Goal: Task Accomplishment & Management: Manage account settings

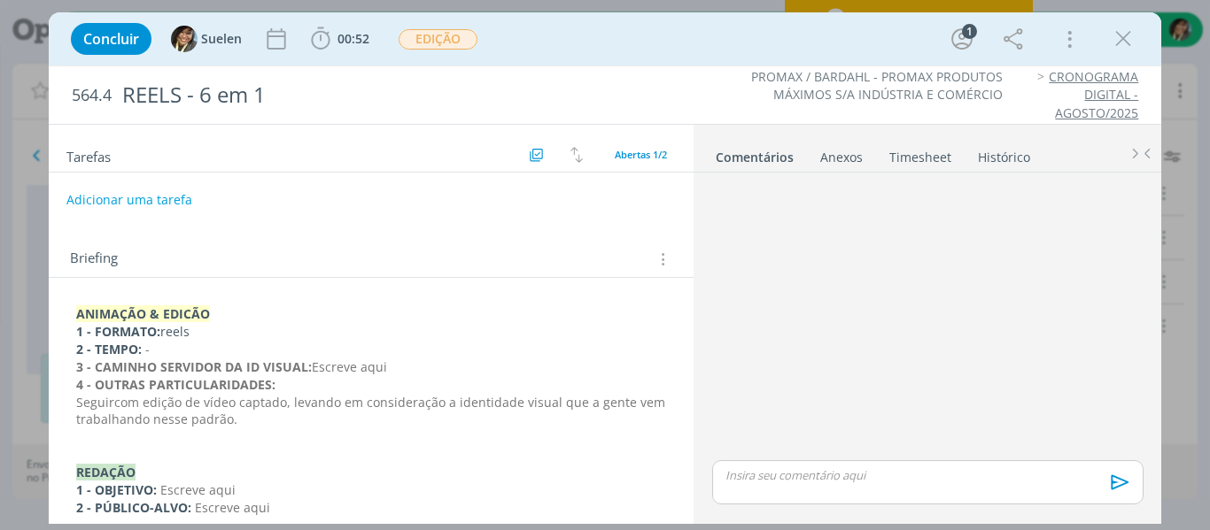
scroll to position [266, 0]
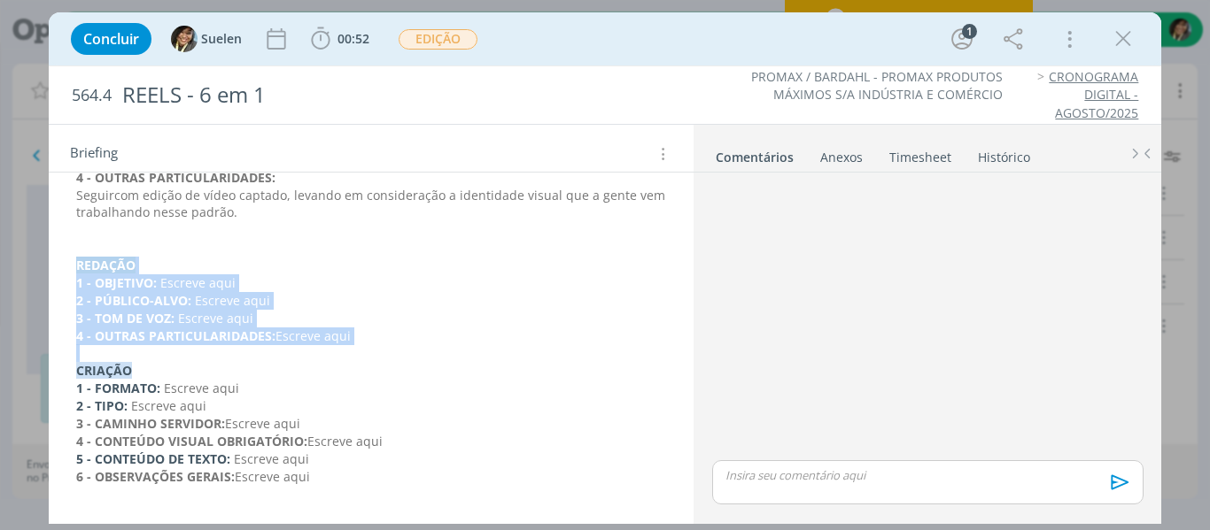
drag, startPoint x: 77, startPoint y: 257, endPoint x: 451, endPoint y: 341, distance: 383.1
click at [453, 346] on div "ANIMAÇÃO & EDICÃO 1 - FORMATO: reels 2 - TEMPO: - 3 - CAMINHO SERVIDOR DA ID VI…" at bounding box center [371, 336] width 617 height 488
copy div "REDAÇÃO 1 - OBJETIVO: Escreve aqui 2 - PÚBLICO-ALVO: Escreve aqui 3 - TOM DE VO…"
drag, startPoint x: 1131, startPoint y: 43, endPoint x: 1056, endPoint y: 6, distance: 83.6
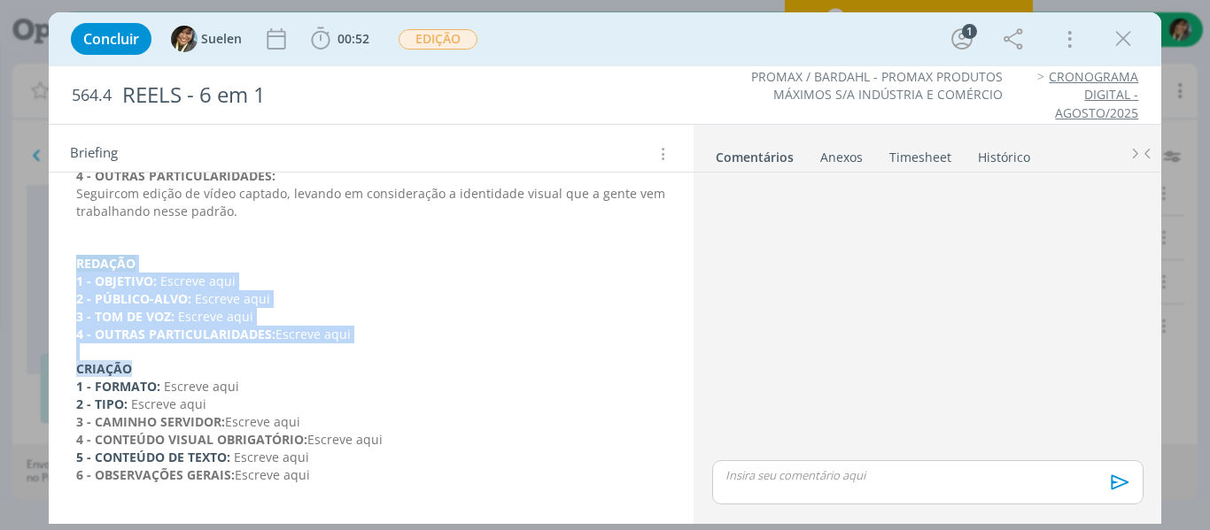
click at [1131, 43] on icon "dialog" at bounding box center [1123, 39] width 27 height 27
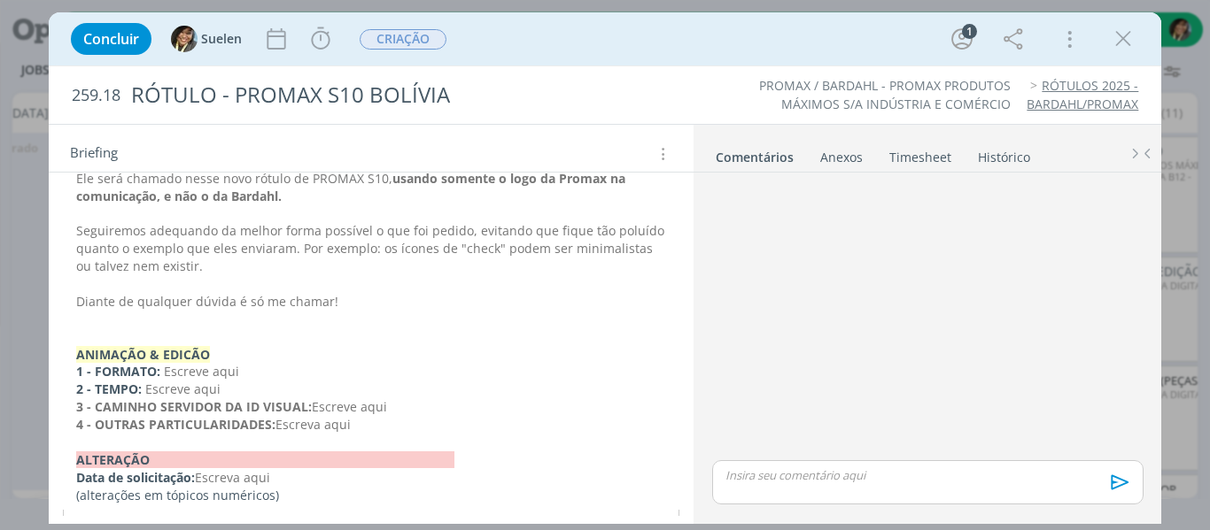
scroll to position [588, 0]
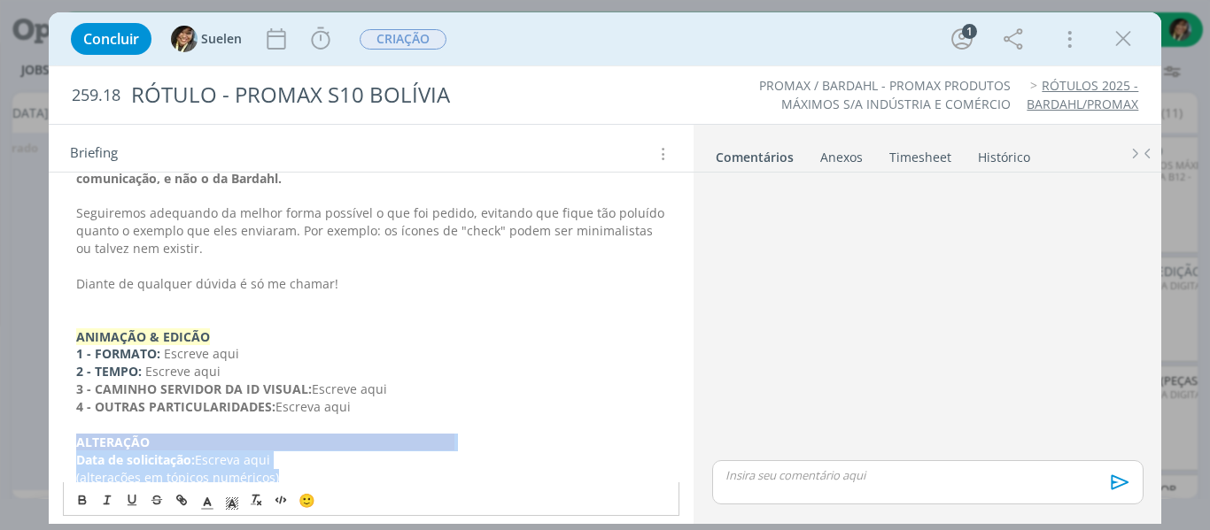
drag, startPoint x: 73, startPoint y: 422, endPoint x: 329, endPoint y: 453, distance: 257.9
click at [329, 453] on div "CRIAÇÃO 1 - FORMATO: Mockup - Digital (para apresentação e aprovação) Material …" at bounding box center [371, 187] width 617 height 611
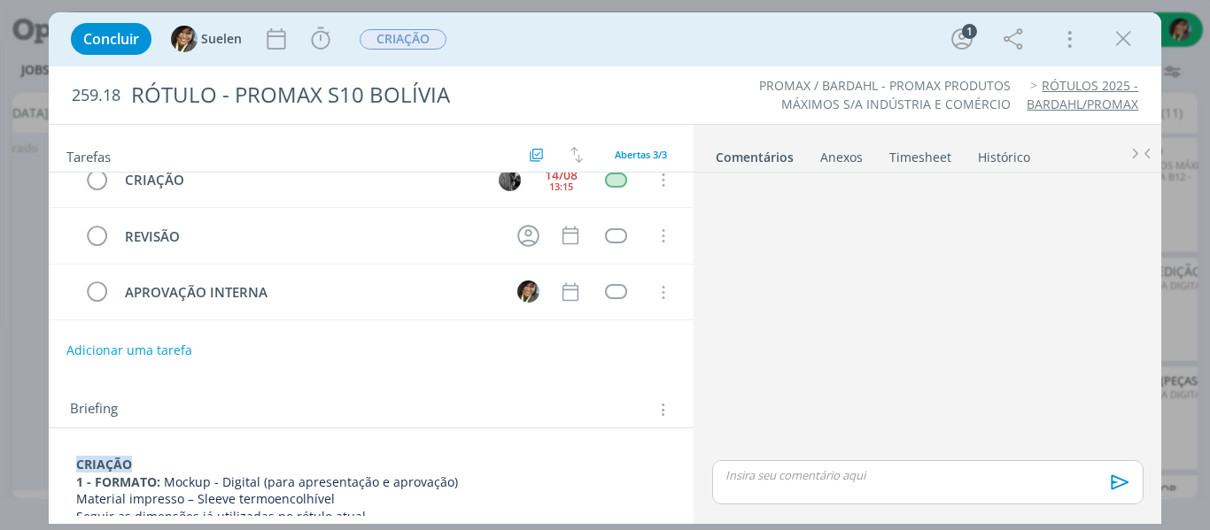
scroll to position [0, 0]
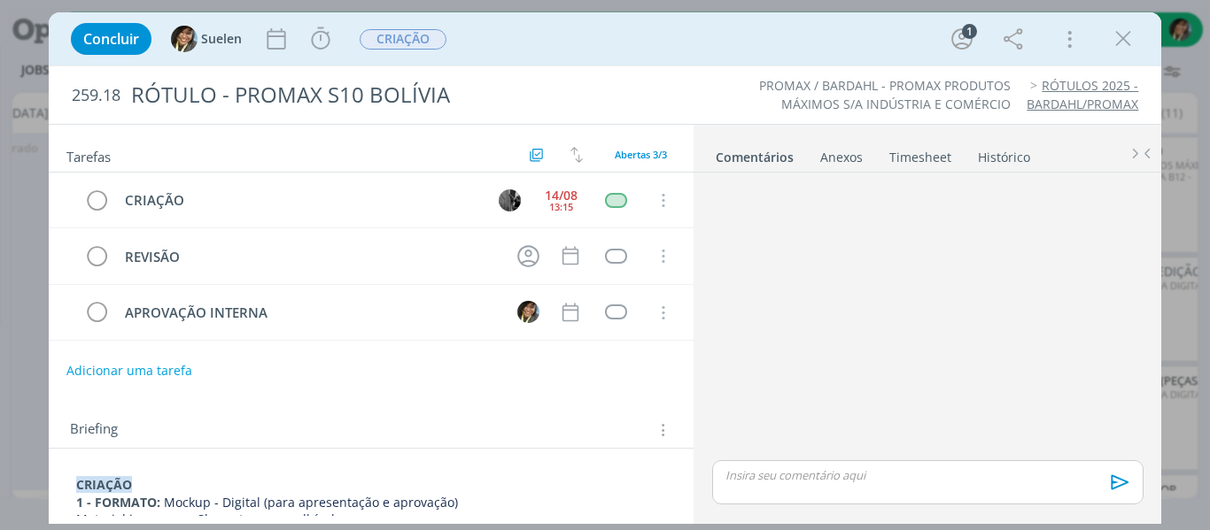
click at [653, 431] on icon "dialog" at bounding box center [661, 430] width 17 height 19
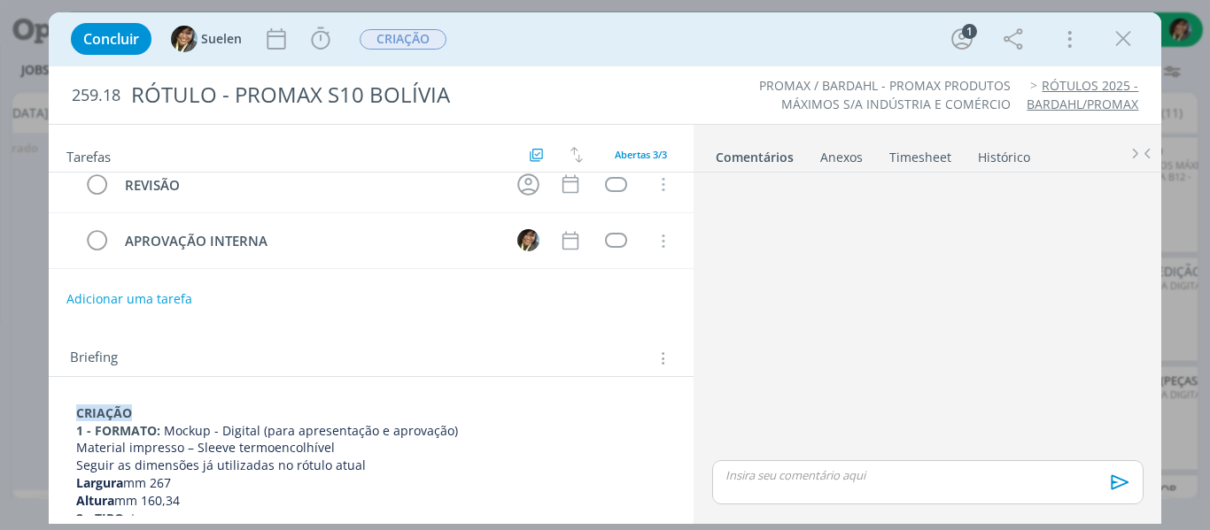
scroll to position [177, 0]
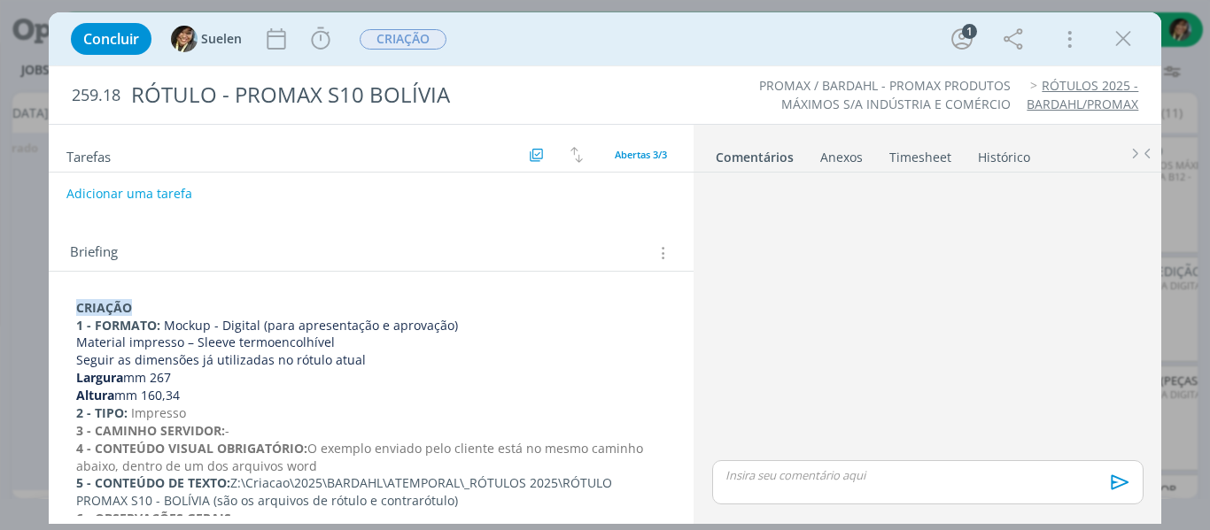
click at [659, 249] on icon "dialog" at bounding box center [661, 253] width 17 height 19
click at [653, 258] on icon "dialog" at bounding box center [661, 253] width 17 height 19
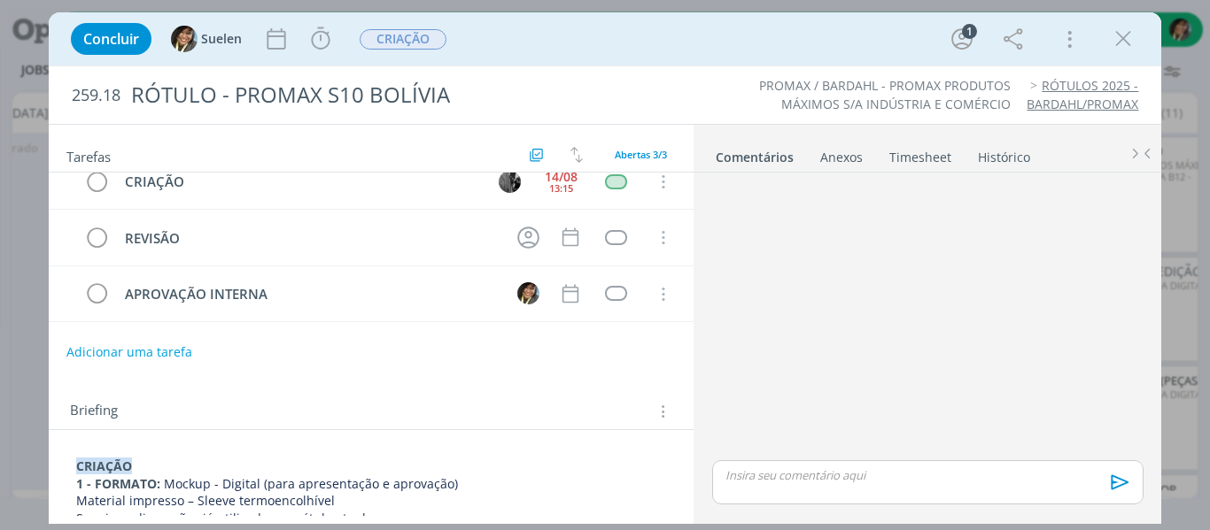
scroll to position [0, 0]
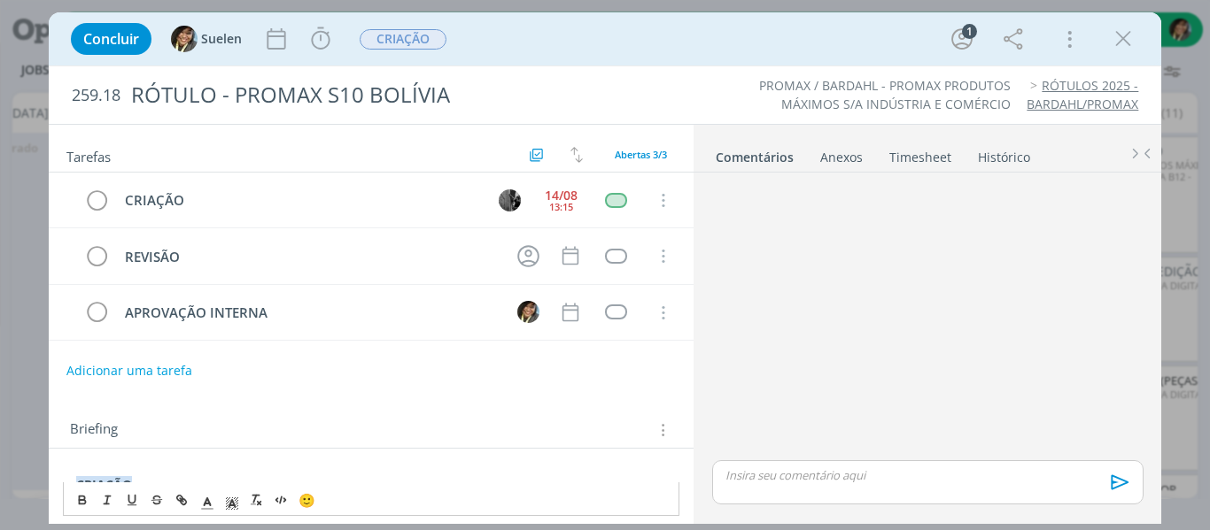
click at [660, 426] on icon "dialog" at bounding box center [661, 430] width 17 height 19
click at [654, 427] on icon "dialog" at bounding box center [661, 430] width 17 height 19
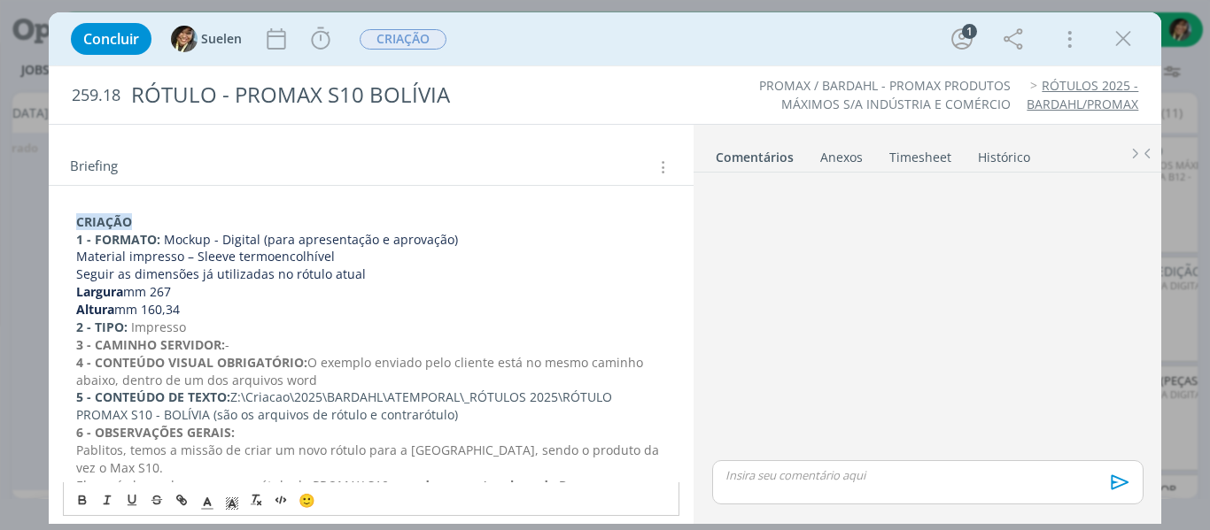
scroll to position [266, 0]
click at [130, 229] on strong "1 - FORMATO:" at bounding box center [118, 236] width 84 height 17
click at [85, 212] on strong "CRIAÇÃO" at bounding box center [104, 219] width 56 height 17
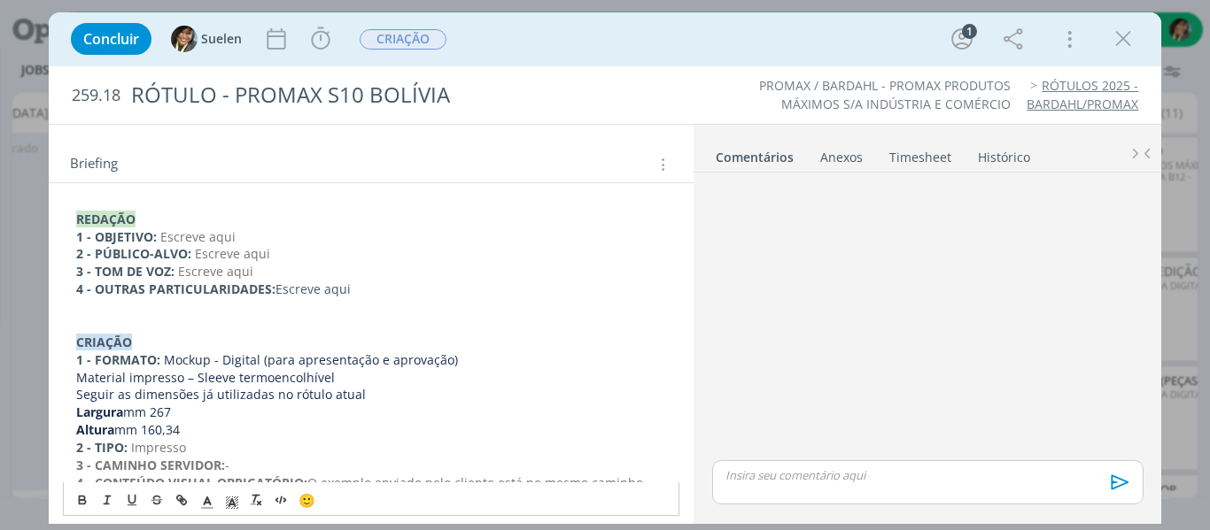
drag, startPoint x: 163, startPoint y: 233, endPoint x: 243, endPoint y: 235, distance: 79.7
click at [243, 235] on p "1 - OBJETIVO: Escreve aqui" at bounding box center [371, 237] width 591 height 18
click at [194, 244] on span "Revisar o rótulo de acordo com os arquivos de texto enviados pelo cliente" at bounding box center [378, 236] width 437 height 17
click at [200, 254] on span "Escreve aqui" at bounding box center [232, 253] width 75 height 17
drag, startPoint x: 197, startPoint y: 254, endPoint x: 207, endPoint y: 254, distance: 10.6
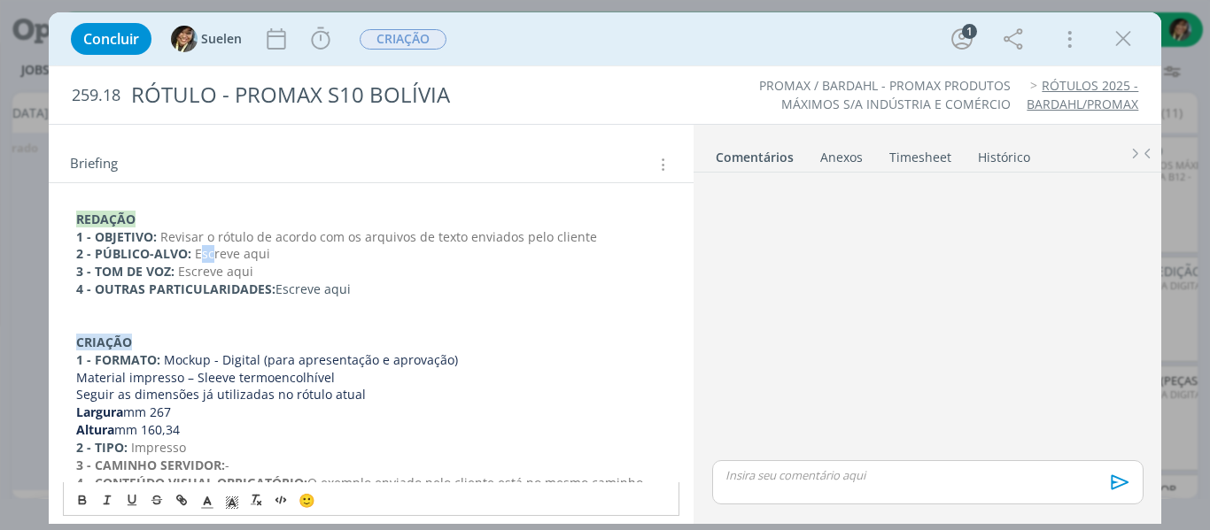
click at [207, 254] on span "Escreve aqui" at bounding box center [232, 253] width 75 height 17
drag, startPoint x: 73, startPoint y: 252, endPoint x: 278, endPoint y: 271, distance: 206.4
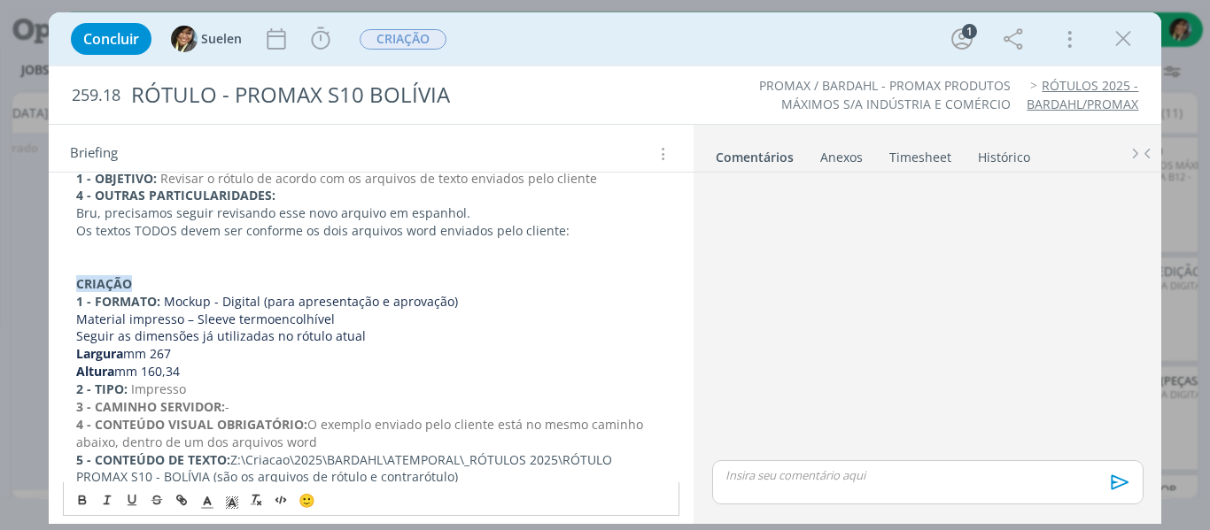
scroll to position [354, 0]
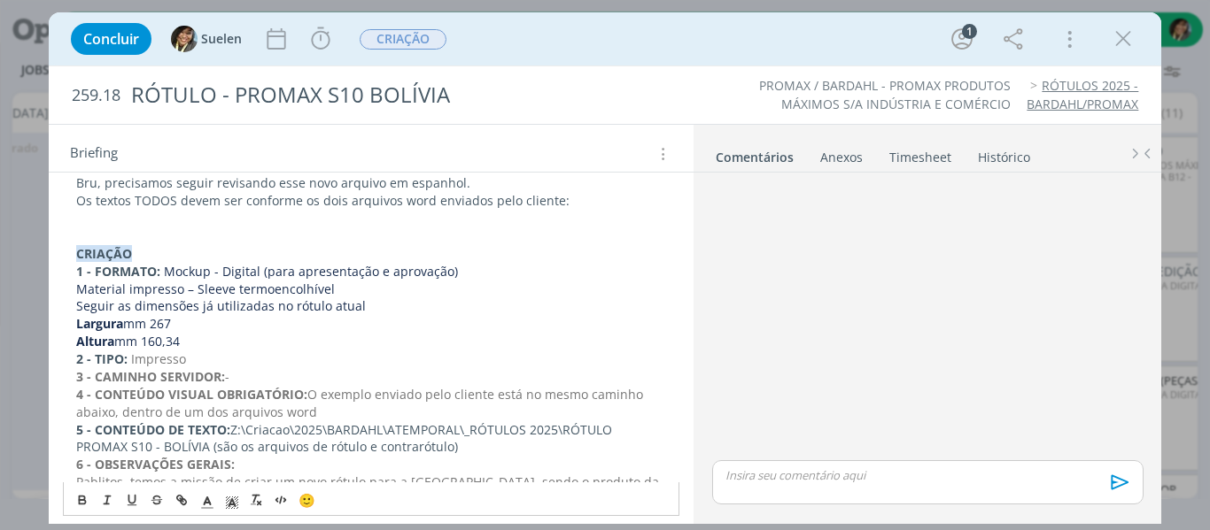
click at [236, 427] on p "5 - CONTEÚDO DE TEXTO: Z:\Criacao\2025\BARDAHL\ATEMPORAL\_RÓTULOS 2025\RÓTULO P…" at bounding box center [371, 439] width 591 height 35
drag, startPoint x: 232, startPoint y: 428, endPoint x: 190, endPoint y: 455, distance: 49.9
click at [232, 429] on p "5 - CONTEÚDO DE TEXTO: Z:\Criacao\2025\BARDAHL\ATEMPORAL\_RÓTULOS 2025\RÓTULO P…" at bounding box center [371, 439] width 591 height 35
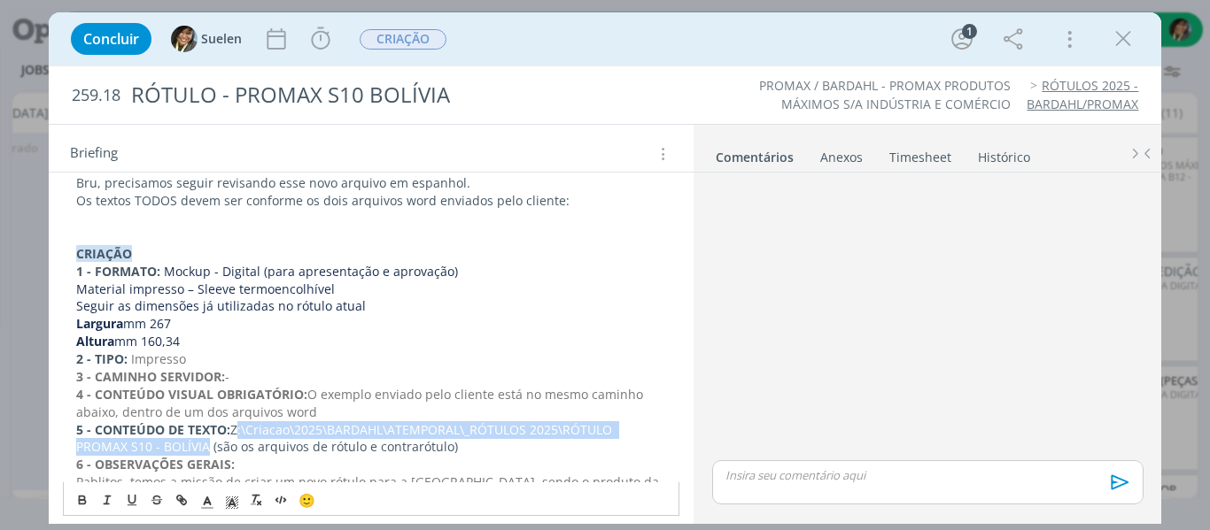
click at [181, 445] on p "5 - CONTEÚDO DE TEXTO: Z:\Criacao\2025\BARDAHL\ATEMPORAL\_RÓTULOS 2025\RÓTULO P…" at bounding box center [371, 439] width 591 height 35
copy p "Z:\Criacao\2025\BARDAHL\ATEMPORAL\_RÓTULOS 2025\RÓTULO PROMAX S10 - BOLÍVIA"
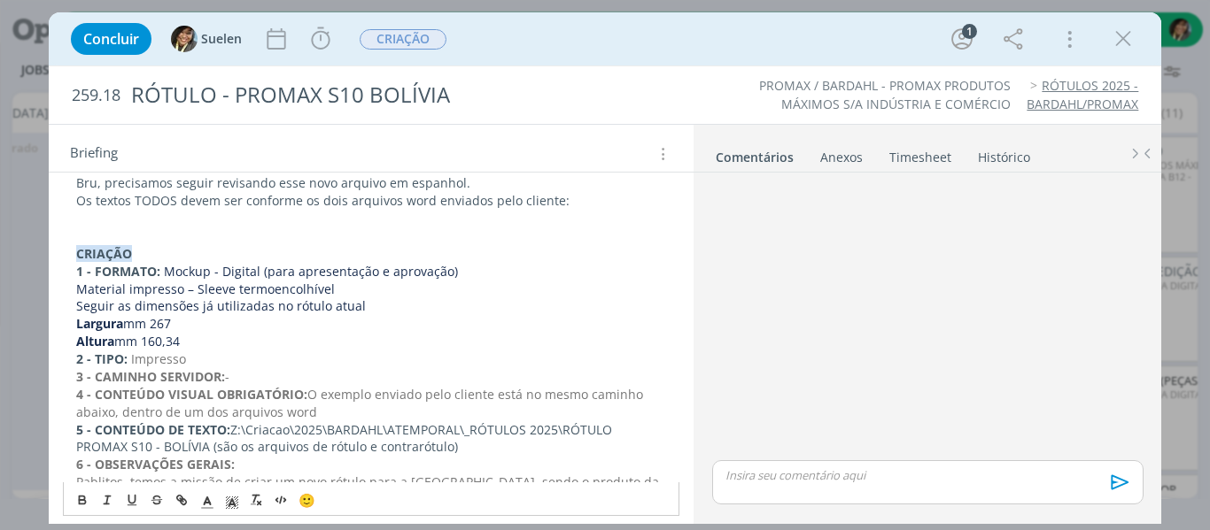
click at [617, 207] on p "Os textos TODOS devem ser conforme os dois arquivos word enviados pelo cliente:" at bounding box center [371, 201] width 591 height 18
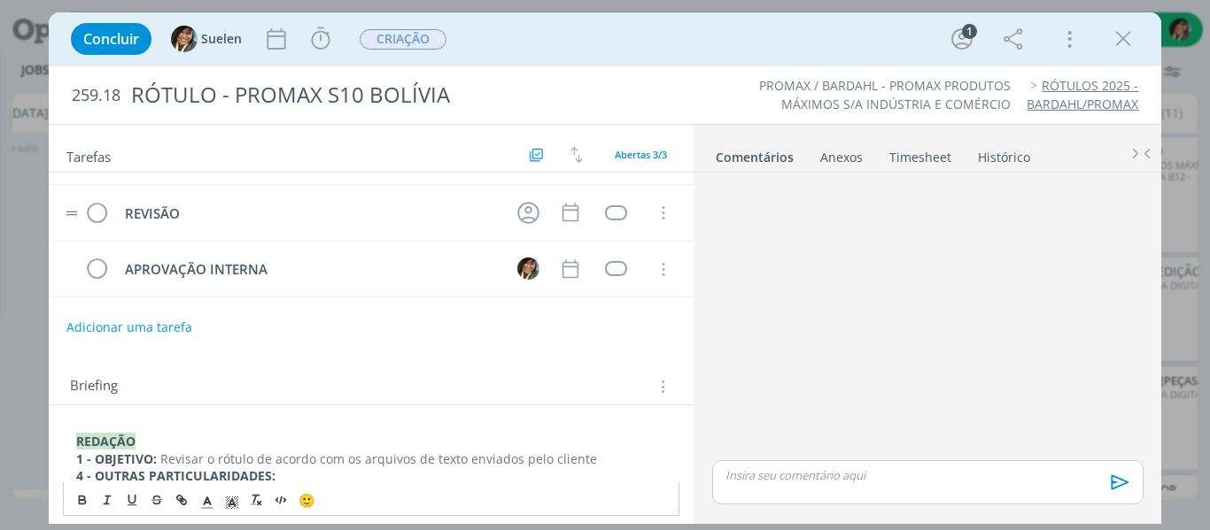
scroll to position [0, 0]
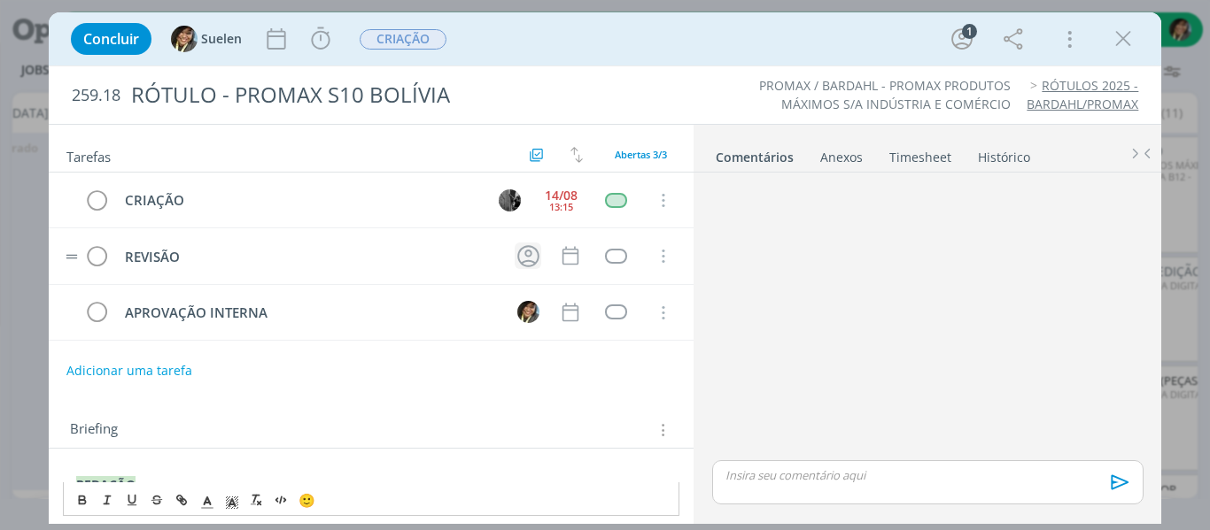
click at [517, 249] on icon "dialog" at bounding box center [528, 256] width 27 height 27
click at [525, 252] on icon "dialog" at bounding box center [528, 256] width 27 height 27
click at [521, 259] on icon "dialog" at bounding box center [528, 256] width 27 height 27
click at [518, 260] on icon "dialog" at bounding box center [528, 256] width 22 height 22
click at [523, 260] on icon "dialog" at bounding box center [528, 256] width 27 height 27
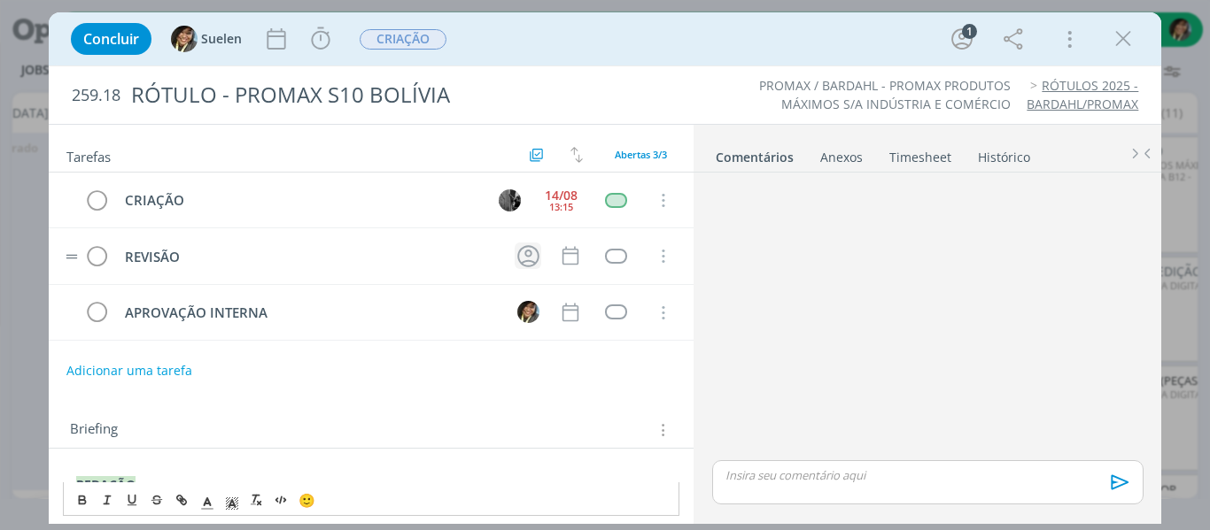
click at [523, 259] on icon "dialog" at bounding box center [528, 256] width 27 height 27
click at [522, 259] on icon "dialog" at bounding box center [528, 256] width 27 height 27
click at [520, 252] on icon "dialog" at bounding box center [528, 256] width 22 height 22
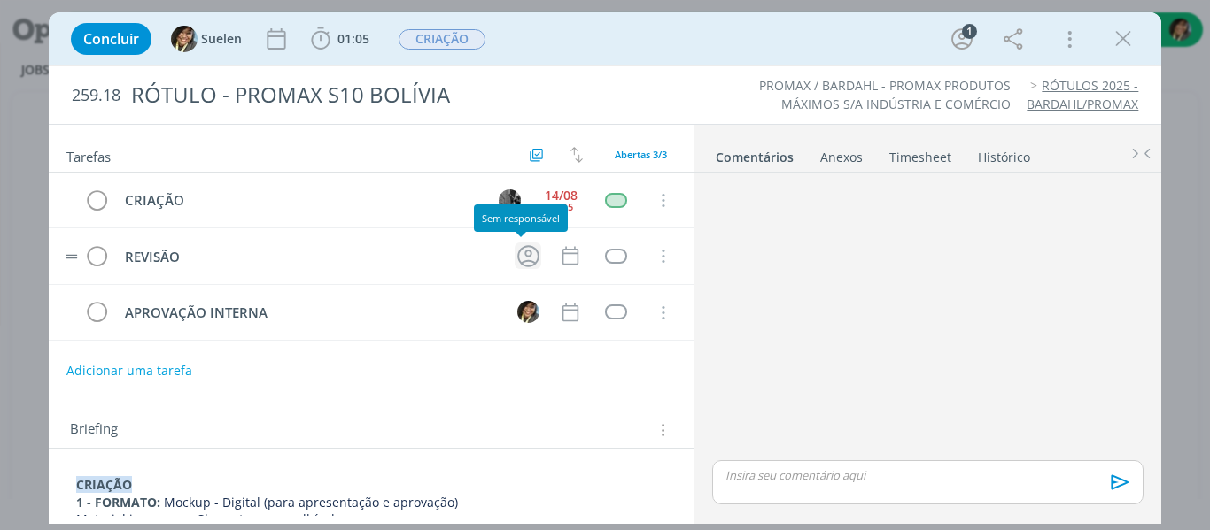
click at [516, 259] on icon "dialog" at bounding box center [528, 256] width 27 height 27
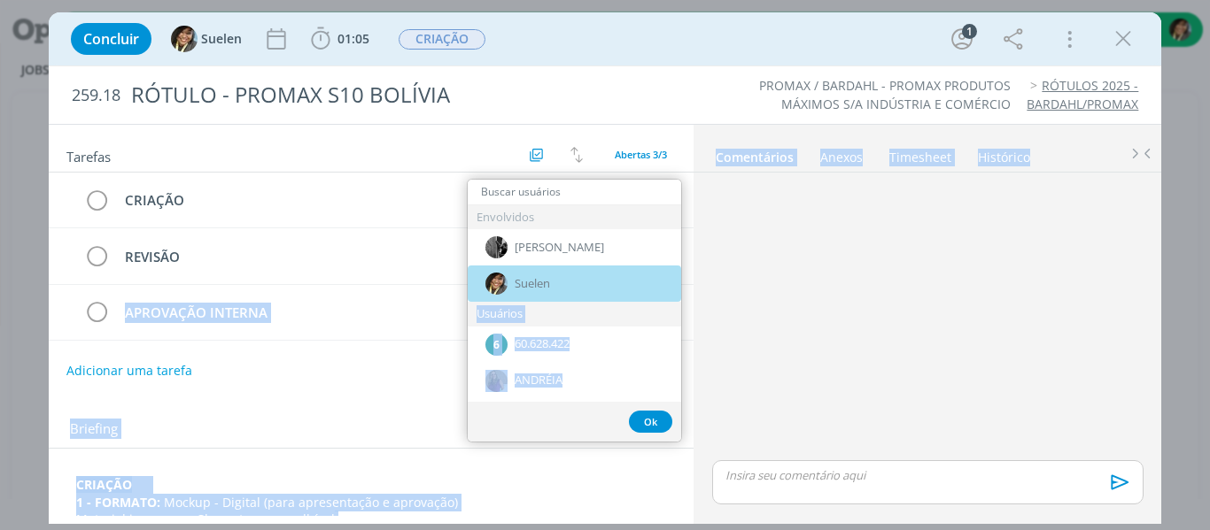
drag, startPoint x: 594, startPoint y: 282, endPoint x: 700, endPoint y: 236, distance: 115.4
click at [700, 237] on div "Tarefas Usar Job de template Criar template a partir deste job Visualizar Templ…" at bounding box center [605, 324] width 1113 height 400
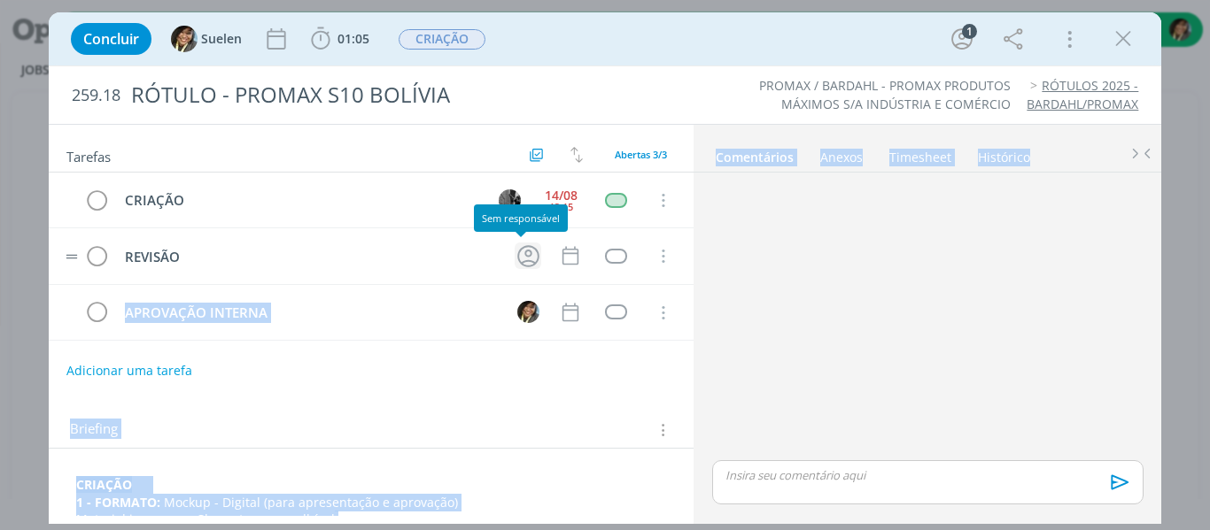
click at [520, 252] on icon "dialog" at bounding box center [528, 256] width 27 height 27
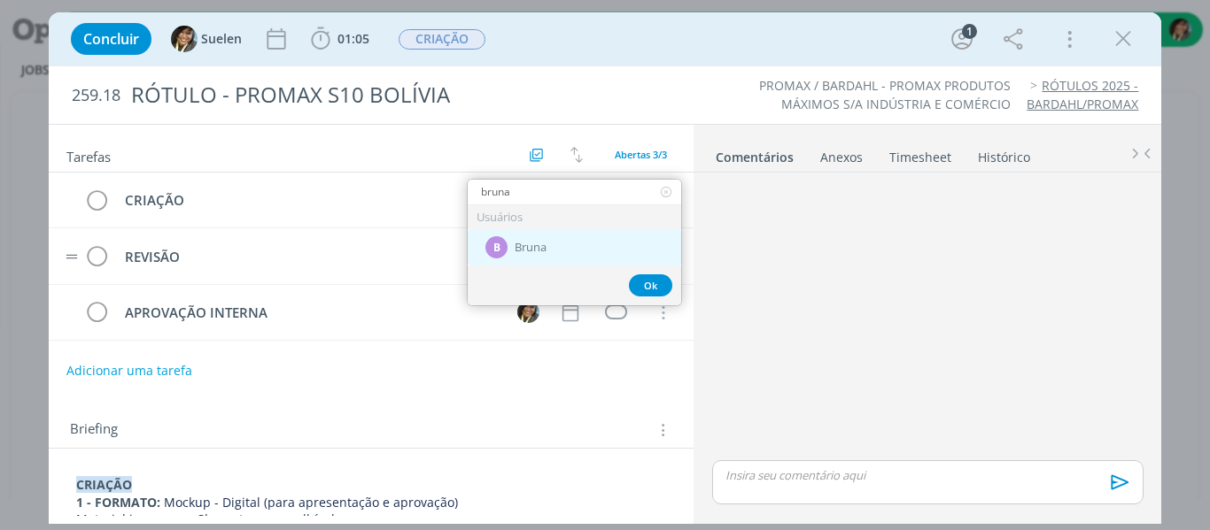
type input "bruna"
click at [529, 241] on span "Bruna" at bounding box center [531, 248] width 32 height 14
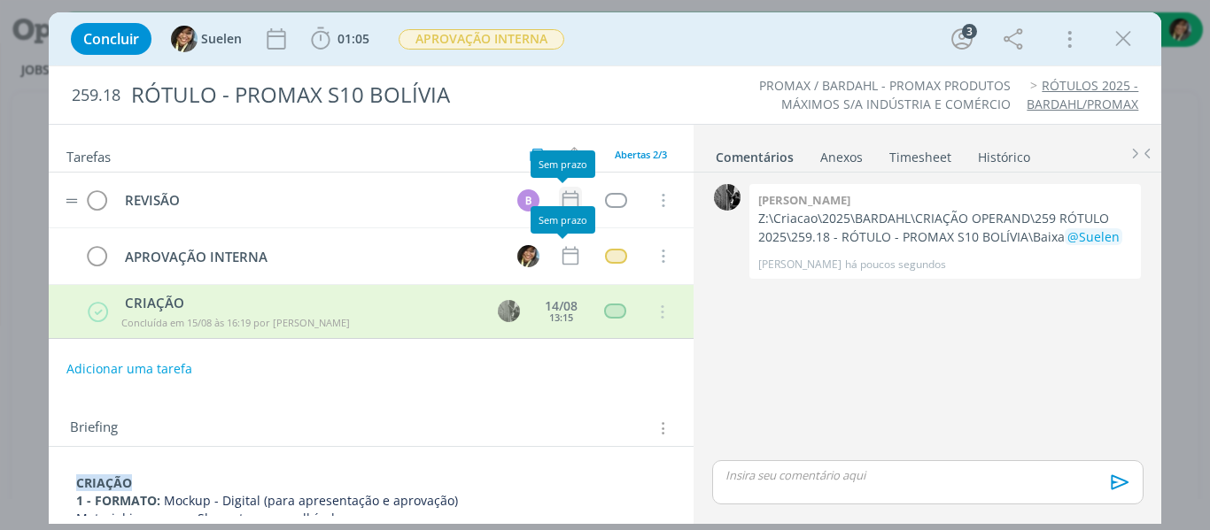
click at [559, 205] on icon "dialog" at bounding box center [570, 200] width 23 height 23
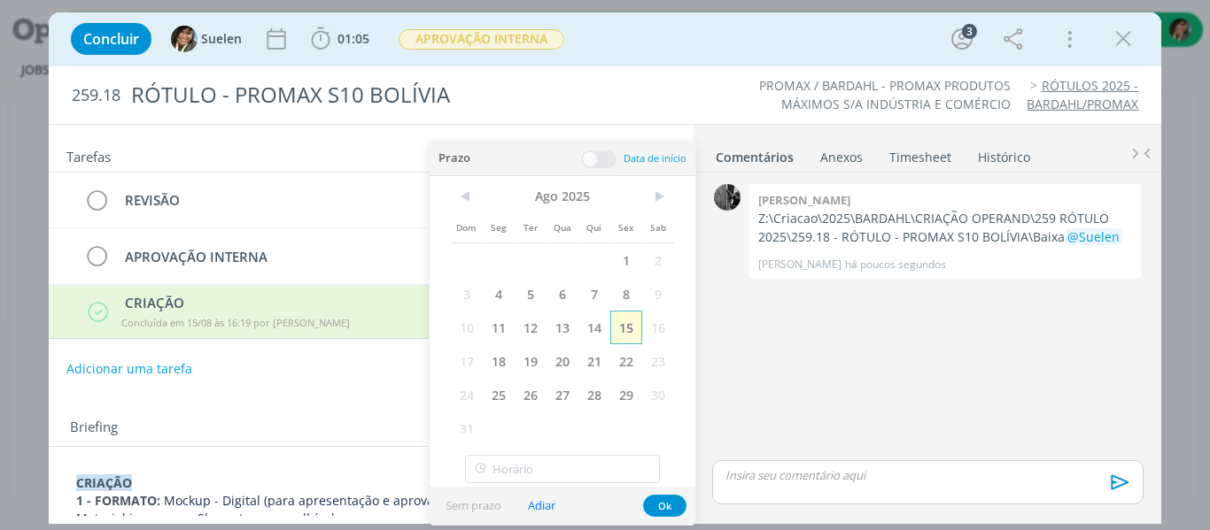
click at [638, 328] on span "15" at bounding box center [626, 328] width 32 height 34
click at [588, 472] on input "17:00" at bounding box center [562, 469] width 195 height 28
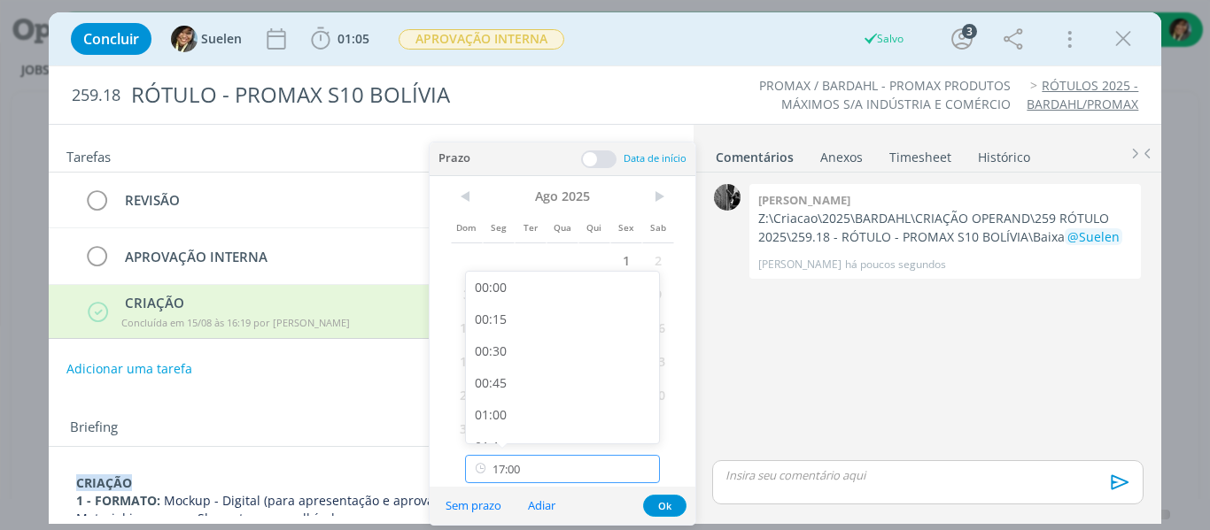
scroll to position [2033, 0]
click at [509, 359] on div "16:30" at bounding box center [565, 359] width 198 height 32
type input "16:30"
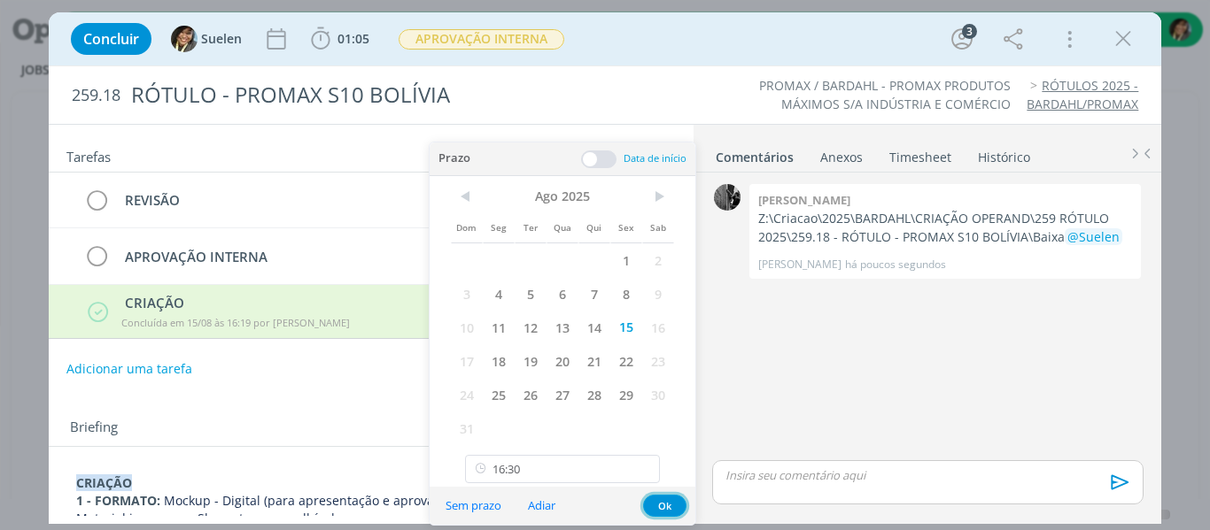
click at [662, 502] on button "Ok" at bounding box center [664, 506] width 43 height 22
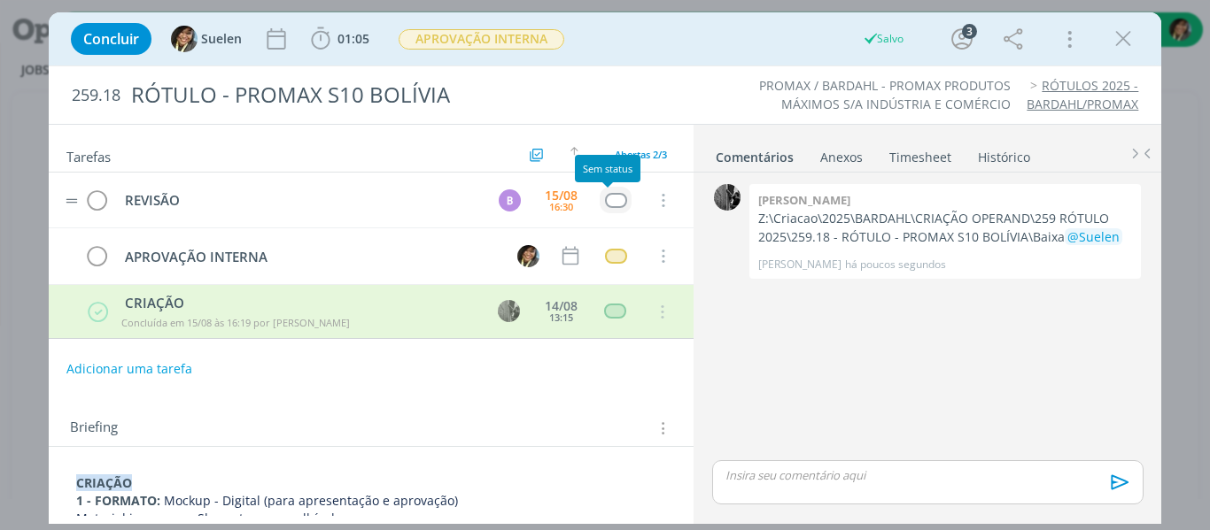
click at [606, 203] on div "dialog" at bounding box center [616, 200] width 22 height 15
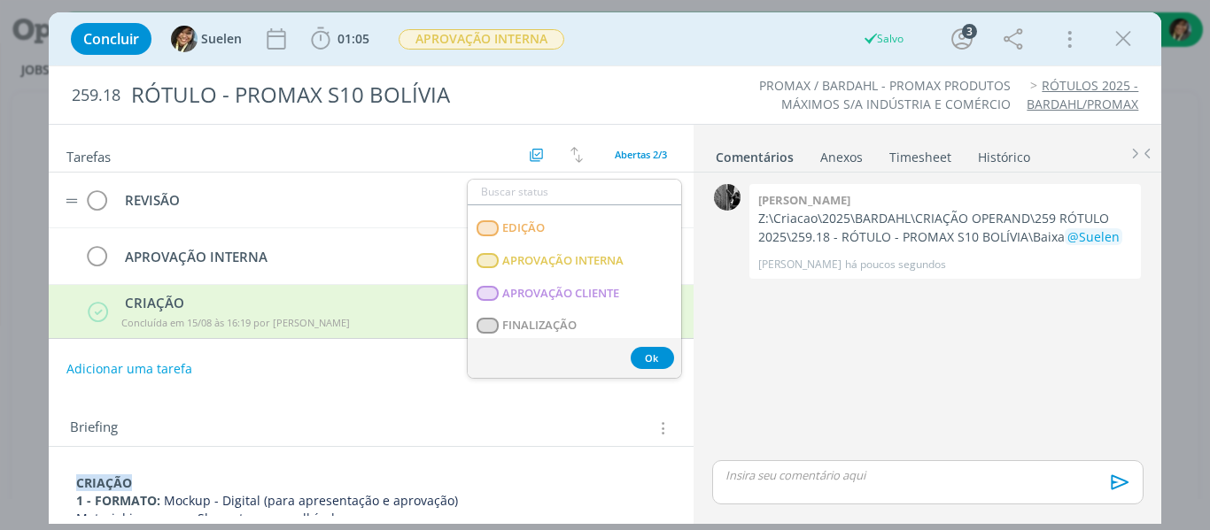
scroll to position [452, 0]
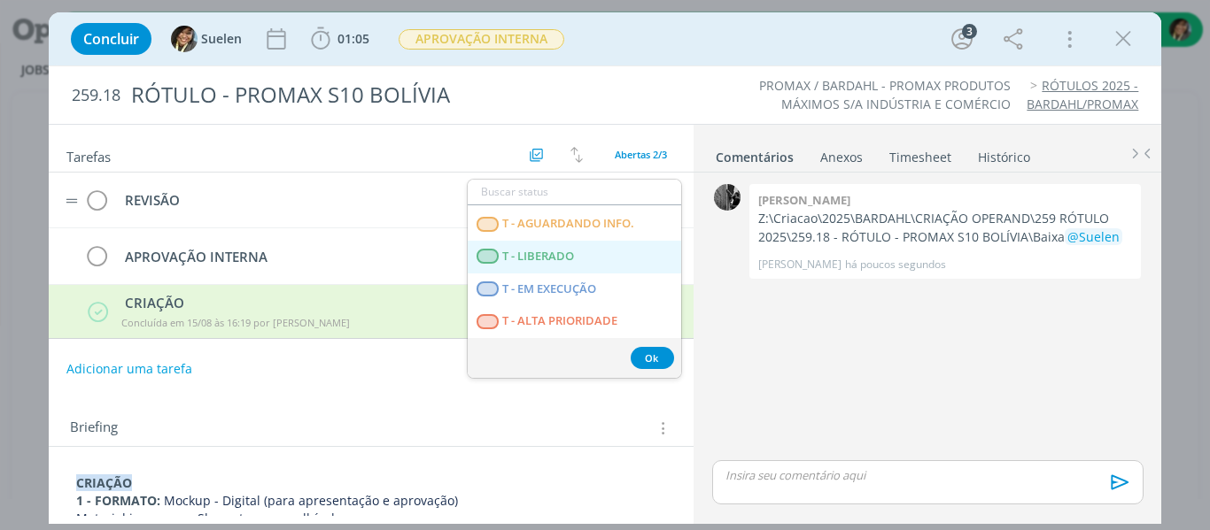
click at [528, 258] on span "T - LIBERADO" at bounding box center [538, 257] width 72 height 14
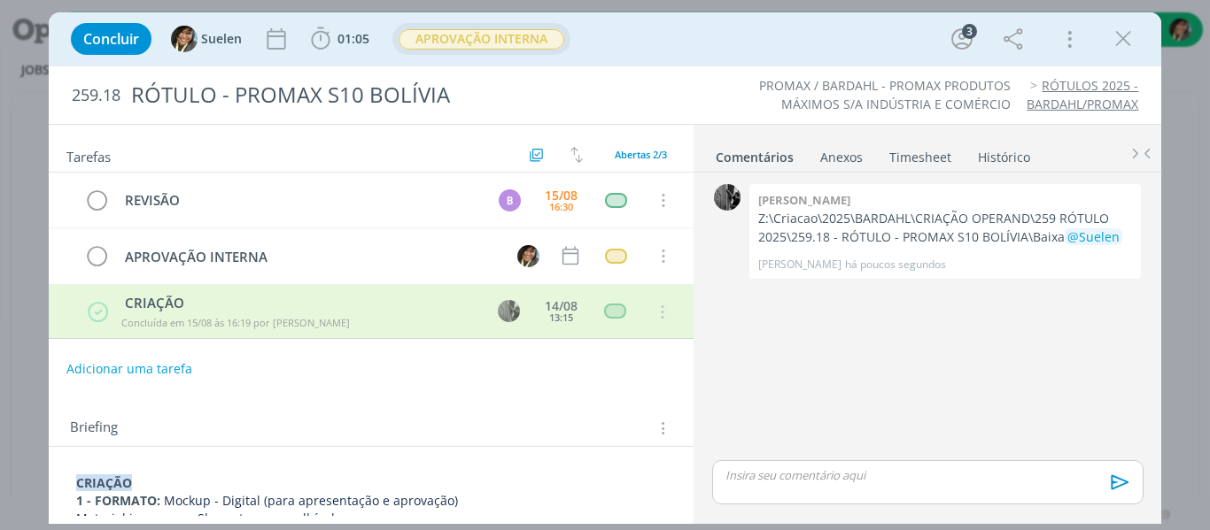
click at [512, 30] on span "APROVAÇÃO INTERNA" at bounding box center [482, 39] width 166 height 20
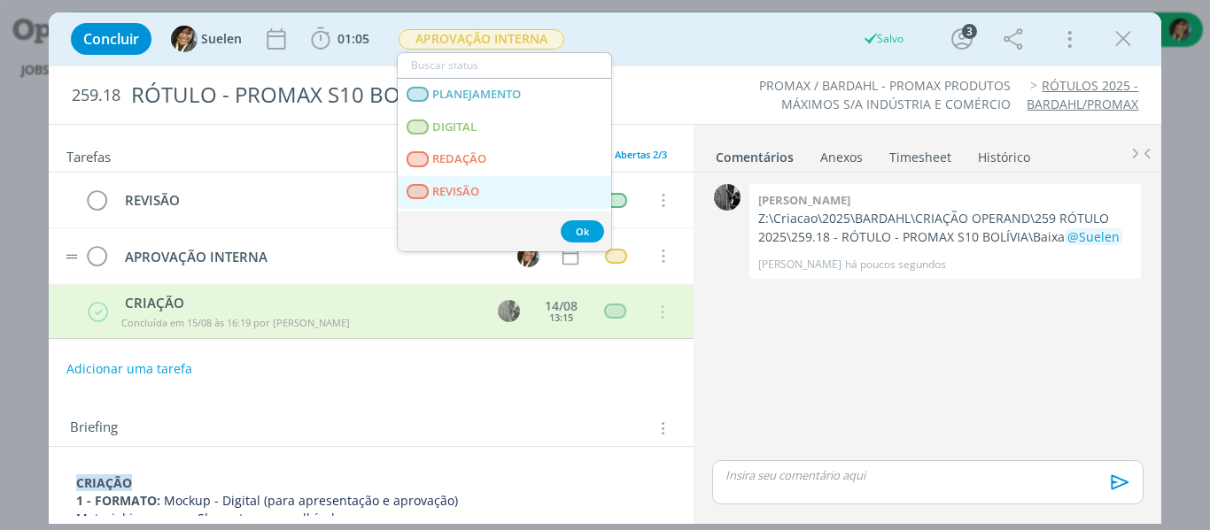
drag, startPoint x: 499, startPoint y: 197, endPoint x: 492, endPoint y: 247, distance: 51.0
click at [499, 196] on link "REVISÃO" at bounding box center [504, 192] width 213 height 33
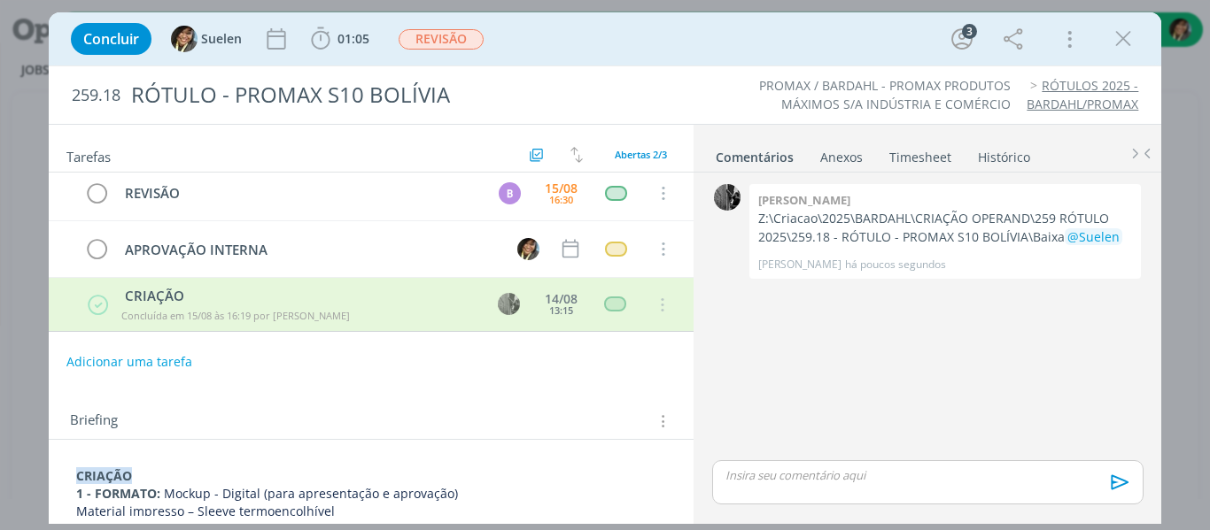
scroll to position [0, 0]
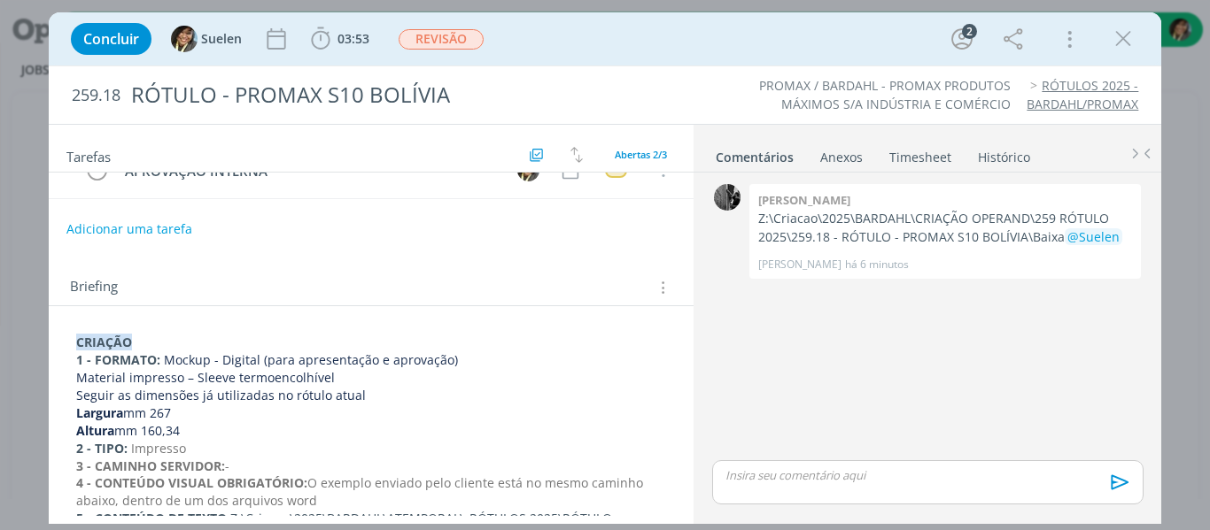
scroll to position [55, 0]
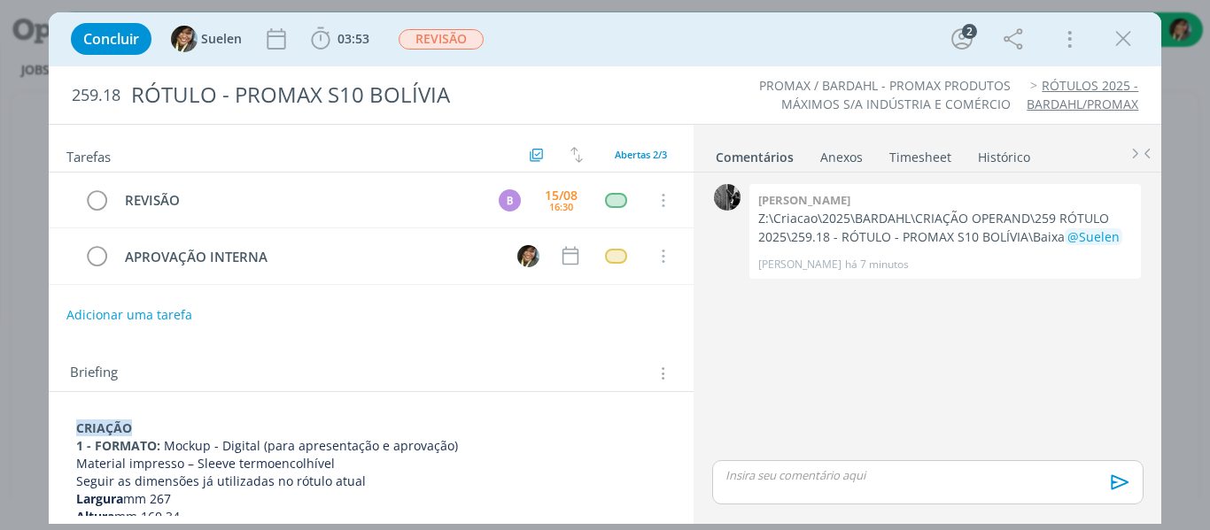
scroll to position [177, 0]
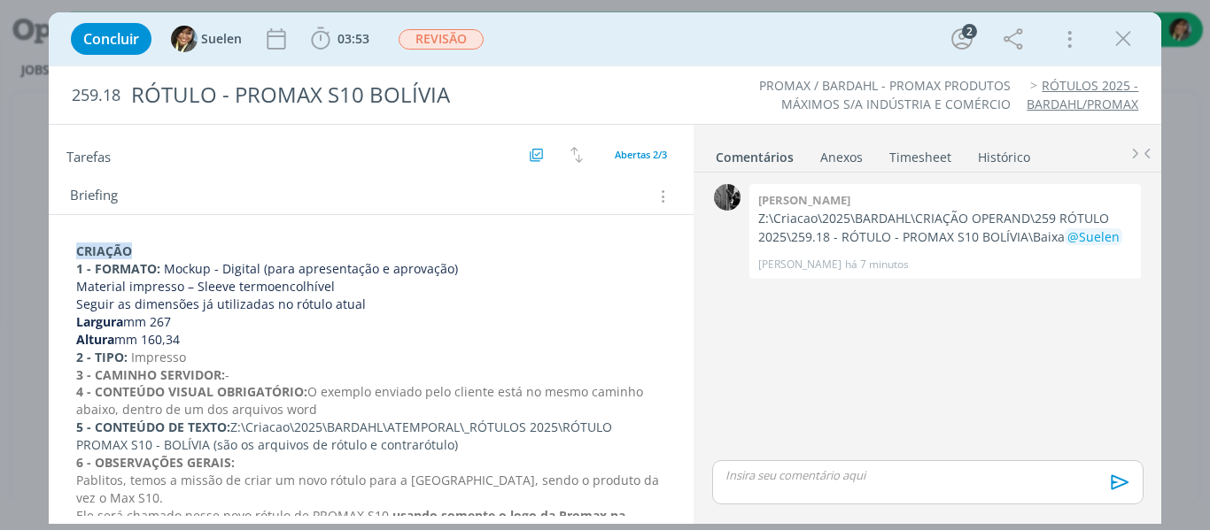
click at [90, 228] on div "CRIAÇÃO 1 - FORMATO: Mockup - Digital (para apresentação e aprovação) Material …" at bounding box center [372, 534] width 646 height 639
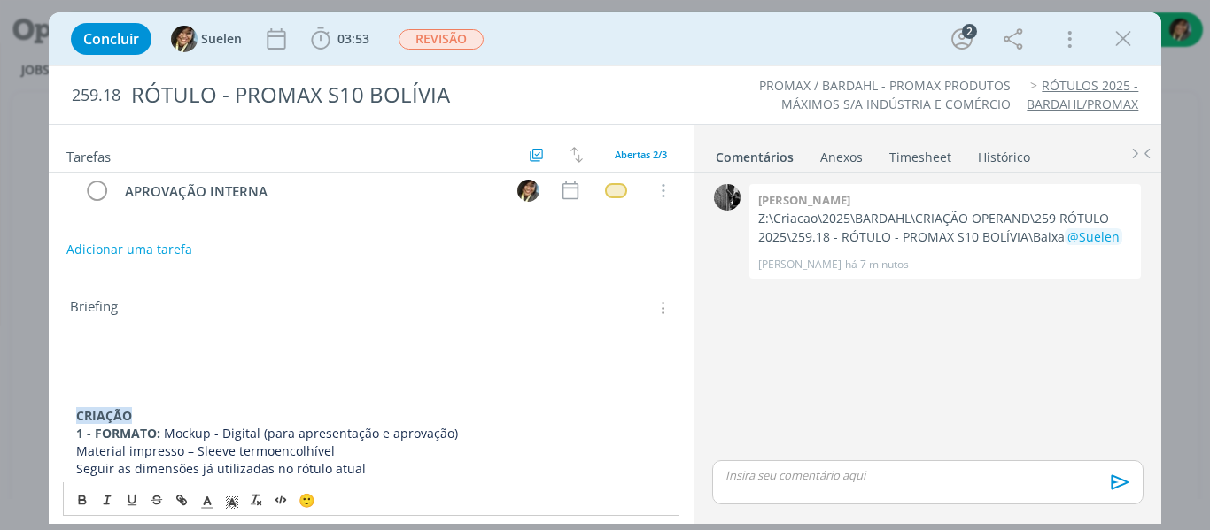
scroll to position [8, 0]
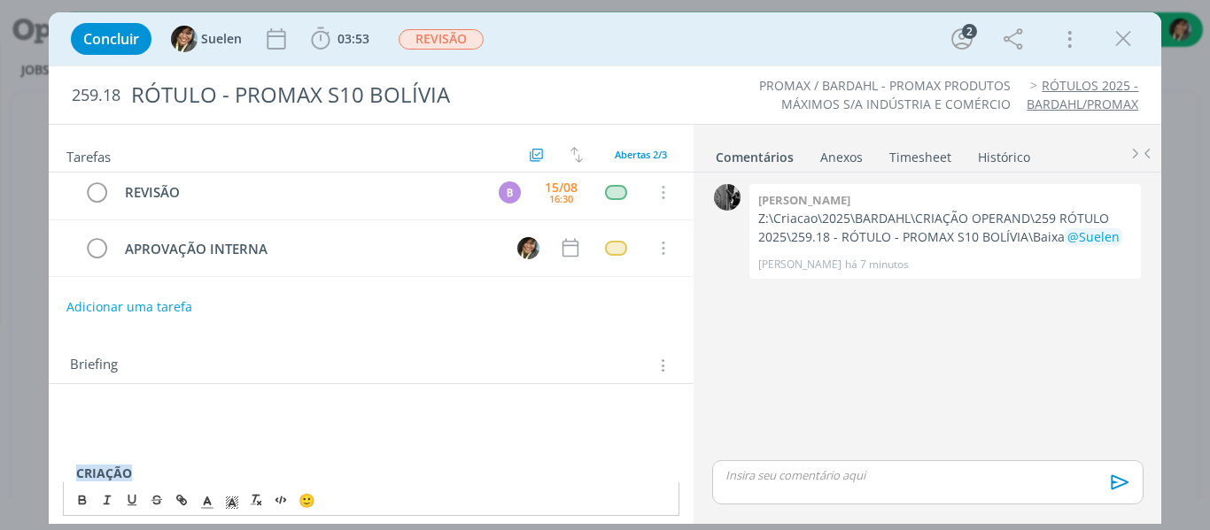
click at [267, 438] on p "dialog" at bounding box center [371, 439] width 591 height 18
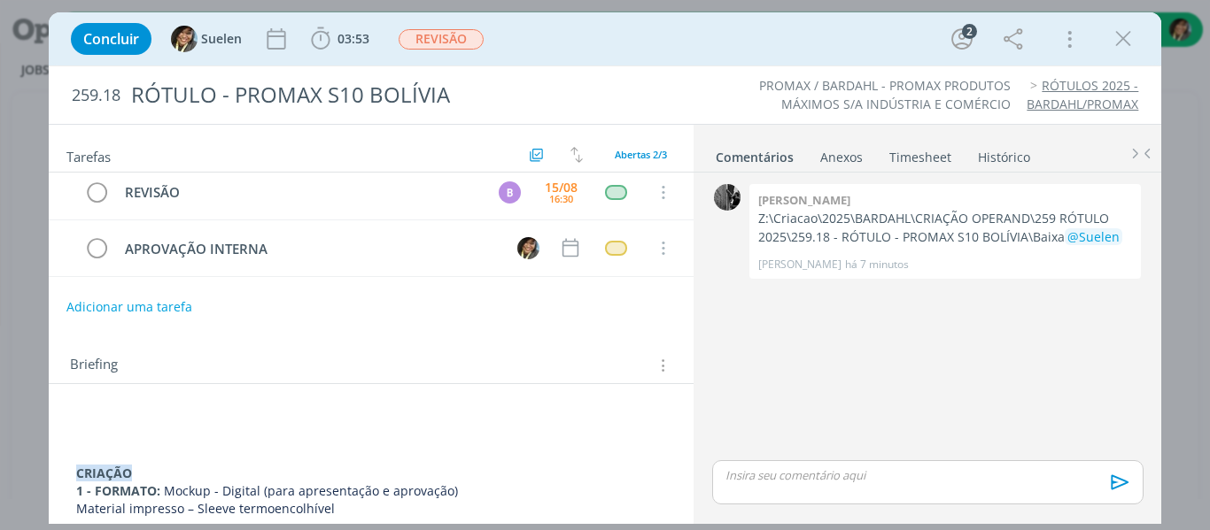
drag, startPoint x: 212, startPoint y: 397, endPoint x: 185, endPoint y: 406, distance: 28.3
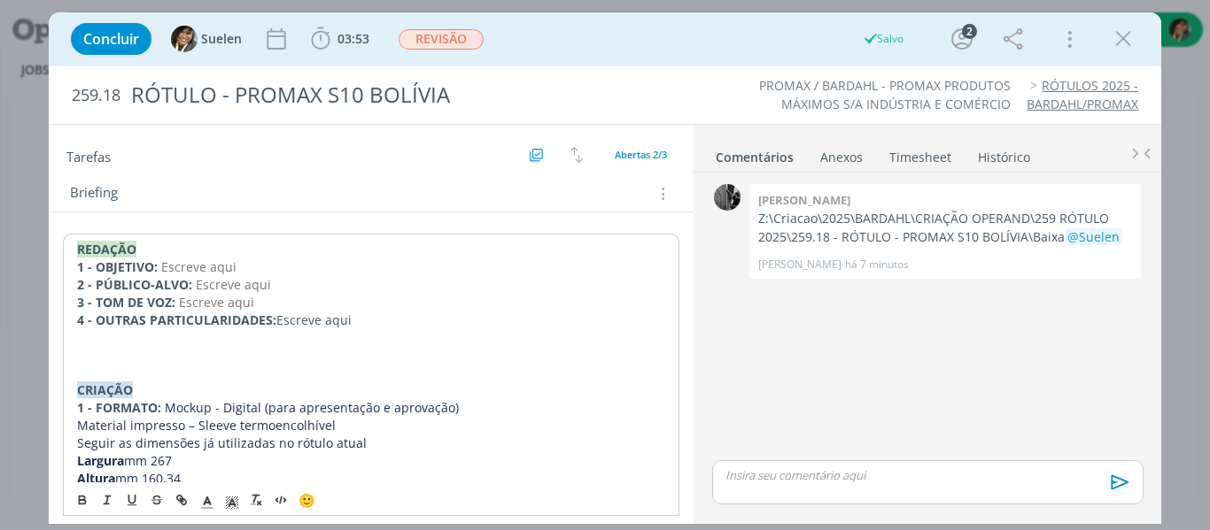
scroll to position [187, 0]
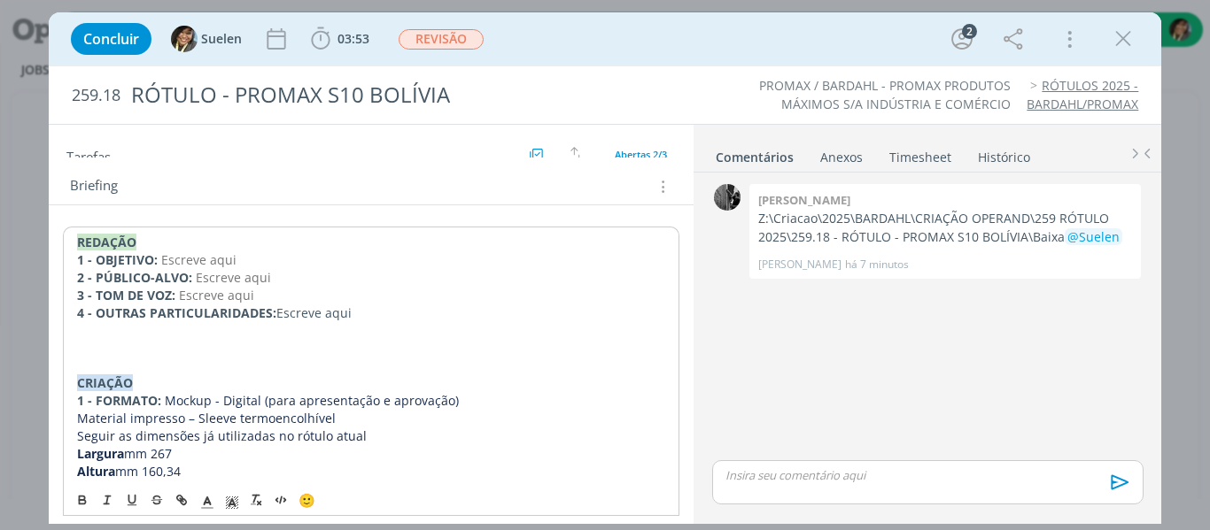
click at [166, 259] on span "Escreve aqui" at bounding box center [198, 260] width 75 height 17
click at [241, 258] on p "1 - OBJETIVO: Escreve aqui" at bounding box center [371, 261] width 589 height 18
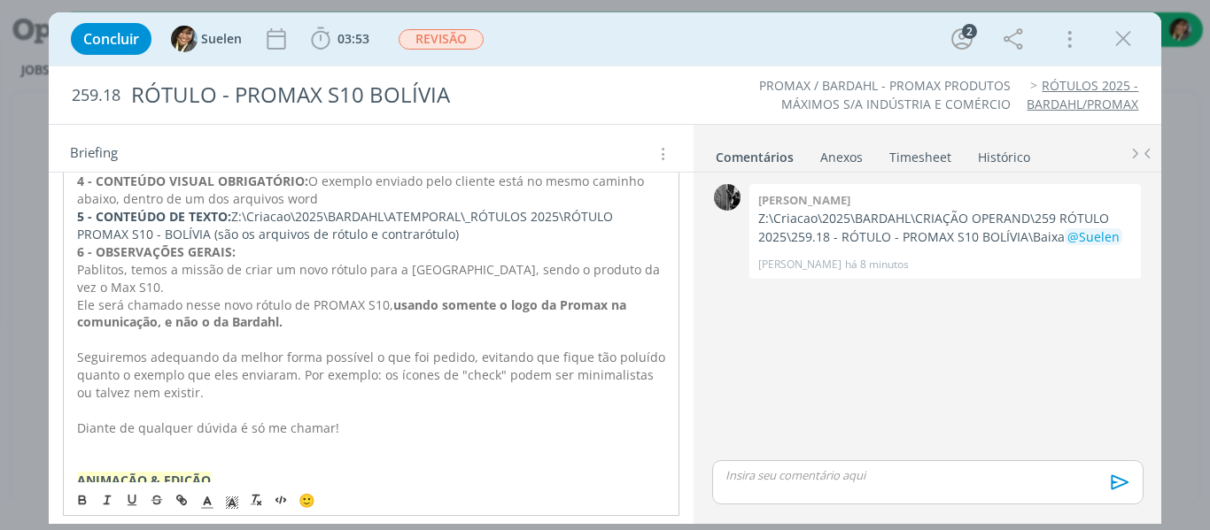
scroll to position [541, 0]
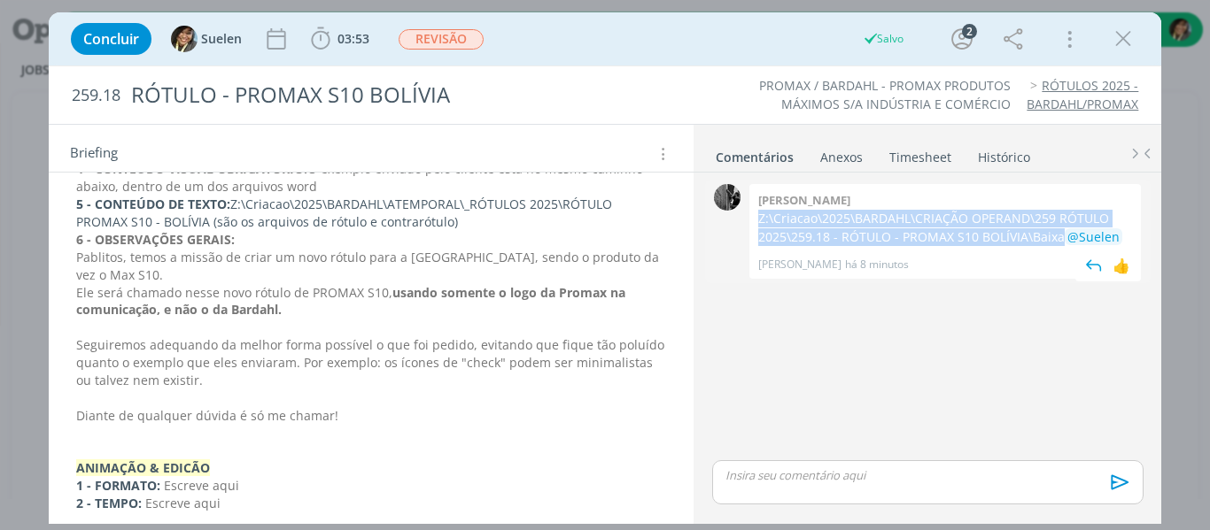
drag, startPoint x: 758, startPoint y: 218, endPoint x: 1058, endPoint y: 231, distance: 300.5
click at [1058, 231] on p "Z:\Criacao\2025\BARDAHL\CRIAÇÃO OPERAND\259 RÓTULO 2025\259.18 - RÓTULO - PROMA…" at bounding box center [945, 228] width 374 height 36
copy p "Z:\Criacao\2025\BARDAHL\CRIAÇÃO OPERAND\259 RÓTULO 2025\259.18 - RÓTULO - PROMA…"
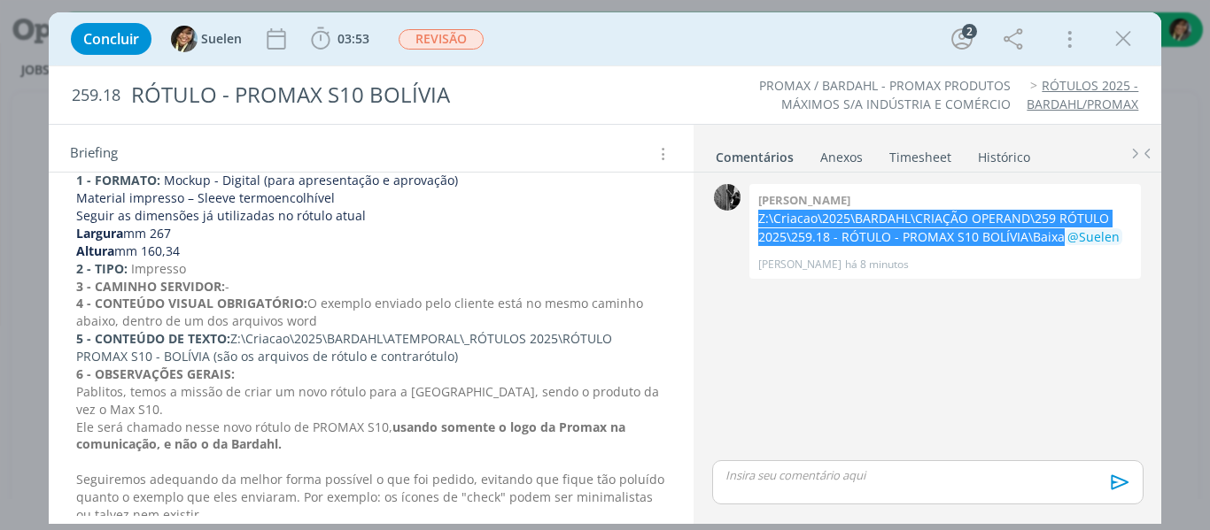
scroll to position [187, 0]
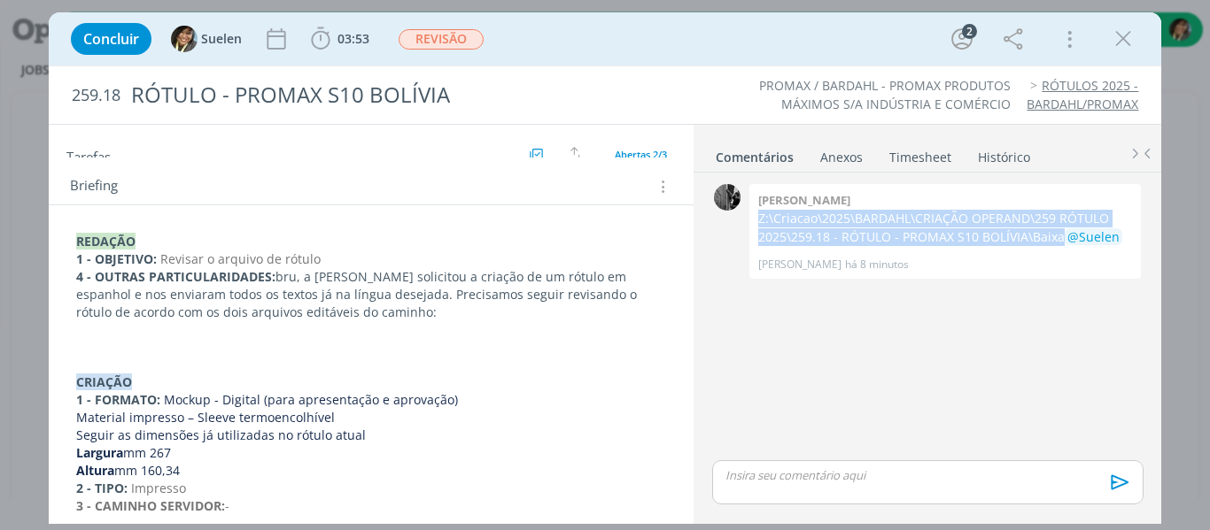
click at [336, 327] on p "dialog" at bounding box center [371, 330] width 591 height 18
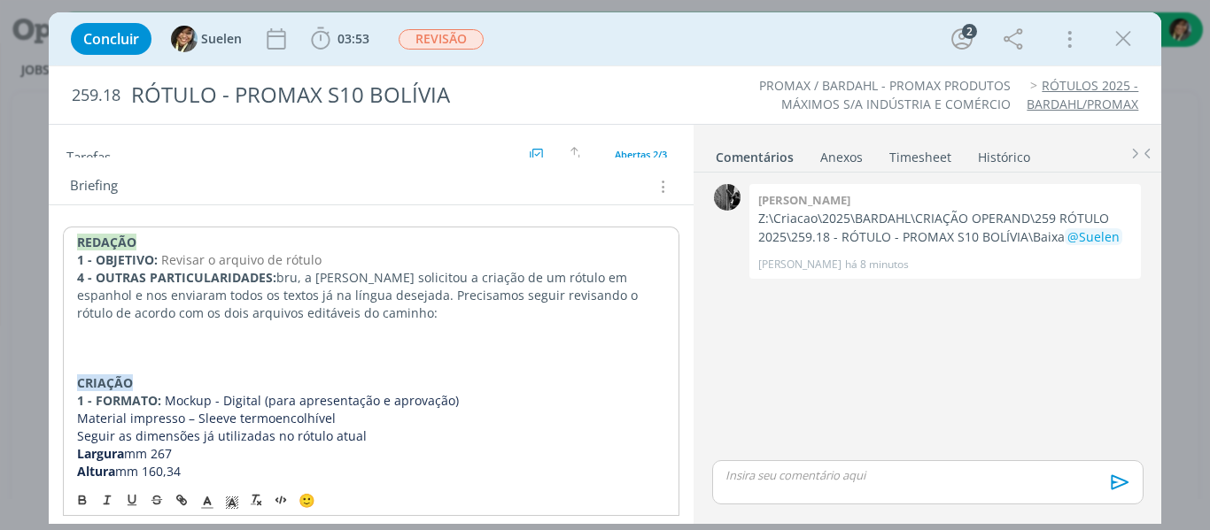
click at [340, 307] on p "4 - OUTRAS PARTICULARIDADES: bru, a Bardahl solicitou a criação de um rótulo em…" at bounding box center [371, 295] width 589 height 53
click at [356, 326] on p "dialog" at bounding box center [371, 330] width 591 height 18
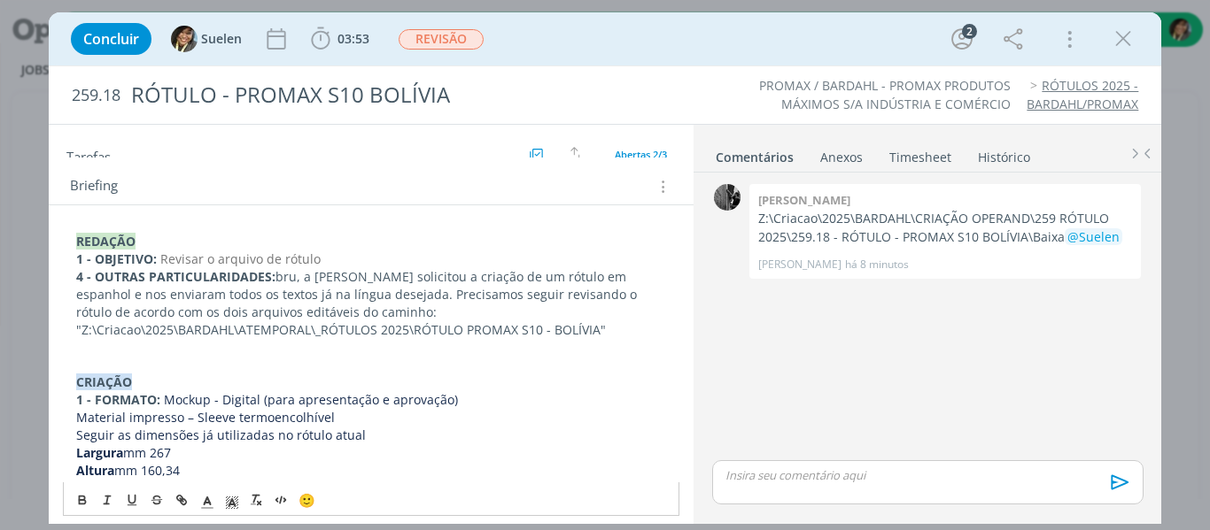
click at [626, 320] on p "4 - OUTRAS PARTICULARIDADES: bru, a Bardahl solicitou a criação de um rótulo em…" at bounding box center [371, 294] width 591 height 53
click at [616, 325] on p ""Z:\Criacao\2025\BARDAHL\ATEMPORAL\_RÓTULOS 2025\RÓTULO PROMAX S10 - BOLÍVIA"" at bounding box center [371, 330] width 591 height 18
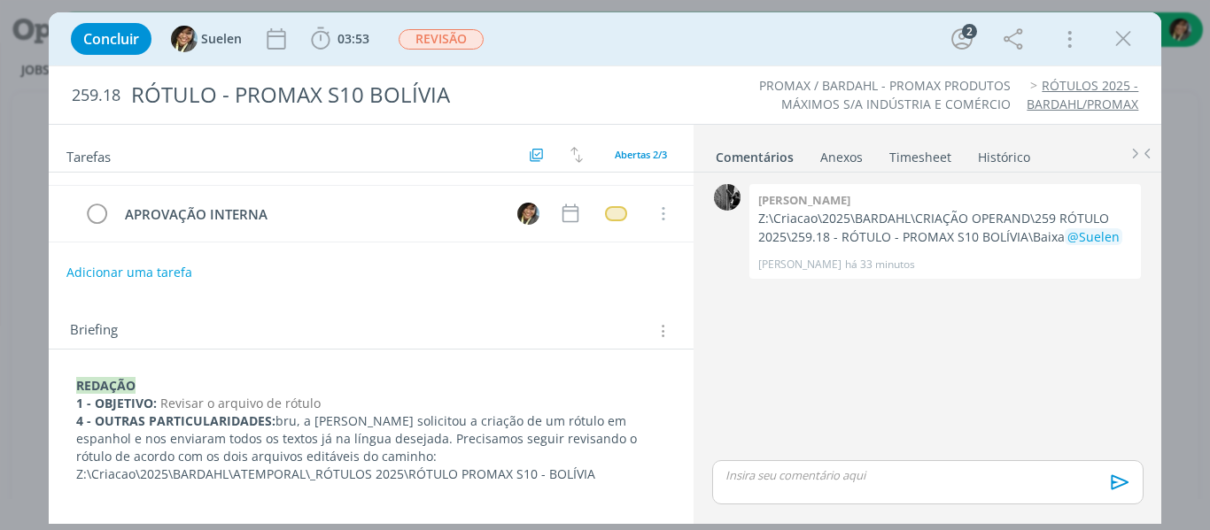
scroll to position [0, 0]
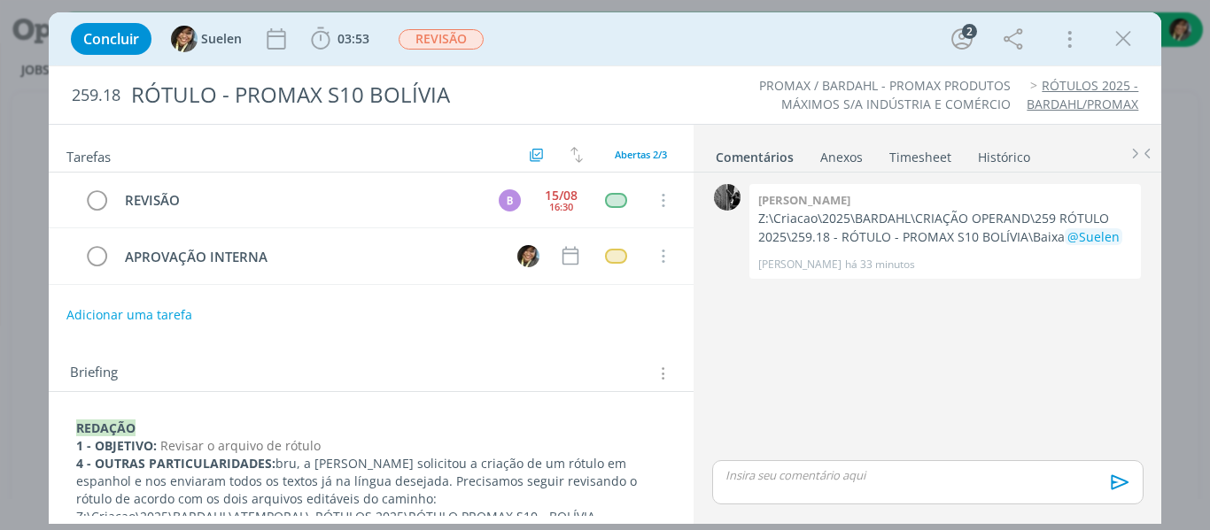
click at [757, 398] on div "0 Pablo Z:\Criacao\2025\BARDAHL\CRIAÇÃO OPERAND\259 RÓTULO 2025\259.18 - RÓTULO…" at bounding box center [927, 318] width 445 height 277
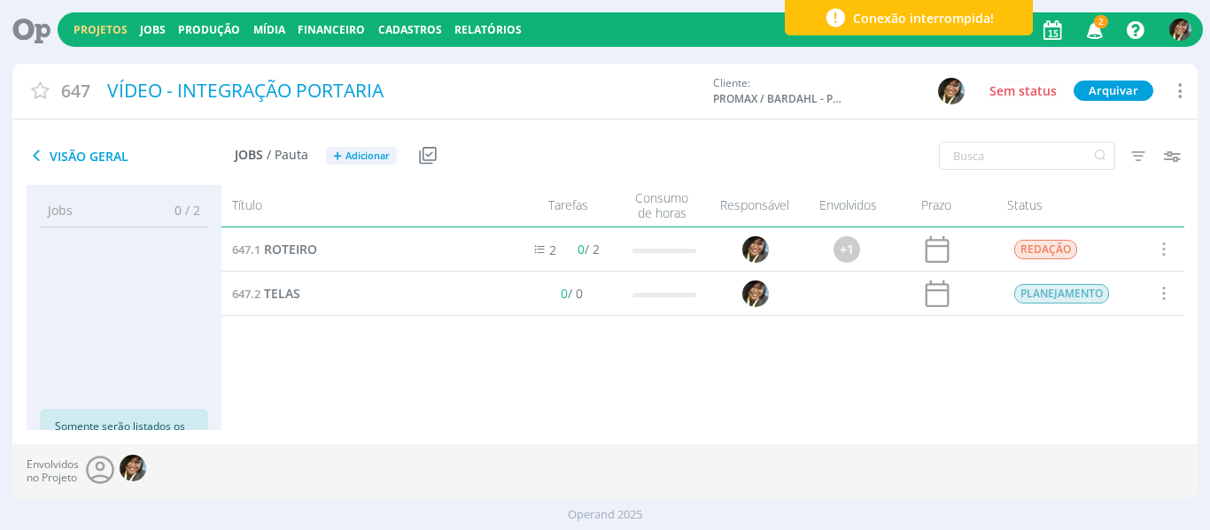
click at [97, 32] on link "Projetos" at bounding box center [101, 29] width 54 height 15
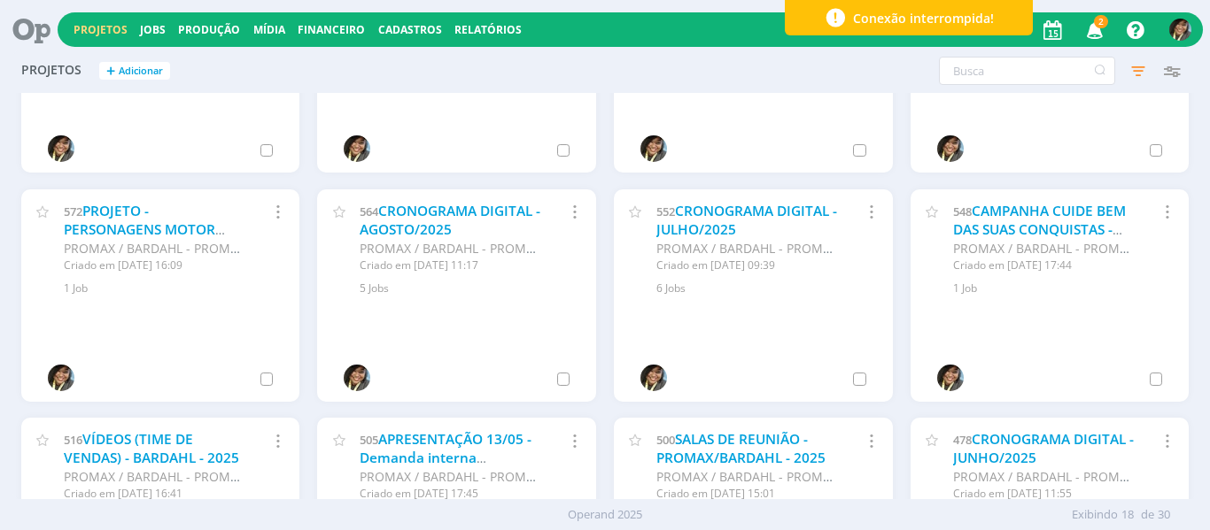
scroll to position [354, 0]
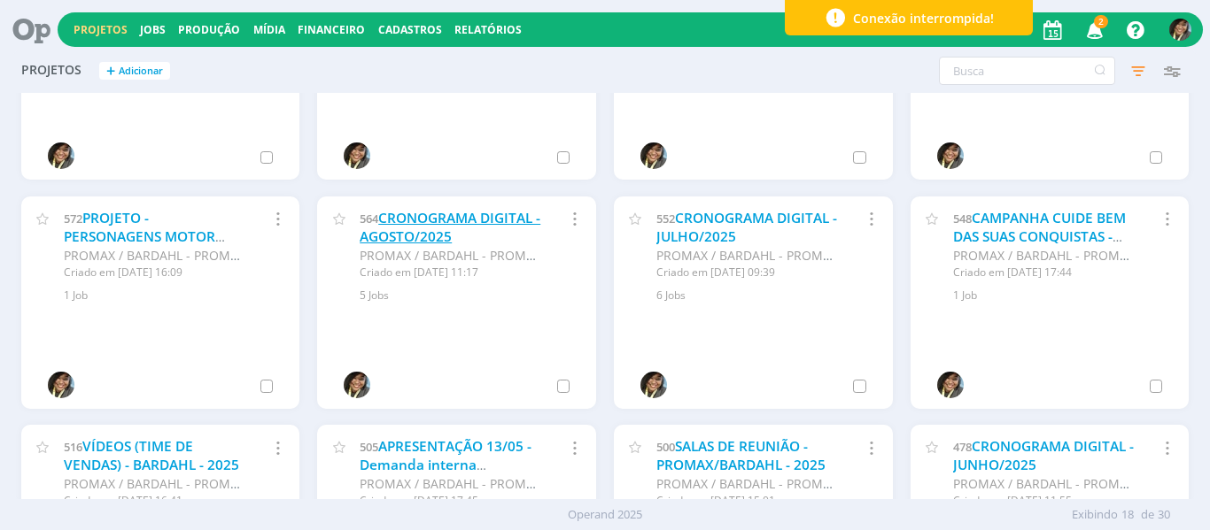
click at [425, 239] on link "CRONOGRAMA DIGITAL - AGOSTO/2025" at bounding box center [450, 228] width 181 height 38
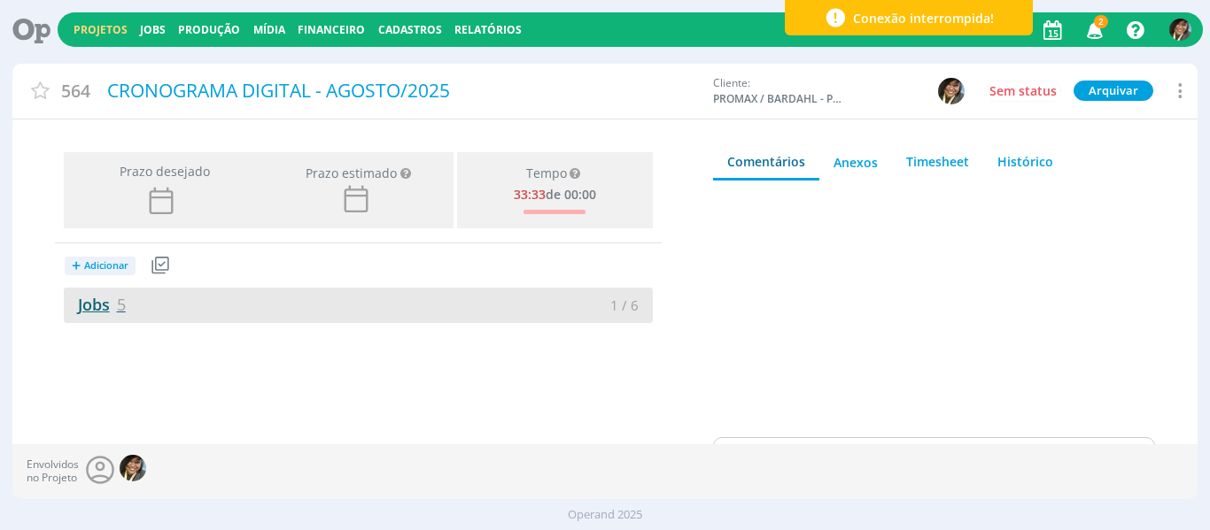
click at [81, 302] on link "Jobs 5" at bounding box center [95, 304] width 62 height 21
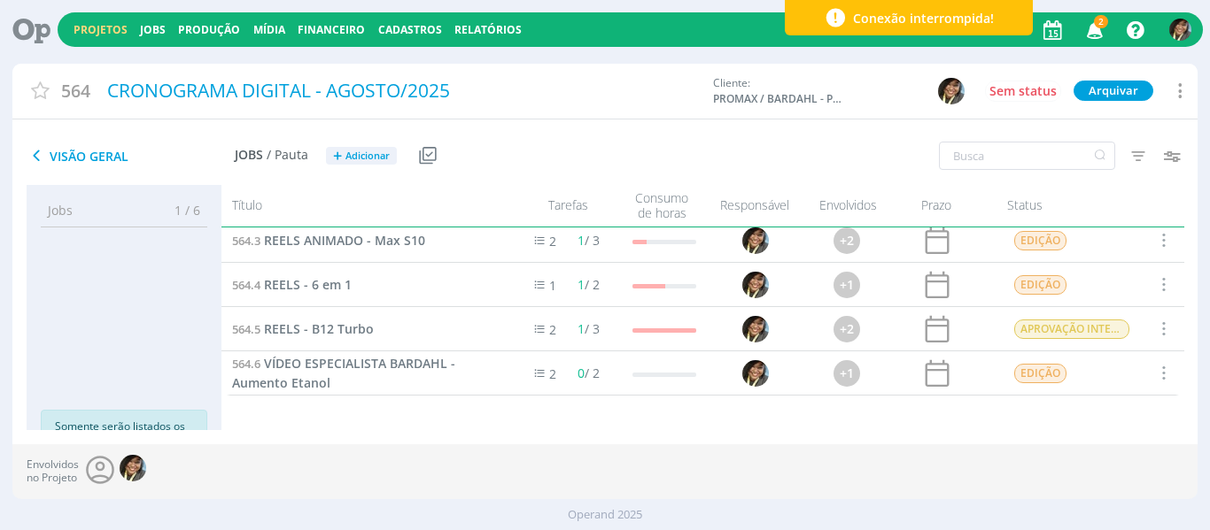
scroll to position [54, 0]
click at [157, 28] on link "Jobs" at bounding box center [153, 29] width 26 height 15
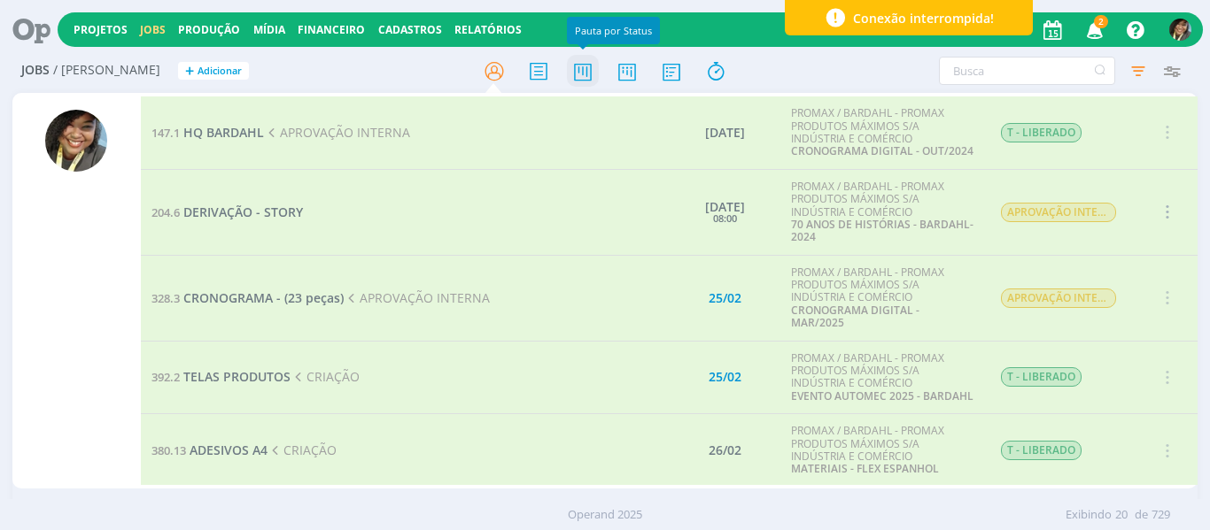
click at [591, 77] on icon at bounding box center [583, 71] width 32 height 35
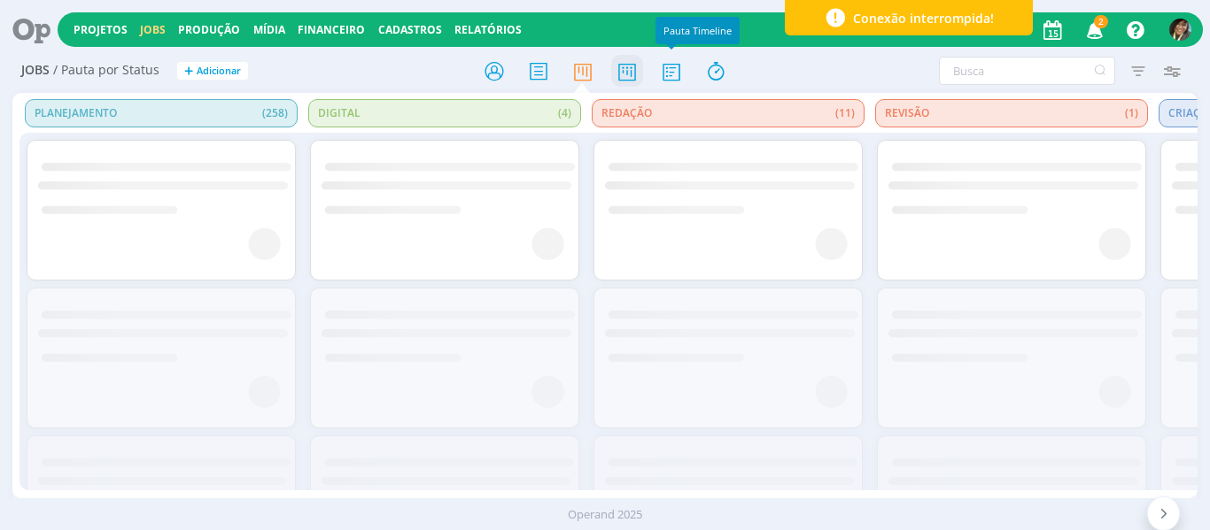
click at [631, 67] on icon at bounding box center [627, 71] width 32 height 35
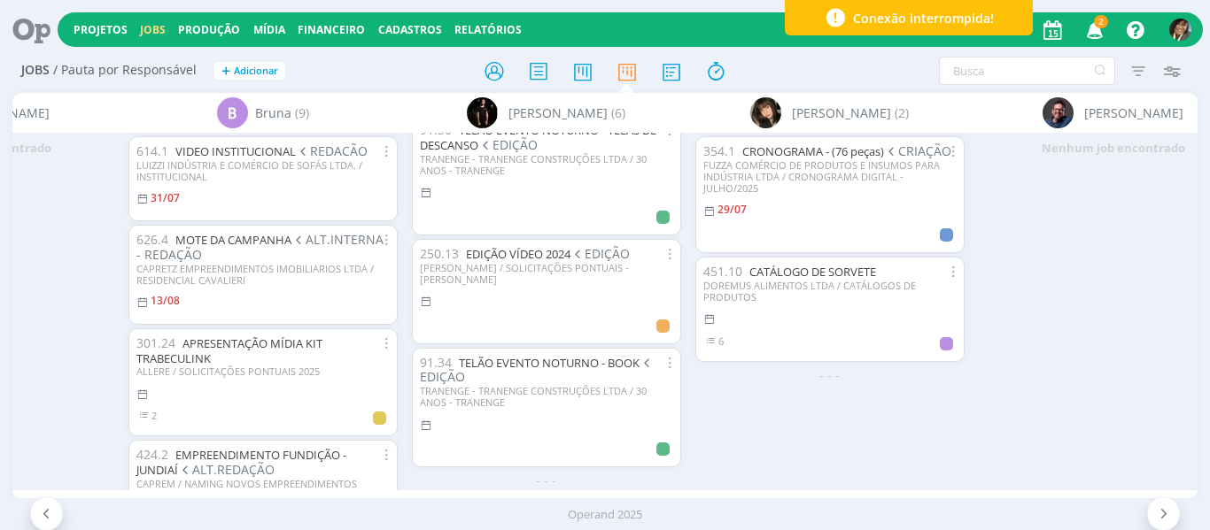
scroll to position [396, 0]
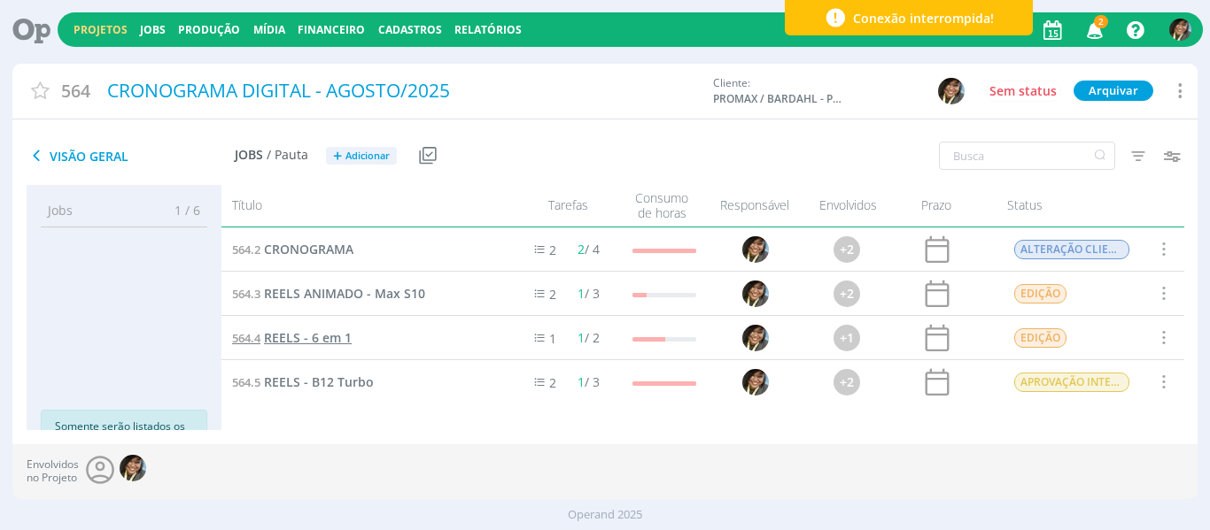
click at [320, 344] on span "REELS - 6 em 1" at bounding box center [308, 337] width 88 height 17
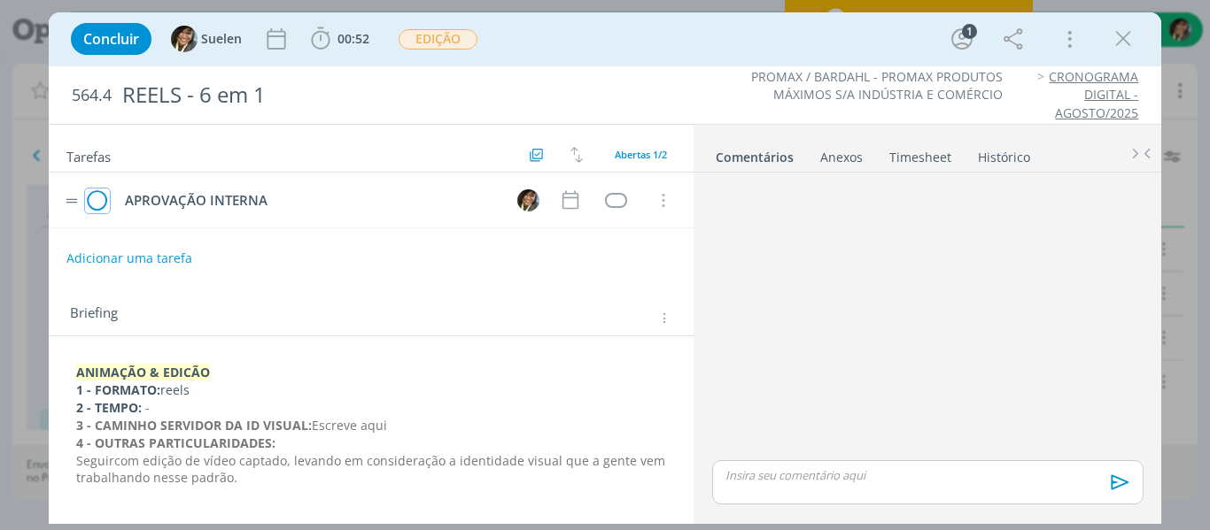
click at [89, 199] on icon "dialog" at bounding box center [97, 201] width 25 height 27
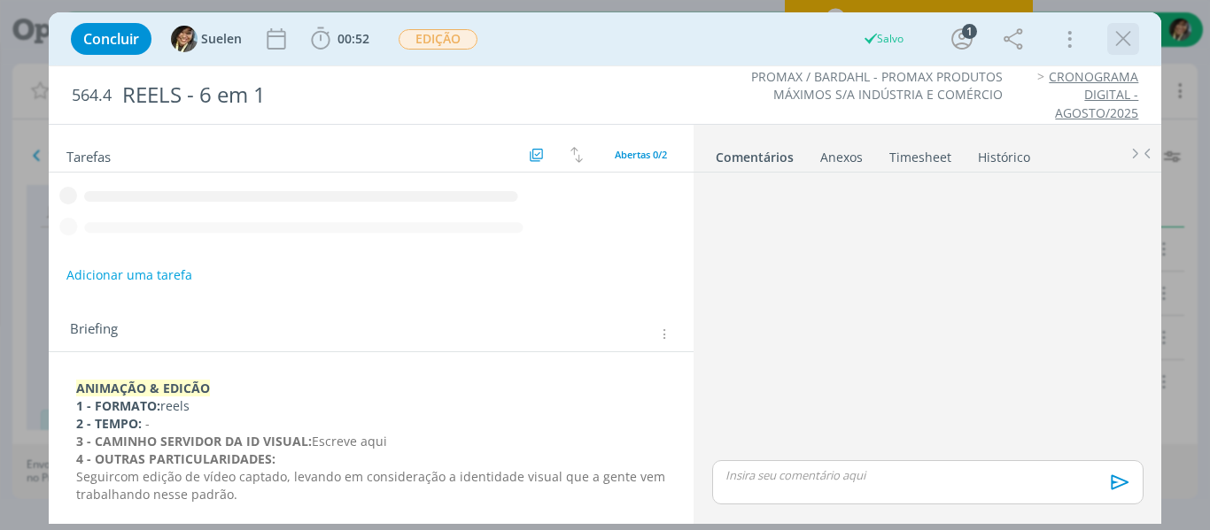
click at [1126, 34] on icon "dialog" at bounding box center [1123, 39] width 27 height 27
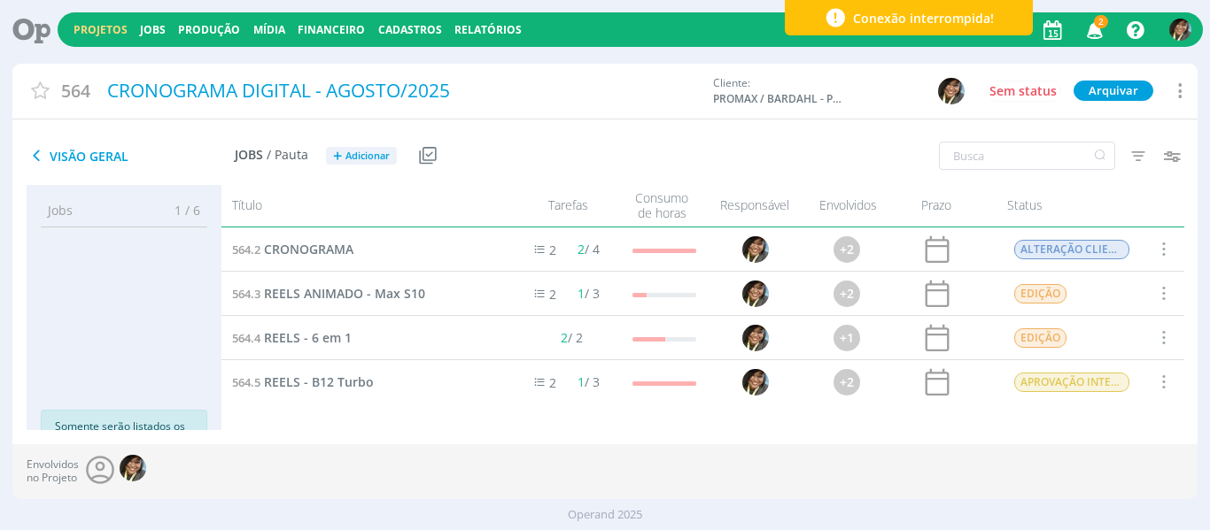
scroll to position [53, 0]
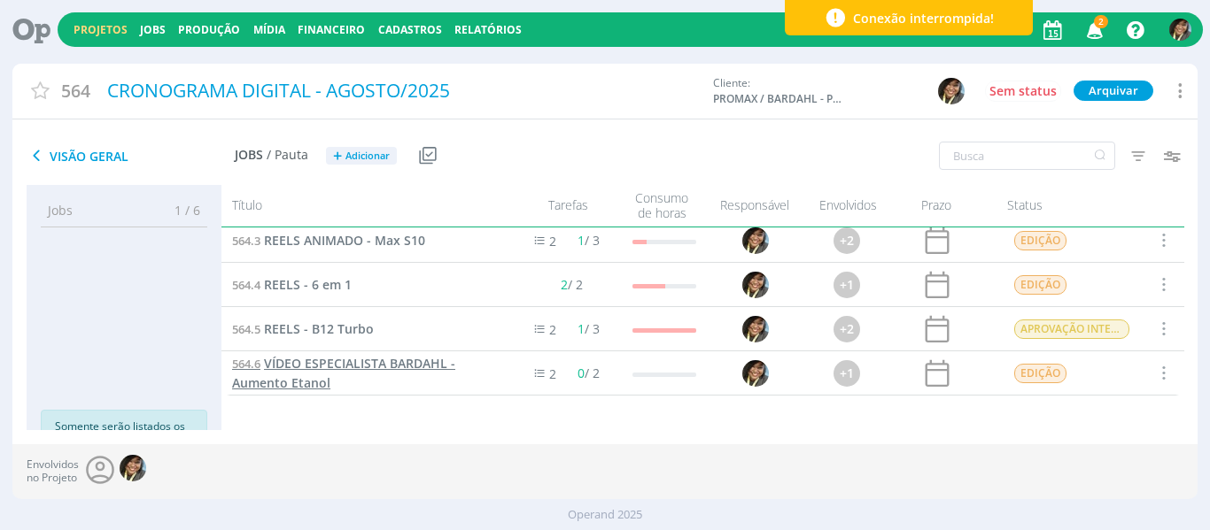
click at [358, 368] on span "VÍDEO ESPECIALISTA BARDAHL - Aumento Etanol" at bounding box center [343, 373] width 223 height 36
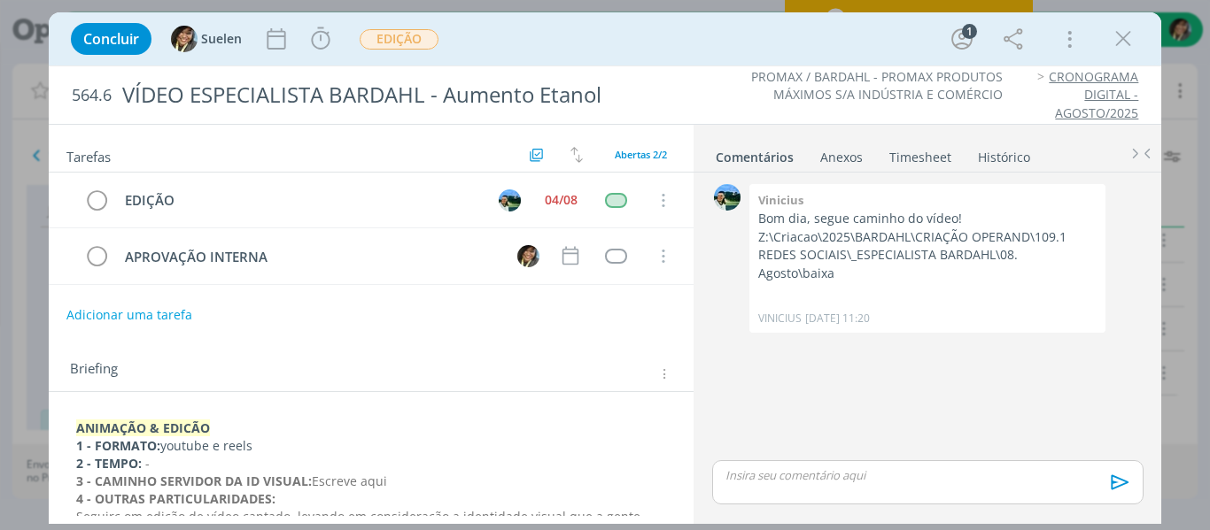
click at [1140, 36] on div "Concluir Suelen Iniciar Apontar Data * 15/08/2025 Horas * 00:00 Tarefa Selecion…" at bounding box center [605, 39] width 1087 height 43
click at [1120, 40] on icon "dialog" at bounding box center [1123, 39] width 27 height 27
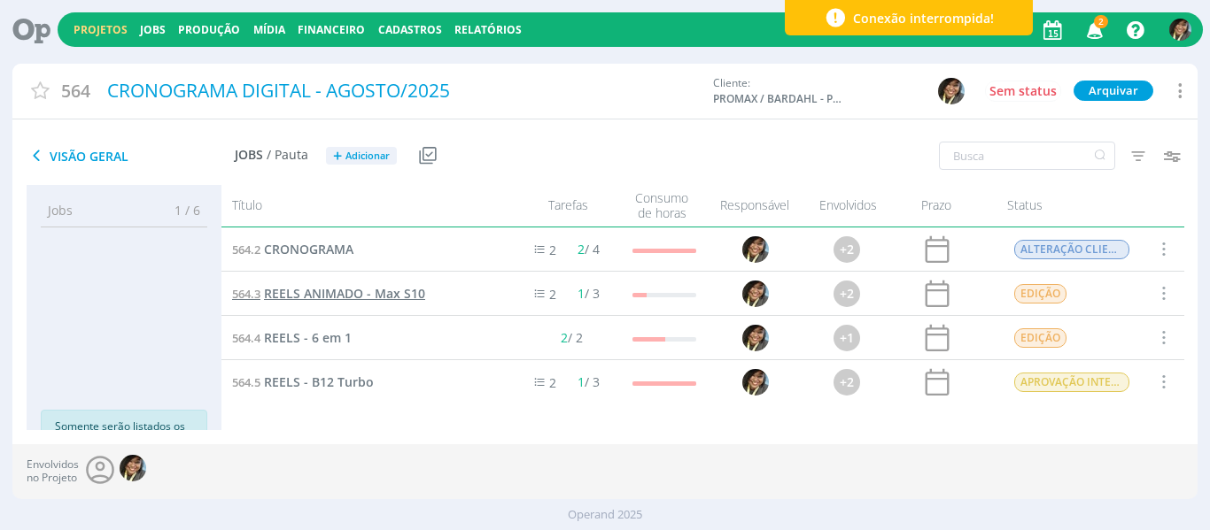
click at [402, 291] on span "REELS ANIMADO - Max S10" at bounding box center [344, 293] width 161 height 17
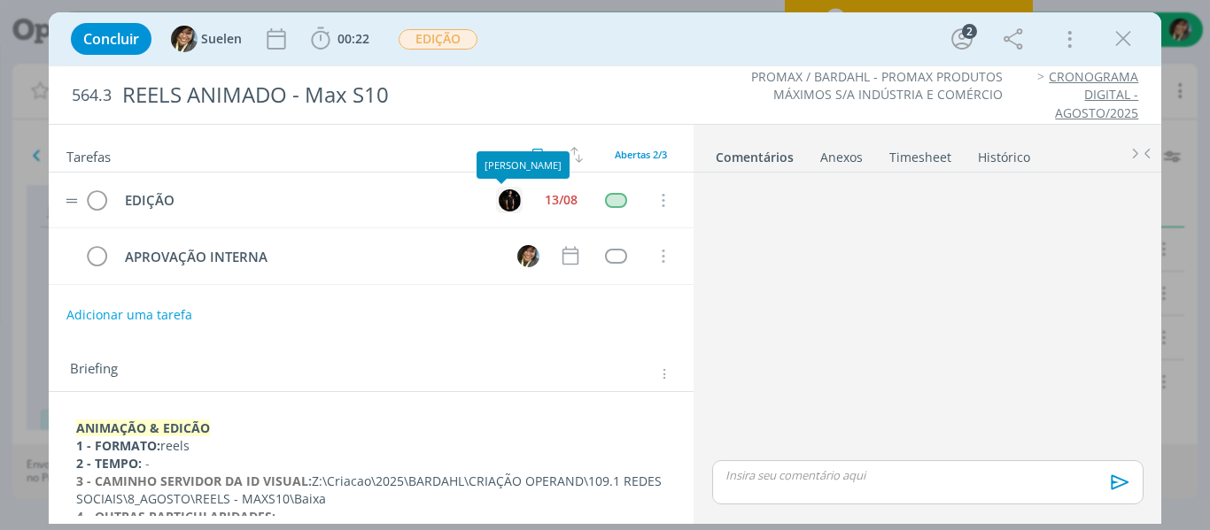
click at [504, 203] on img "dialog" at bounding box center [510, 201] width 22 height 22
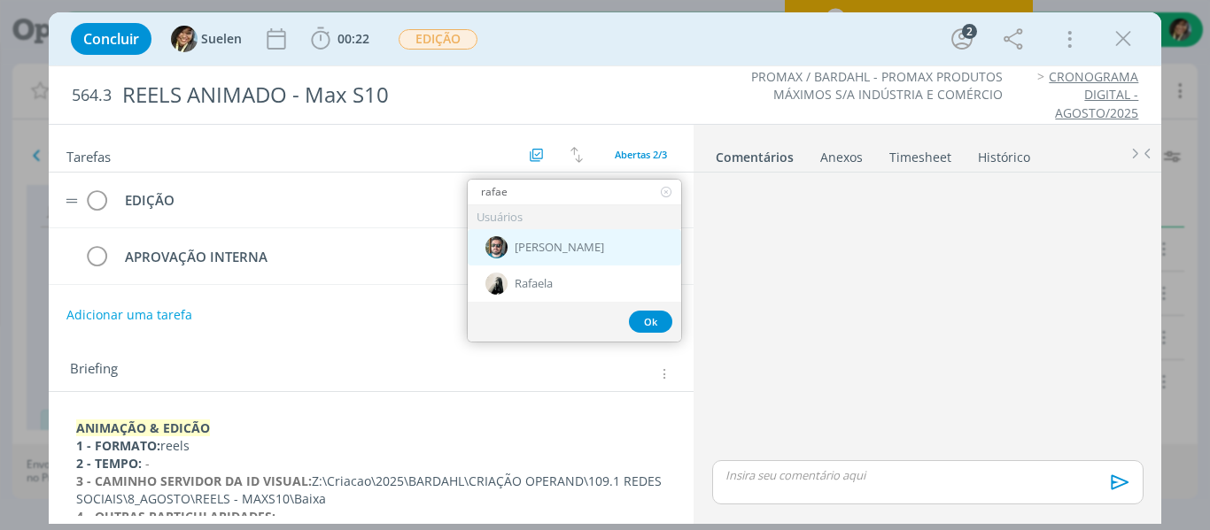
type input "rafae"
click at [588, 242] on div "[PERSON_NAME]" at bounding box center [574, 247] width 213 height 36
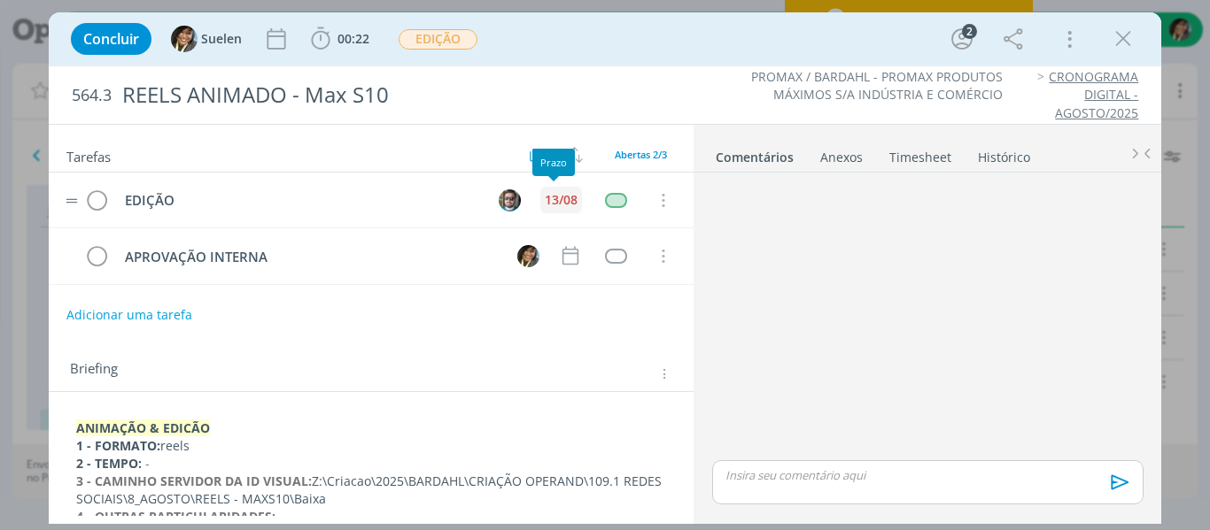
click at [565, 200] on div "13/08" at bounding box center [561, 200] width 33 height 12
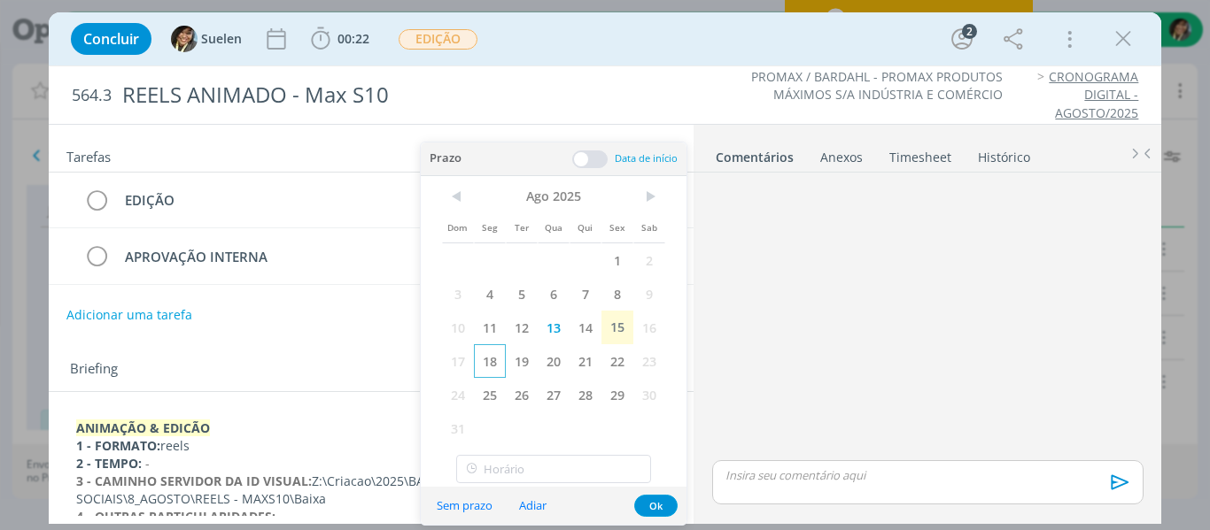
click at [487, 368] on span "18" at bounding box center [490, 361] width 32 height 34
click at [655, 506] on button "Ok" at bounding box center [655, 506] width 43 height 22
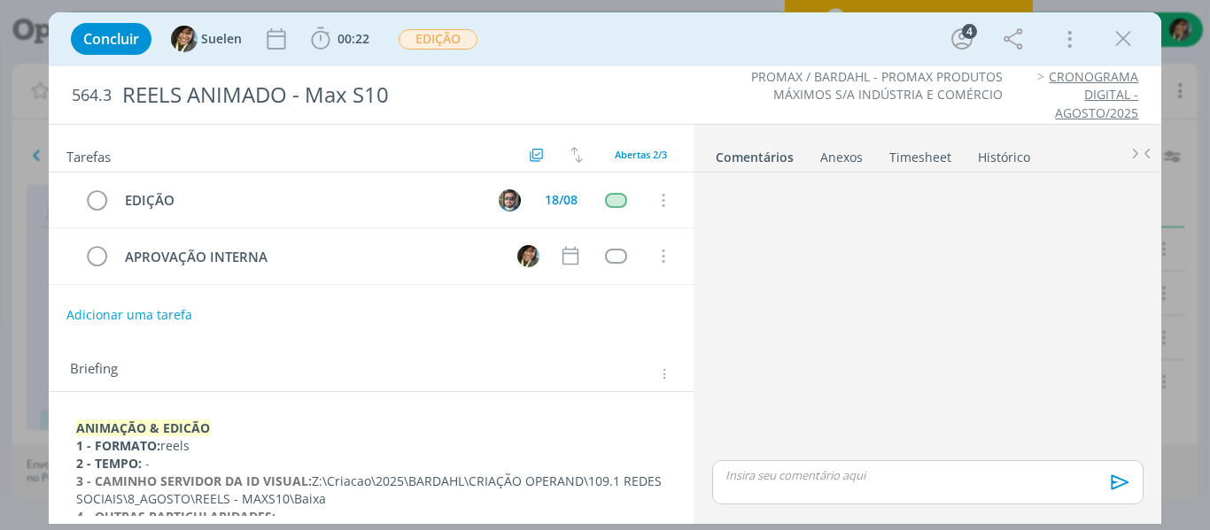
drag, startPoint x: 1133, startPoint y: 35, endPoint x: 1118, endPoint y: 37, distance: 14.4
click at [1132, 35] on icon "dialog" at bounding box center [1123, 39] width 27 height 27
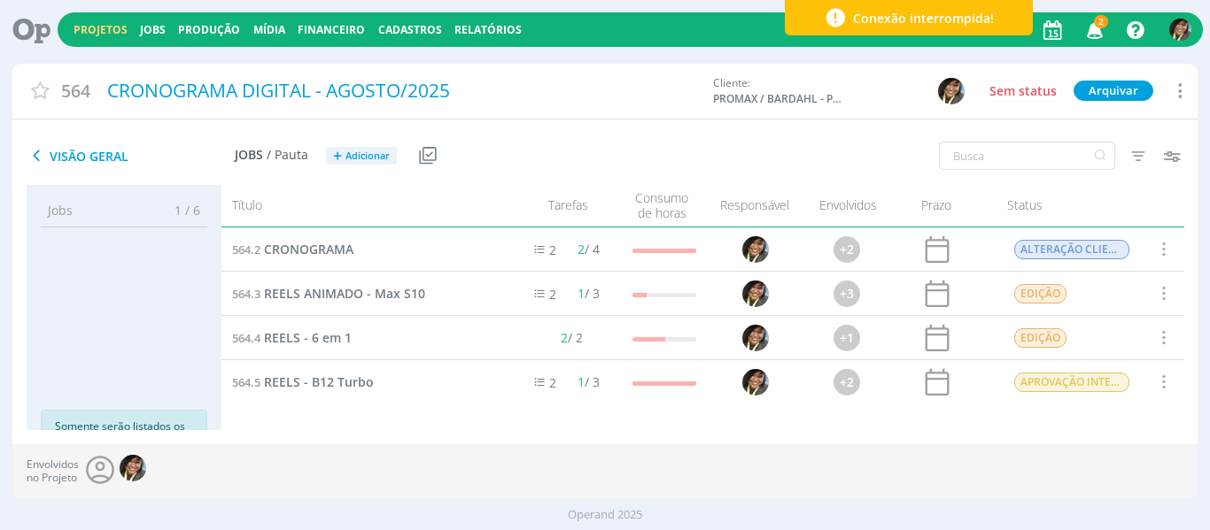
click at [1093, 34] on icon "button" at bounding box center [1095, 29] width 31 height 30
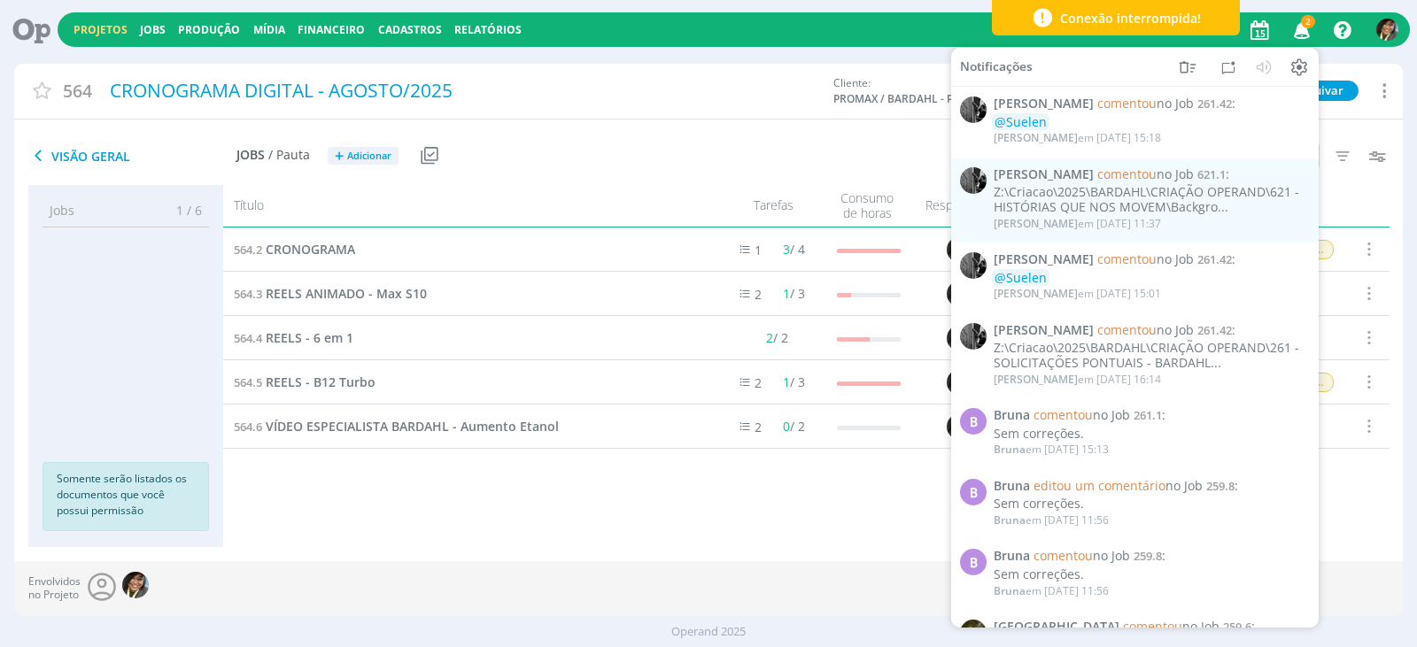
click at [119, 25] on link "Projetos" at bounding box center [101, 29] width 54 height 15
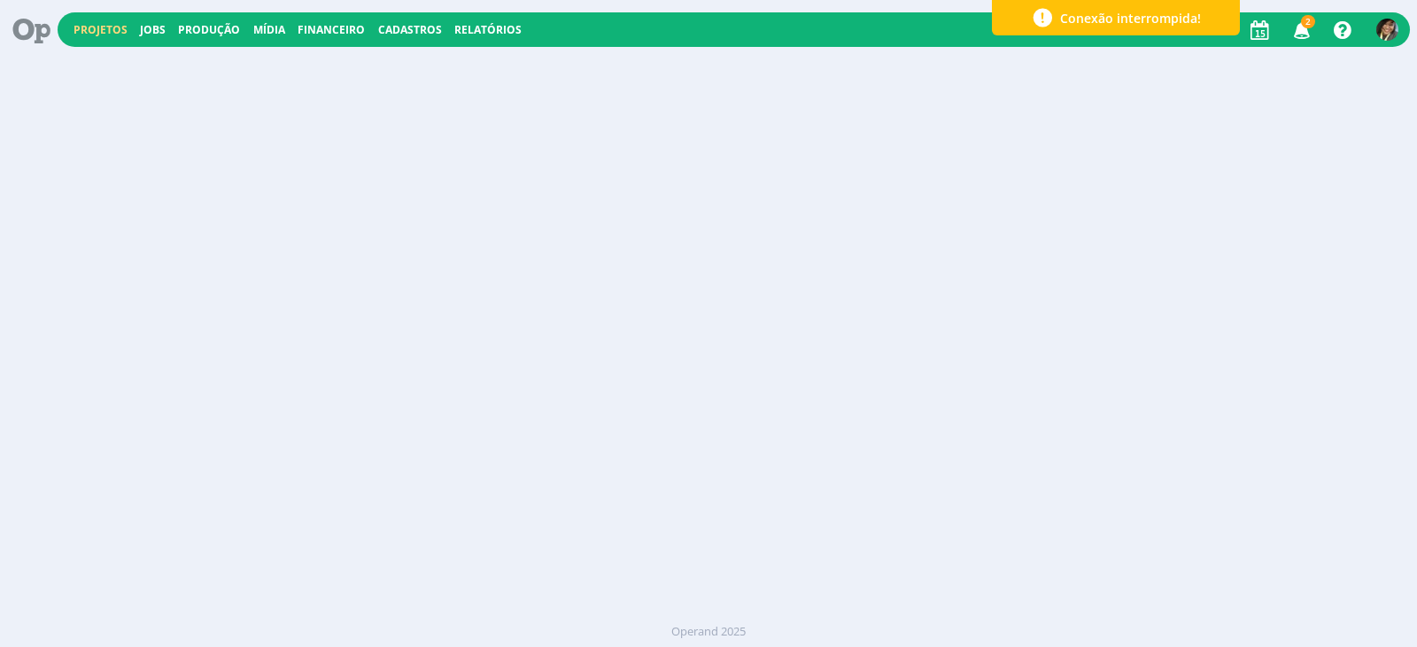
click at [119, 25] on link "Projetos" at bounding box center [101, 29] width 54 height 15
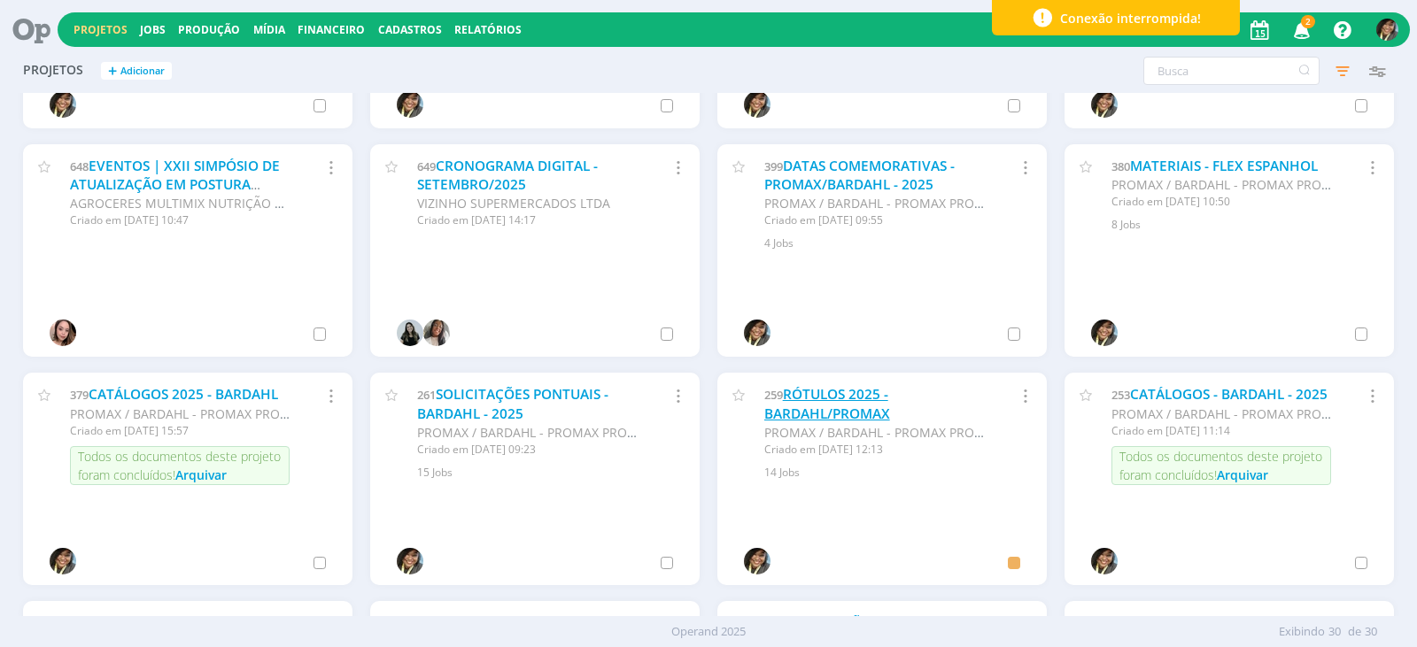
scroll to position [886, 0]
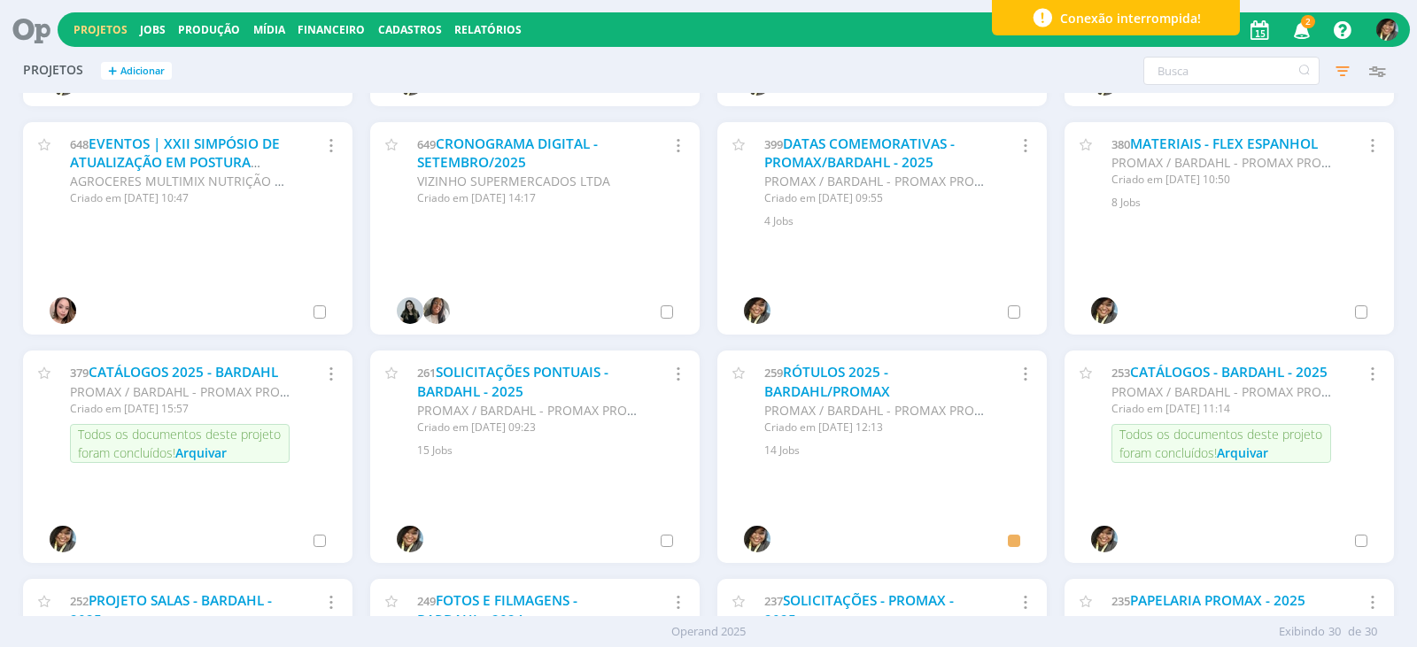
click at [558, 362] on div "261 SOLICITAÇÕES PONTUAIS - BARDAHL - 2025 PROMAX / BARDAHL - PROMAX PRODUTOS M…" at bounding box center [534, 405] width 329 height 108
click at [557, 375] on link "SOLICITAÇÕES PONTUAIS - BARDAHL - 2025" at bounding box center [512, 382] width 191 height 38
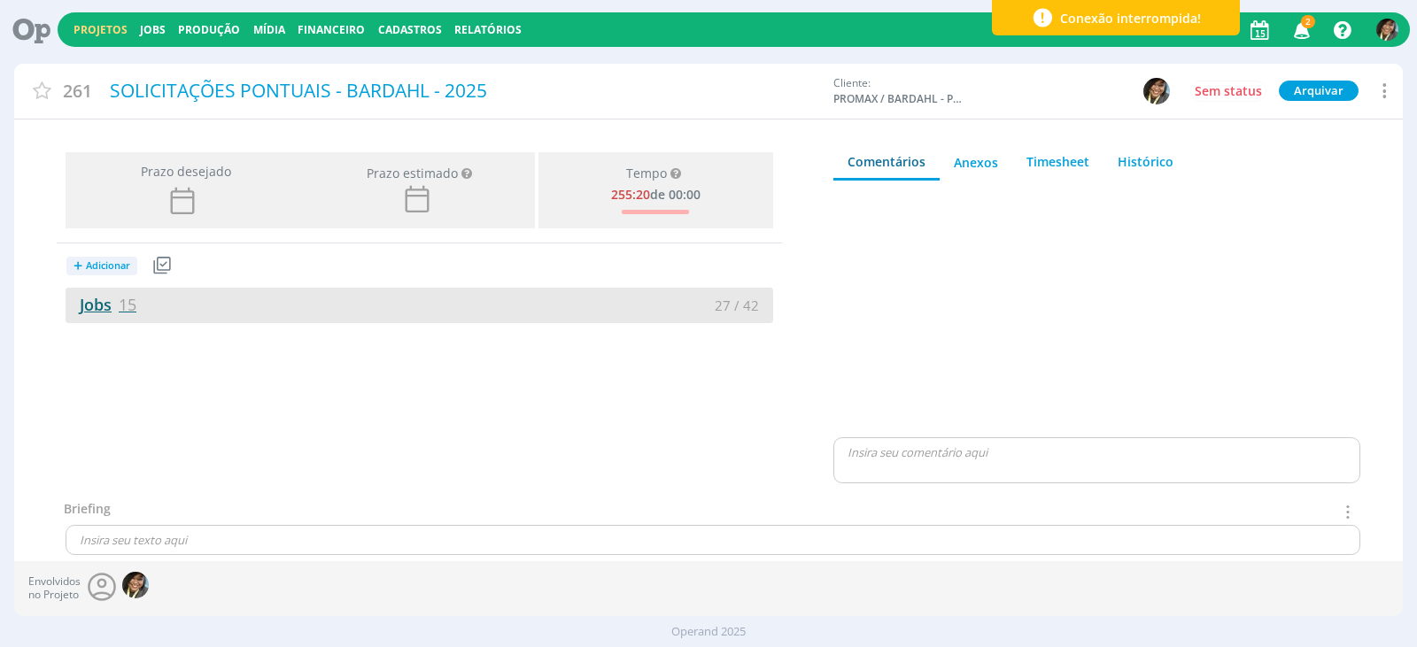
click at [103, 300] on link "Jobs 15" at bounding box center [101, 304] width 71 height 21
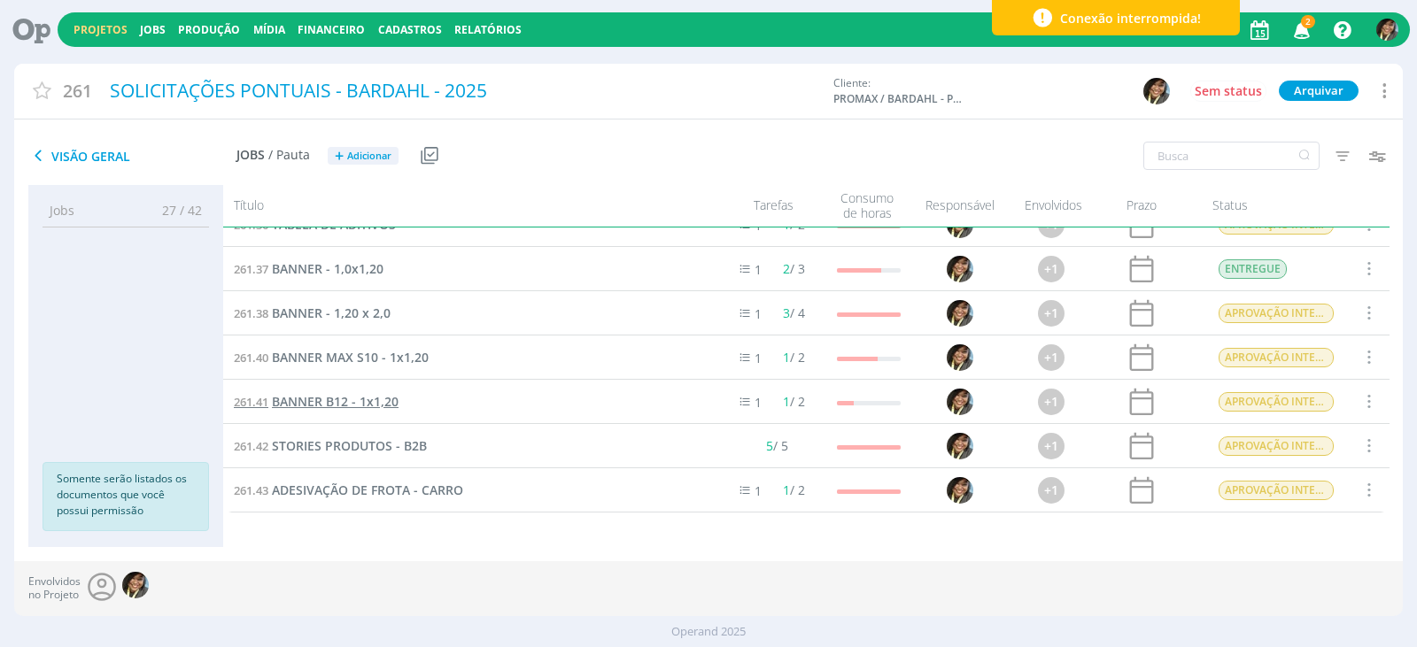
scroll to position [379, 0]
click at [377, 156] on span "Adicionar" at bounding box center [369, 157] width 44 height 12
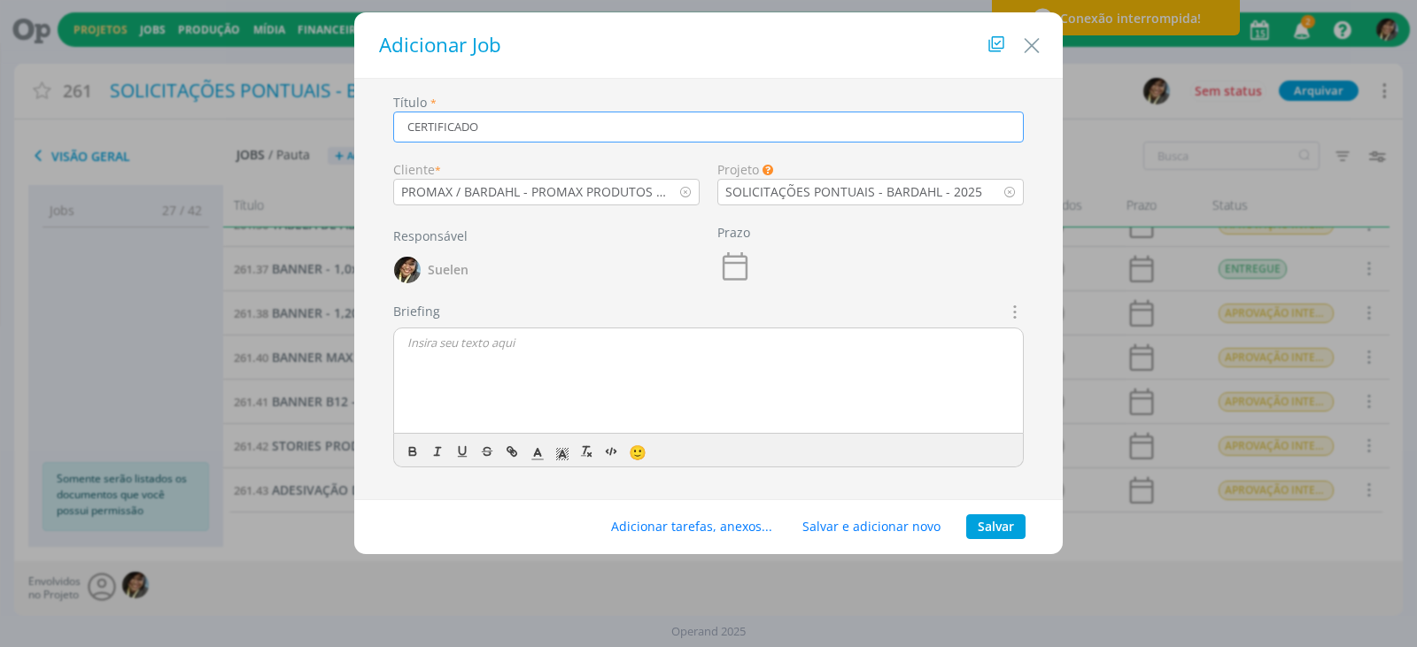
click at [514, 120] on input "CERTIFICADO" at bounding box center [708, 127] width 631 height 31
type input "CERTIFICADO DE PARTICIPAÇÃO"
drag, startPoint x: 834, startPoint y: 384, endPoint x: 980, endPoint y: 309, distance: 164.4
click at [841, 379] on div "dialog" at bounding box center [708, 382] width 629 height 106
click at [1017, 302] on icon "dialog" at bounding box center [1012, 311] width 19 height 21
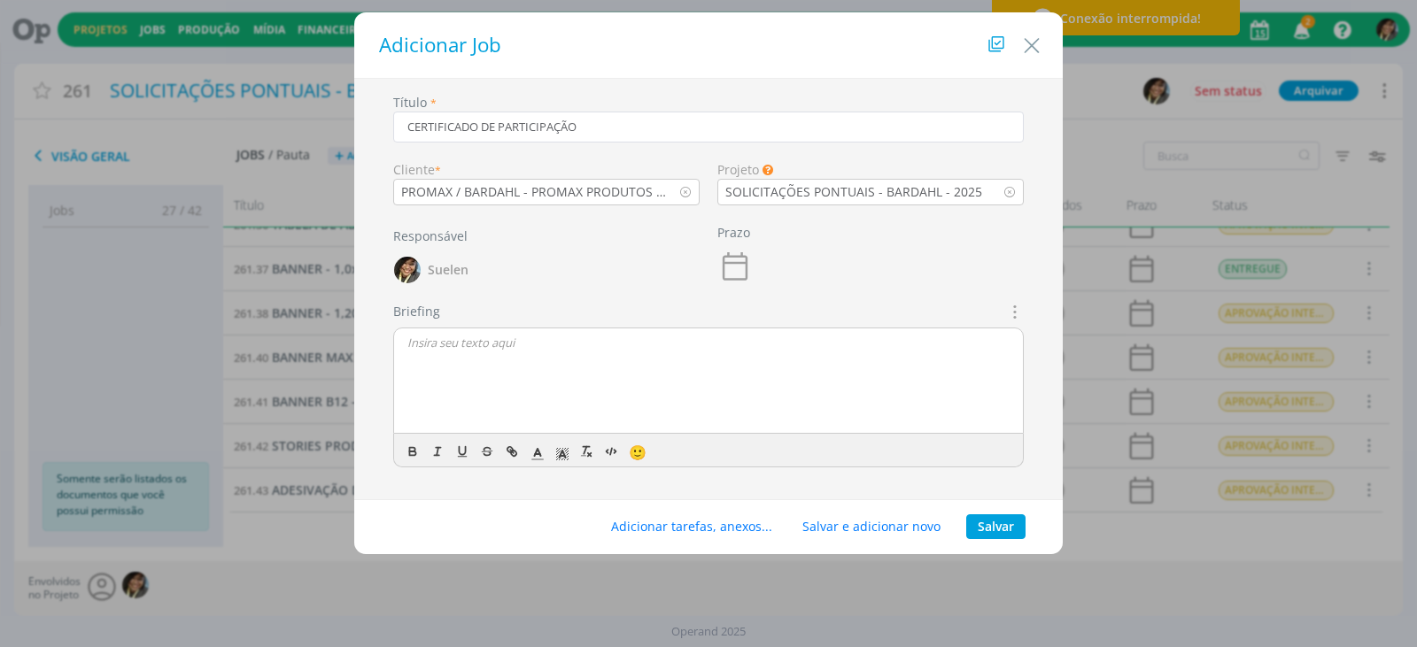
click at [1017, 313] on icon "dialog" at bounding box center [1012, 311] width 19 height 21
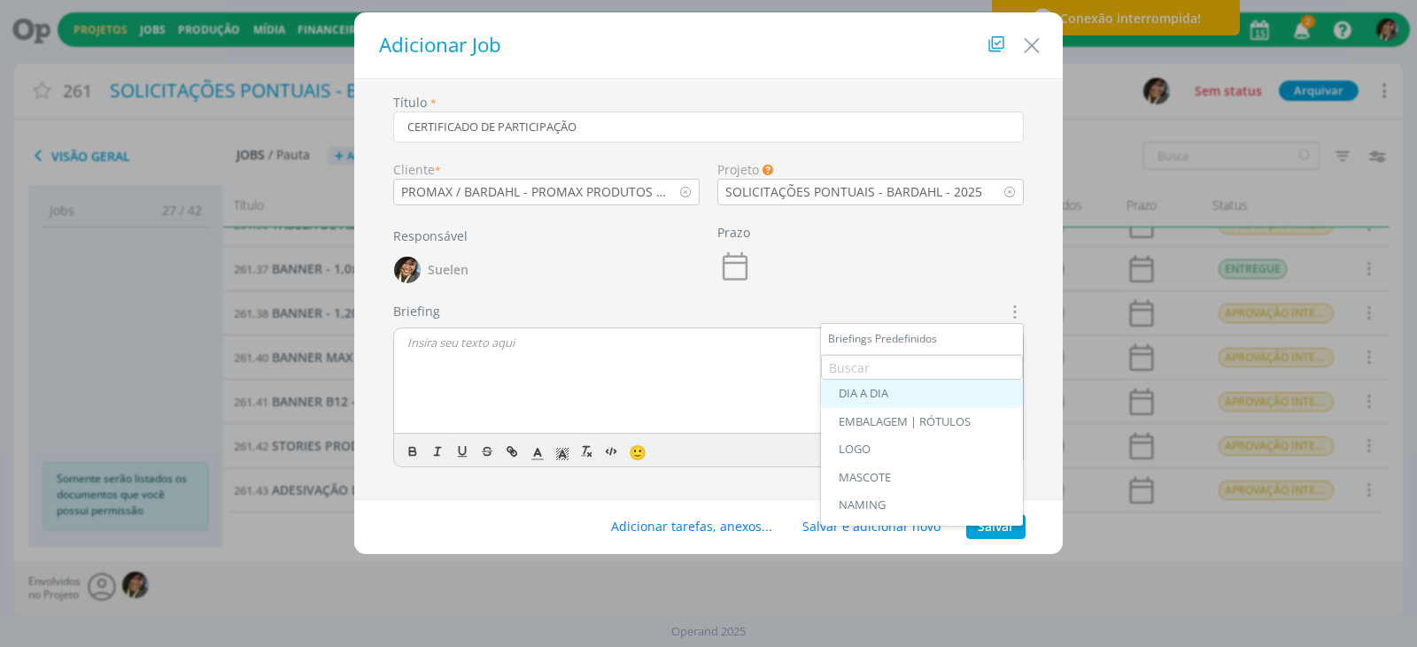
click at [902, 390] on div "DIA A DIA" at bounding box center [922, 394] width 166 height 14
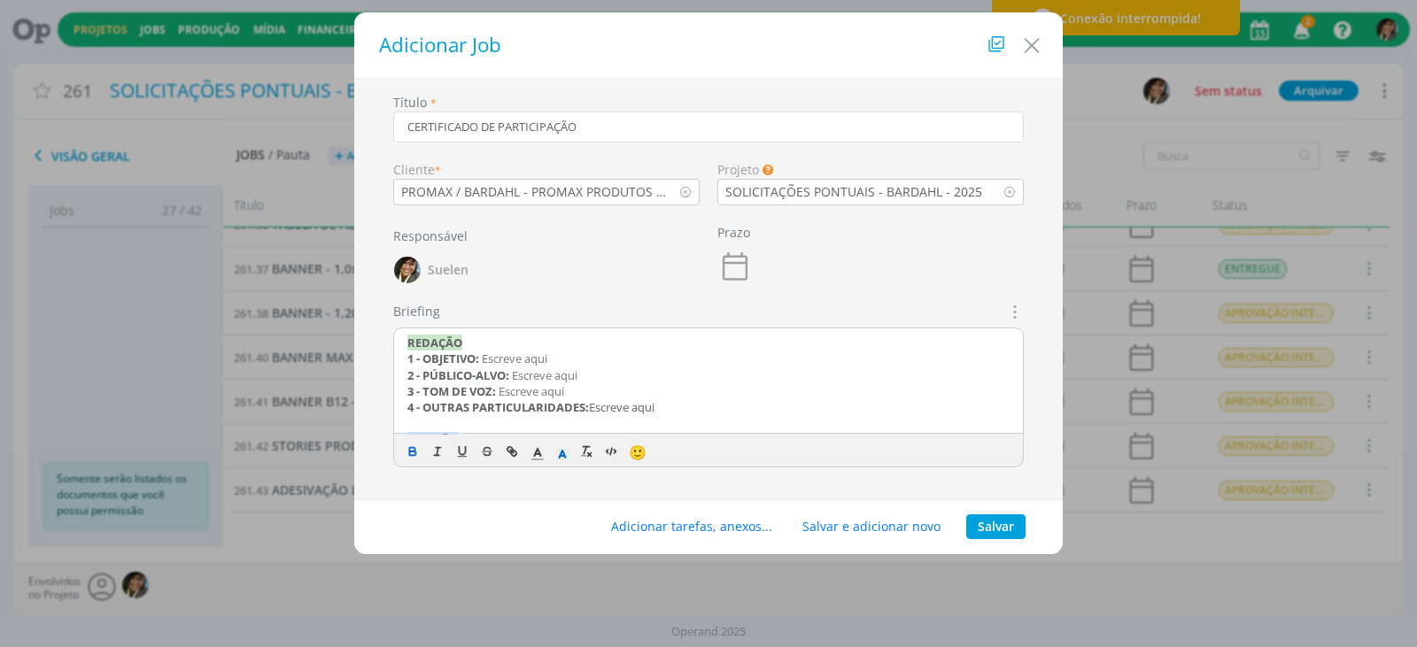
drag, startPoint x: 698, startPoint y: 411, endPoint x: 352, endPoint y: 313, distance: 359.9
click at [352, 313] on div "Adicionar Job Título * CERTIFICADO DE PARTICIPAÇÃO Cliente * PROMAX / BARDAHL -…" at bounding box center [708, 323] width 1417 height 647
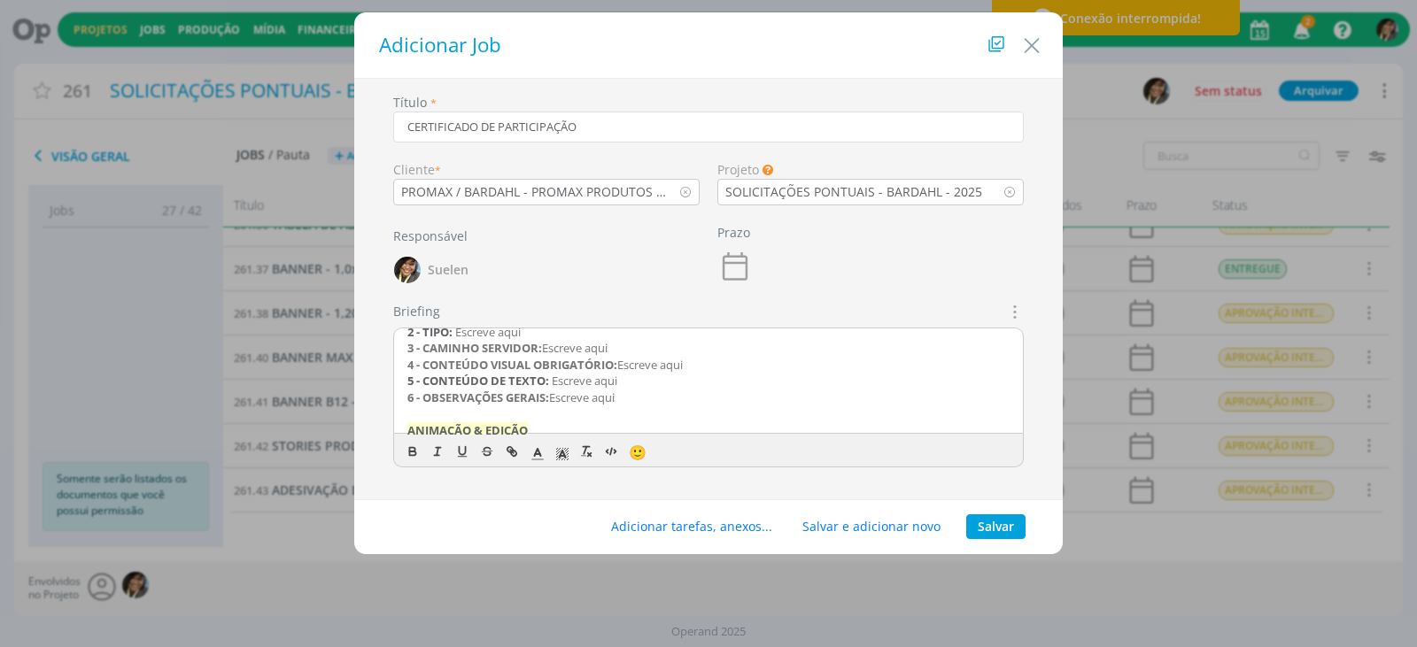
scroll to position [89, 0]
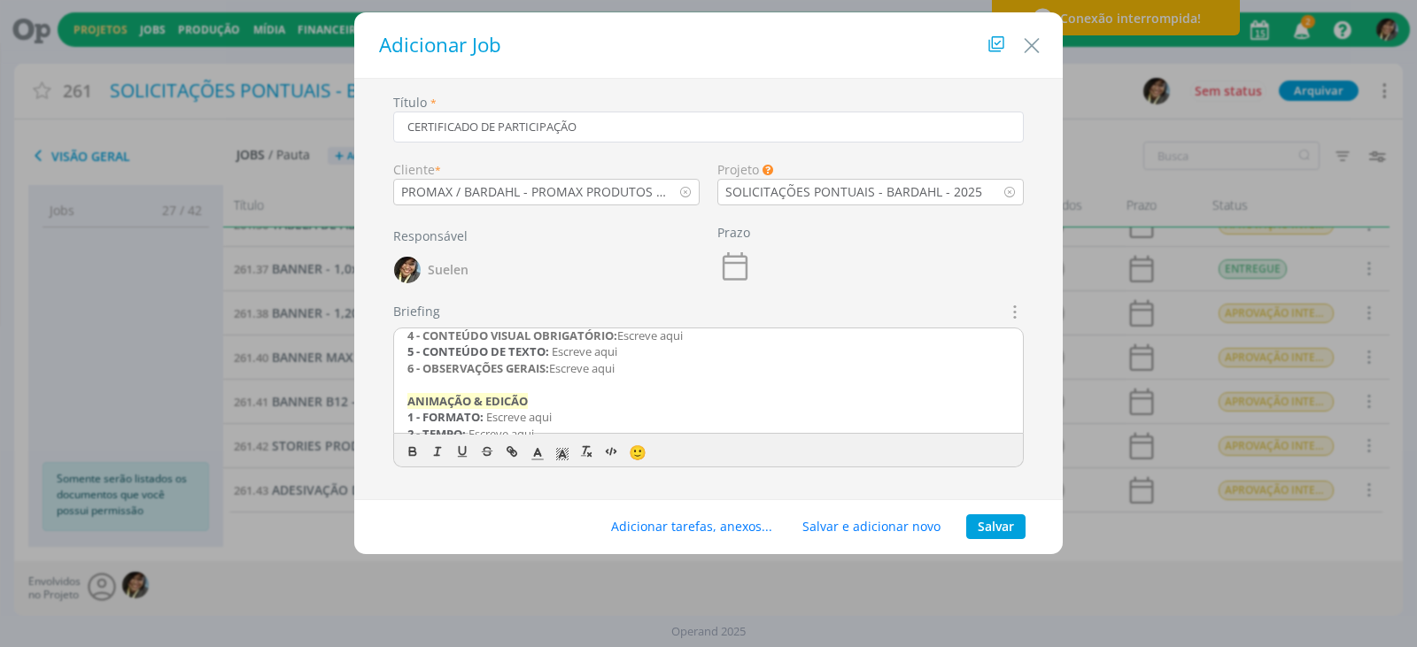
click at [646, 370] on p "6 - OBSERVAÇÕES GERAIS: Escreve aqui" at bounding box center [708, 368] width 602 height 16
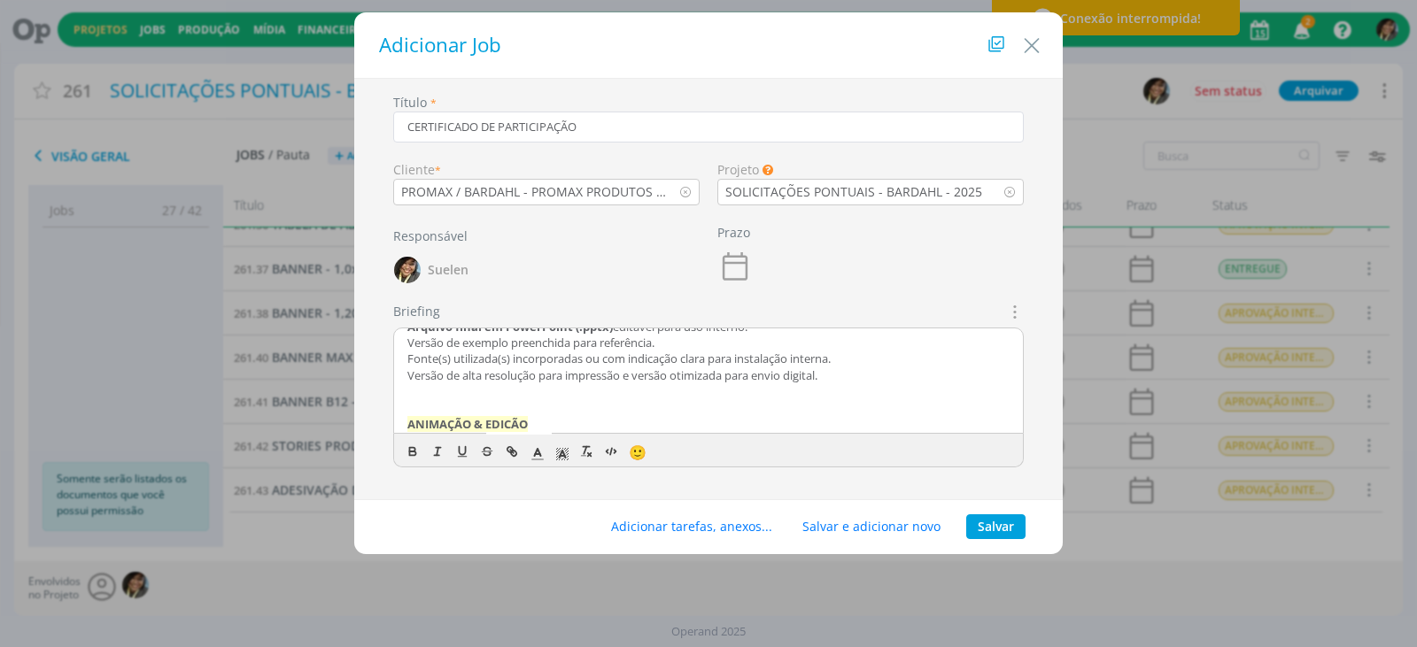
scroll to position [585, 0]
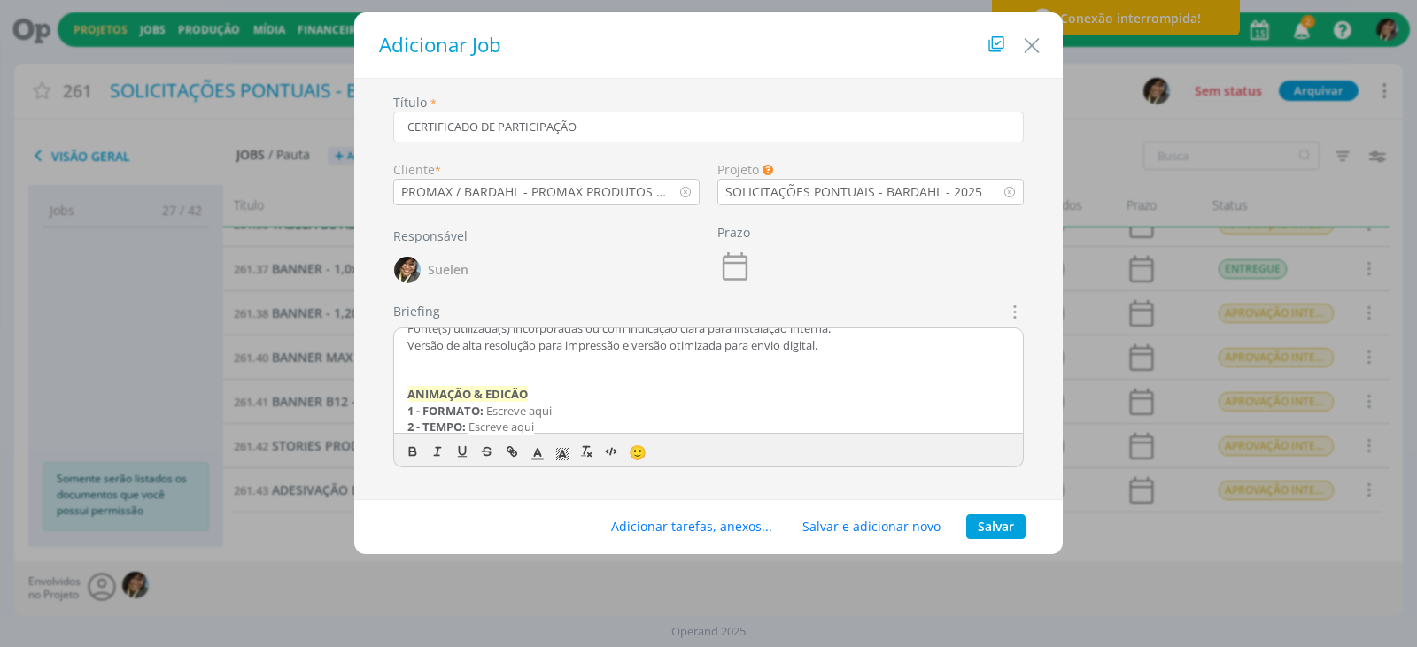
click at [457, 353] on p "dialog" at bounding box center [708, 361] width 602 height 16
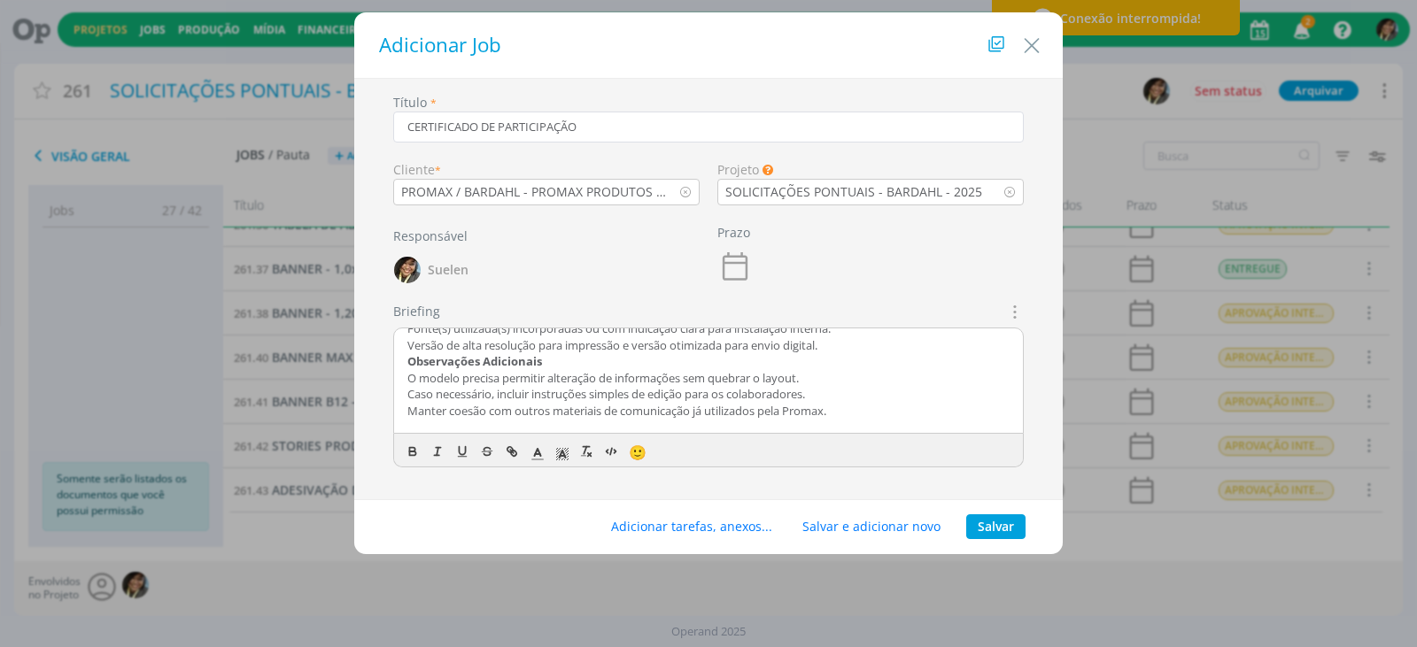
click at [402, 352] on div "CRIAÇÃO Objetivo do Projeto Criar um novo modelo de certificado de participação…" at bounding box center [708, 382] width 629 height 106
click at [406, 348] on div "CRIAÇÃO Objetivo do Projeto Criar um novo modelo de certificado de participação…" at bounding box center [708, 382] width 629 height 106
click at [845, 370] on p "O modelo precisa permitir alteração de informações sem quebrar o layout." at bounding box center [708, 378] width 602 height 16
drag, startPoint x: 406, startPoint y: 345, endPoint x: 564, endPoint y: 349, distance: 157.7
click at [564, 349] on div "CRIAÇÃO Objetivo do Projeto Criar um novo modelo de certificado de participação…" at bounding box center [708, 382] width 629 height 106
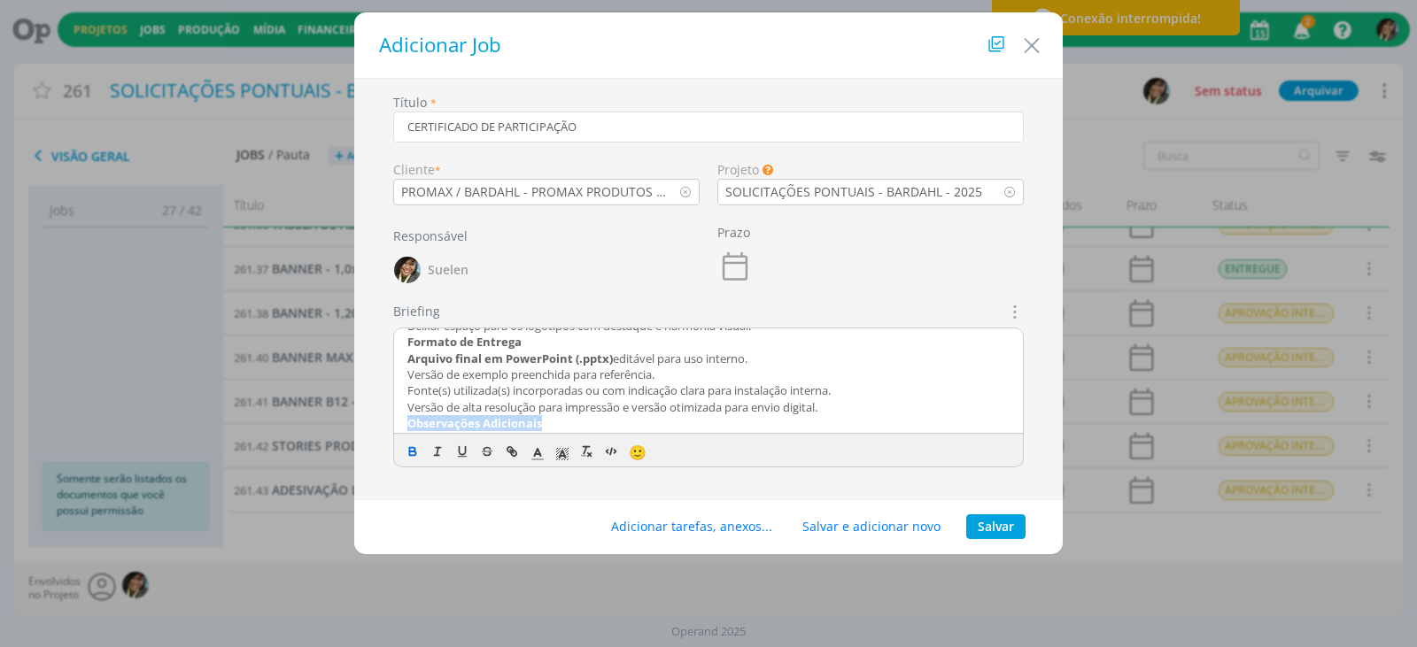
scroll to position [497, 0]
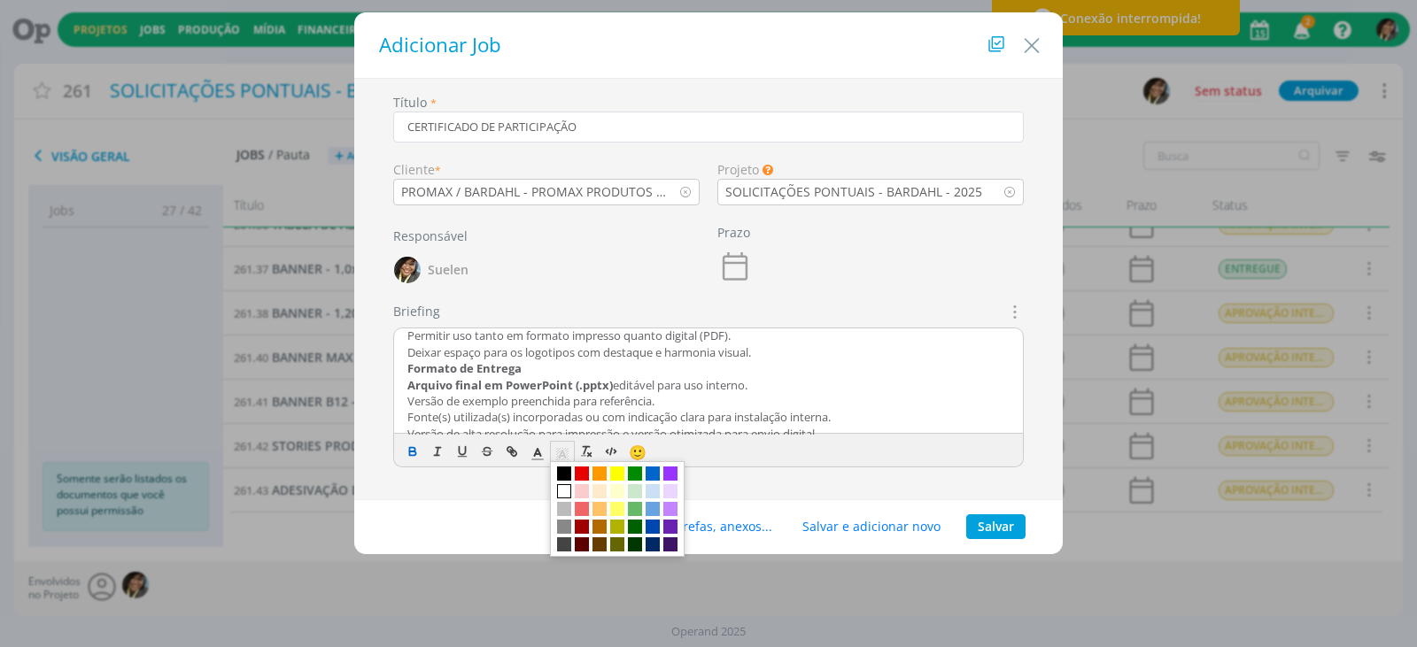
click at [564, 454] on polyline "dialog" at bounding box center [563, 454] width 6 height 7
click at [582, 472] on span "dialog" at bounding box center [582, 474] width 14 height 14
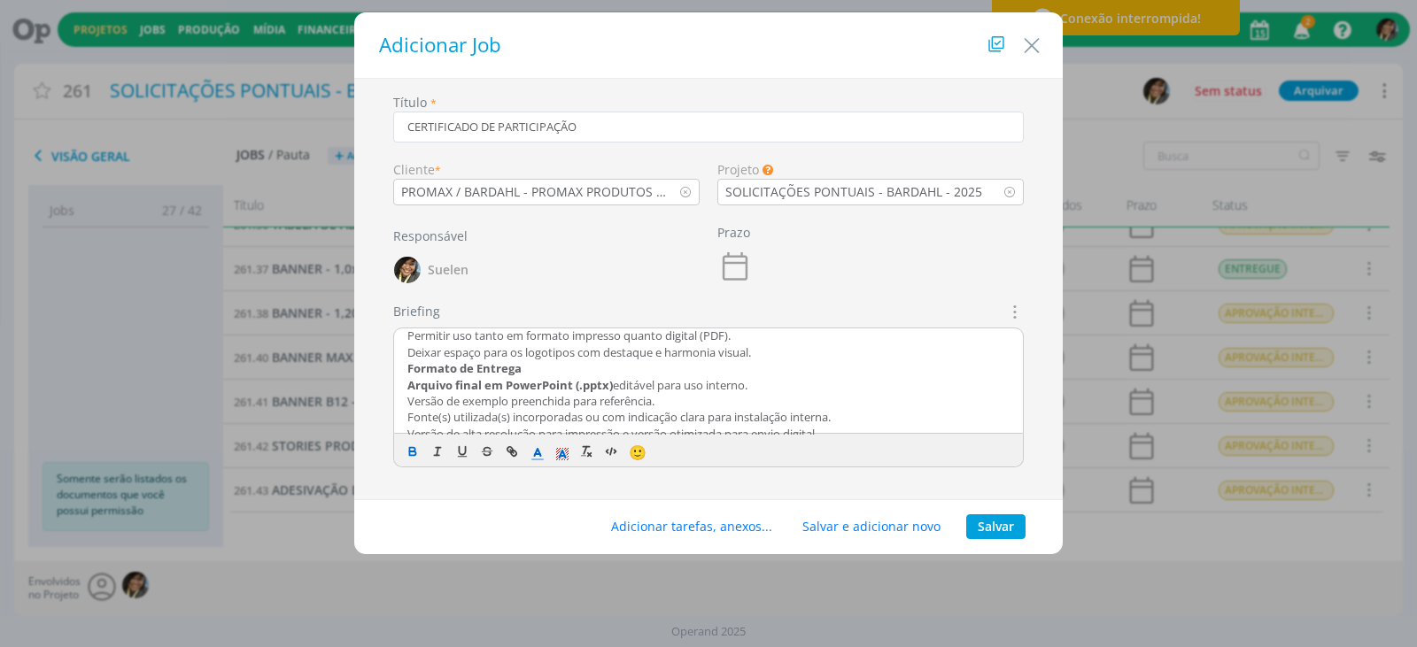
scroll to position [504, 0]
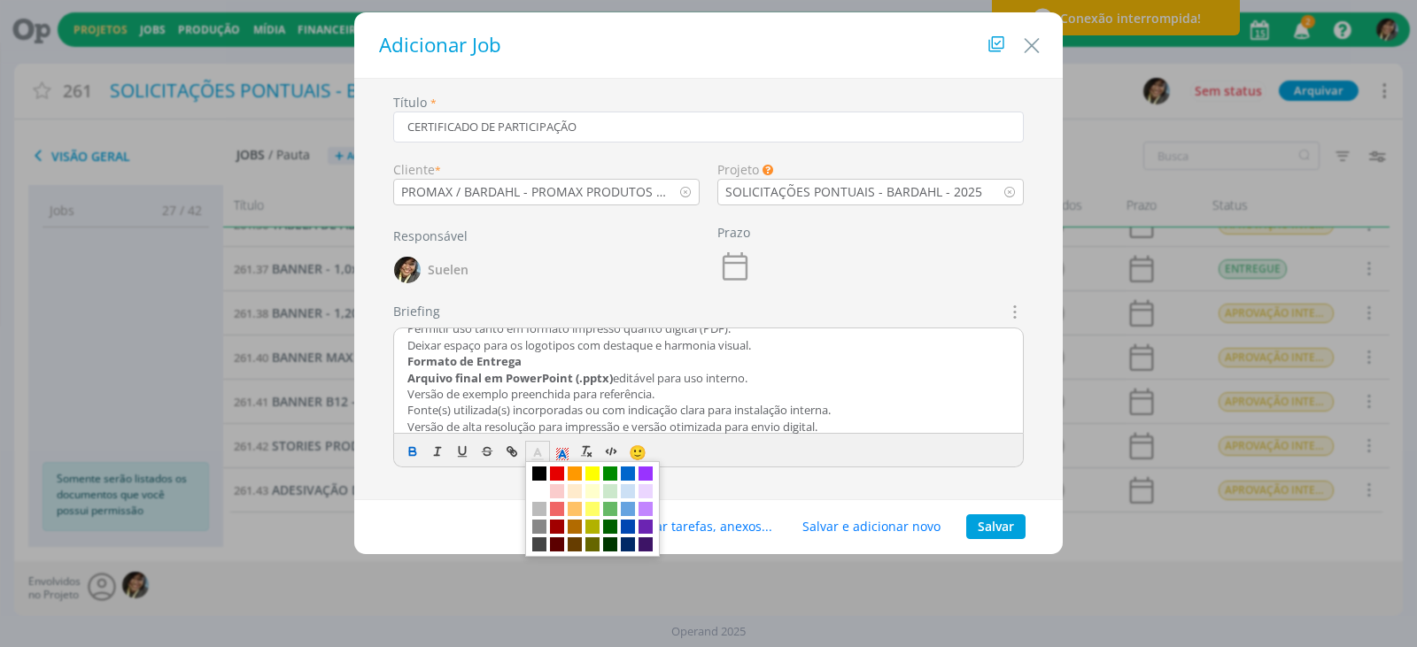
click at [538, 454] on line "dialog" at bounding box center [537, 454] width 4 height 0
click at [543, 489] on span "dialog" at bounding box center [539, 491] width 14 height 14
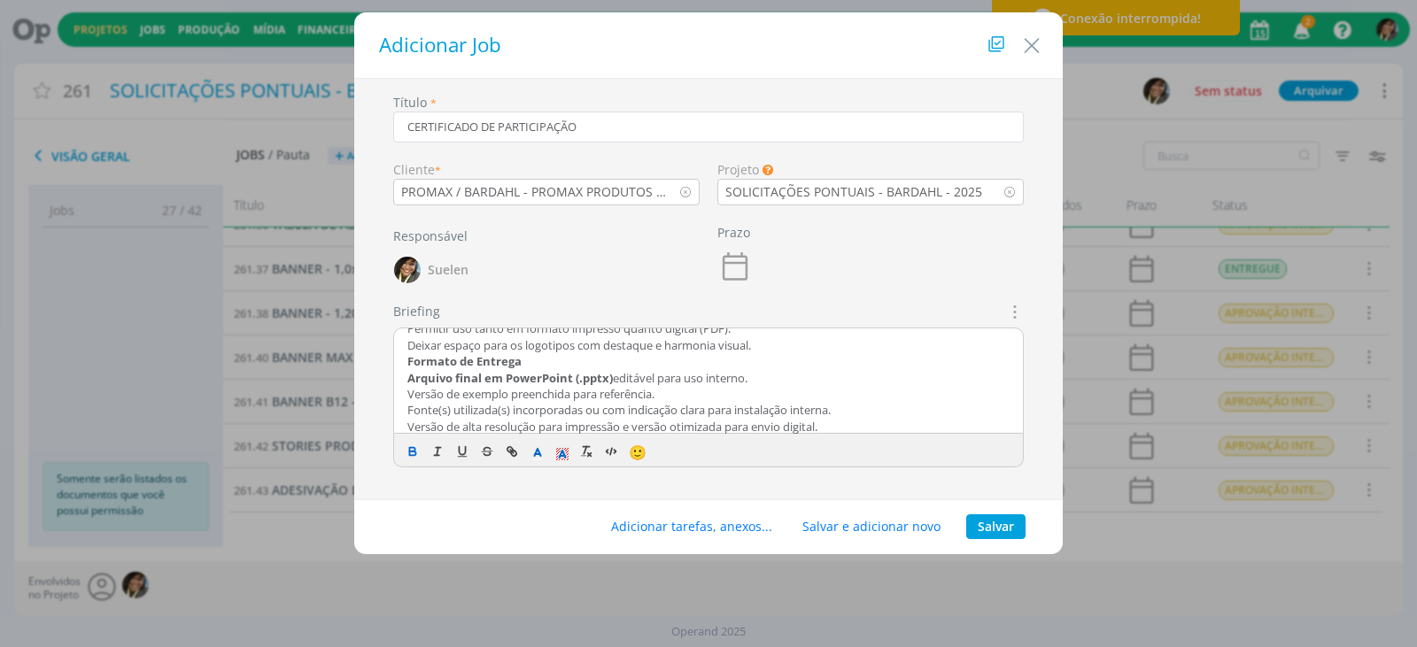
click at [584, 402] on p "Fonte(s) utilizada(s) incorporadas ou com indicação clara para instalação inter…" at bounding box center [708, 410] width 602 height 16
drag, startPoint x: 406, startPoint y: 345, endPoint x: 535, endPoint y: 345, distance: 129.3
click at [535, 345] on div "CRIAÇÃO Objetivo do Projeto Criar um novo modelo de certificado de participação…" at bounding box center [708, 382] width 629 height 106
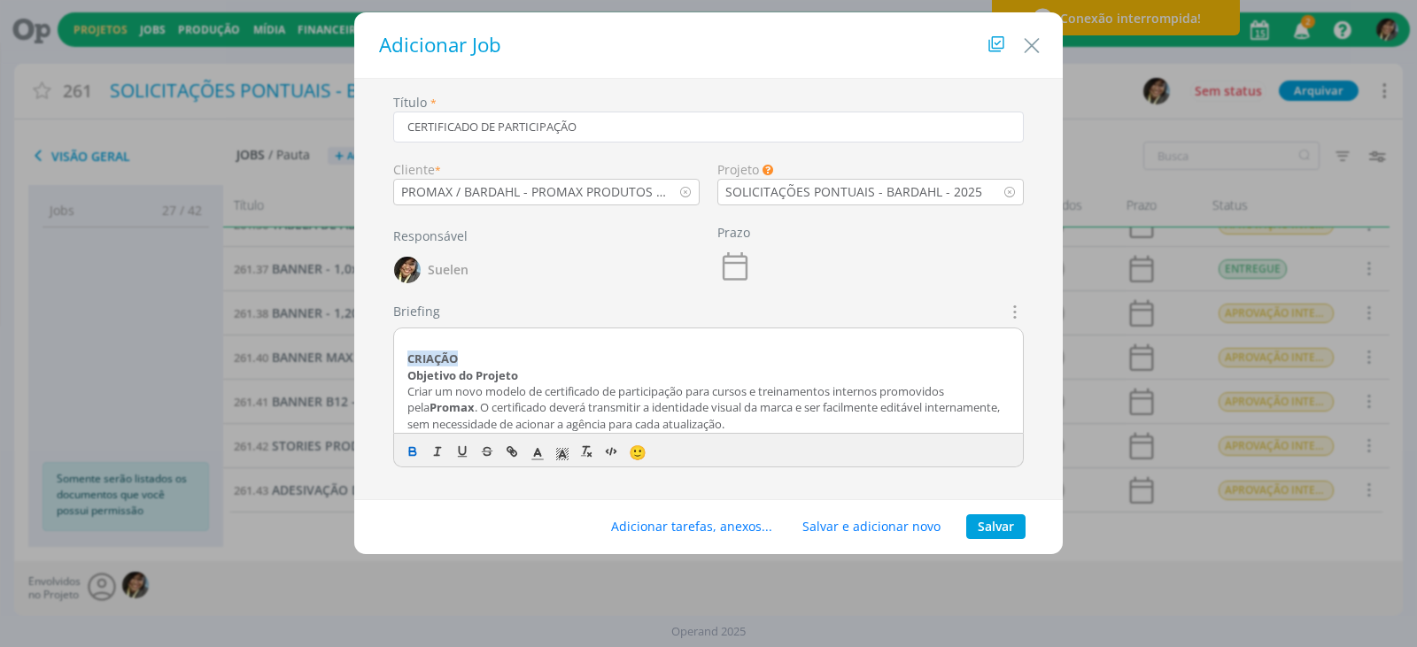
scroll to position [89, 0]
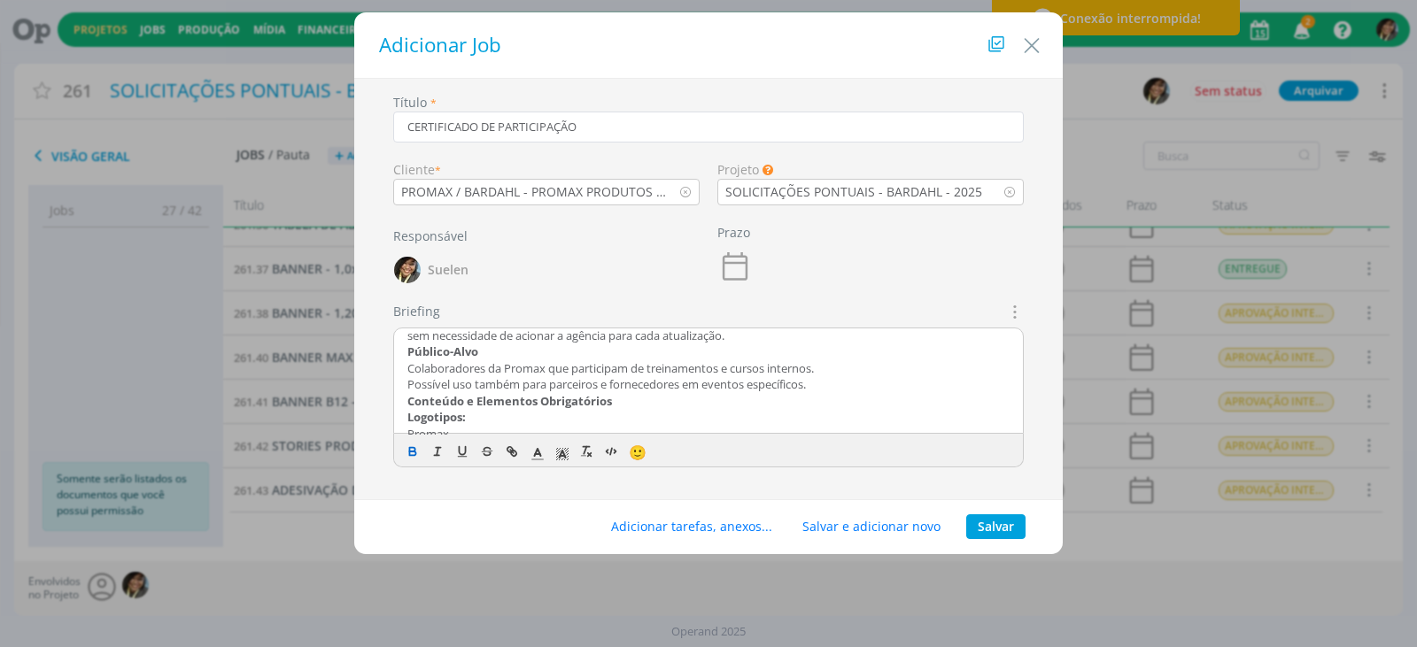
click at [398, 345] on div "CRIAÇÃO Objetivo do Projeto Criar um novo modelo de certificado de participação…" at bounding box center [708, 382] width 629 height 106
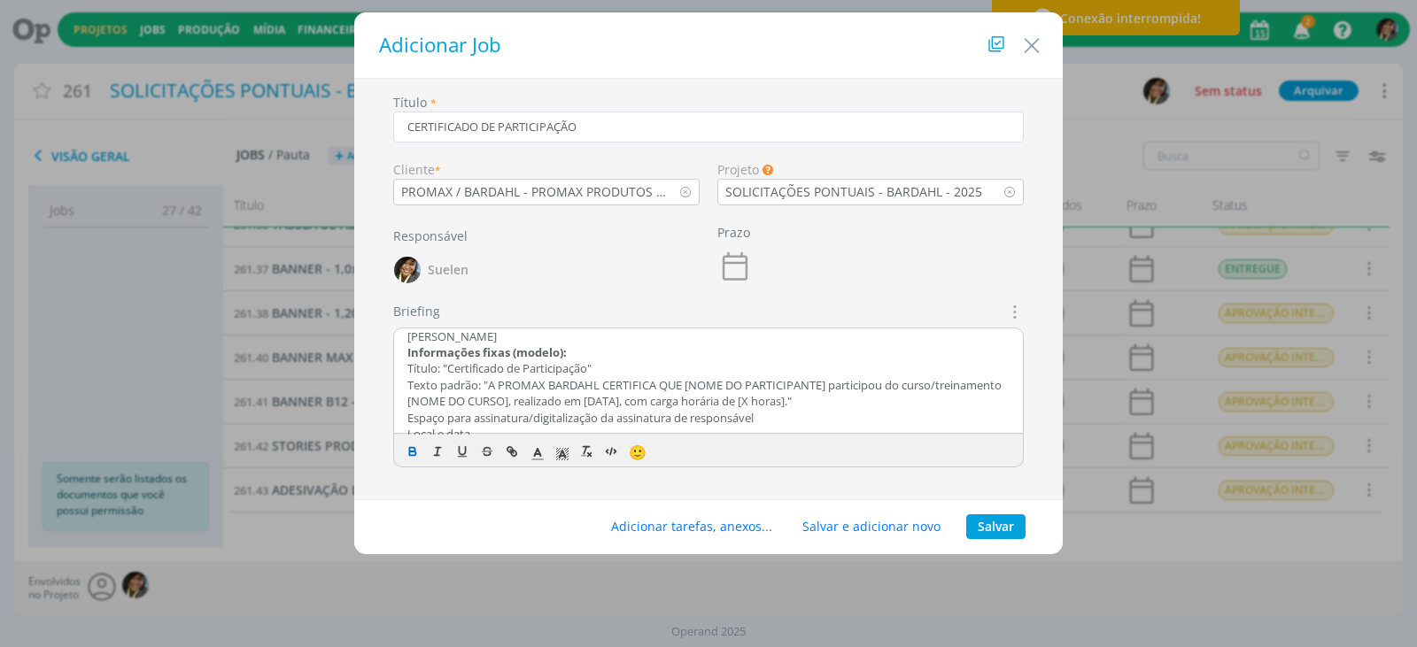
scroll to position [177, 0]
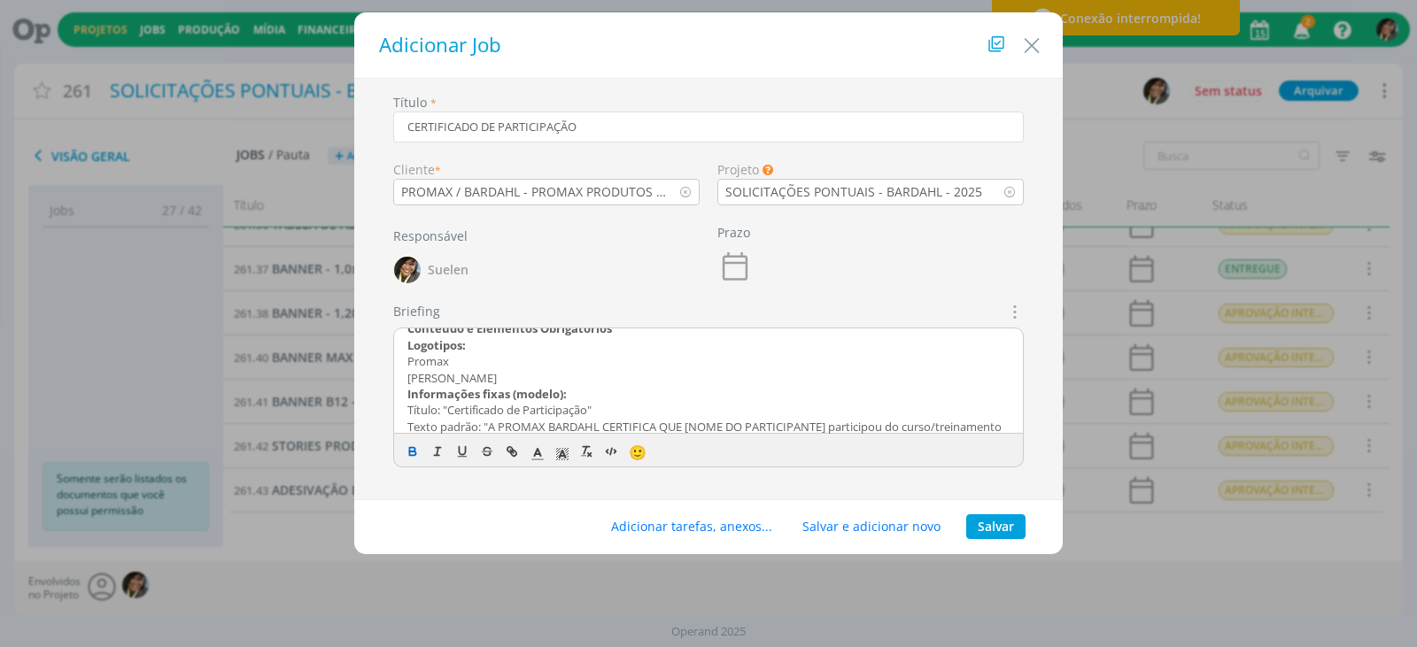
click at [490, 348] on p "Logotipos:" at bounding box center [708, 345] width 602 height 16
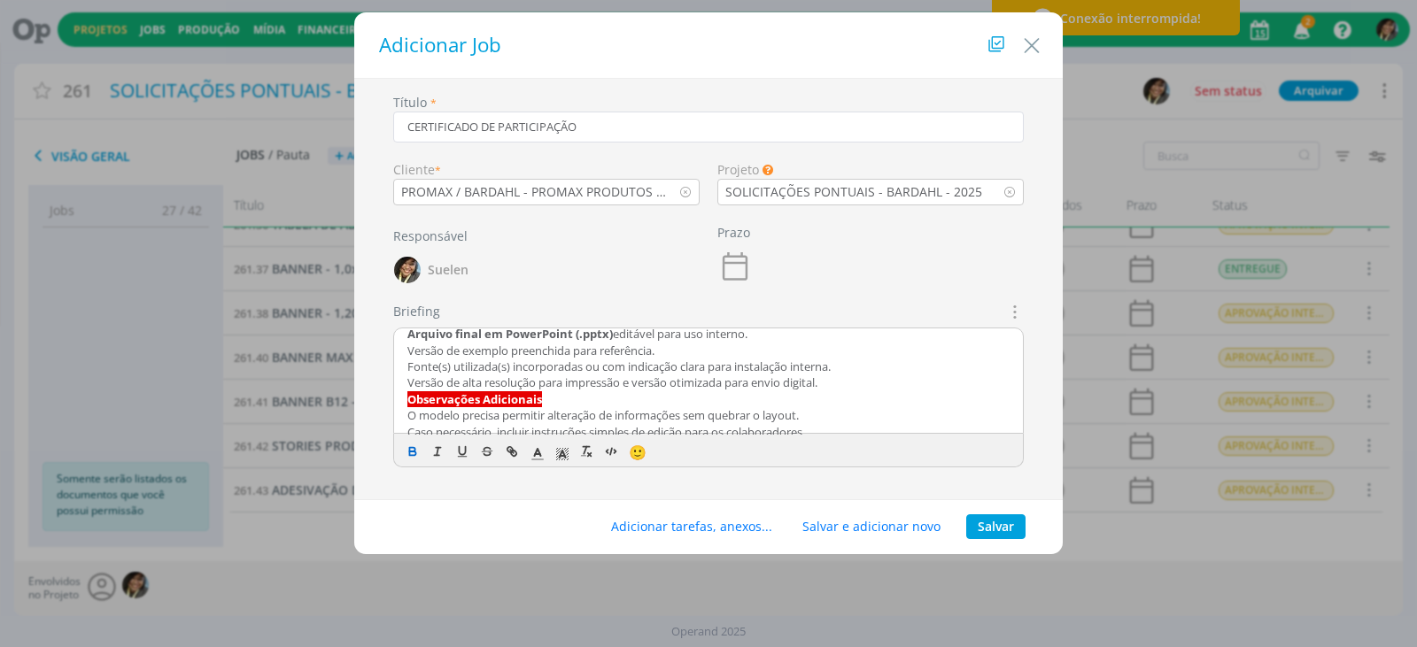
scroll to position [620, 0]
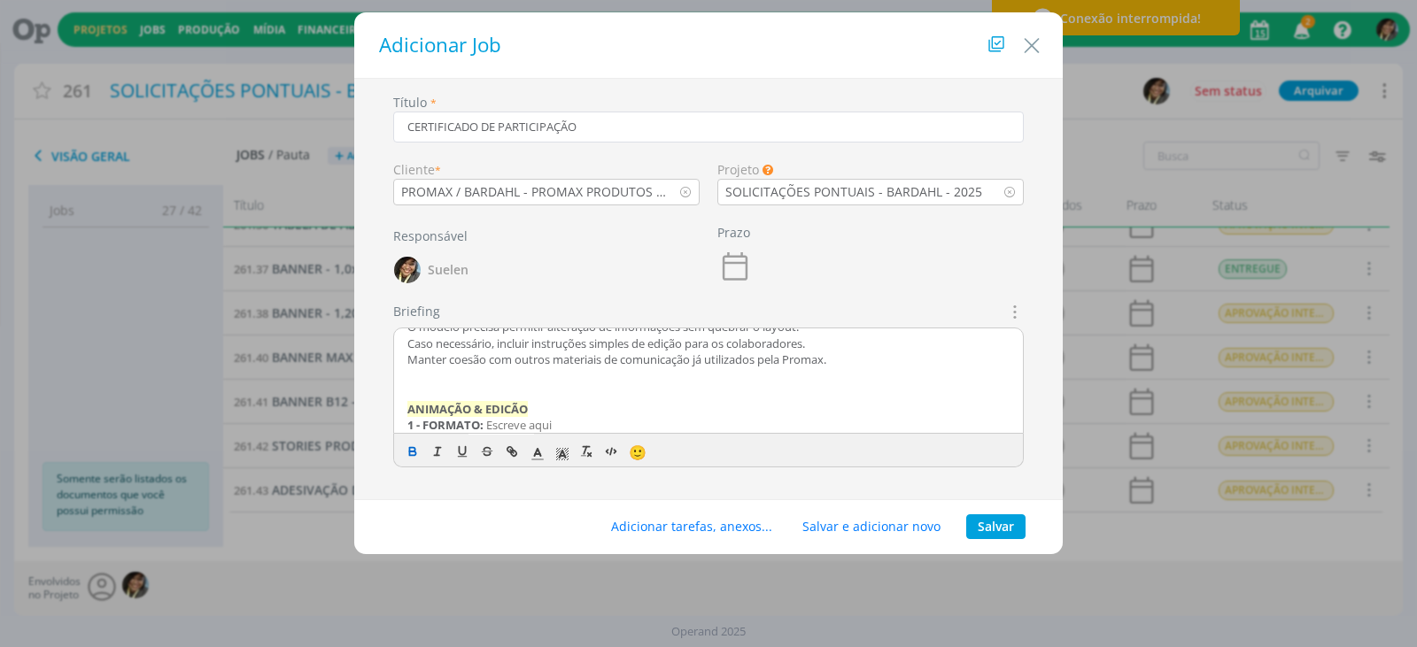
click at [538, 368] on p "dialog" at bounding box center [708, 376] width 602 height 16
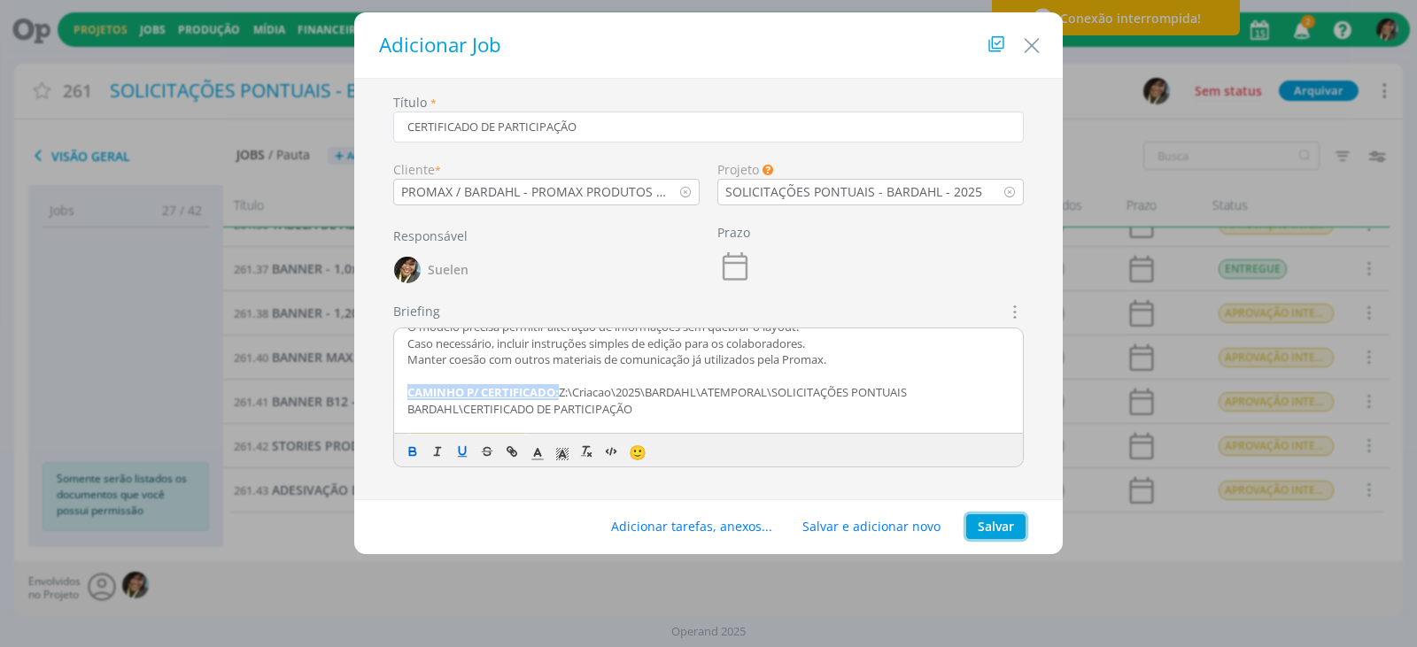
click at [1005, 527] on button "Salvar" at bounding box center [995, 527] width 59 height 25
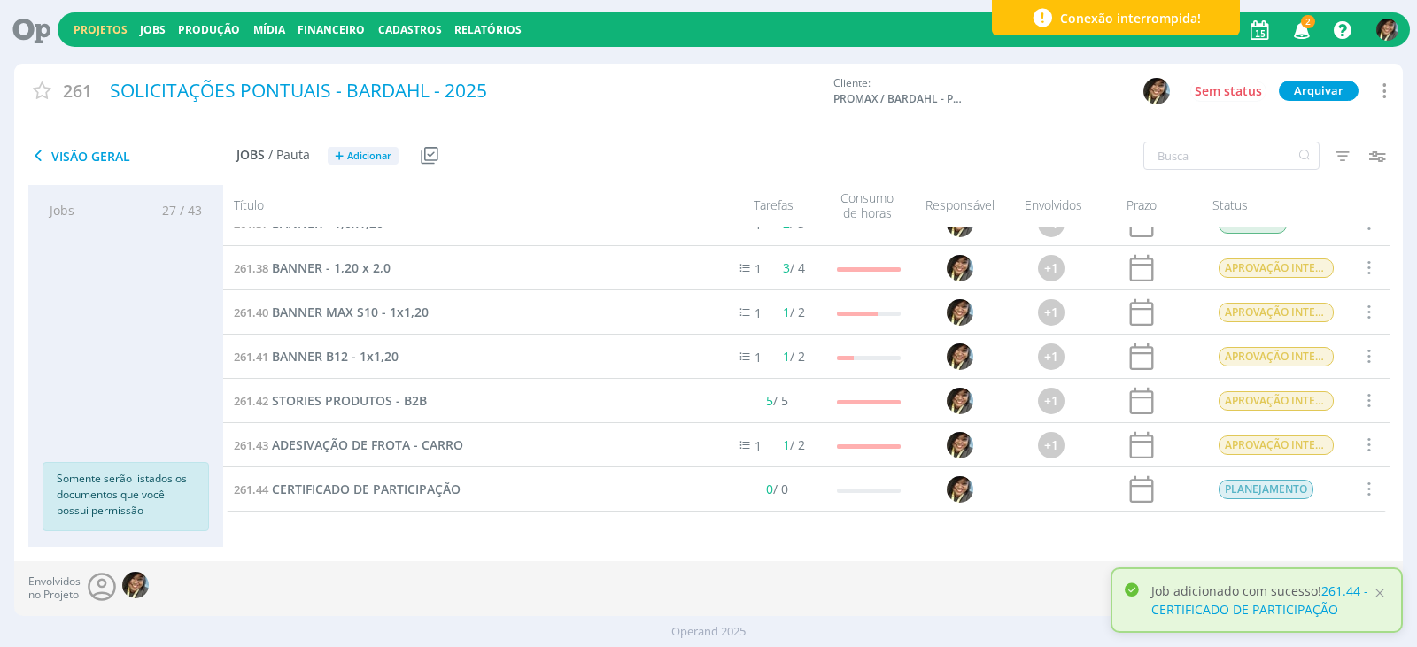
scroll to position [423, 0]
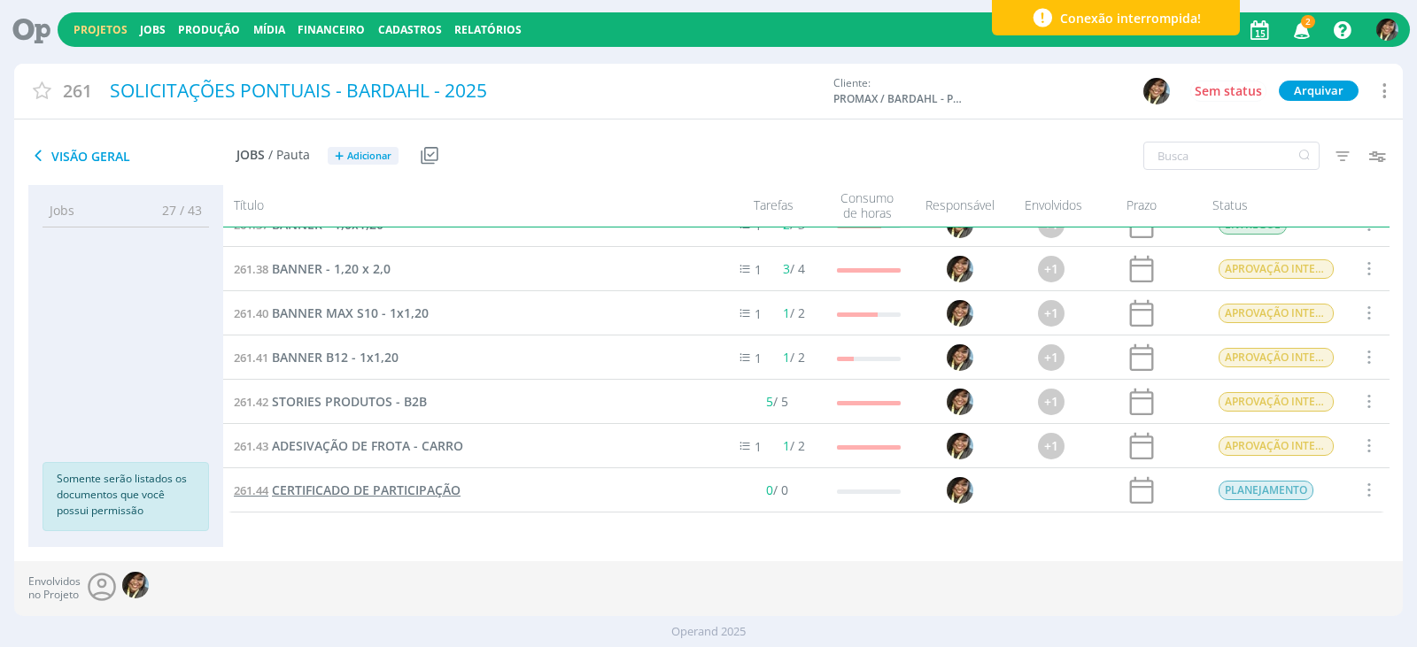
click at [361, 493] on span "CERTIFICADO DE PARTICIPAÇÃO" at bounding box center [366, 490] width 189 height 17
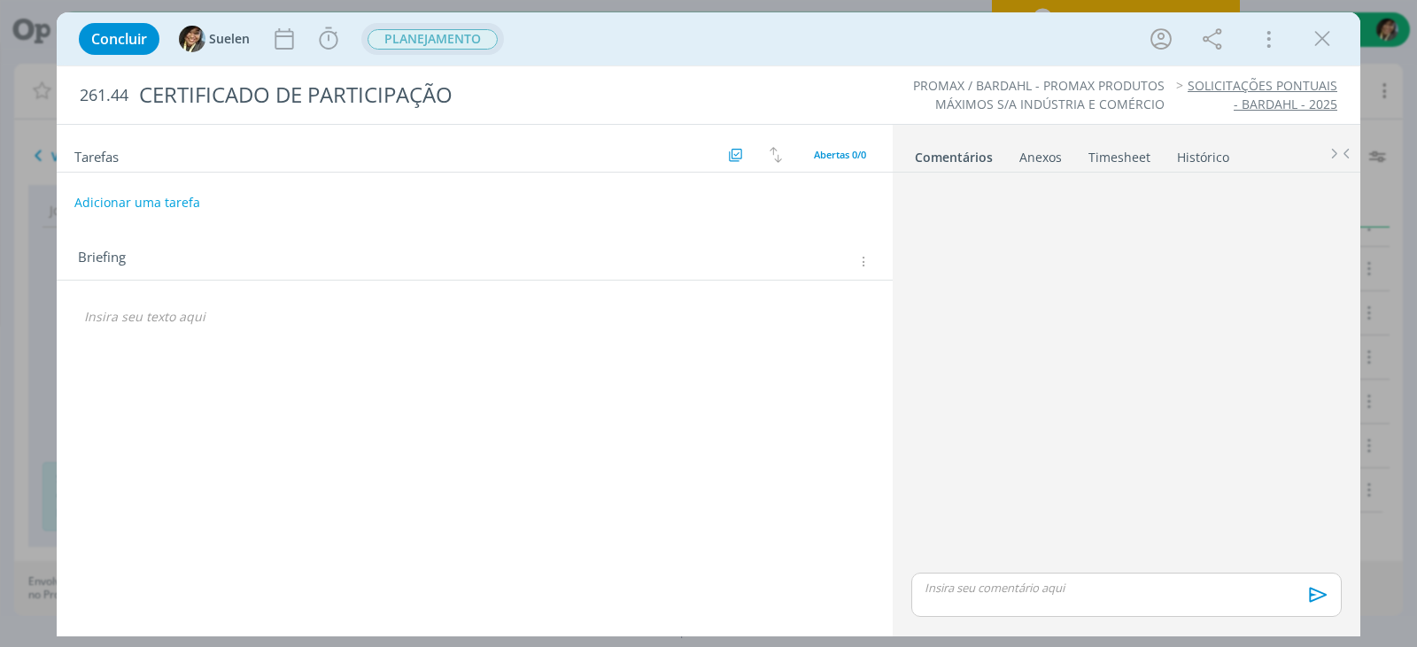
click at [446, 45] on span "PLANEJAMENTO" at bounding box center [433, 39] width 130 height 20
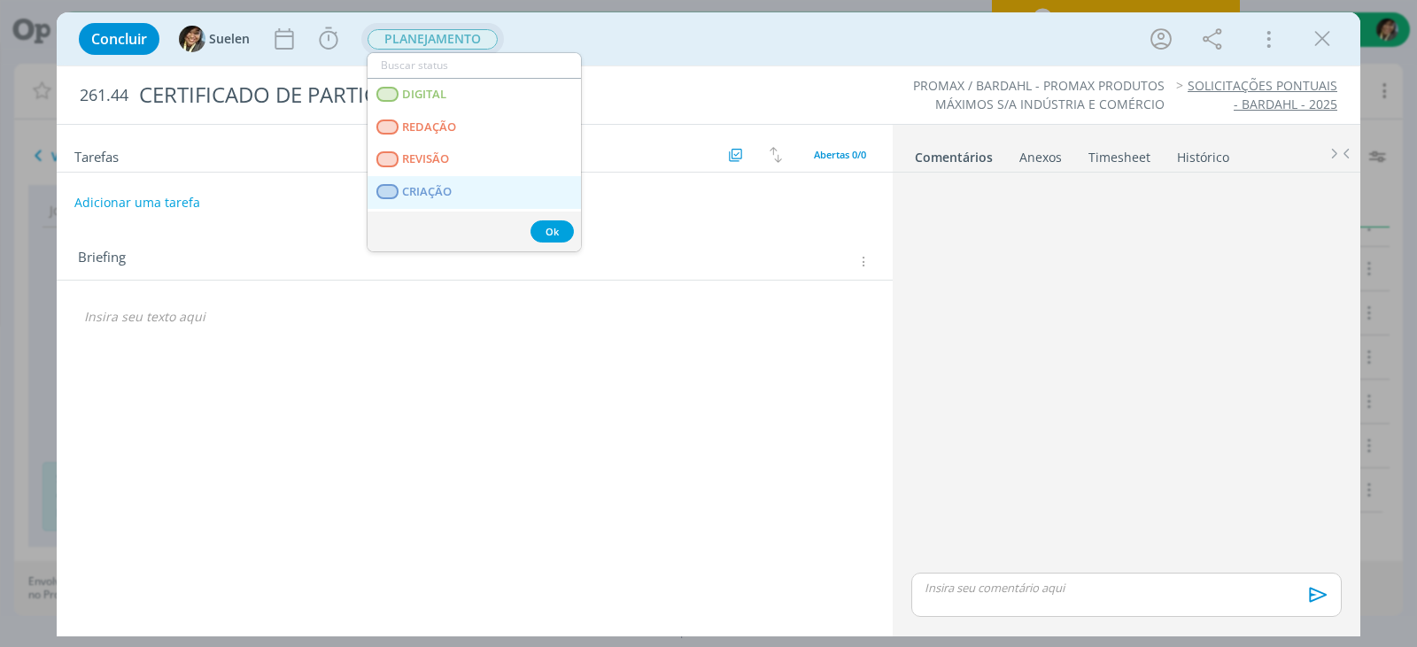
click at [421, 201] on link "CRIAÇÃO" at bounding box center [474, 192] width 213 height 33
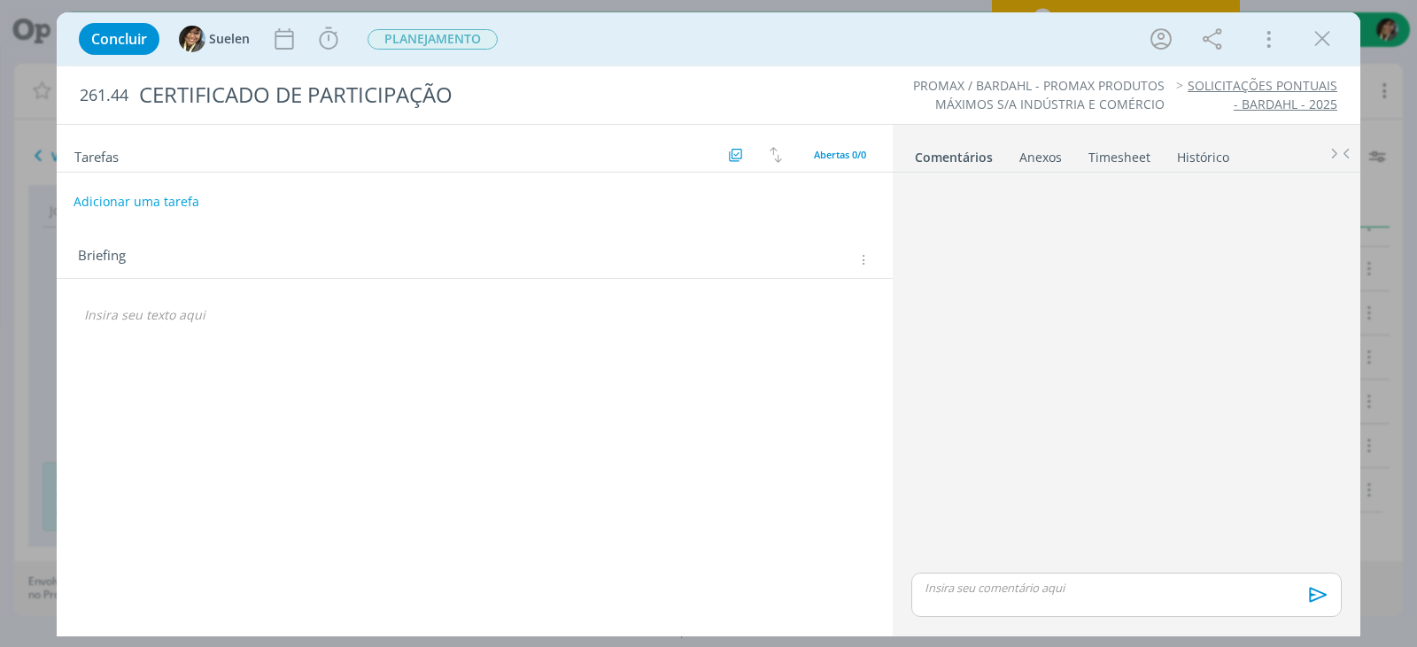
click at [179, 210] on button "Adicionar uma tarefa" at bounding box center [137, 202] width 126 height 30
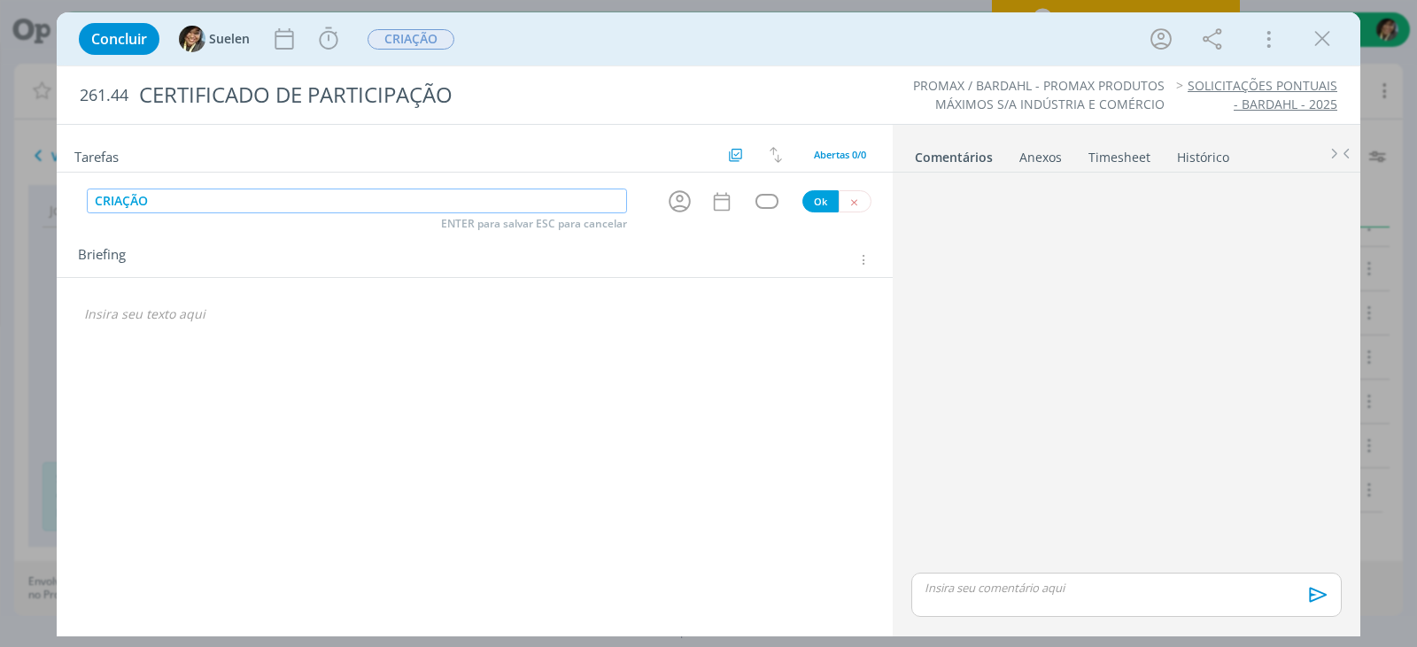
type input "CRIAÇÃO"
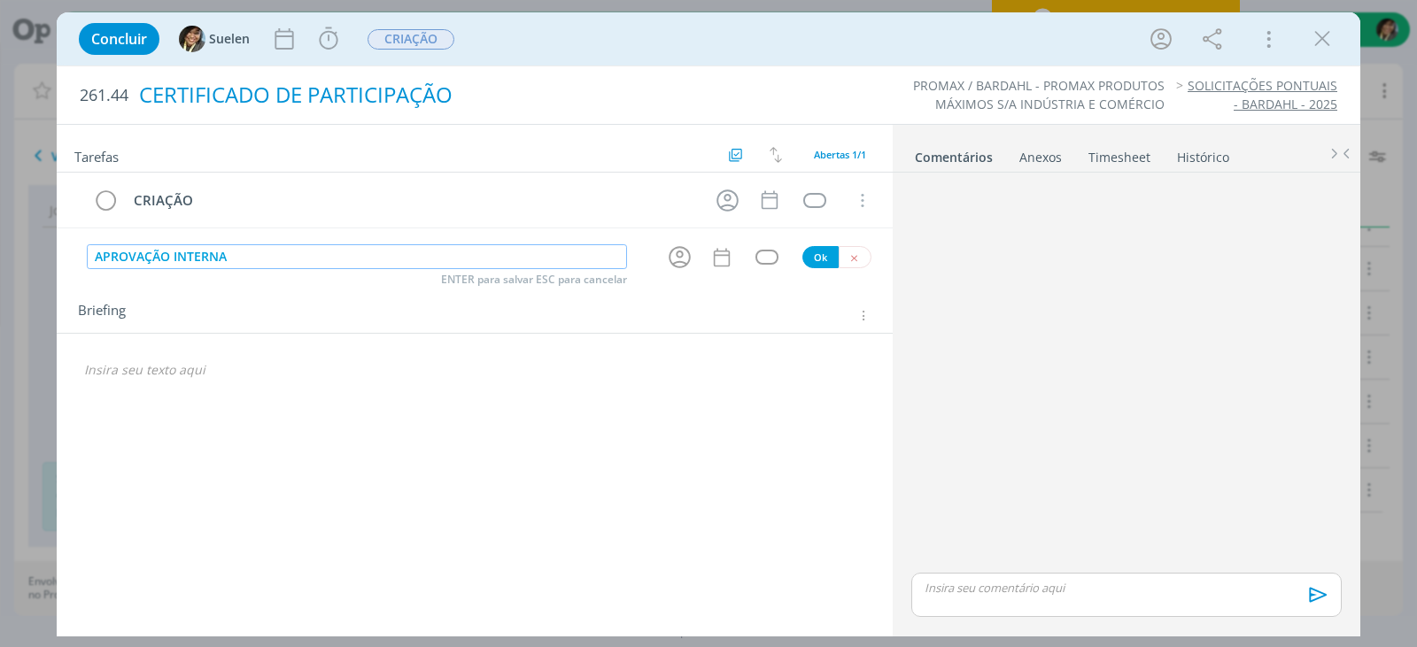
type input "APROVAÇÃO INTERNA"
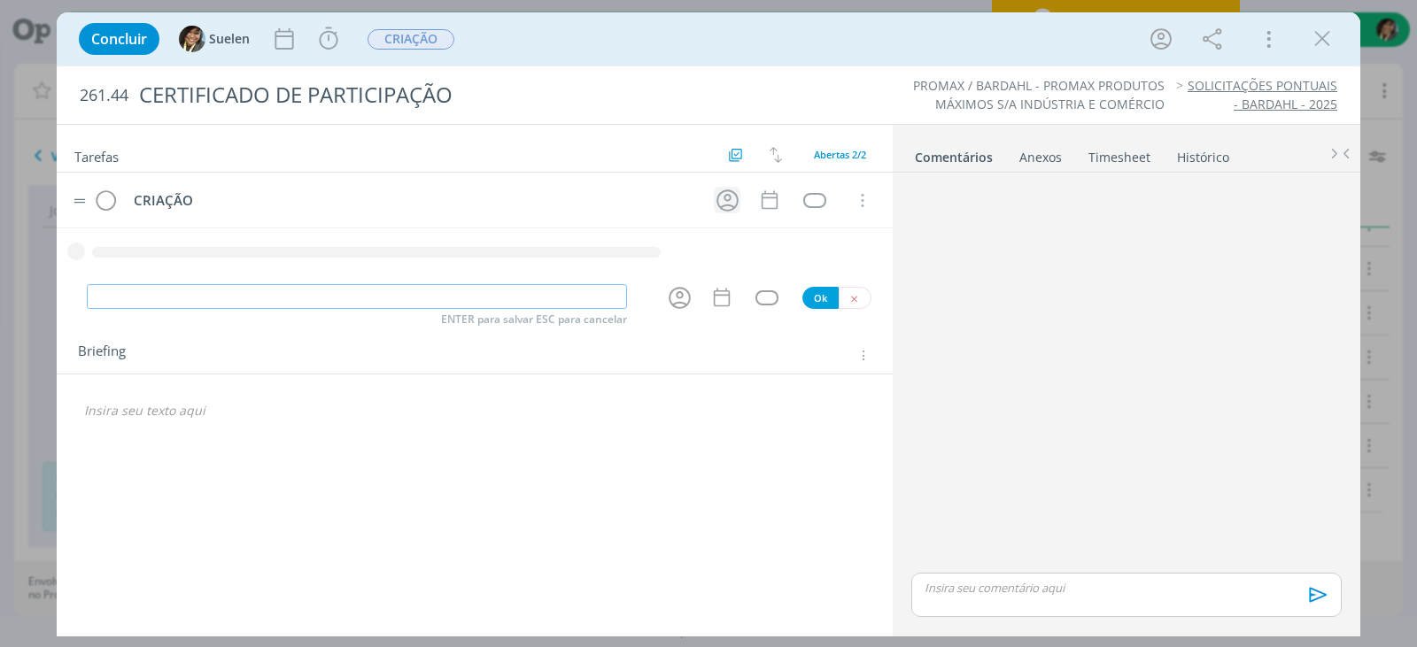
click at [726, 198] on icon "dialog" at bounding box center [727, 200] width 27 height 27
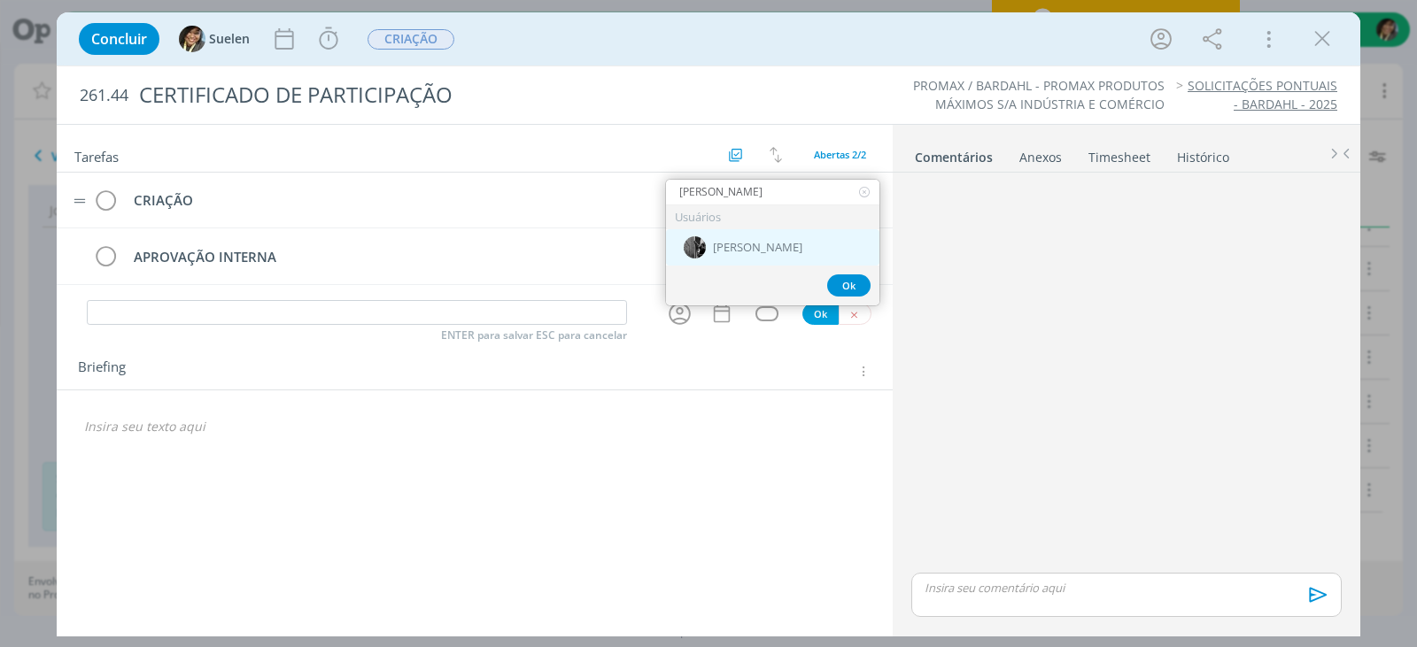
type input "PABLO"
click at [782, 249] on div "[PERSON_NAME]" at bounding box center [772, 247] width 213 height 36
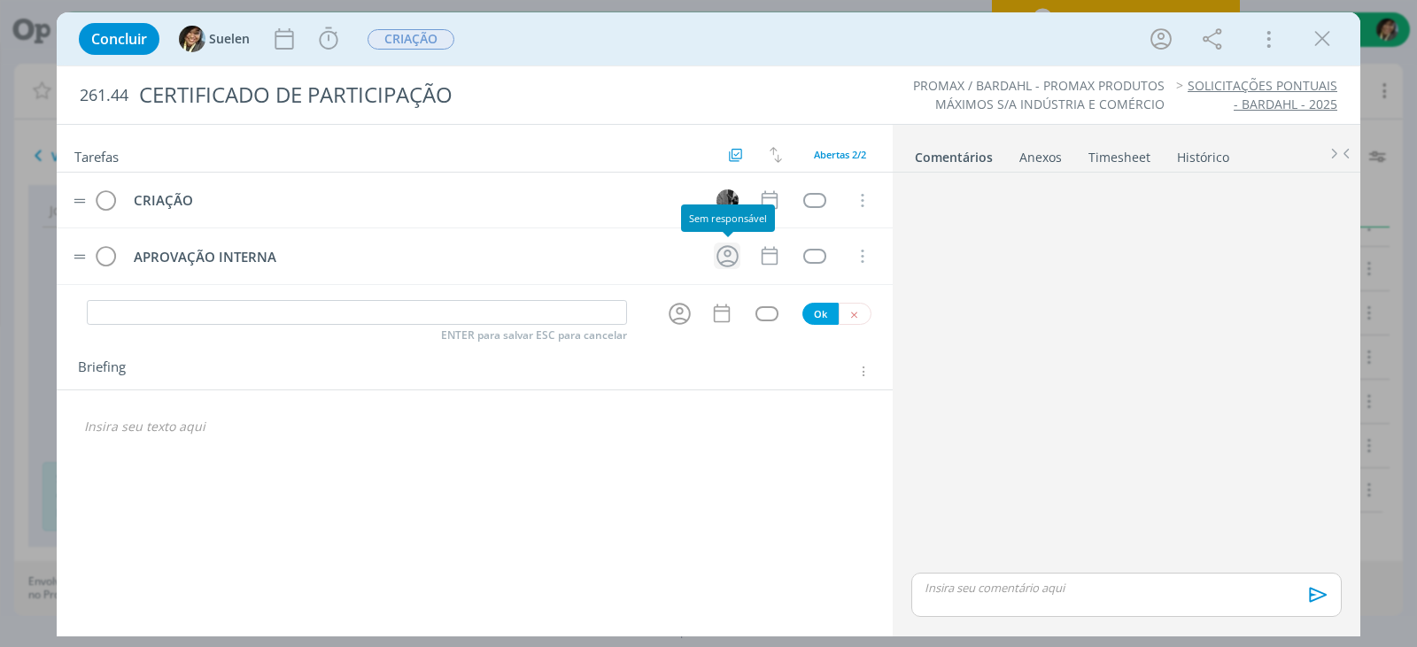
click at [728, 255] on icon "dialog" at bounding box center [727, 256] width 27 height 27
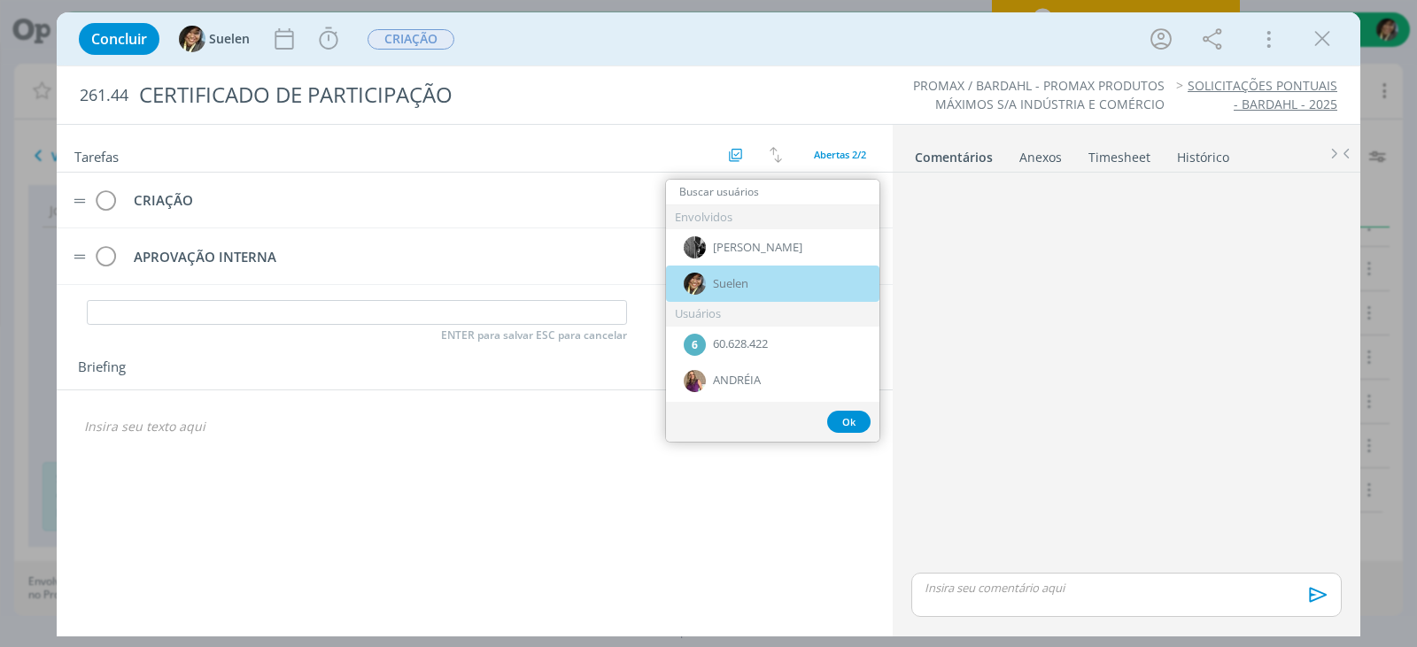
click at [753, 288] on div "Suelen" at bounding box center [772, 284] width 213 height 36
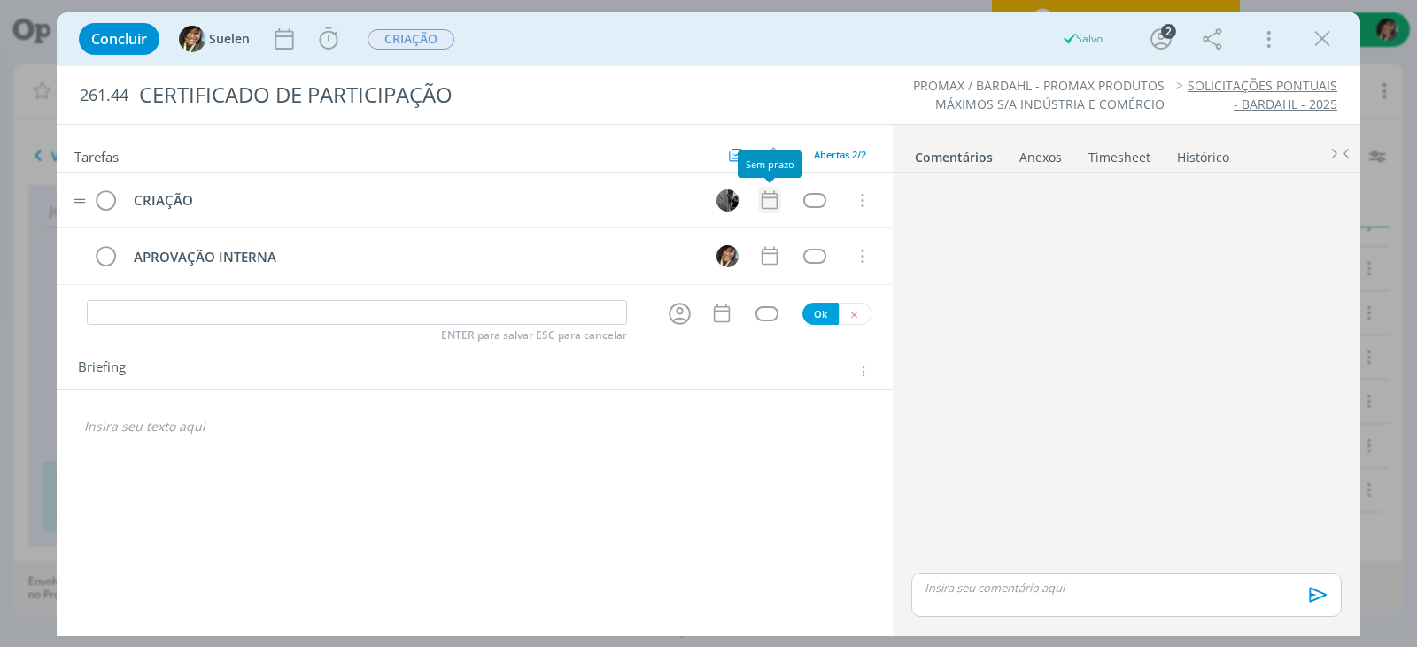
click at [770, 201] on icon "dialog" at bounding box center [769, 200] width 23 height 23
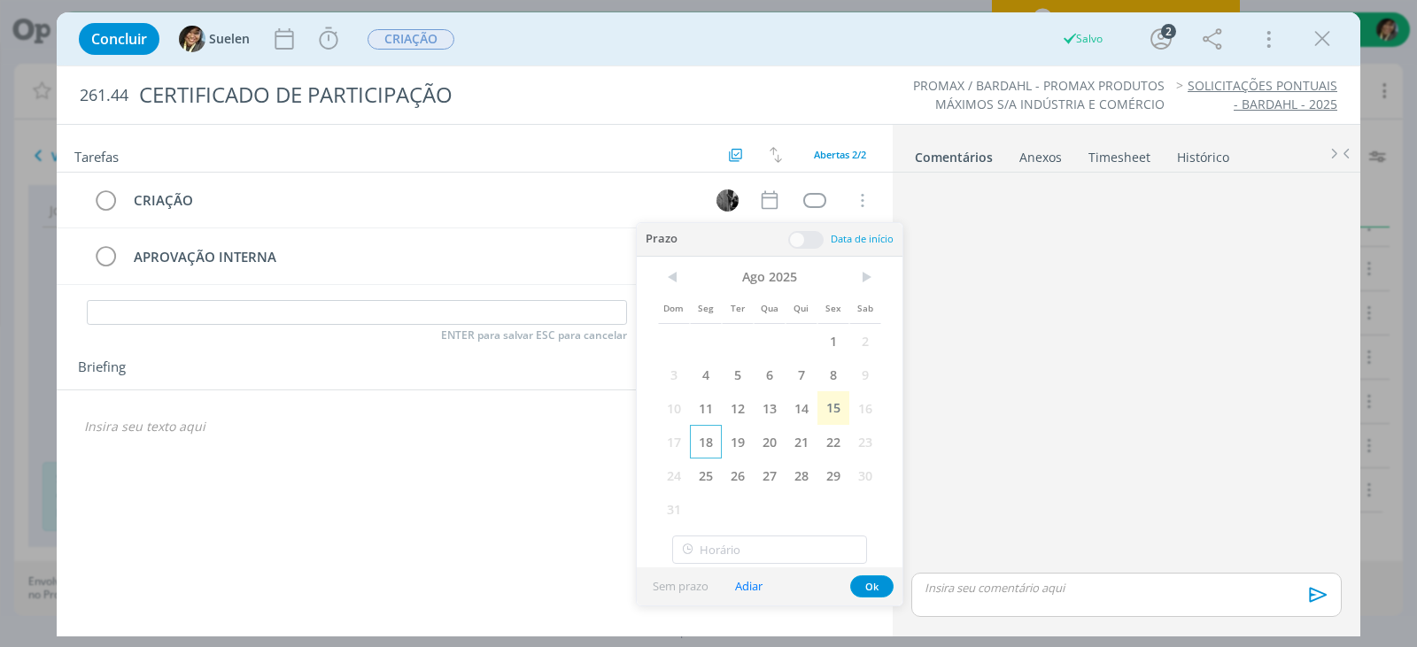
click at [693, 445] on span "18" at bounding box center [706, 442] width 32 height 34
drag, startPoint x: 871, startPoint y: 592, endPoint x: 841, endPoint y: 564, distance: 40.7
click at [865, 530] on button "Ok" at bounding box center [871, 587] width 43 height 22
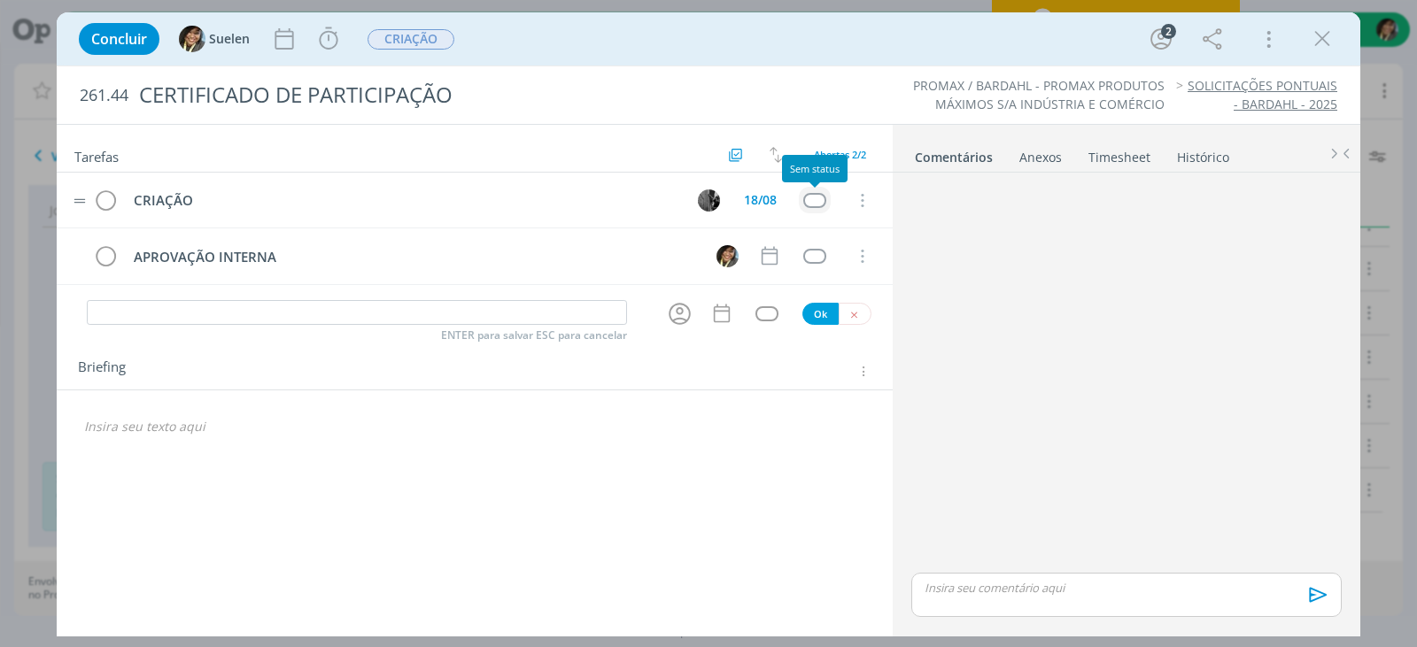
click at [812, 195] on div "dialog" at bounding box center [814, 200] width 22 height 15
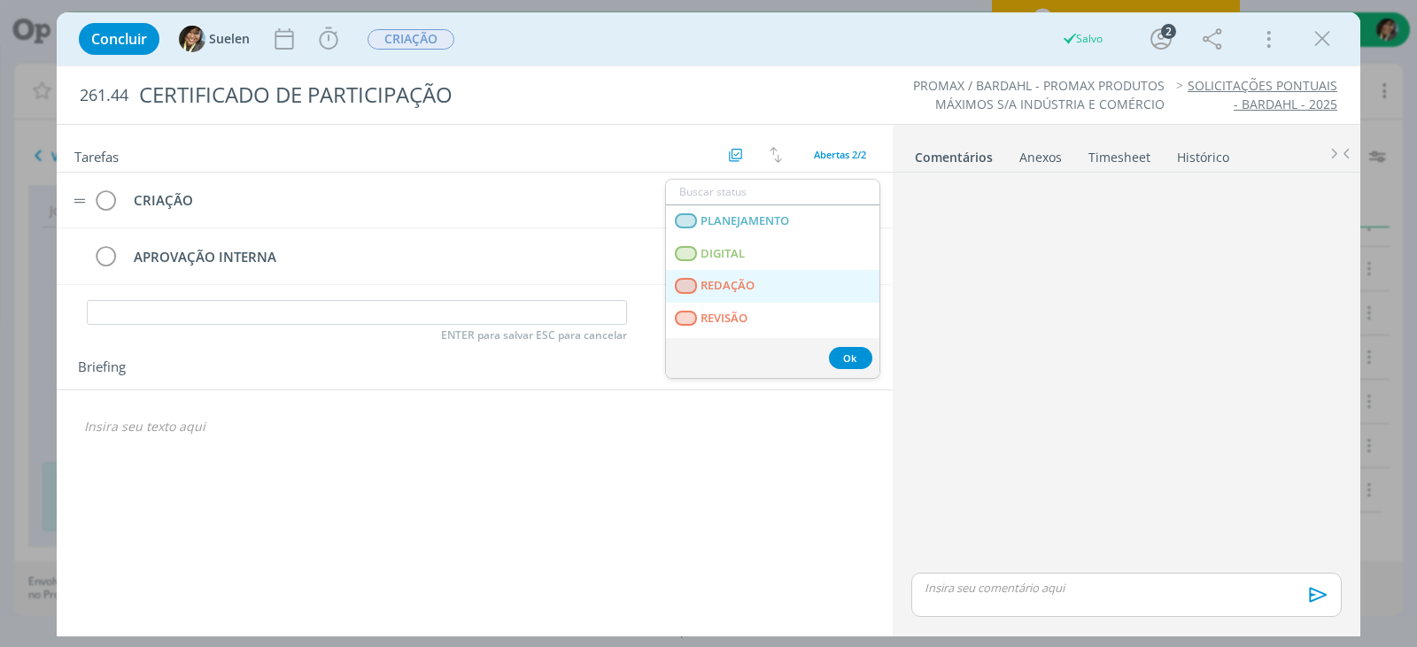
scroll to position [452, 0]
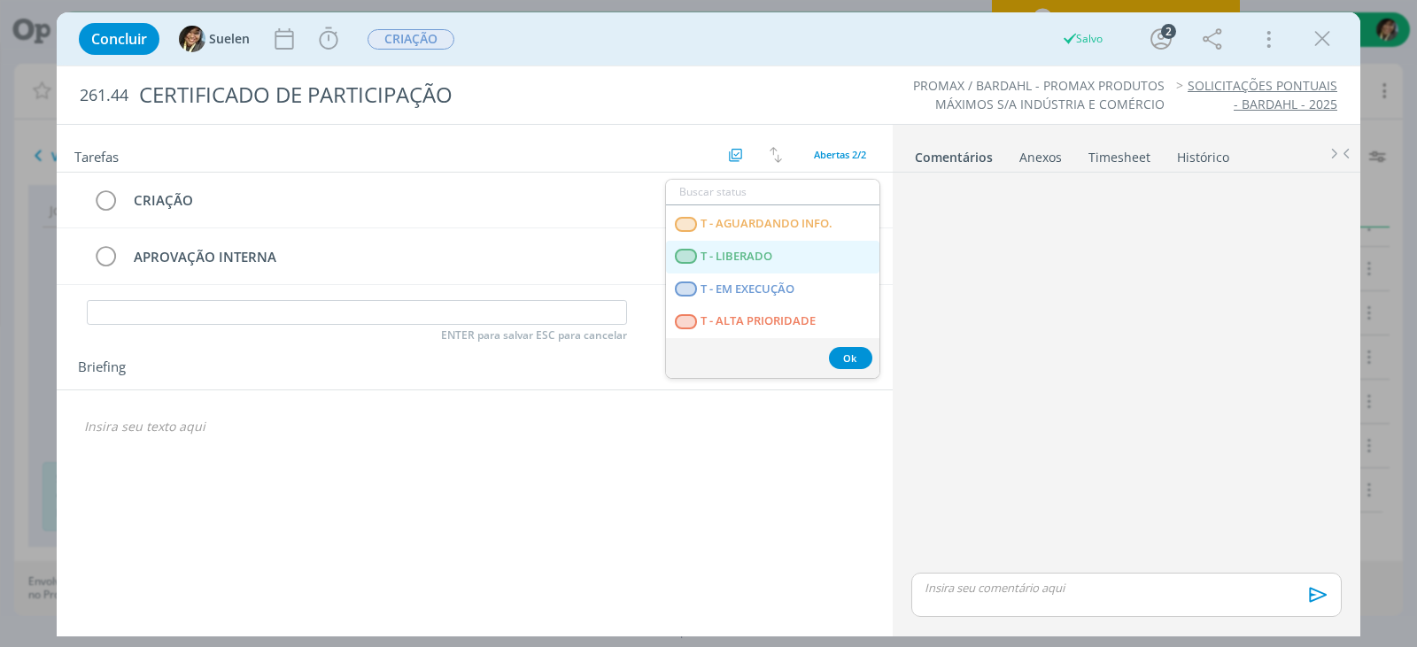
drag, startPoint x: 764, startPoint y: 253, endPoint x: 622, endPoint y: 7, distance: 284.5
click at [764, 253] on span "T - LIBERADO" at bounding box center [736, 257] width 72 height 14
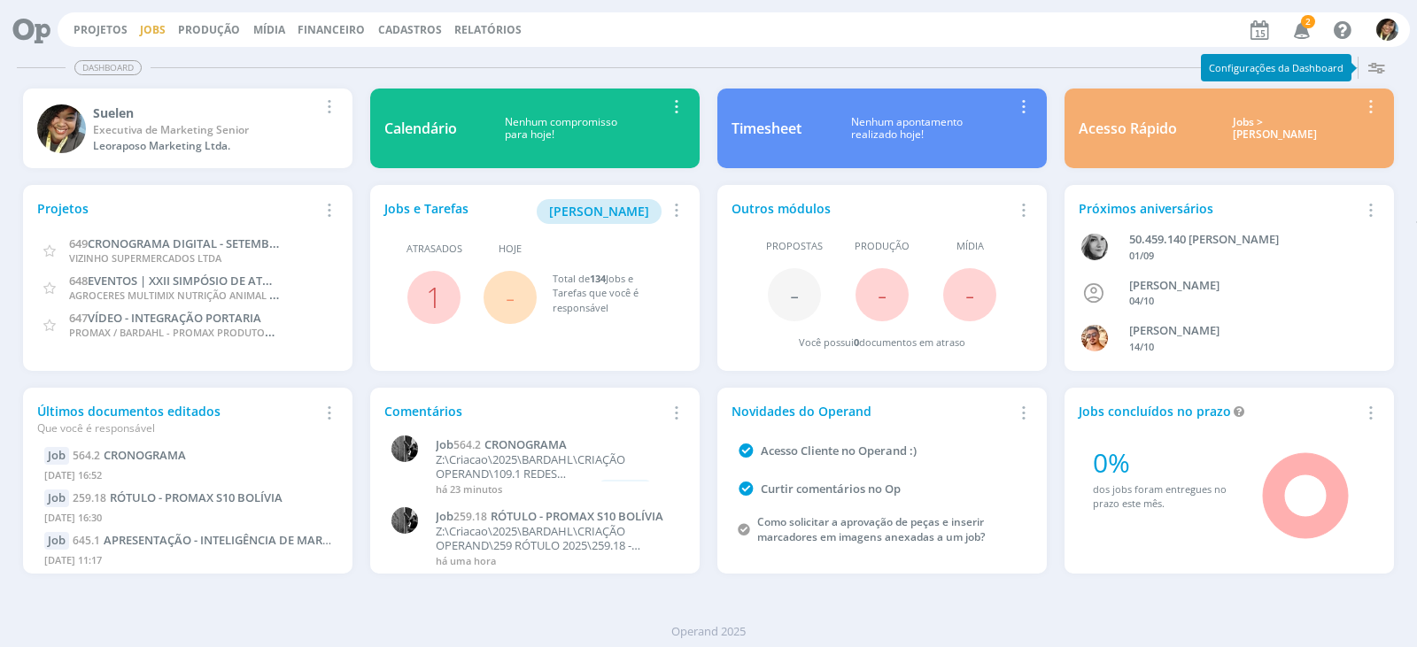
click at [147, 35] on link "Jobs" at bounding box center [153, 29] width 26 height 15
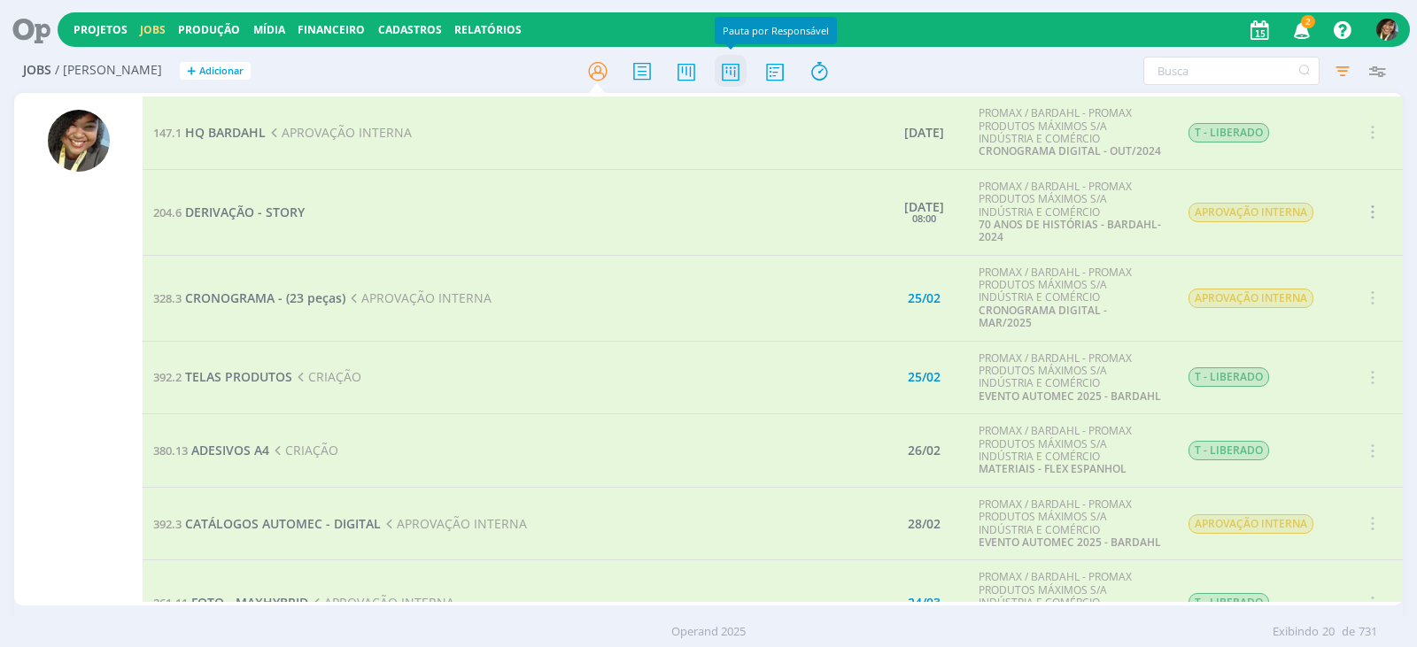
click at [733, 73] on icon at bounding box center [731, 71] width 32 height 35
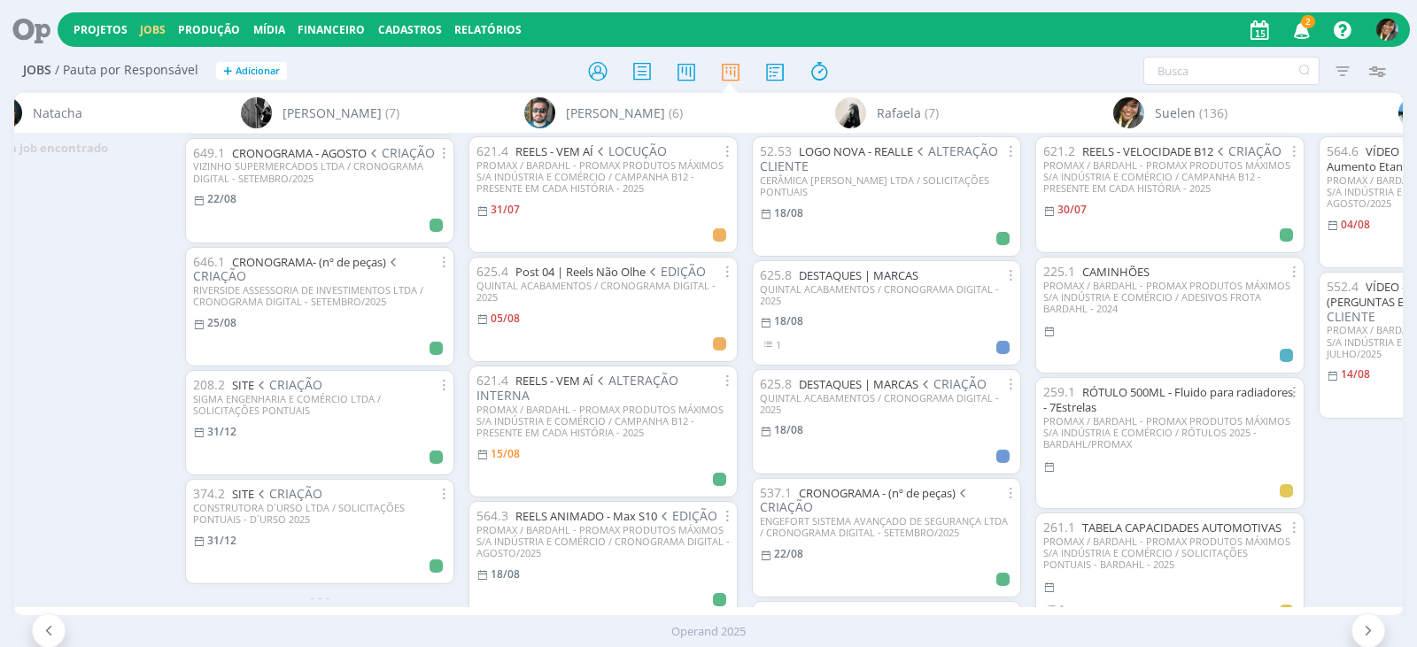
scroll to position [356, 0]
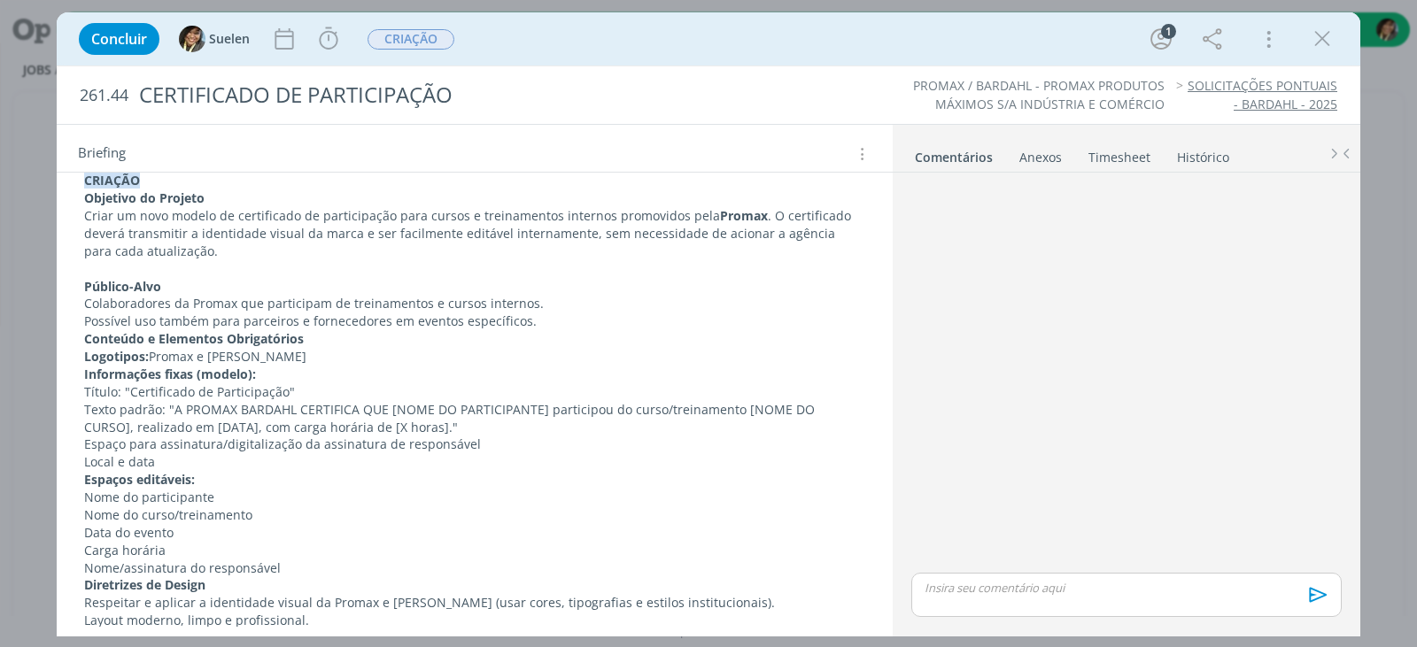
scroll to position [708, 0]
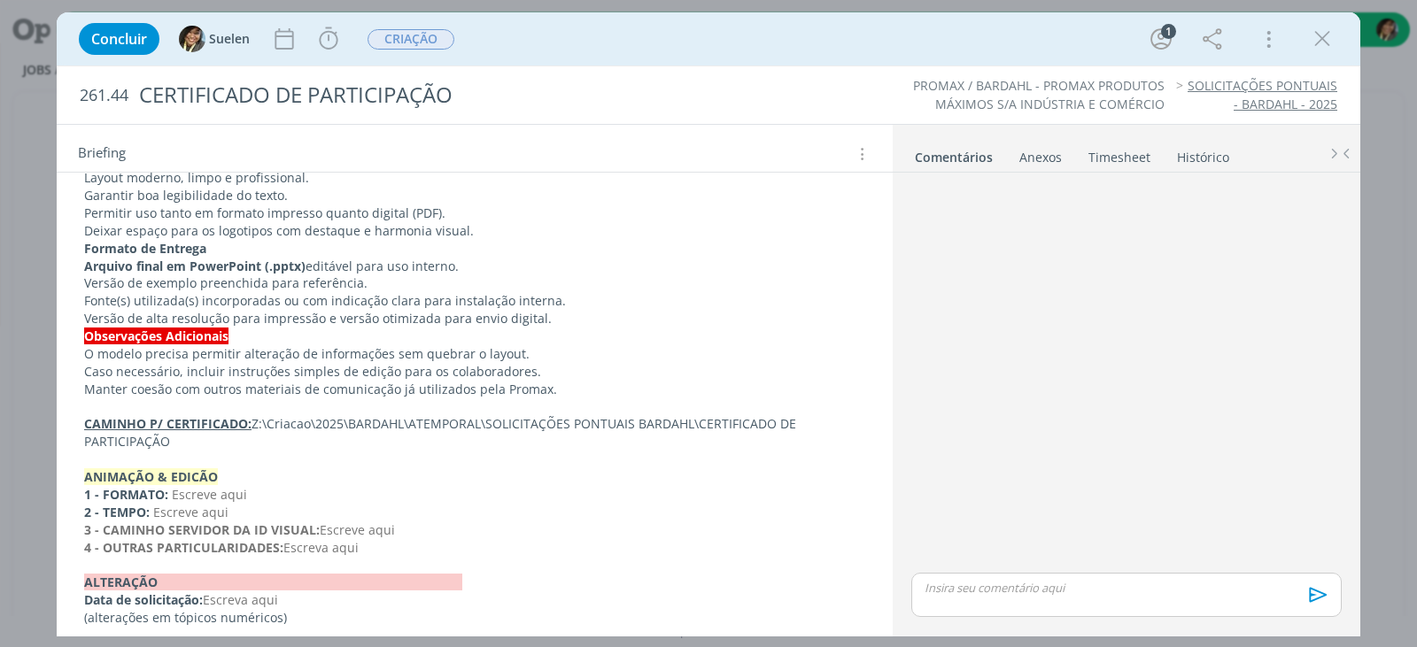
click at [238, 416] on u "CAMINHO P/ CERTIFICADO:" at bounding box center [167, 423] width 167 height 17
click at [243, 418] on u "CAMINHO P/ CERTIFICADO:" at bounding box center [168, 424] width 167 height 17
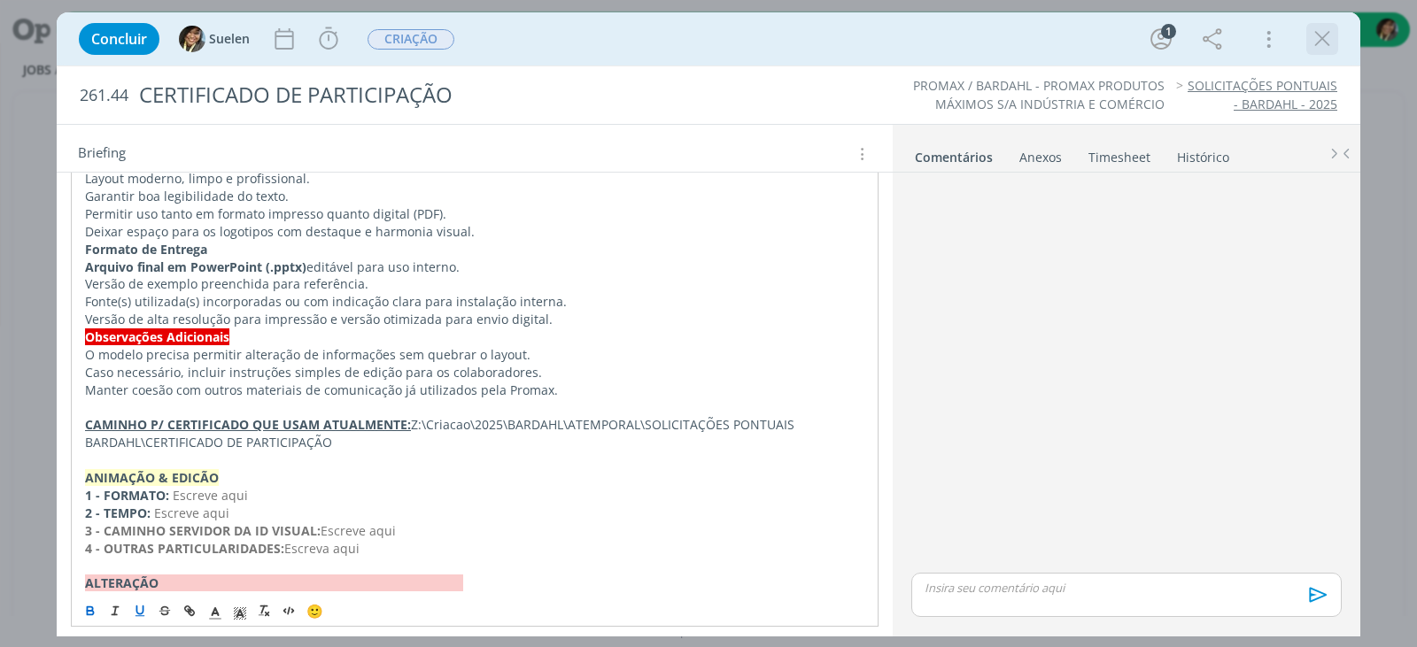
click at [1331, 35] on icon "dialog" at bounding box center [1322, 39] width 27 height 27
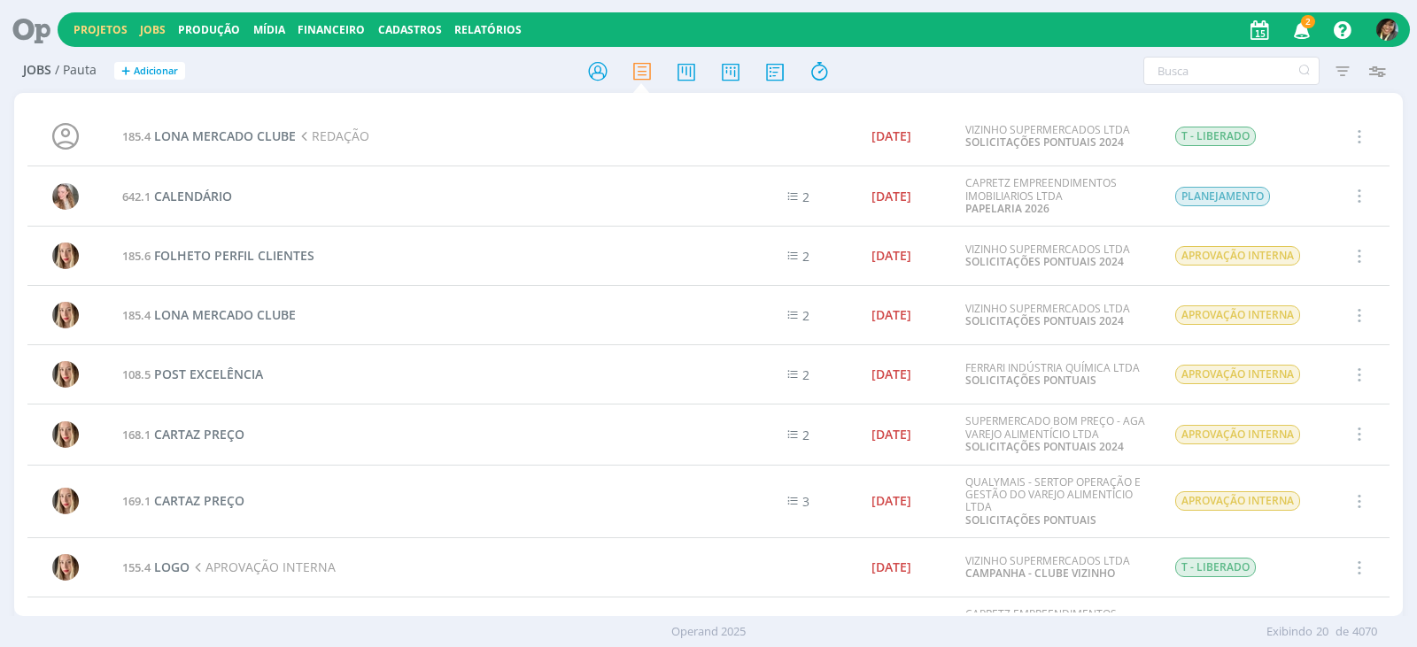
click at [92, 32] on link "Projetos" at bounding box center [101, 29] width 54 height 15
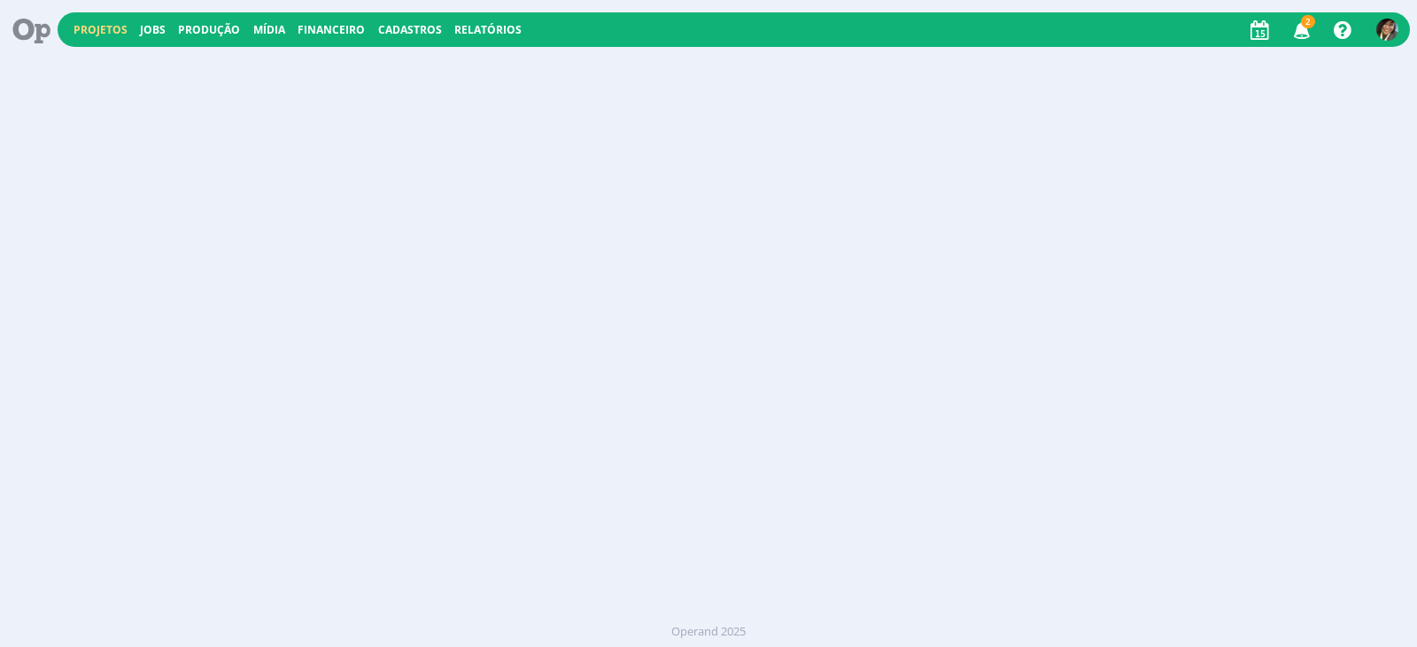
click at [92, 32] on link "Projetos" at bounding box center [101, 29] width 54 height 15
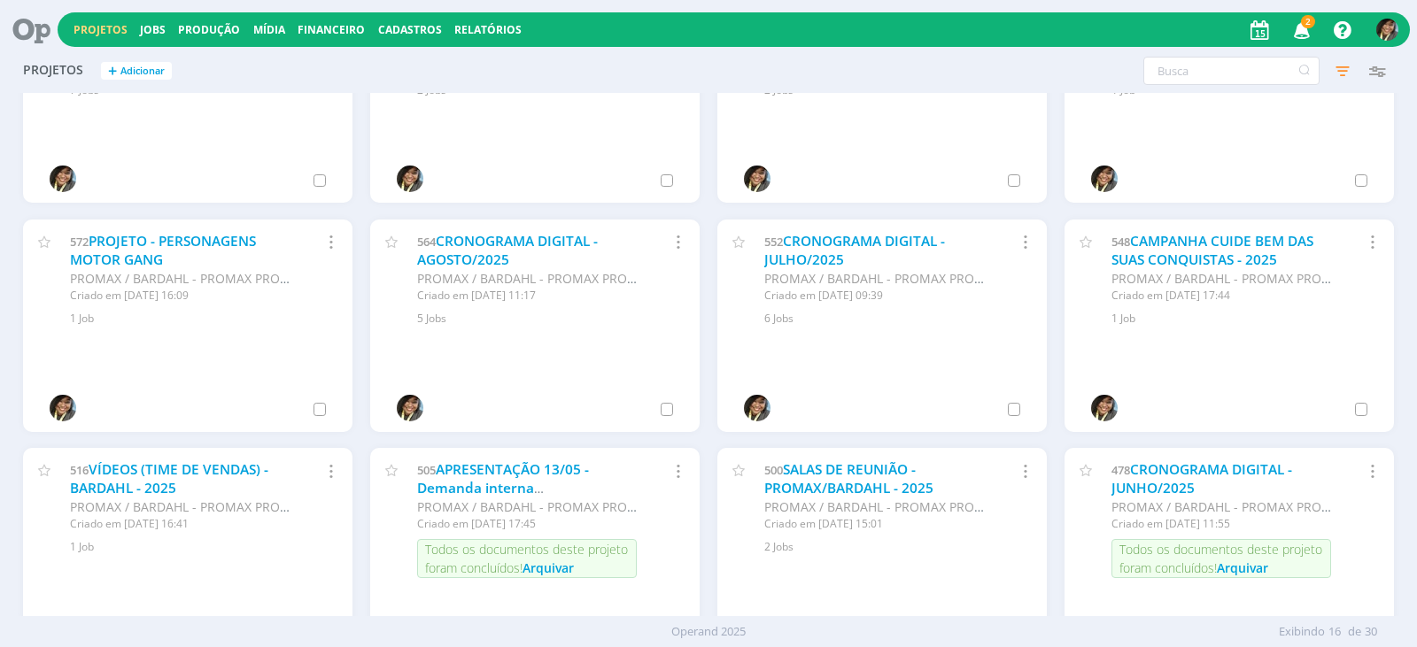
scroll to position [354, 0]
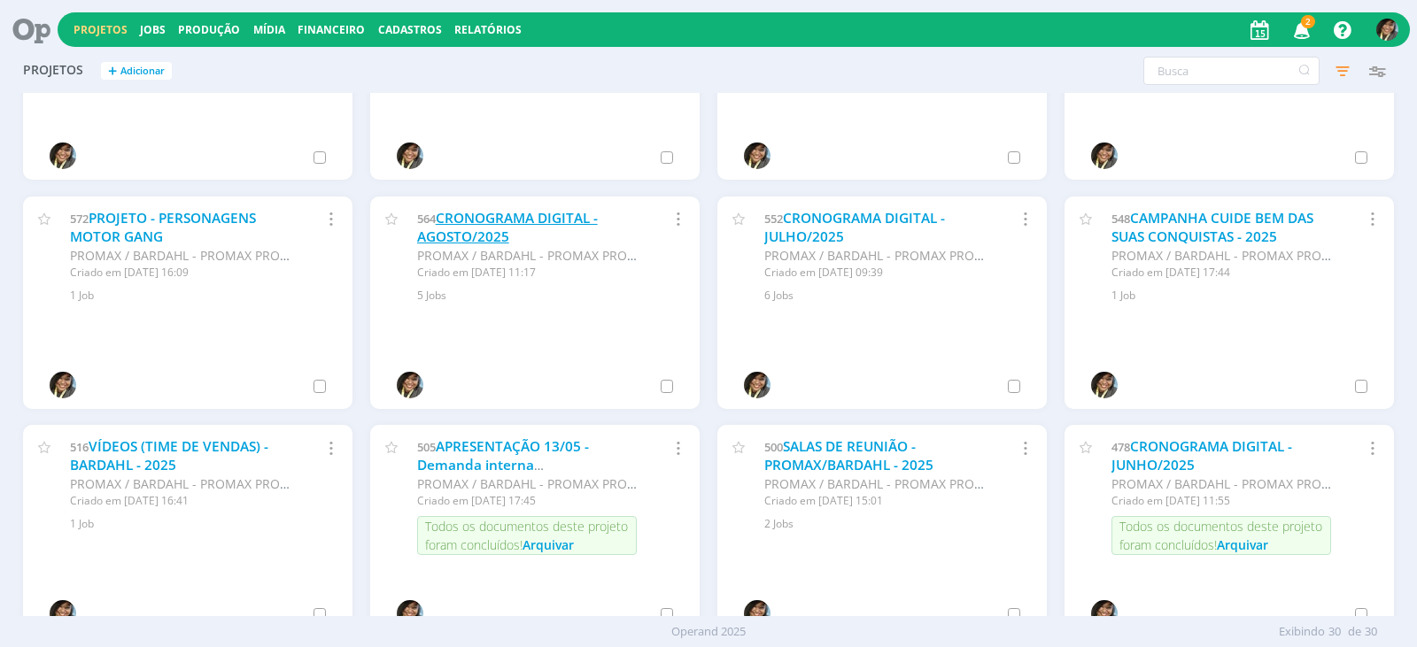
drag, startPoint x: 545, startPoint y: 236, endPoint x: 439, endPoint y: 213, distance: 108.1
click at [439, 213] on div "564 CRONOGRAMA DIGITAL - AGOSTO/2025" at bounding box center [527, 228] width 220 height 38
copy link "CRONOGRAMA DIGITAL - AGOSTO/2025"
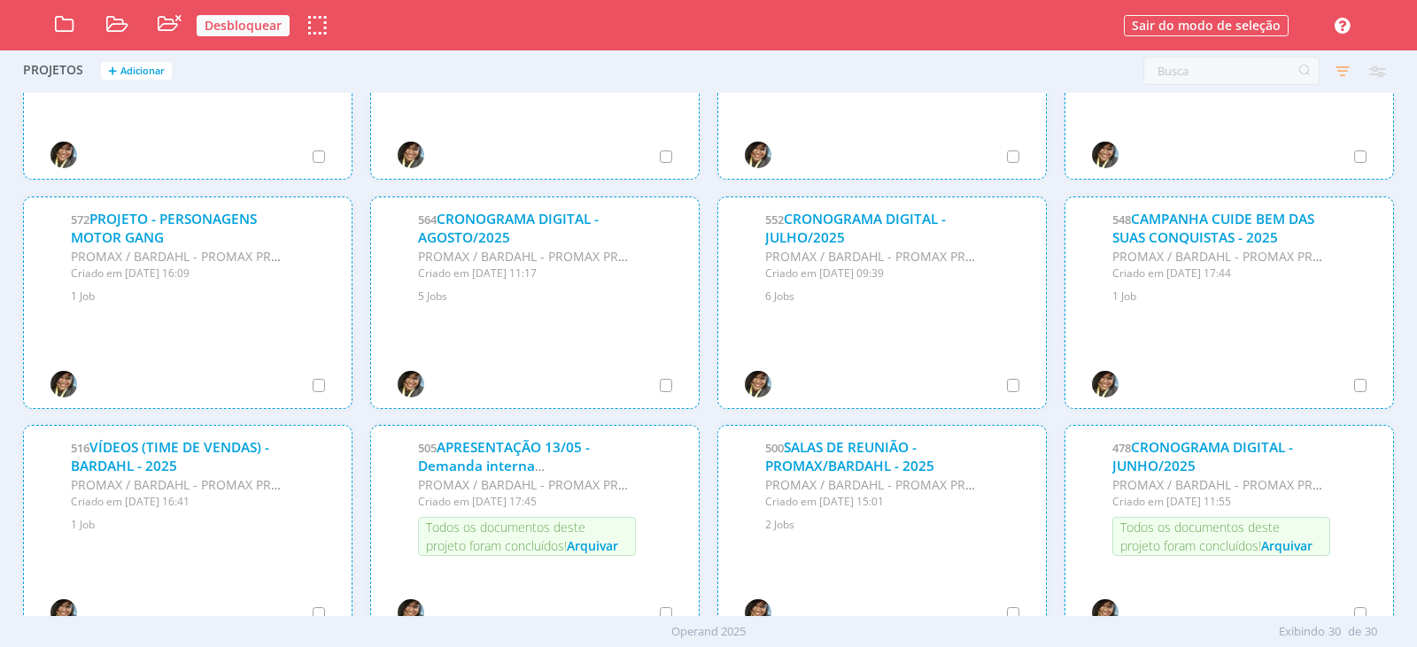
scroll to position [353, 0]
drag, startPoint x: 513, startPoint y: 239, endPoint x: 463, endPoint y: 236, distance: 49.7
click at [463, 236] on div "564 CRONOGRAMA DIGITAL - AGOSTO/2025 PROMAX / BARDAHL - PROMAX PRODUTOS MÁXIMOS…" at bounding box center [534, 303] width 329 height 213
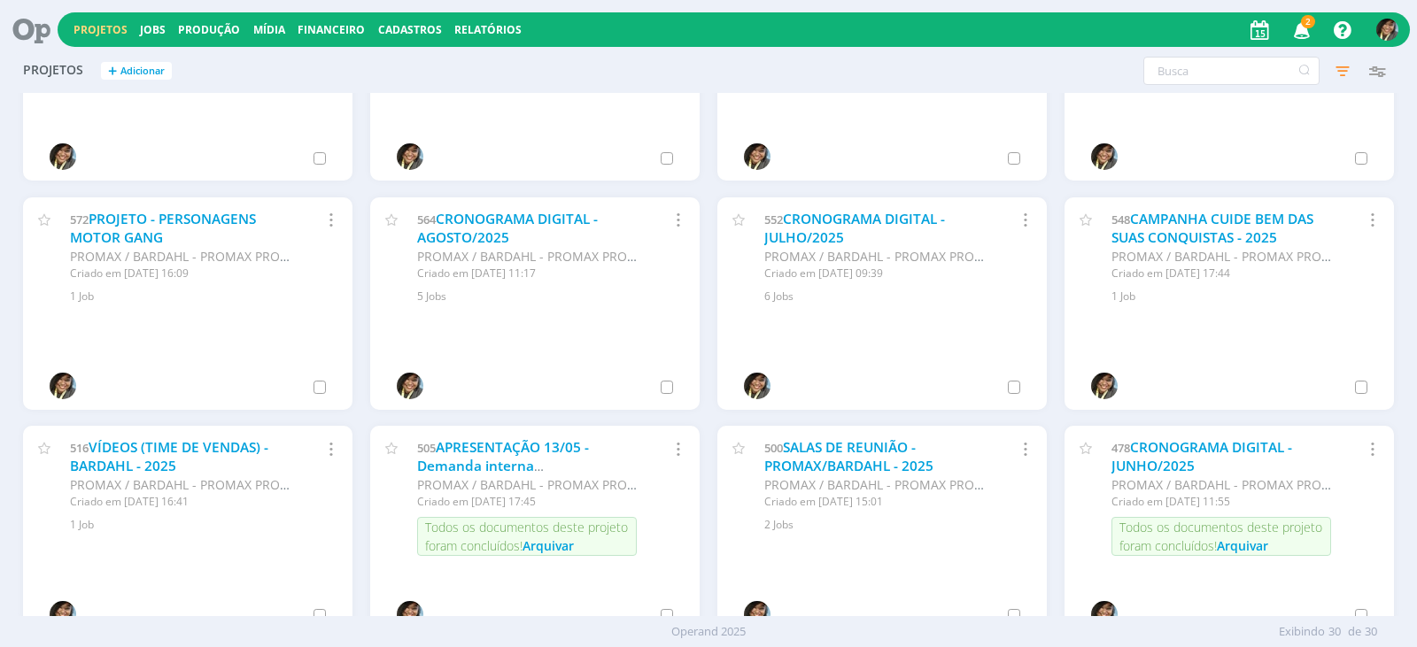
scroll to position [354, 0]
copy link "CRONOGRAMA DIGITAL - AGOSTO/2025"
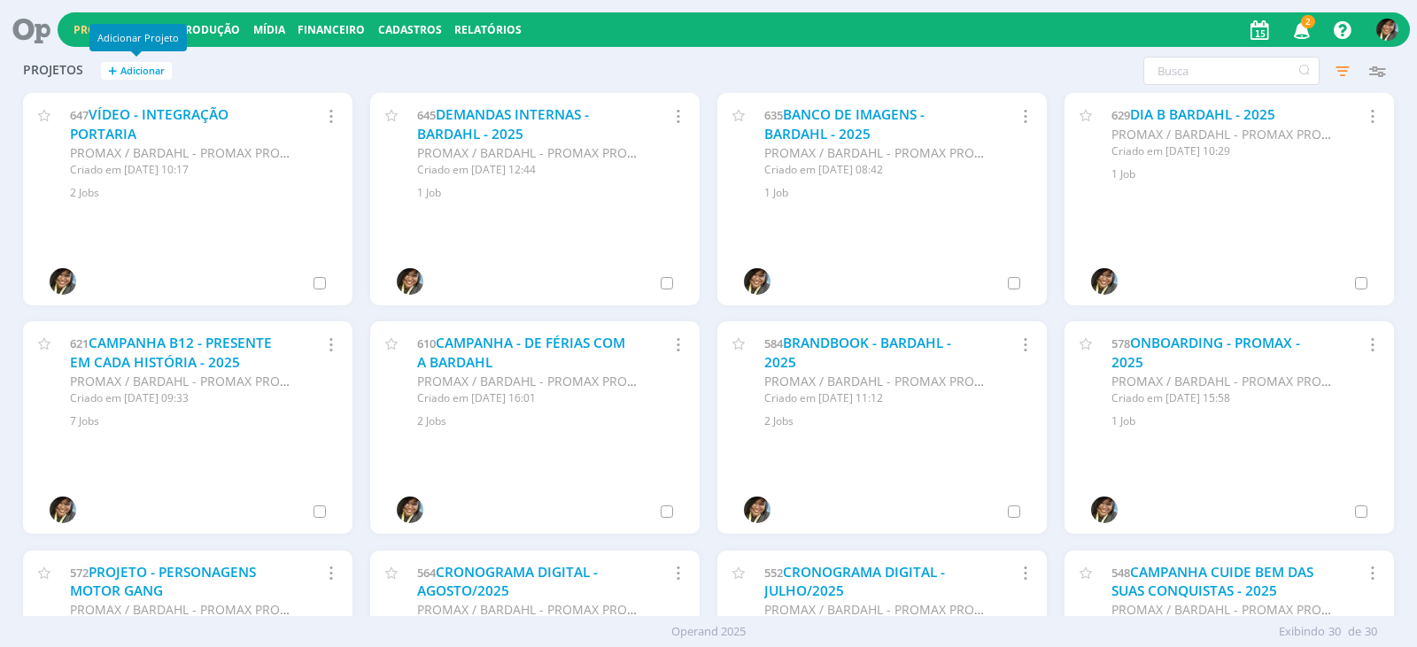
click at [146, 63] on button "+ Adicionar" at bounding box center [136, 71] width 71 height 19
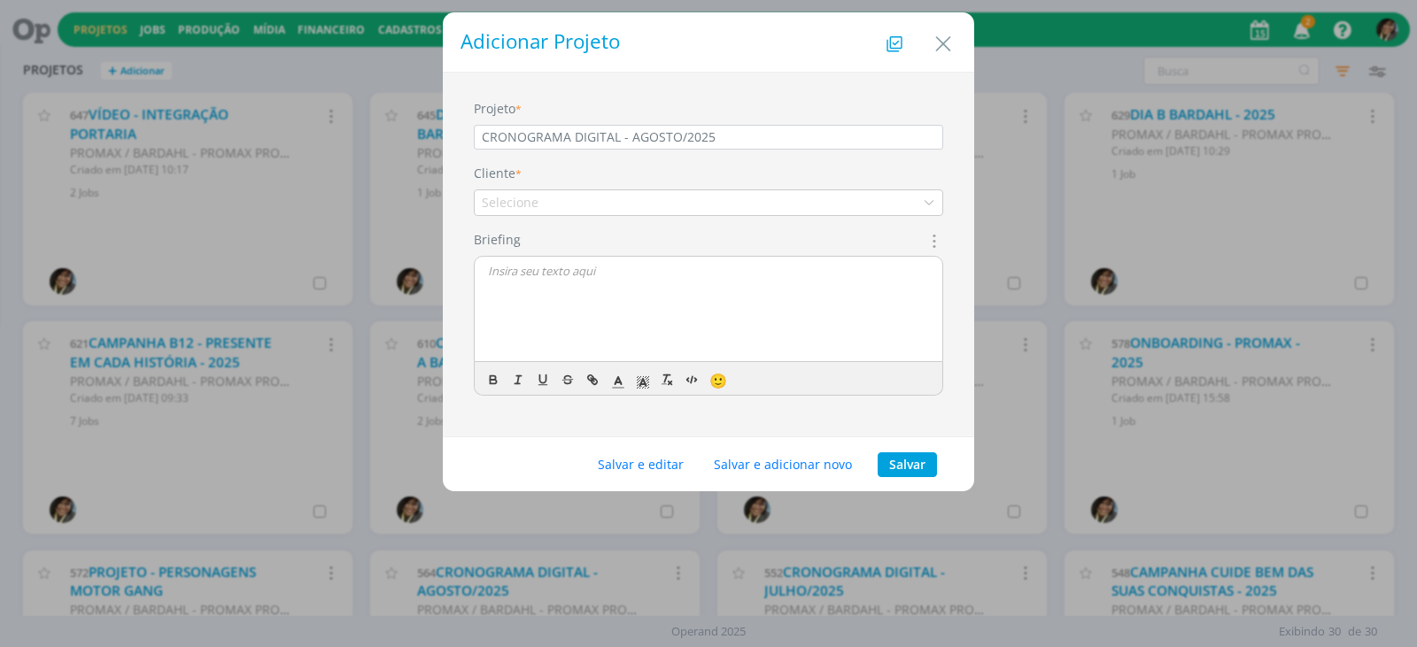
drag, startPoint x: 631, startPoint y: 138, endPoint x: 678, endPoint y: 143, distance: 48.1
click at [678, 143] on input "CRONOGRAMA DIGITAL - AGOSTO/2025" at bounding box center [708, 137] width 469 height 25
type input "CRONOGRAMA DIGITAL - SETEMBRO/2025"
click at [709, 199] on div "Selecione" at bounding box center [708, 203] width 469 height 27
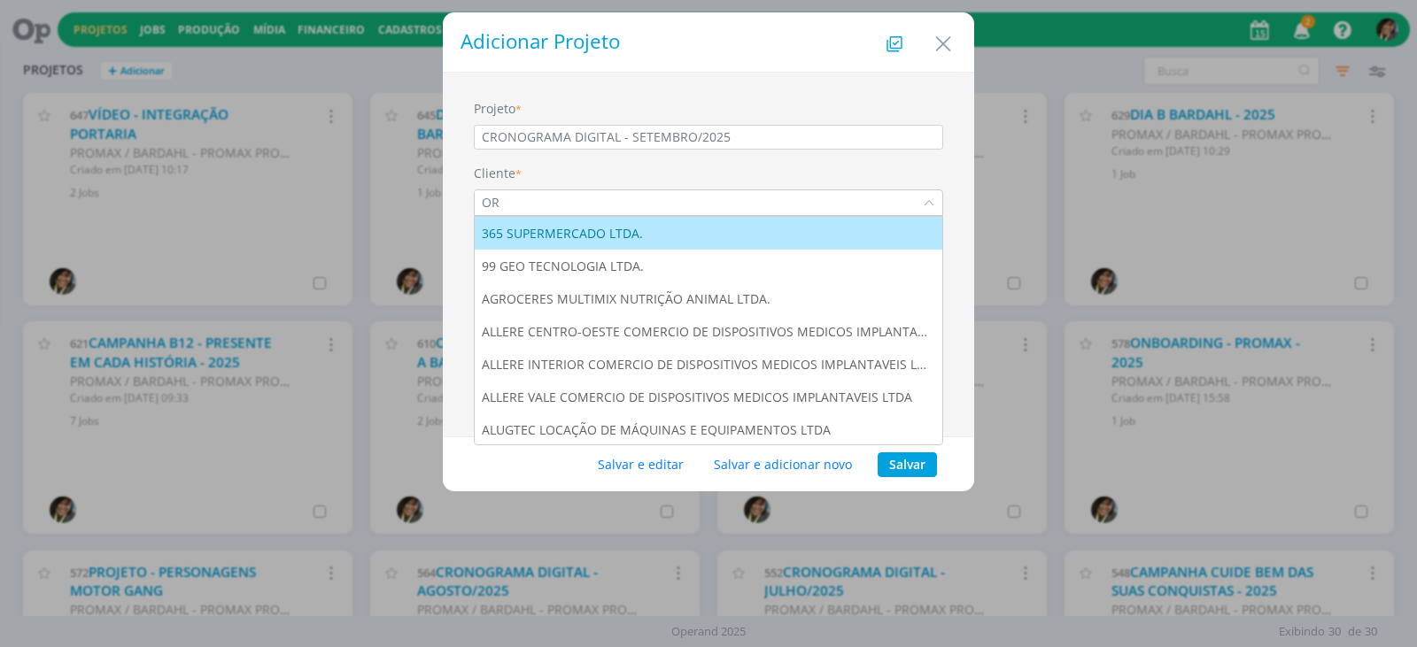
type input "O"
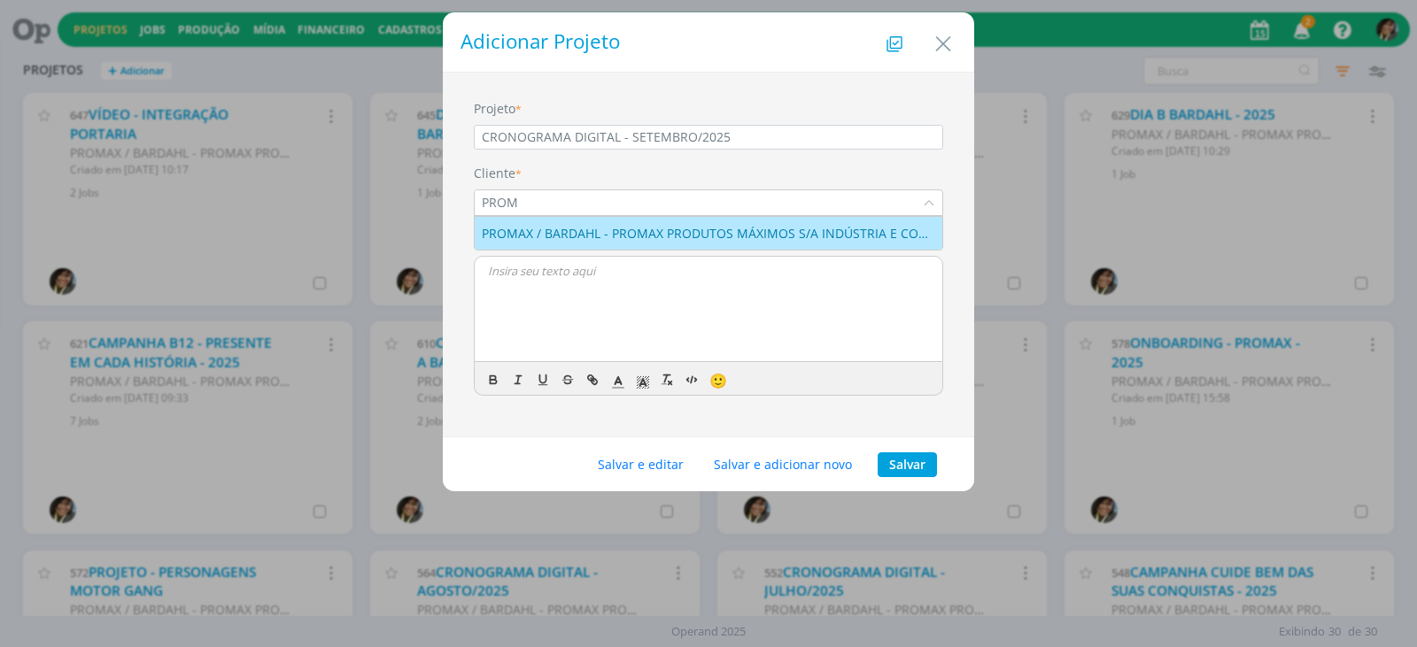
type input "PROM"
click at [745, 236] on div "PROMAX / BARDAHL - PROMAX PRODUTOS MÁXIMOS S/A INDÚSTRIA E COMÉRCIO" at bounding box center [708, 233] width 453 height 19
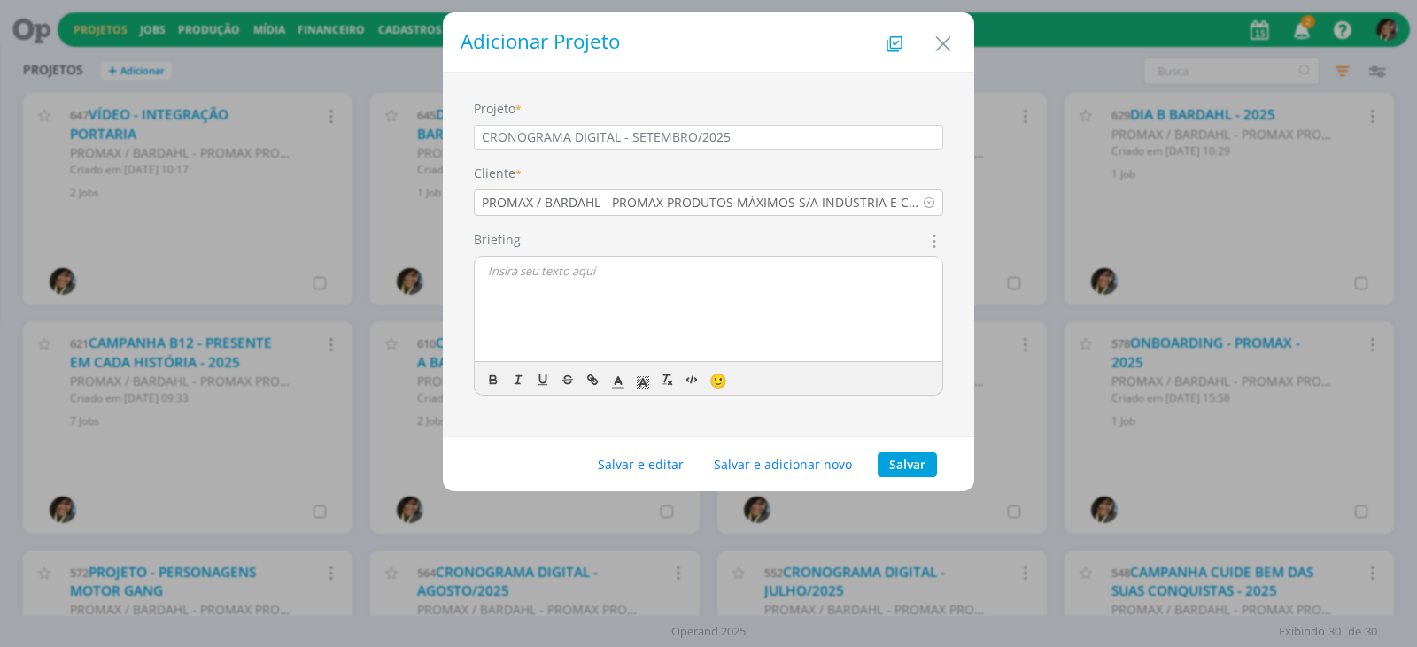
click at [842, 300] on div "dialog" at bounding box center [709, 310] width 468 height 106
click at [925, 245] on icon "dialog" at bounding box center [932, 240] width 19 height 21
click at [906, 468] on button "Salvar" at bounding box center [907, 465] width 59 height 25
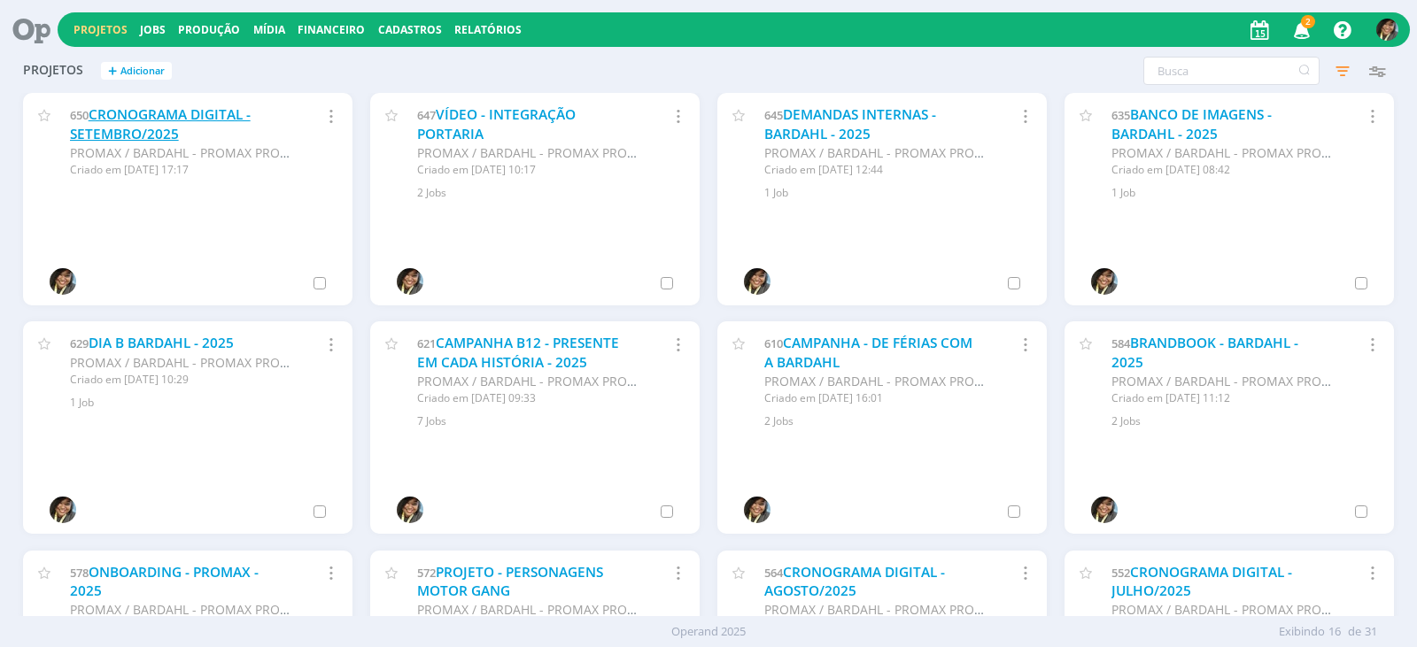
click at [170, 128] on link "CRONOGRAMA DIGITAL - SETEMBRO/2025" at bounding box center [160, 124] width 181 height 38
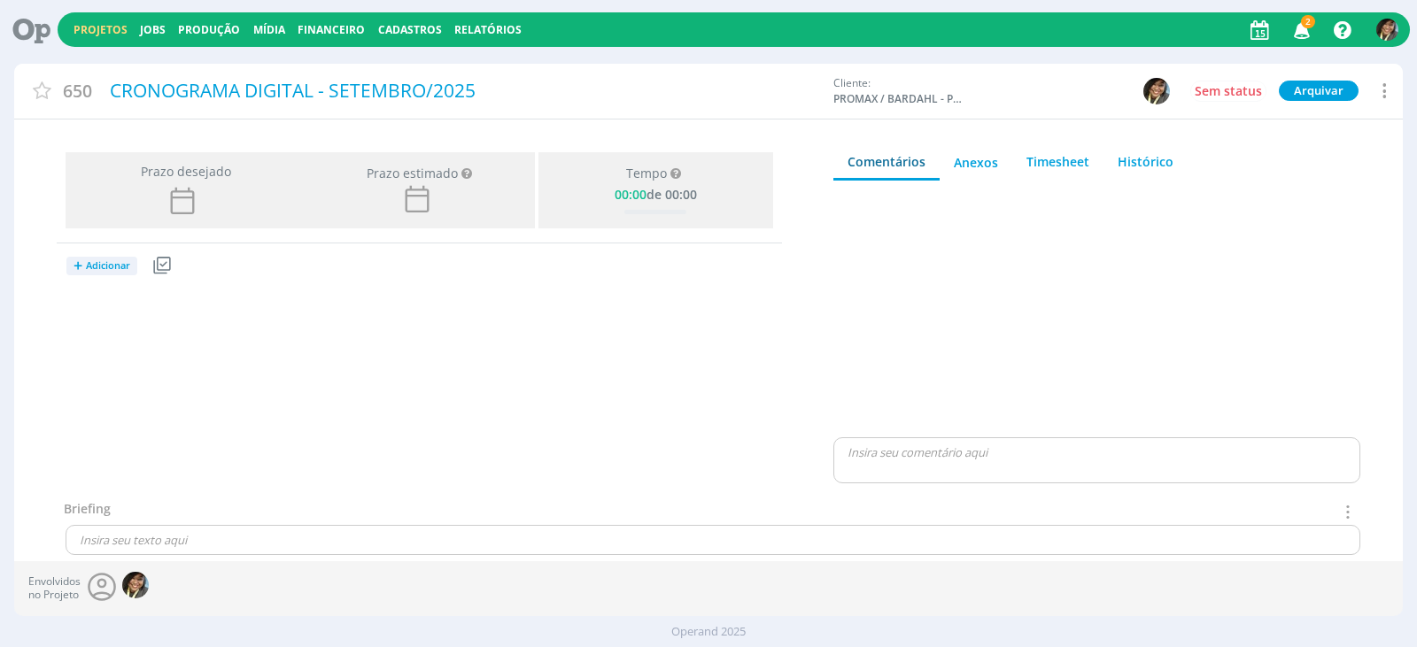
click at [95, 255] on button "+ Adicionar" at bounding box center [107, 266] width 83 height 31
click at [112, 328] on link "Jobs" at bounding box center [136, 327] width 140 height 28
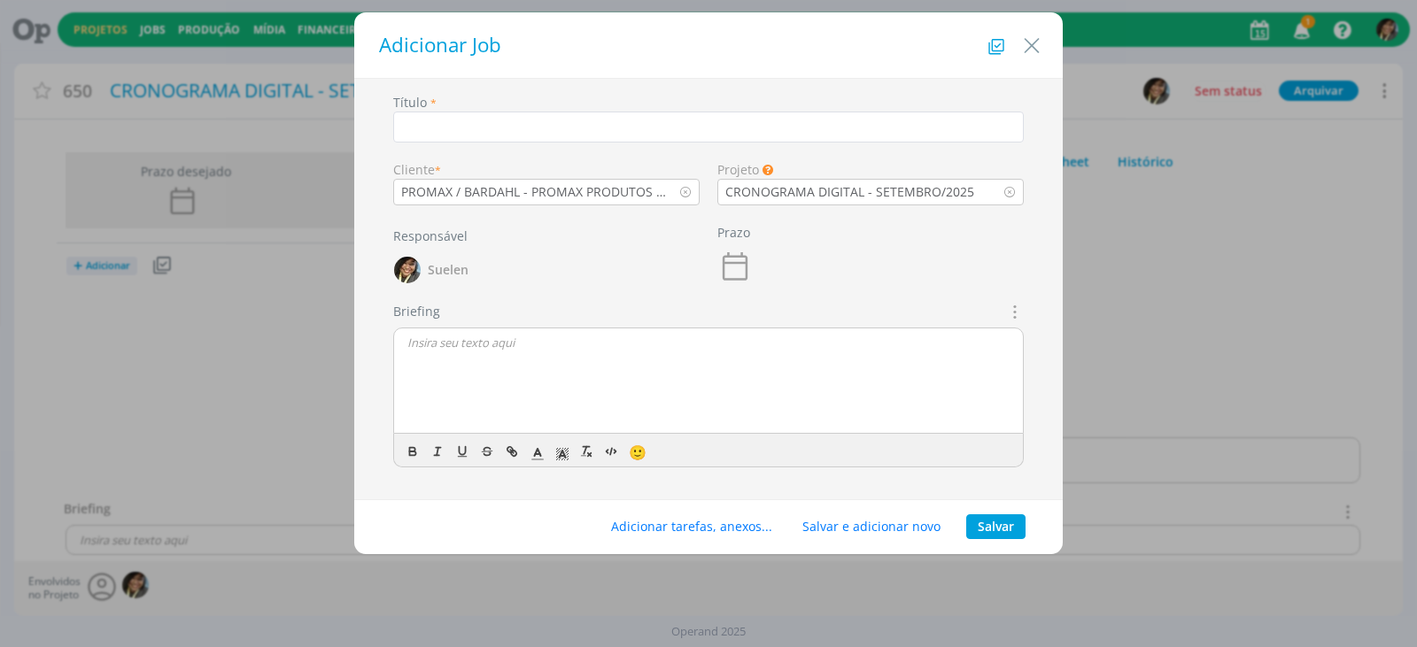
click at [528, 358] on div "dialog" at bounding box center [708, 382] width 629 height 106
click at [479, 133] on input "dialog" at bounding box center [708, 127] width 631 height 31
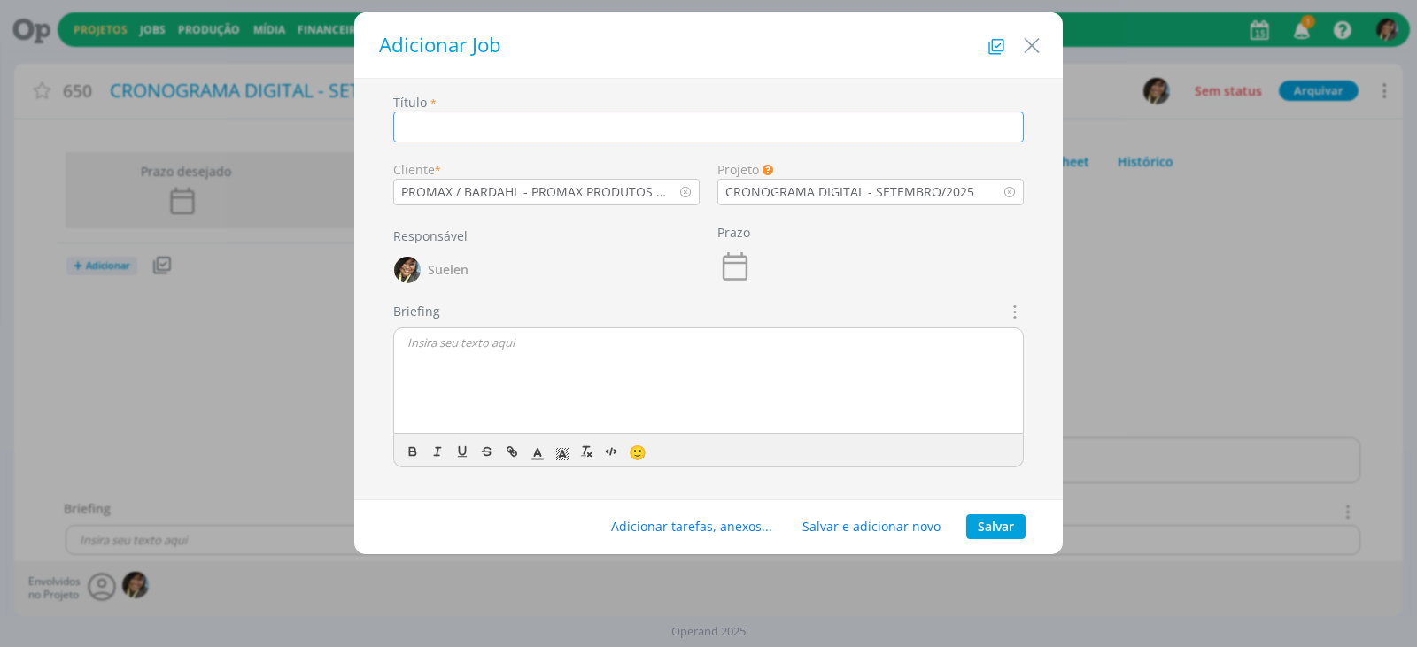
click at [479, 133] on input "dialog" at bounding box center [708, 127] width 631 height 31
type input "c"
click at [1014, 321] on icon "dialog" at bounding box center [1012, 311] width 19 height 21
type input "CRONOGRAMA"
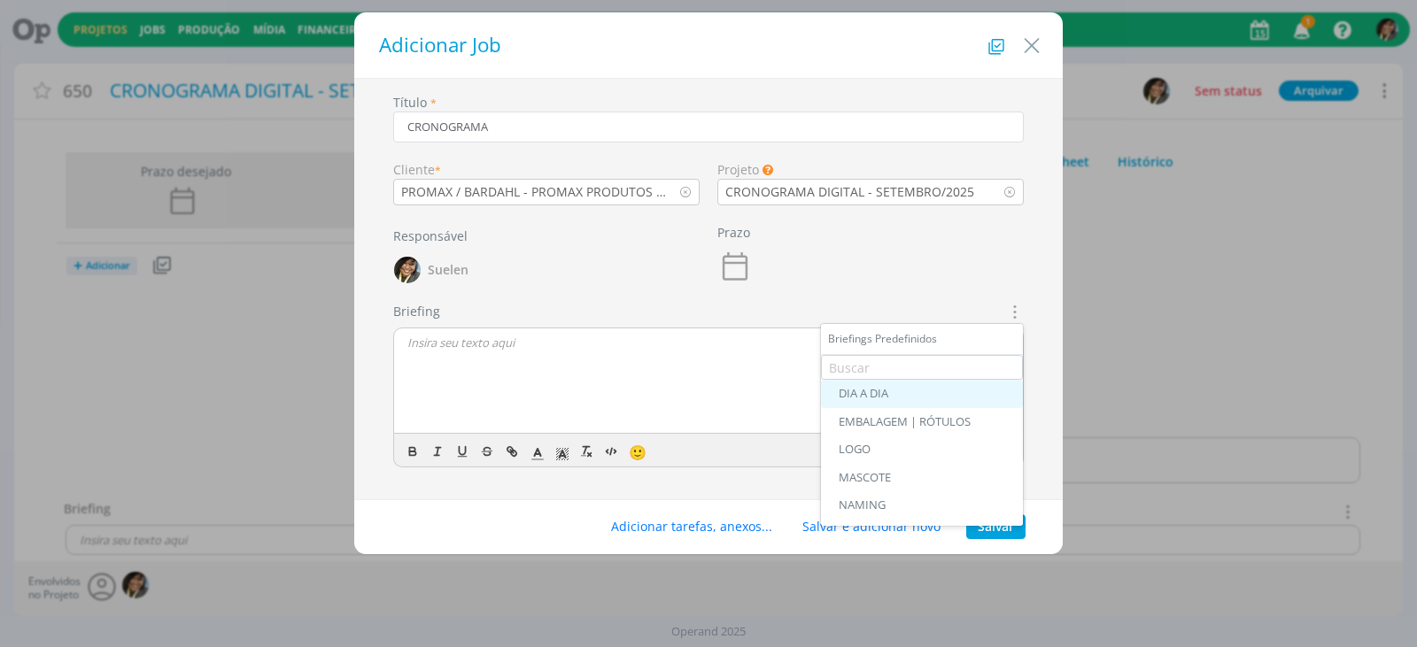
click at [878, 403] on link "DIA A DIA" at bounding box center [922, 394] width 202 height 28
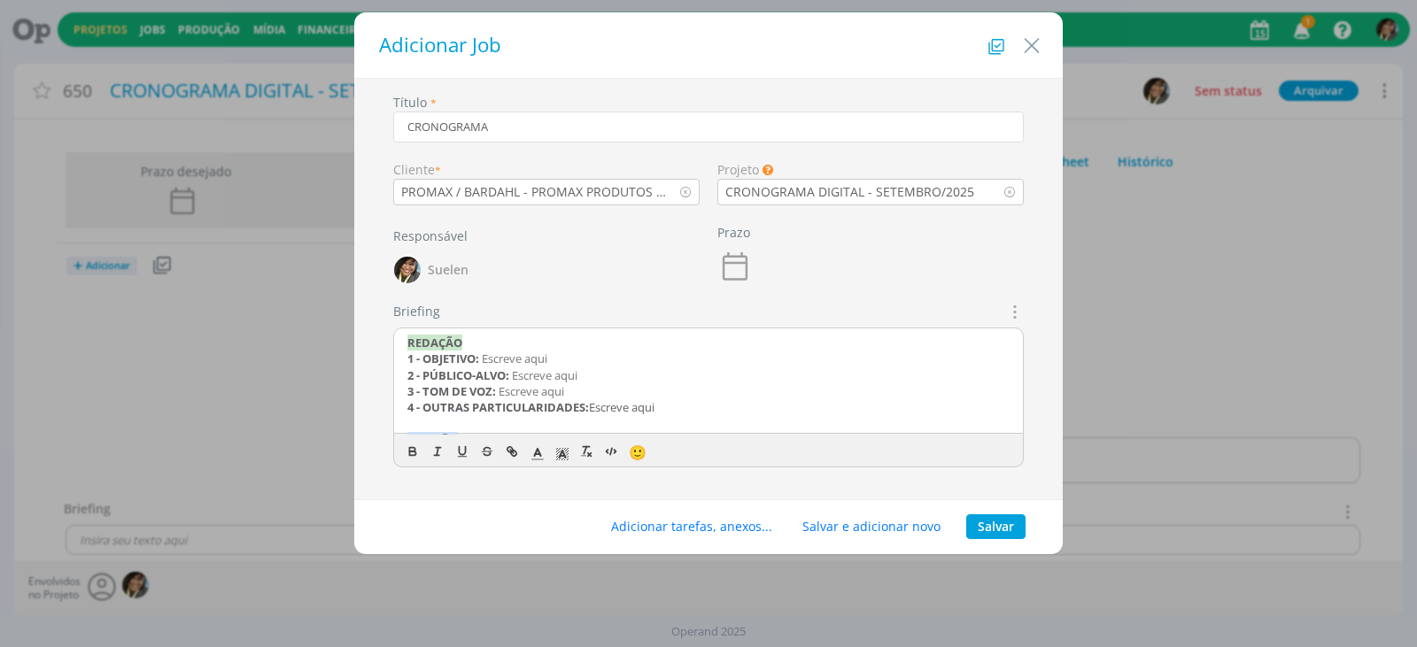
drag, startPoint x: 676, startPoint y: 406, endPoint x: 278, endPoint y: 314, distance: 408.1
click at [278, 314] on div "Adicionar Job Título * CRONOGRAMA Cliente * PROMAX / BARDAHL - PROMAX PRODUTOS …" at bounding box center [708, 323] width 1417 height 647
click at [399, 361] on div "CRIAÇÃO 1 - FORMATO: Escreve aqui 2 - TIPO: Escreve aqui 3 - CAMINHO SERVIDOR: …" at bounding box center [708, 382] width 629 height 106
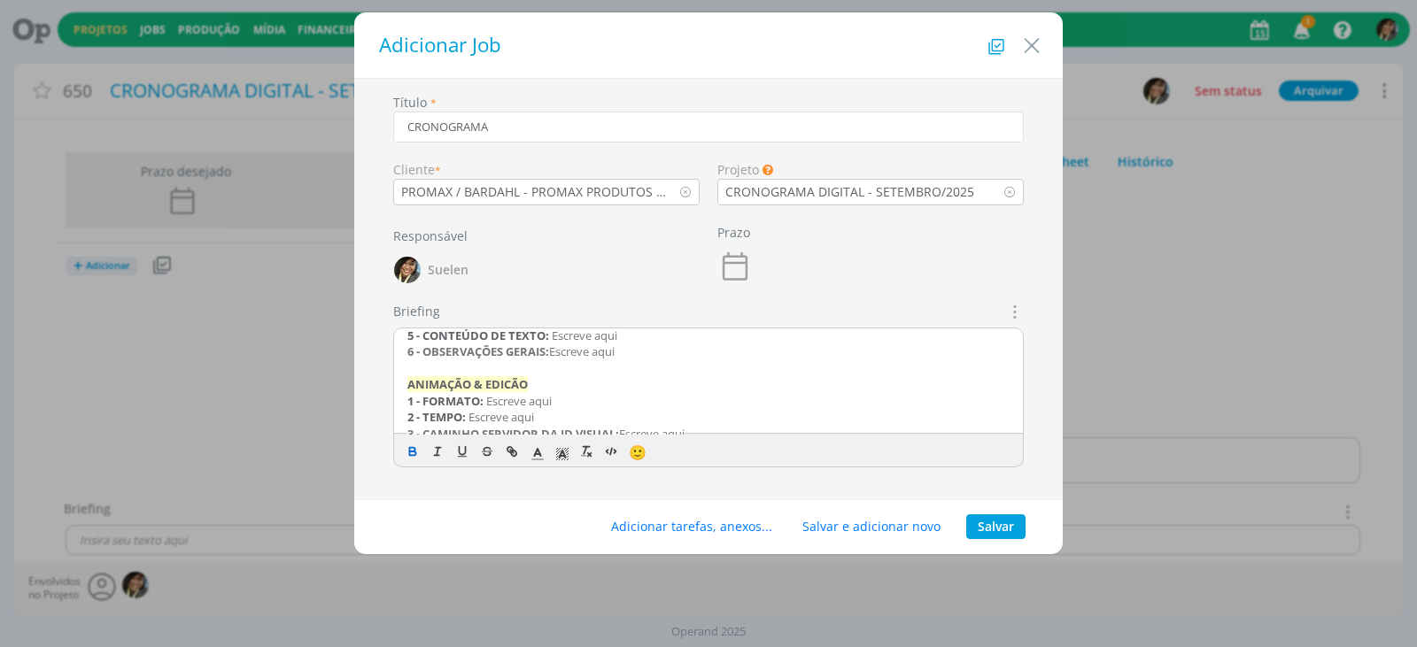
click at [629, 352] on p "6 - OBSERVAÇÕES GERAIS: Escreve aqui" at bounding box center [708, 352] width 602 height 16
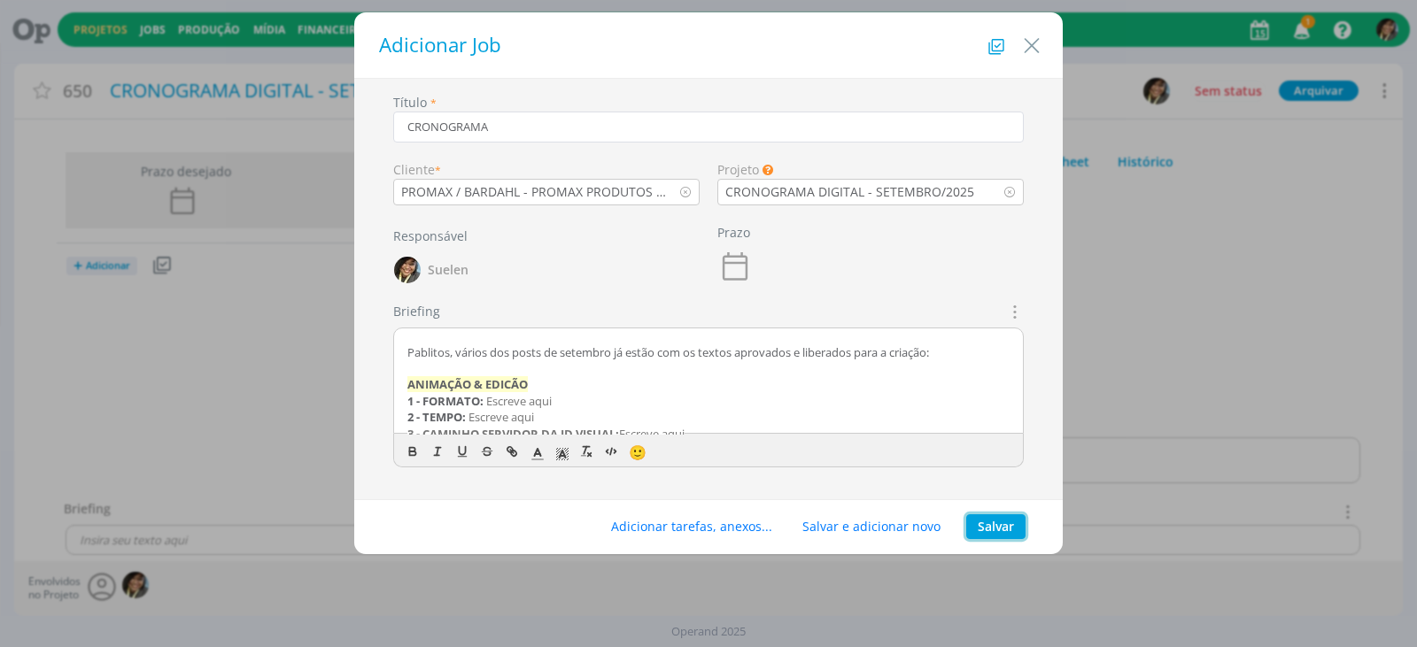
click at [1019, 521] on button "Salvar" at bounding box center [995, 527] width 59 height 25
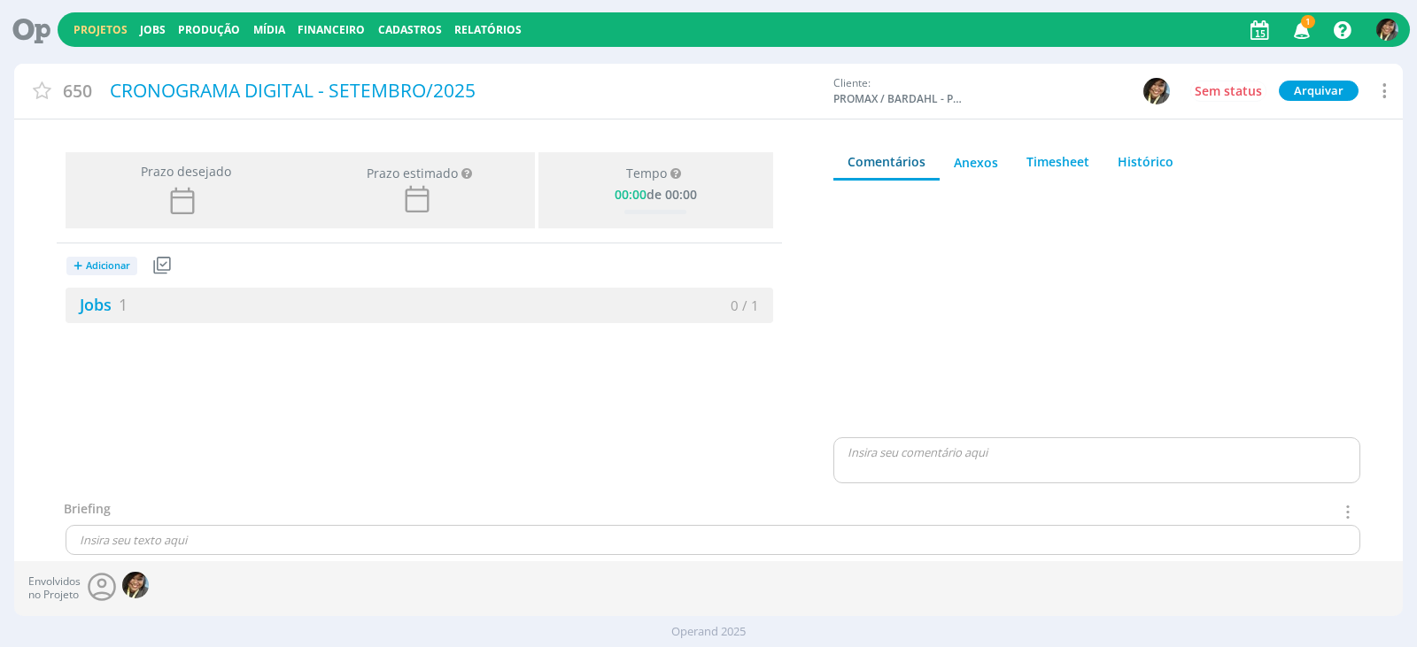
drag, startPoint x: 97, startPoint y: 304, endPoint x: 143, endPoint y: 286, distance: 49.3
click at [97, 304] on link "Jobs 1" at bounding box center [97, 304] width 62 height 21
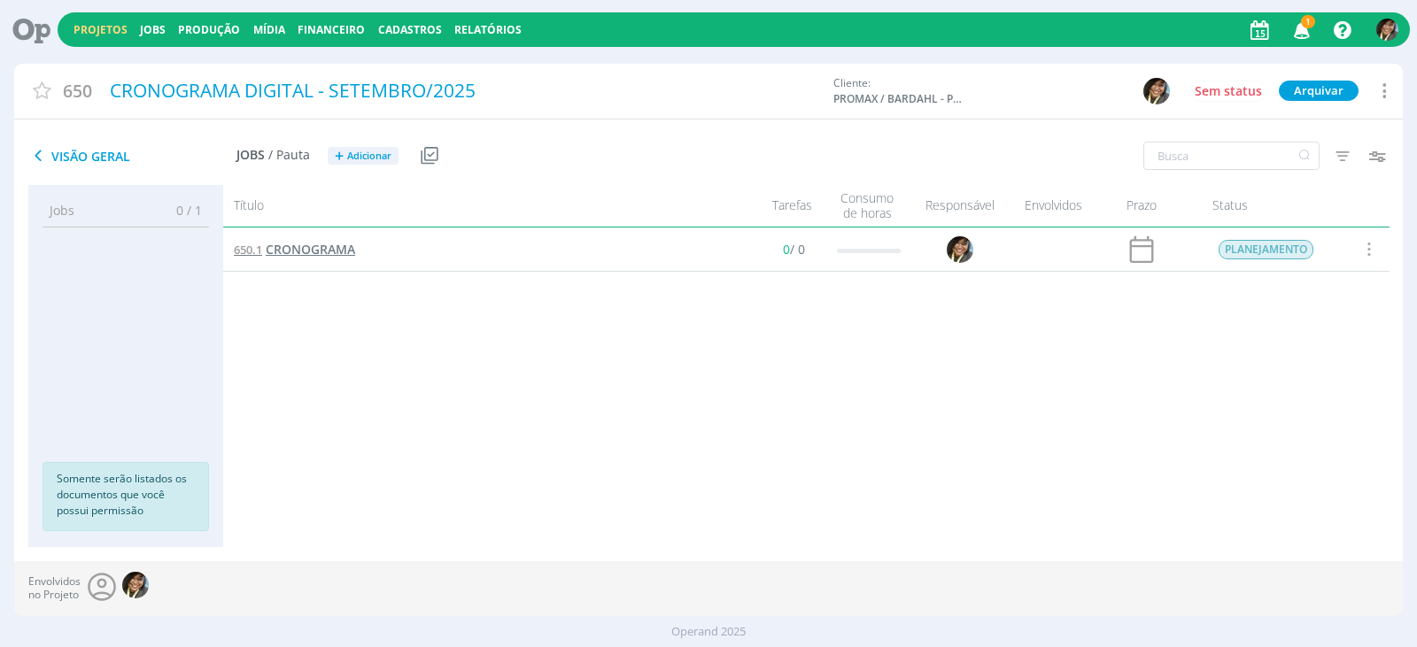
click at [318, 252] on span "CRONOGRAMA" at bounding box center [310, 249] width 89 height 17
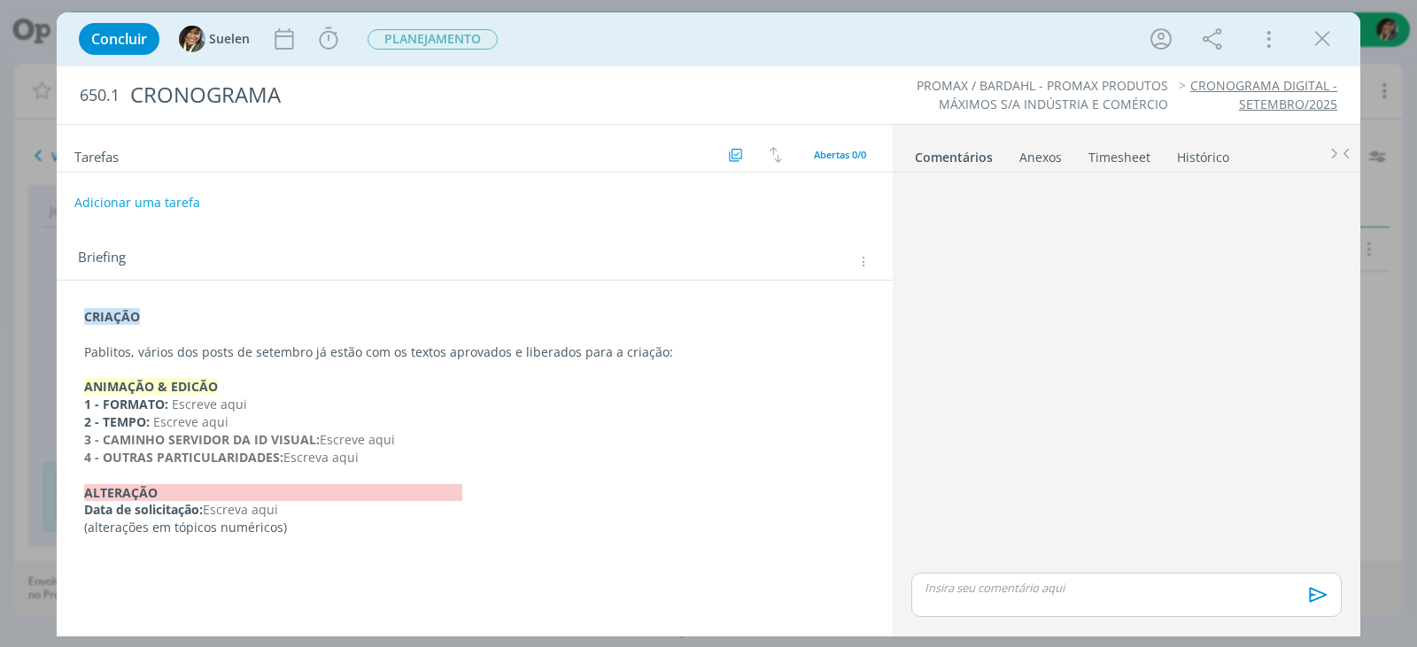
click at [714, 364] on p "dialog" at bounding box center [474, 369] width 781 height 18
click at [696, 343] on p "dialog" at bounding box center [474, 336] width 779 height 18
click at [695, 352] on p "Pablitos, vários dos posts de setembro já estão com os textos aprovados e liber…" at bounding box center [474, 353] width 779 height 18
click at [142, 201] on button "Adicionar uma tarefa" at bounding box center [137, 202] width 126 height 30
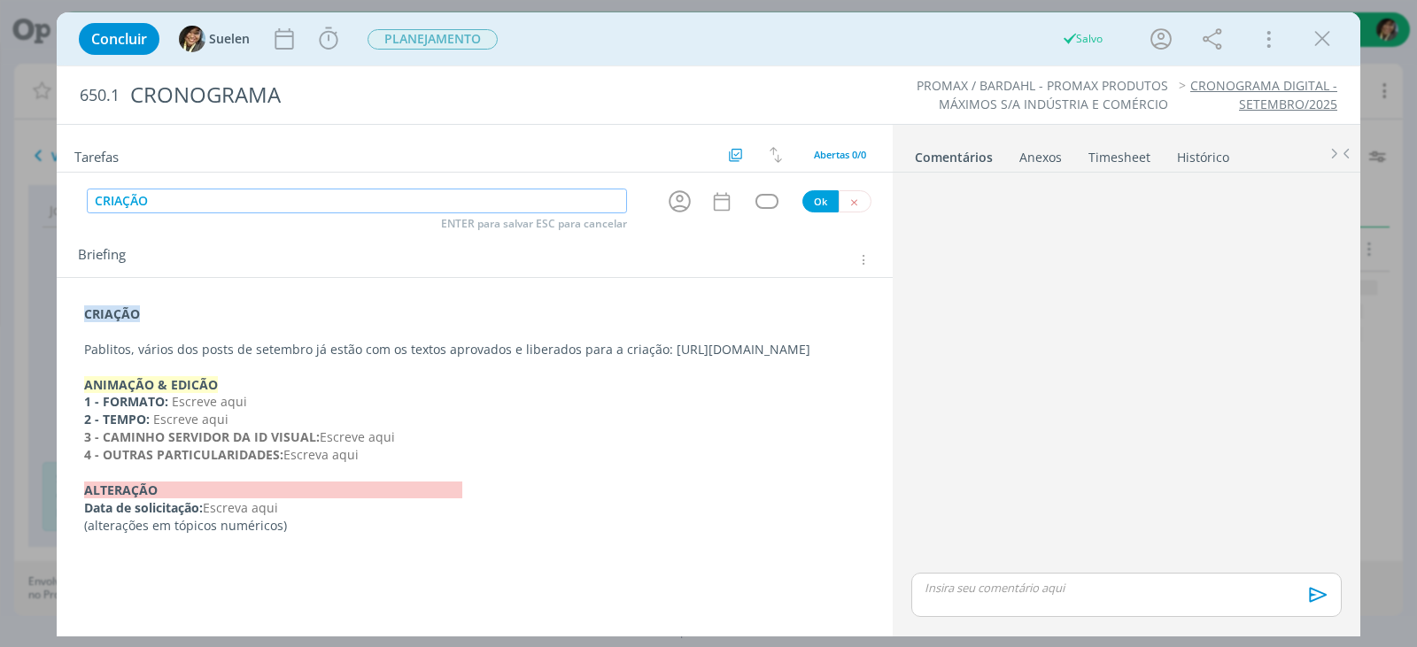
type input "CRIAÇÃO"
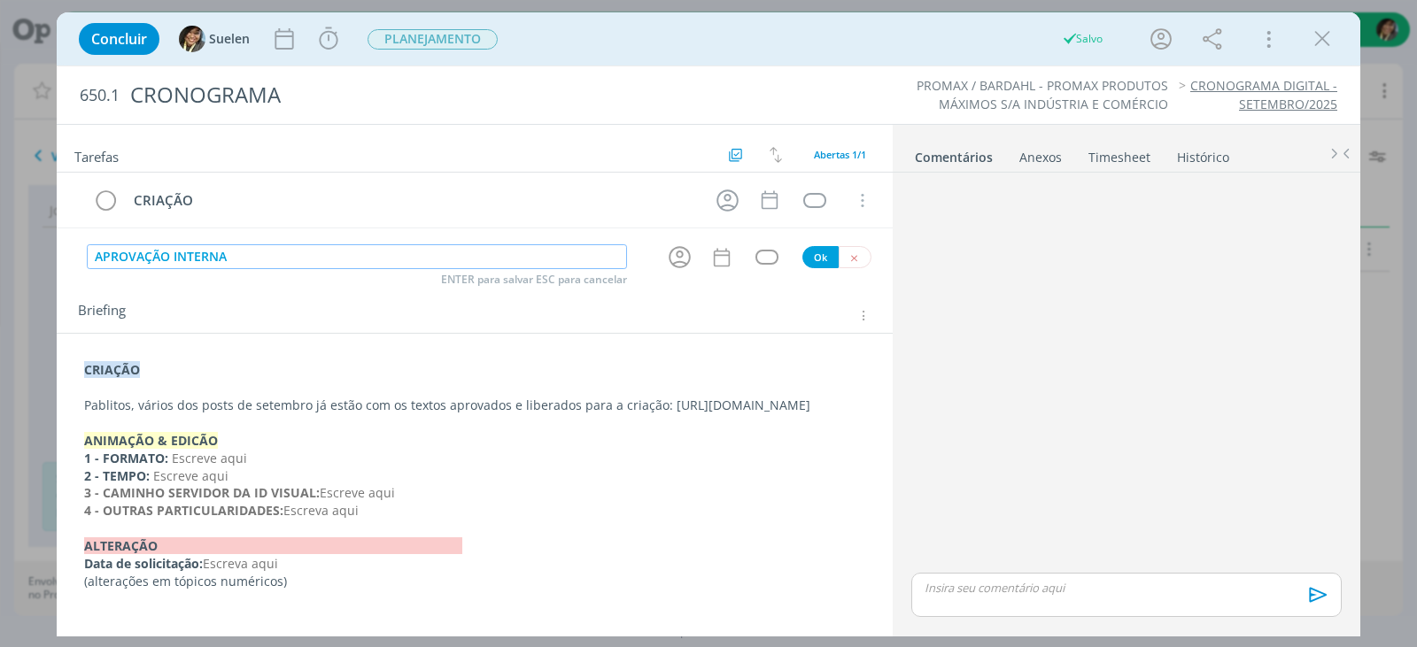
type input "APROVAÇÃO INTERNA"
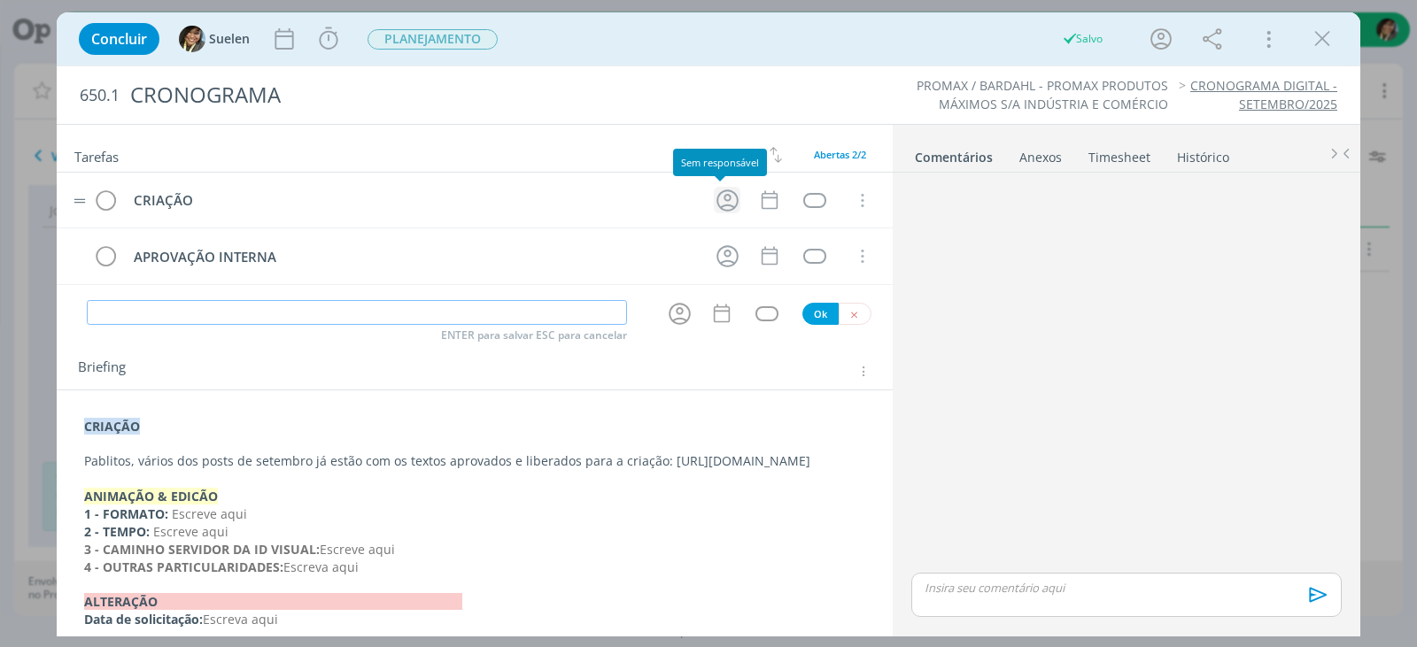
click at [714, 195] on icon "dialog" at bounding box center [727, 200] width 27 height 27
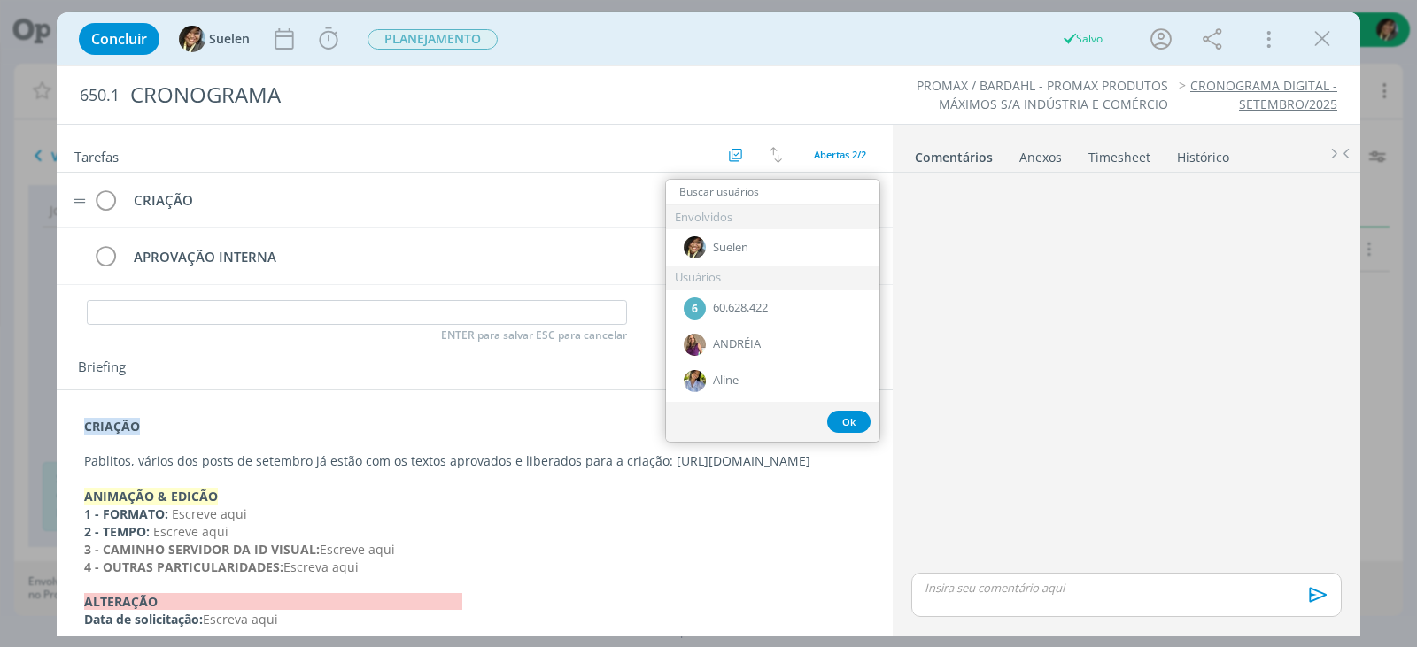
click at [725, 197] on input "dialog" at bounding box center [772, 192] width 213 height 25
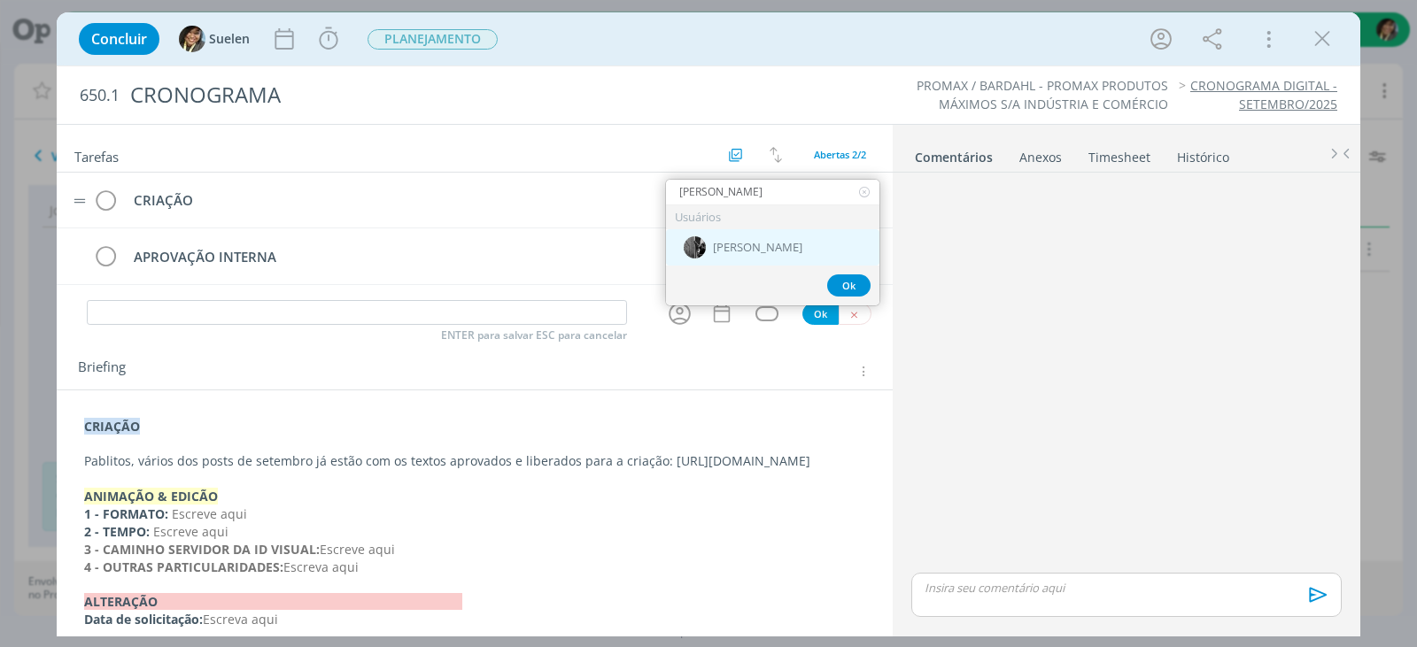
type input "[PERSON_NAME]"
drag, startPoint x: 719, startPoint y: 254, endPoint x: 708, endPoint y: 213, distance: 43.2
click at [718, 253] on span "[PERSON_NAME]" at bounding box center [757, 248] width 89 height 14
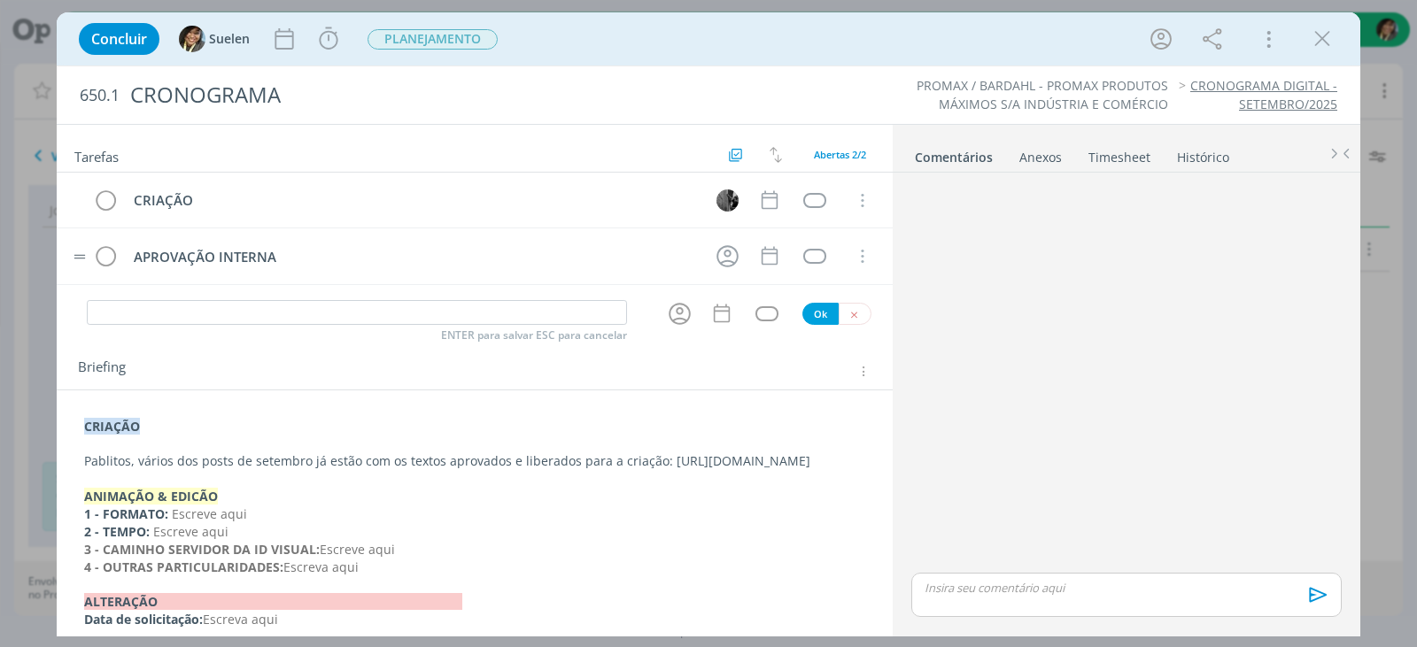
drag, startPoint x: 724, startPoint y: 224, endPoint x: 724, endPoint y: 234, distance: 9.7
click at [724, 234] on div "CRIAÇÃO Cancelar APROVAÇÃO INTERNA Cancelar" at bounding box center [475, 229] width 836 height 112
click at [720, 260] on icon "dialog" at bounding box center [727, 256] width 22 height 22
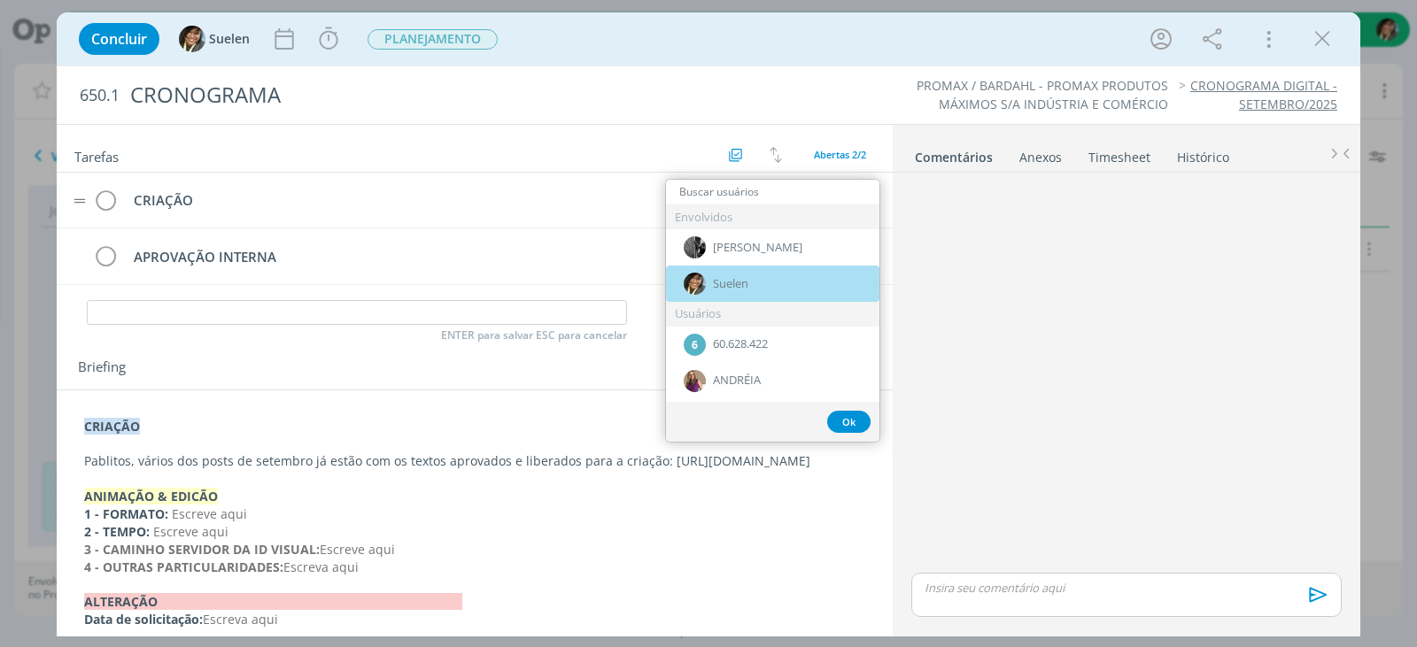
drag, startPoint x: 729, startPoint y: 274, endPoint x: 770, endPoint y: 202, distance: 82.9
click at [731, 274] on div "Suelen" at bounding box center [772, 284] width 213 height 36
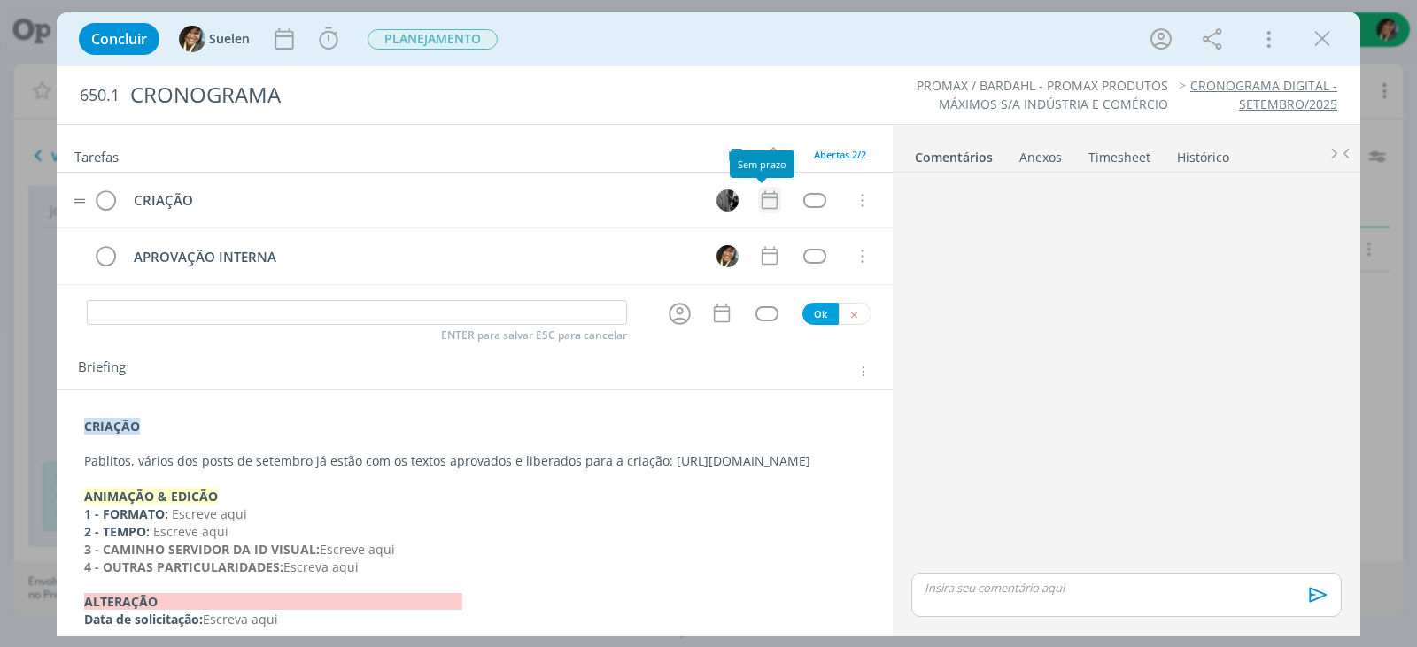
click at [768, 205] on icon "dialog" at bounding box center [769, 200] width 23 height 23
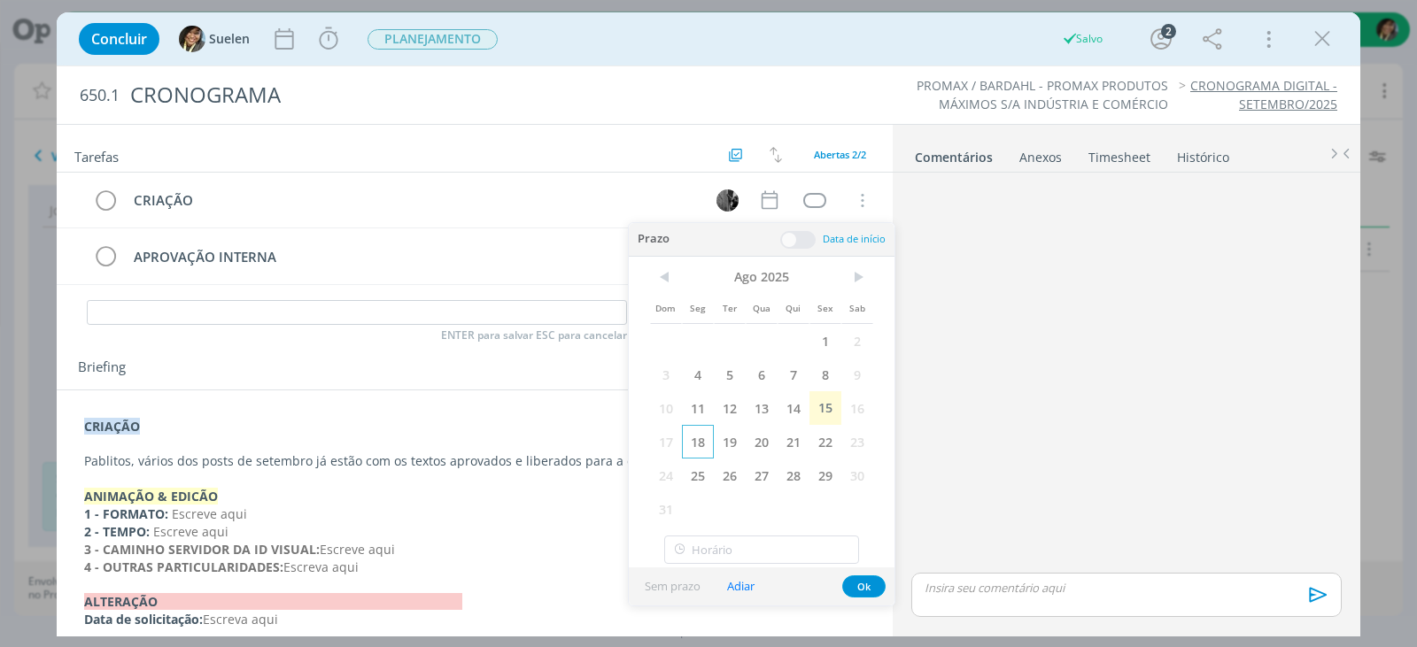
click at [697, 442] on span "18" at bounding box center [698, 442] width 32 height 34
click at [677, 579] on button "Sem prazo" at bounding box center [672, 587] width 79 height 24
click at [677, 579] on div "Sem prazo" at bounding box center [672, 587] width 79 height 24
drag, startPoint x: 703, startPoint y: 444, endPoint x: 793, endPoint y: 272, distance: 194.1
click at [707, 439] on span "18" at bounding box center [698, 442] width 32 height 34
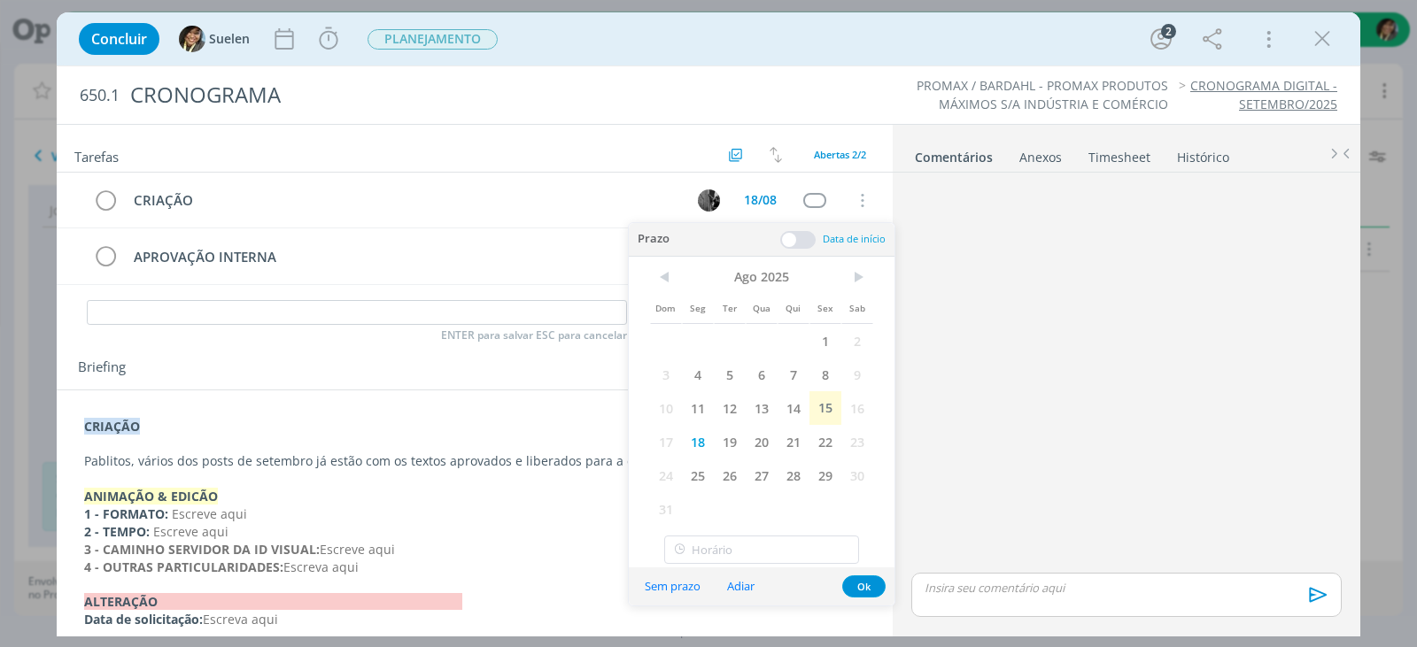
click at [794, 234] on span at bounding box center [797, 240] width 35 height 18
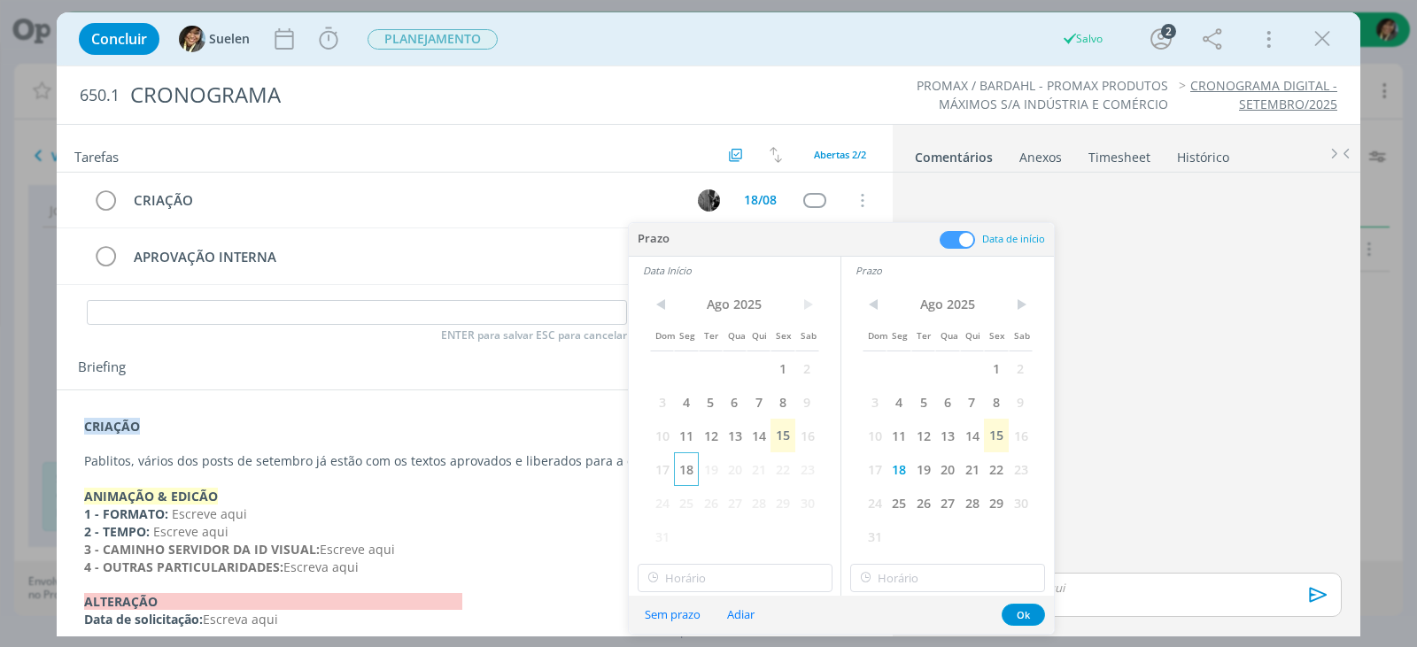
click at [685, 468] on span "18" at bounding box center [686, 470] width 24 height 34
click at [905, 508] on span "25" at bounding box center [898, 503] width 24 height 34
click at [1003, 466] on span "22" at bounding box center [996, 470] width 24 height 34
click at [1024, 600] on div "Sem prazo Adiar Ok" at bounding box center [841, 615] width 425 height 38
drag, startPoint x: 1027, startPoint y: 611, endPoint x: 1003, endPoint y: 468, distance: 144.6
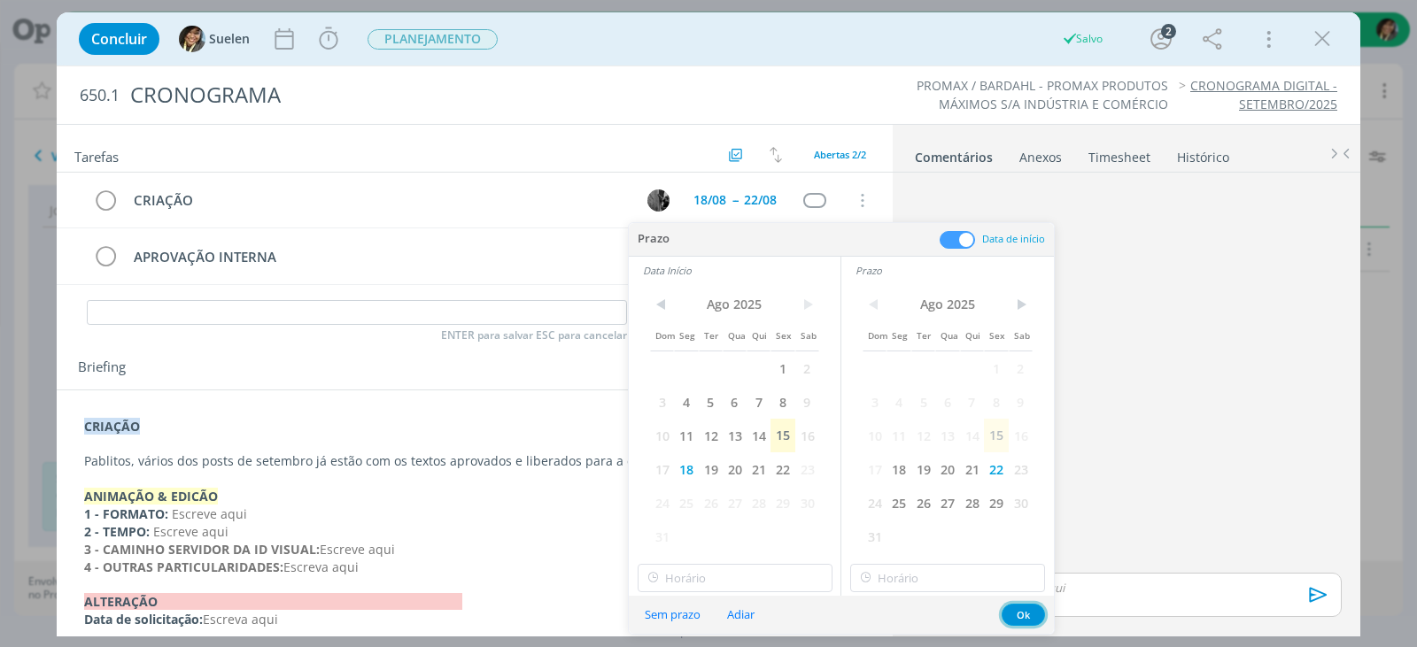
click at [1027, 610] on button "Ok" at bounding box center [1023, 615] width 43 height 22
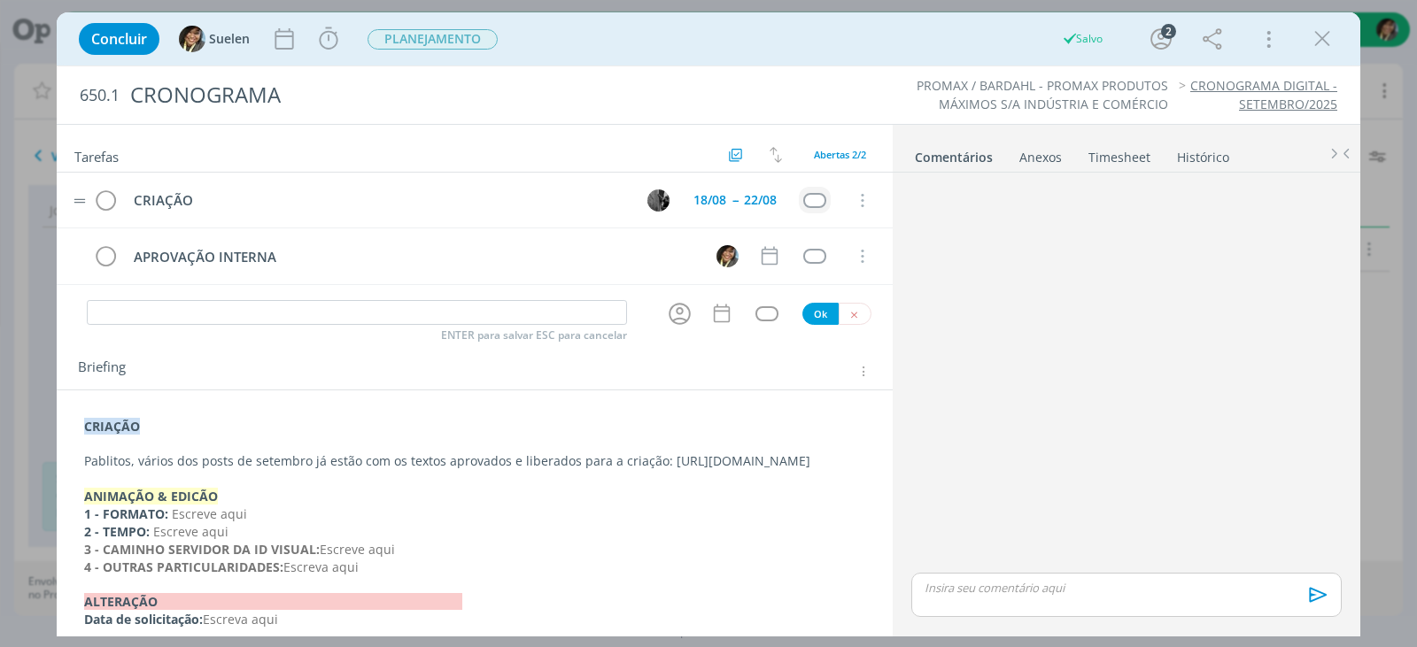
click at [818, 193] on td "dialog" at bounding box center [815, 200] width 32 height 27
click at [804, 199] on div "dialog" at bounding box center [814, 200] width 22 height 15
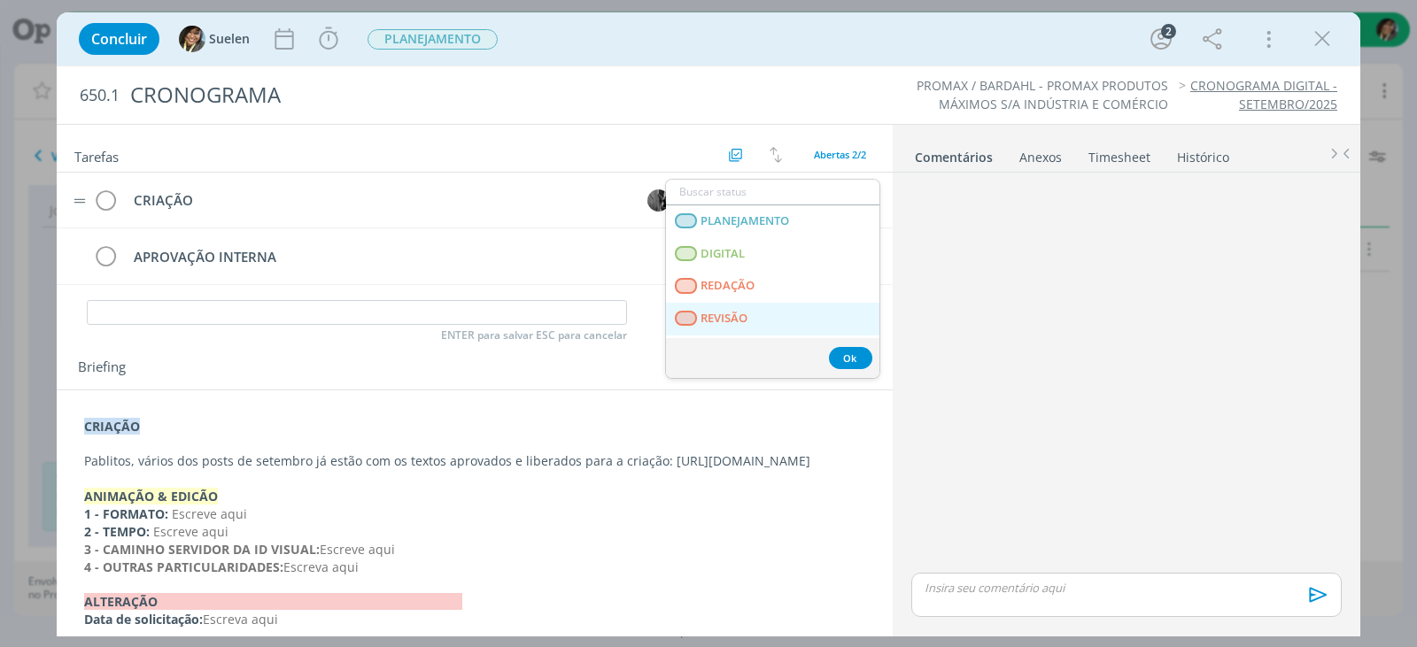
scroll to position [452, 0]
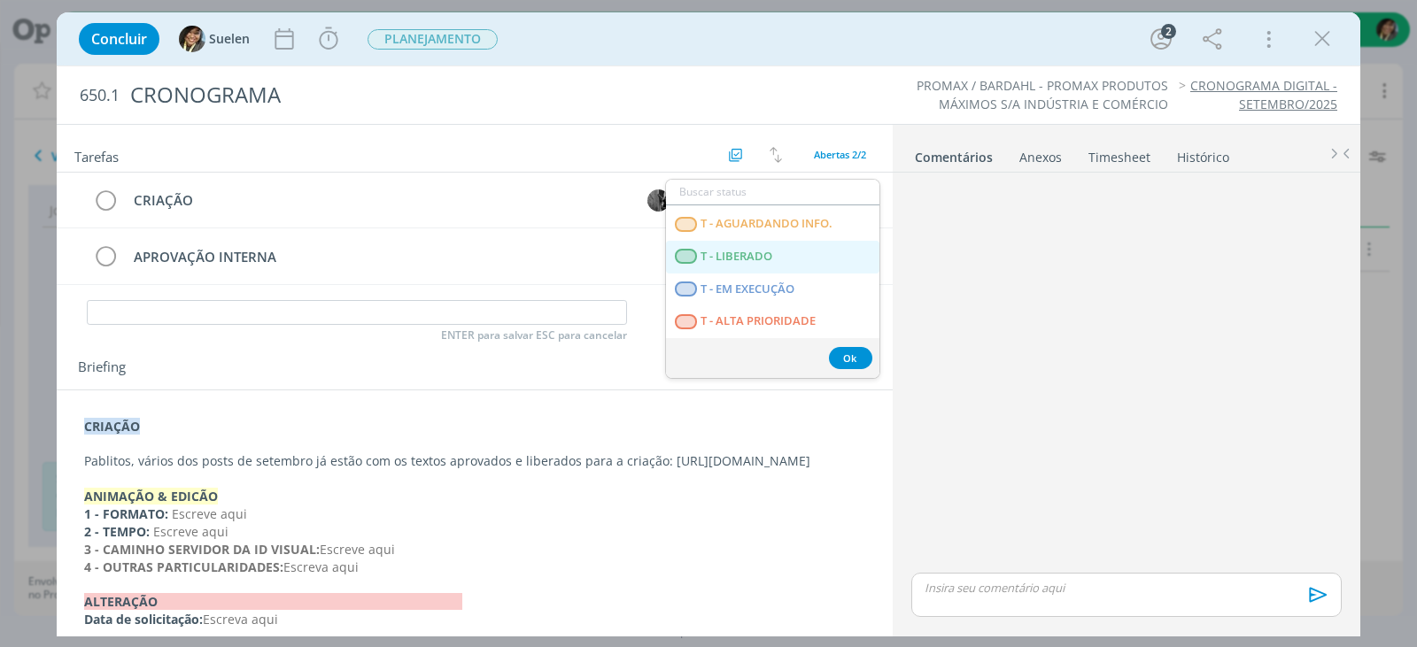
drag, startPoint x: 726, startPoint y: 261, endPoint x: 614, endPoint y: 120, distance: 180.2
click at [726, 259] on span "T - LIBERADO" at bounding box center [736, 257] width 72 height 14
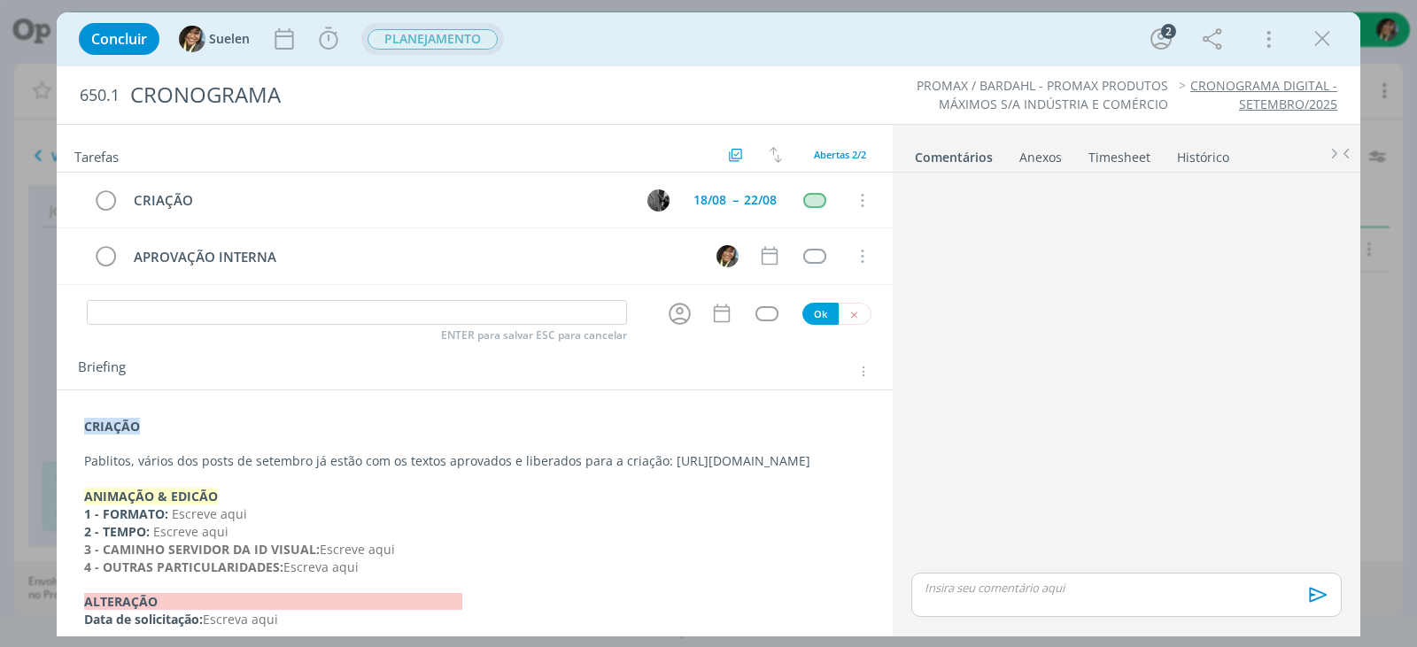
click at [455, 45] on span "PLANEJAMENTO" at bounding box center [433, 39] width 130 height 20
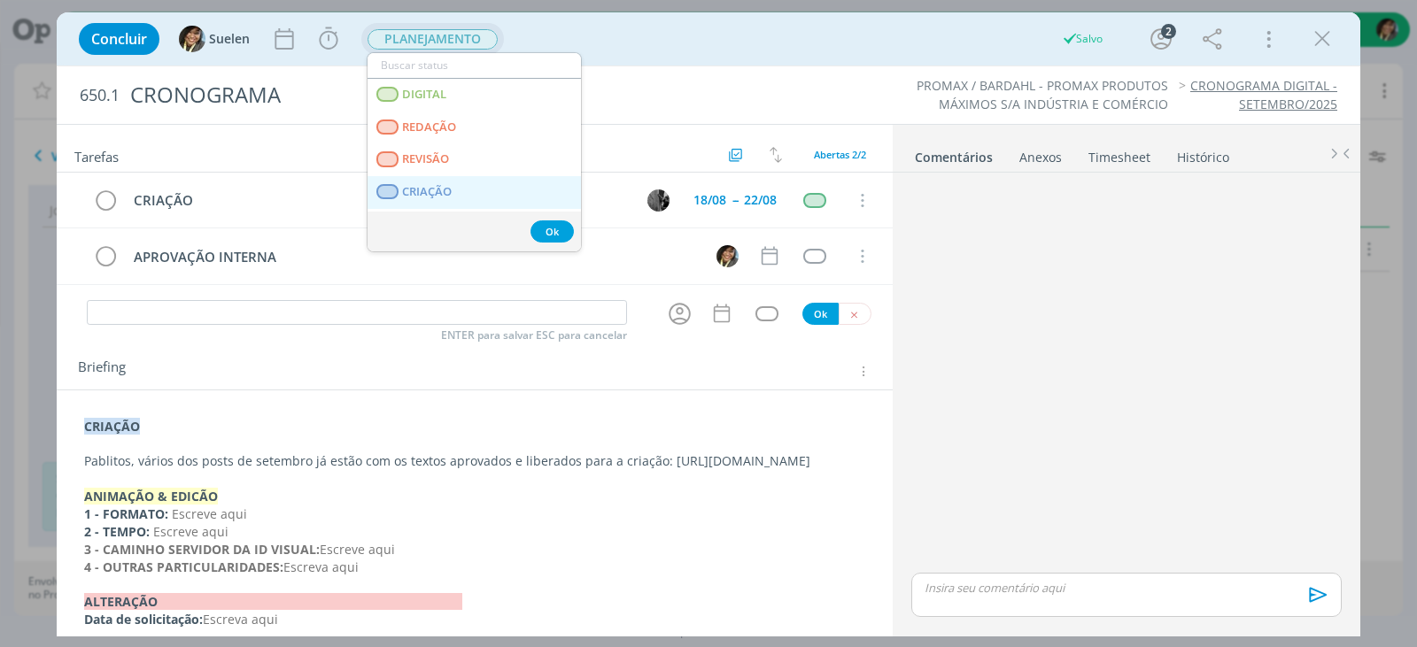
click at [423, 186] on span "CRIAÇÃO" at bounding box center [427, 192] width 50 height 14
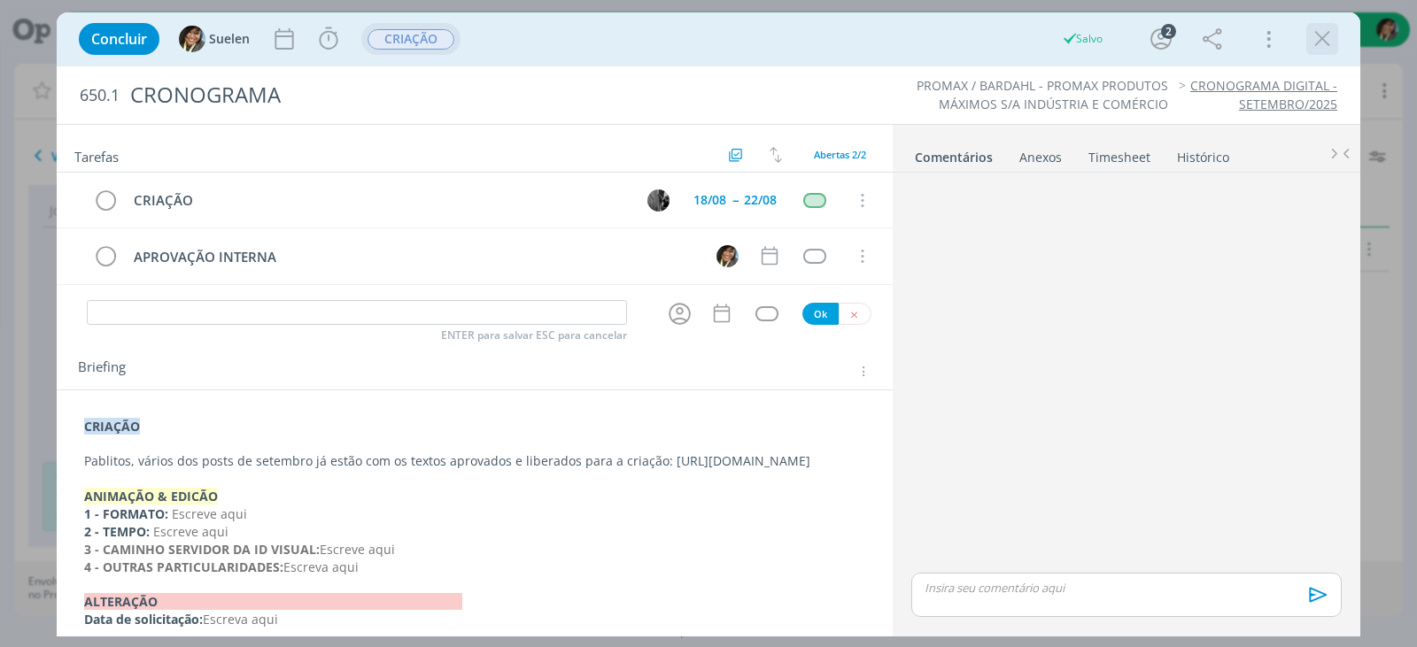
click at [1313, 37] on icon "dialog" at bounding box center [1322, 39] width 27 height 27
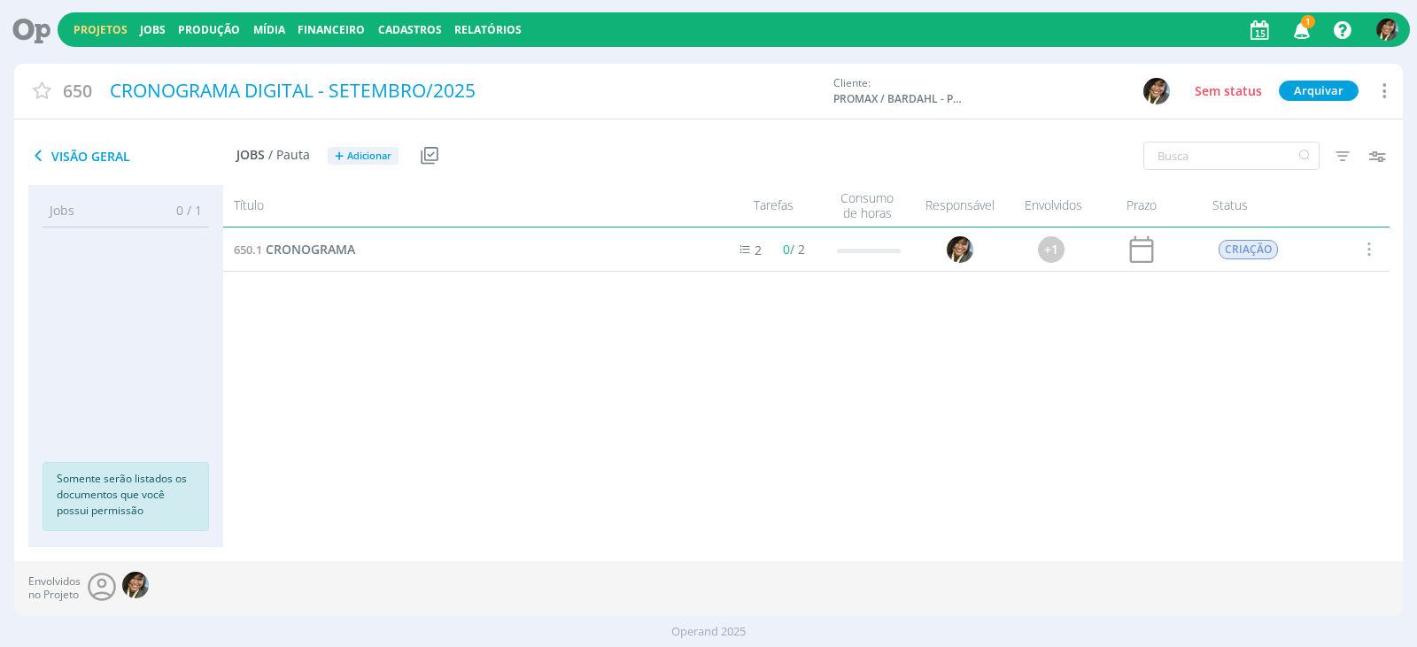
click at [85, 20] on div "Projetos Jobs Produção Mídia Financeiro Cadastros Relatórios 1 Notificações Cen…" at bounding box center [734, 29] width 1352 height 35
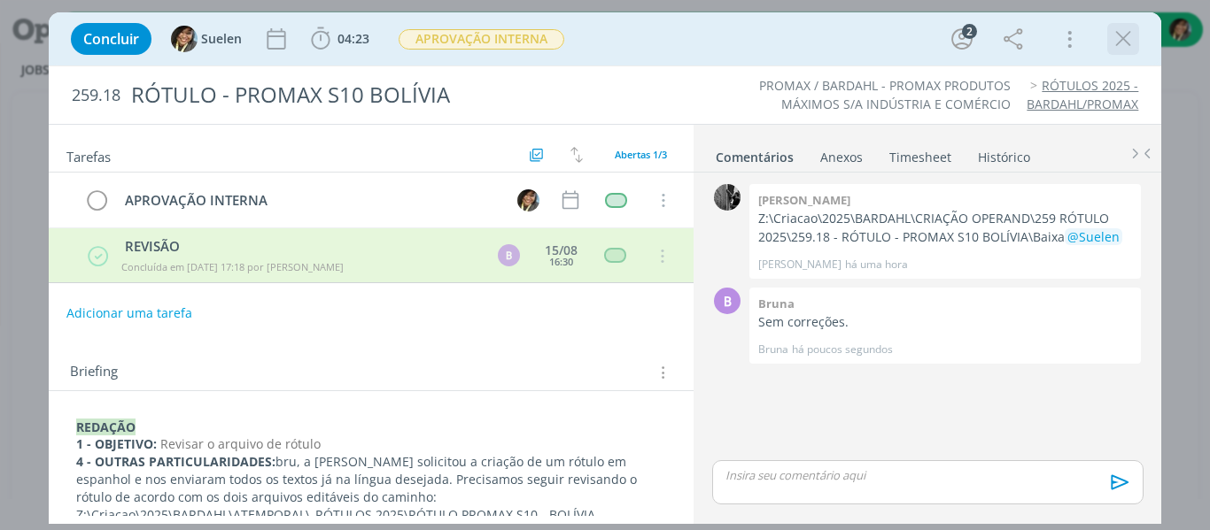
click at [1133, 23] on div "dialog" at bounding box center [1123, 39] width 32 height 32
click at [1134, 29] on icon "dialog" at bounding box center [1123, 39] width 27 height 27
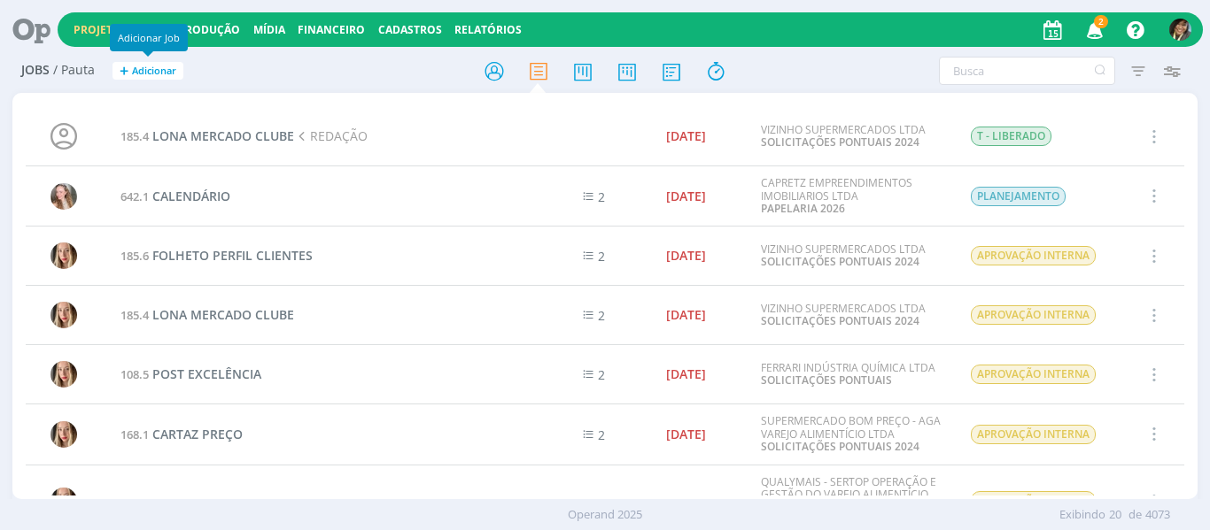
click at [89, 28] on link "Projetos" at bounding box center [101, 29] width 54 height 15
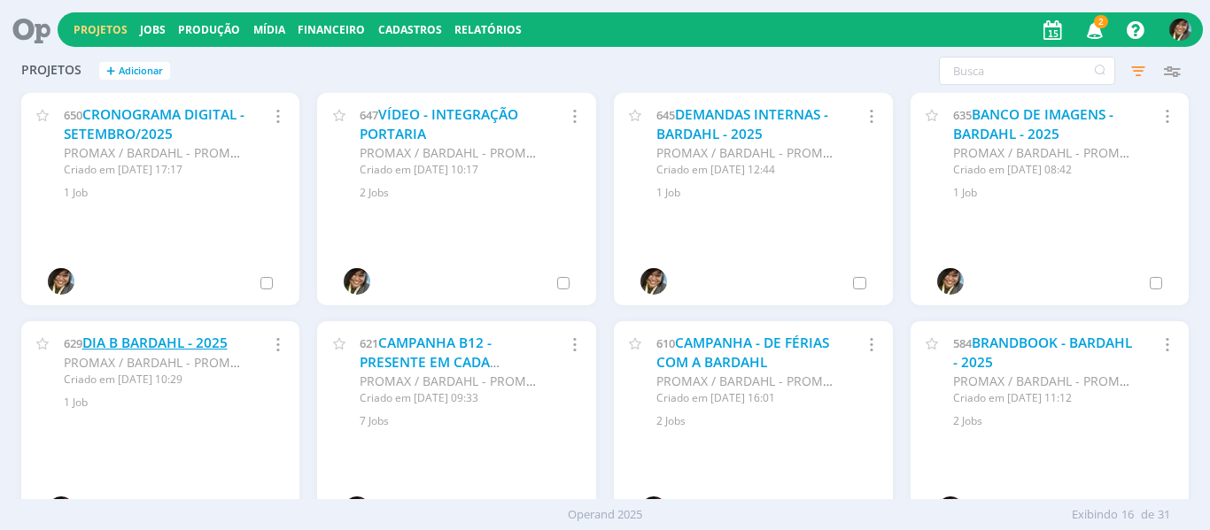
click at [126, 342] on link "DIA B BARDAHL - 2025" at bounding box center [154, 343] width 145 height 19
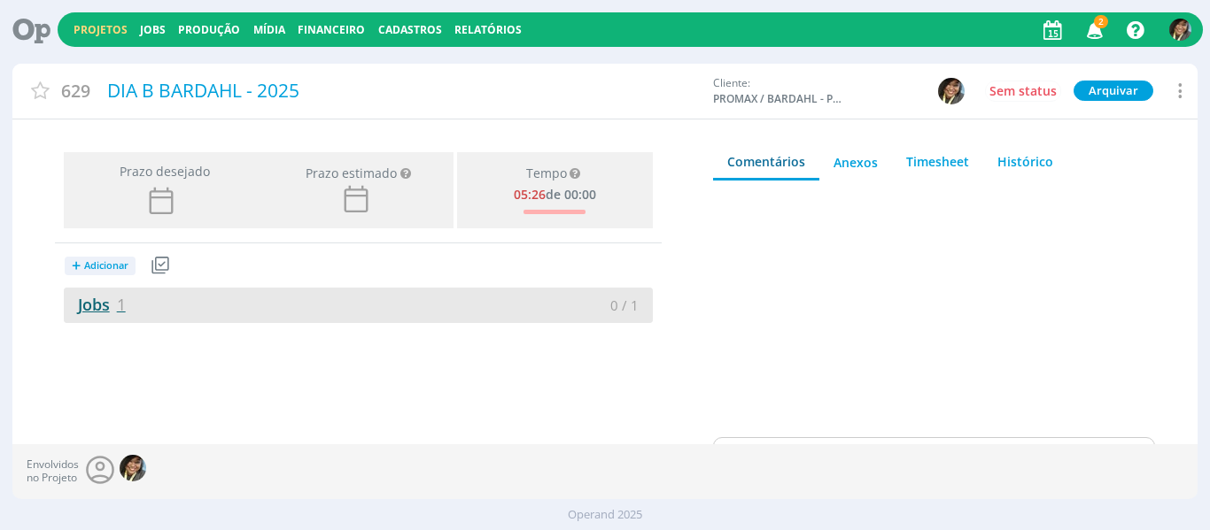
click at [120, 299] on span "1" at bounding box center [121, 304] width 9 height 21
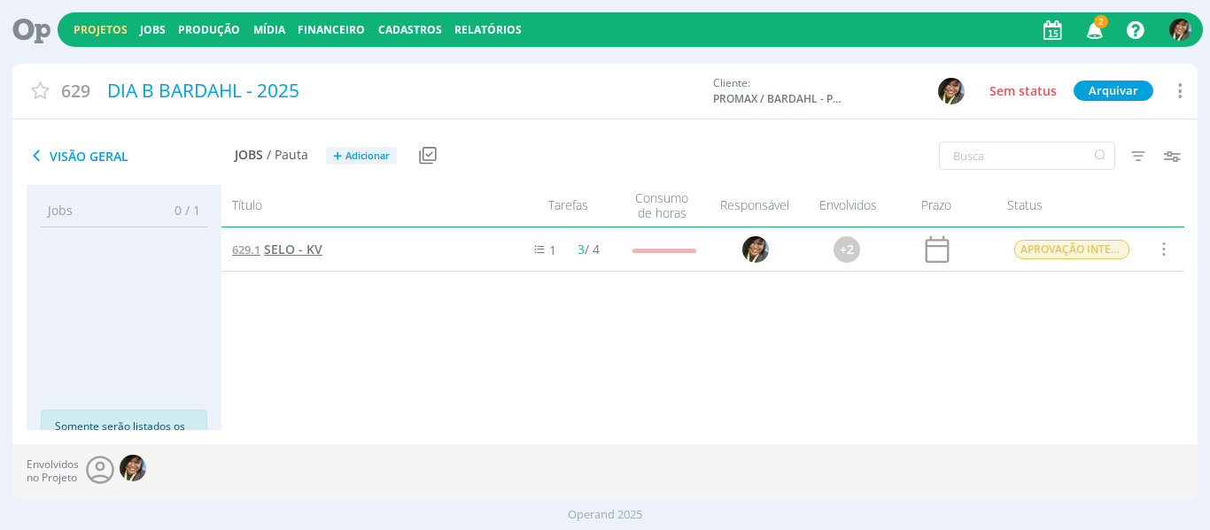
click at [298, 255] on span "SELO - KV" at bounding box center [293, 249] width 58 height 17
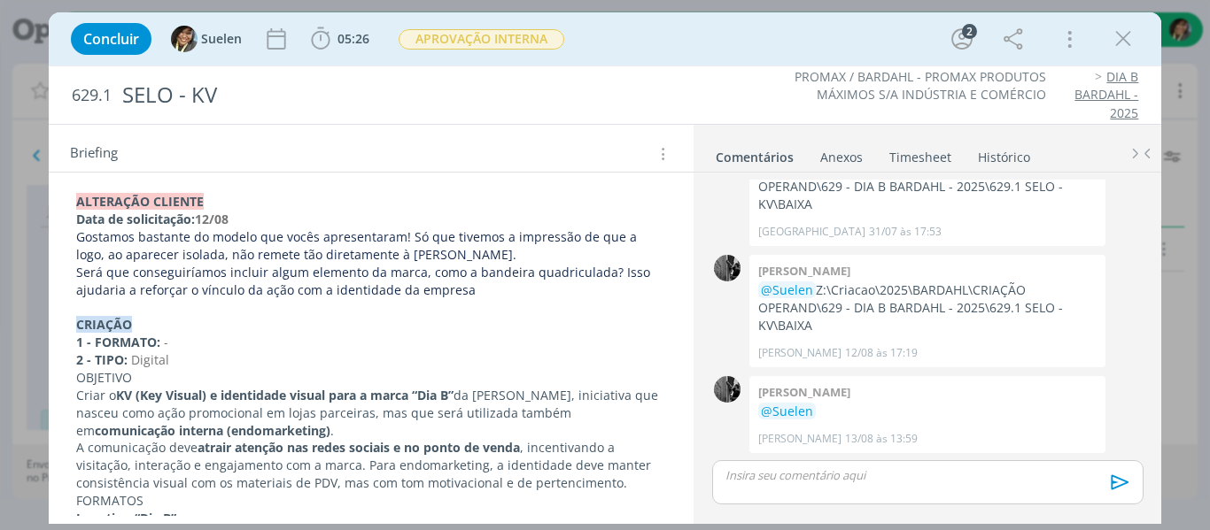
scroll to position [177, 0]
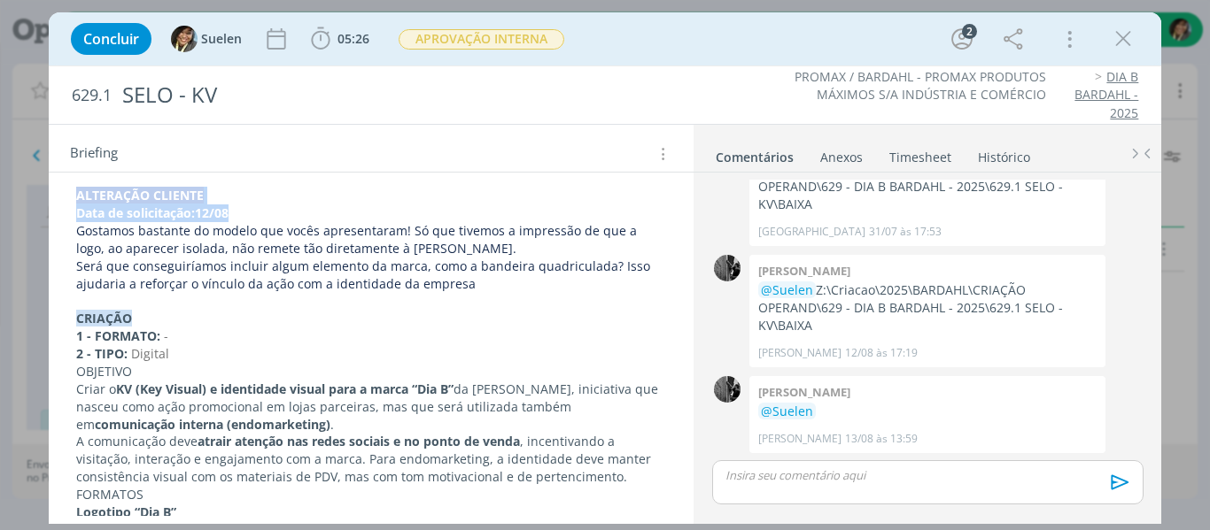
drag, startPoint x: 242, startPoint y: 217, endPoint x: 54, endPoint y: 186, distance: 190.3
copy div "﻿ALTERAÇÃO CLIENTE Data de solicitação: 12/08"
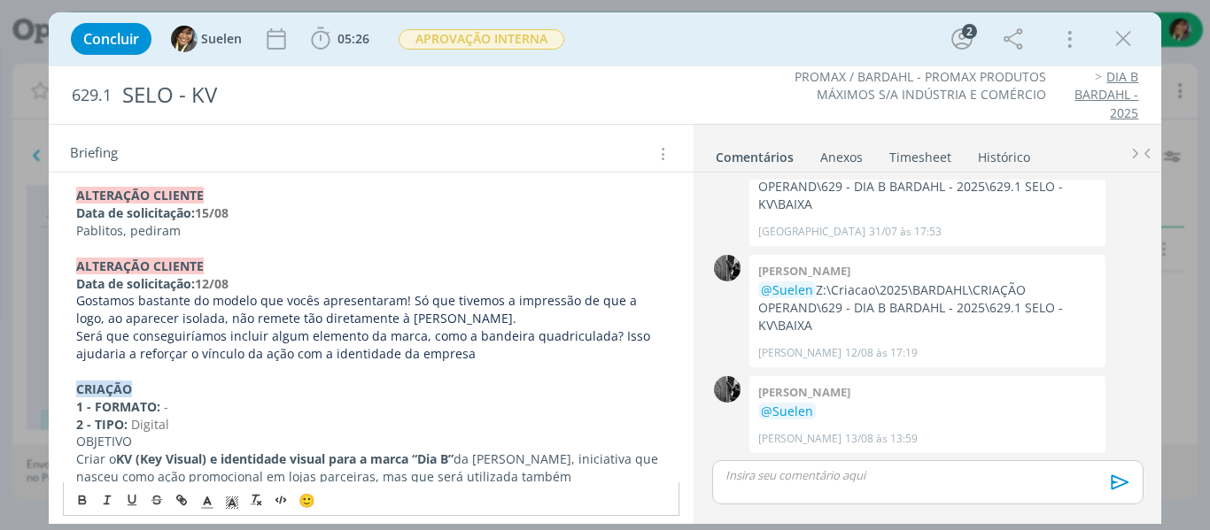
click at [284, 219] on p "Data de solicitação: 15/08" at bounding box center [371, 214] width 591 height 18
click at [279, 232] on p "Pablitos, pediram" at bounding box center [371, 231] width 591 height 18
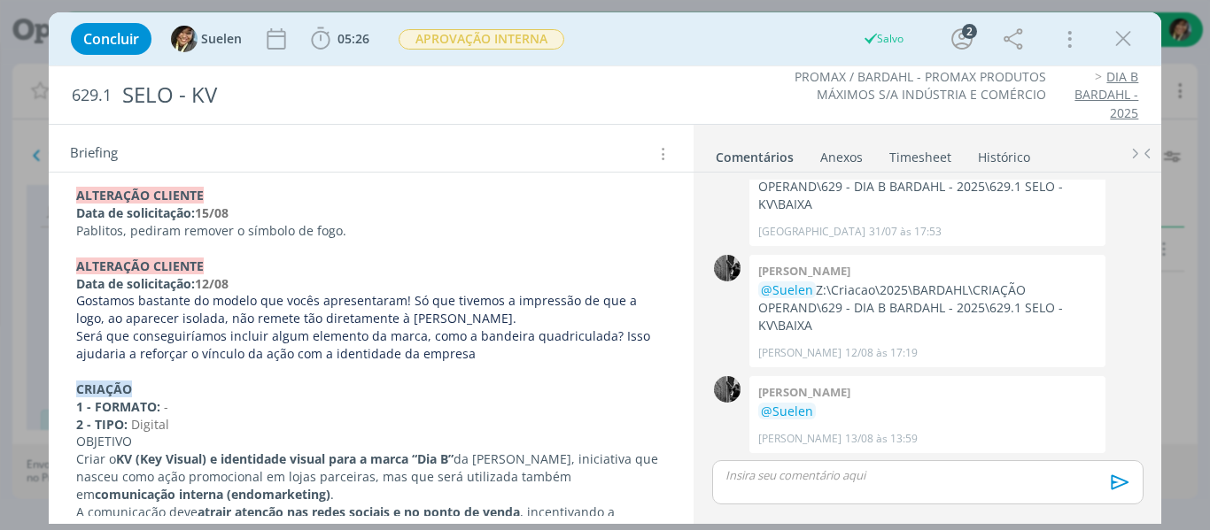
scroll to position [0, 0]
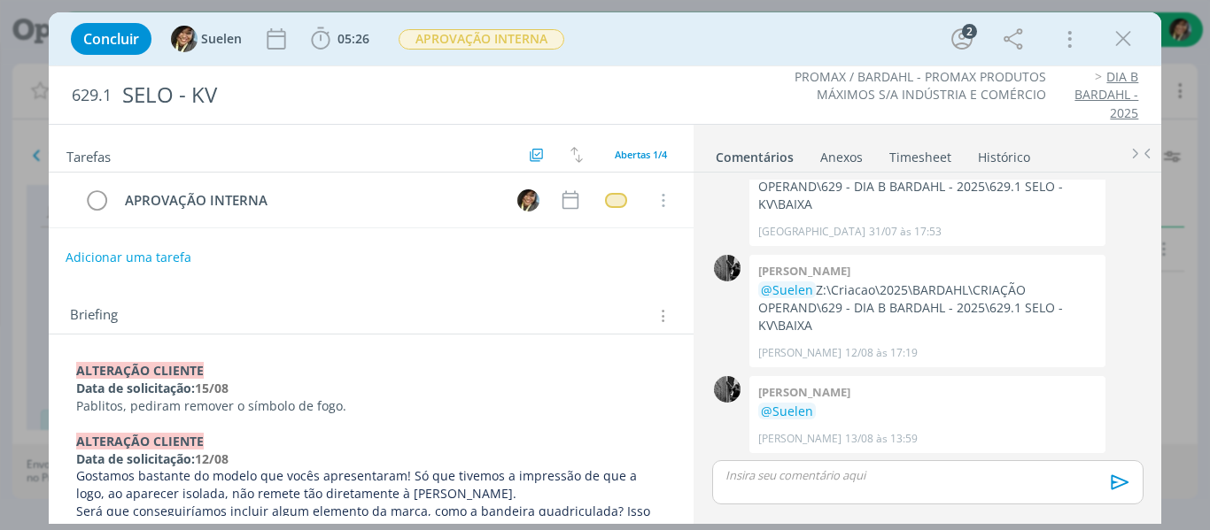
click at [170, 258] on button "Adicionar uma tarefa" at bounding box center [129, 258] width 126 height 30
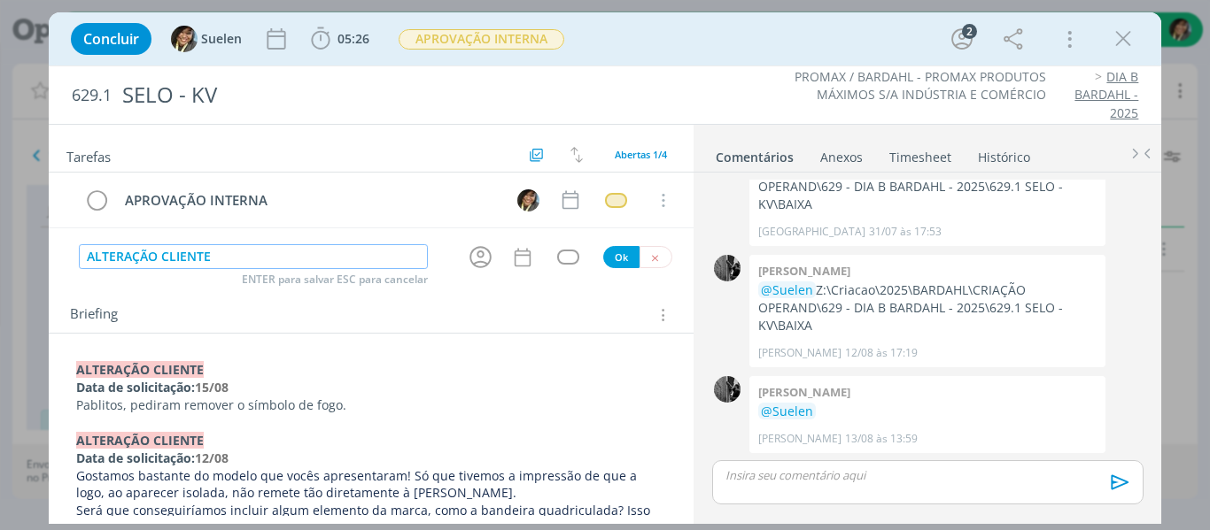
type input "ALTERAÇÃO CLIENTE"
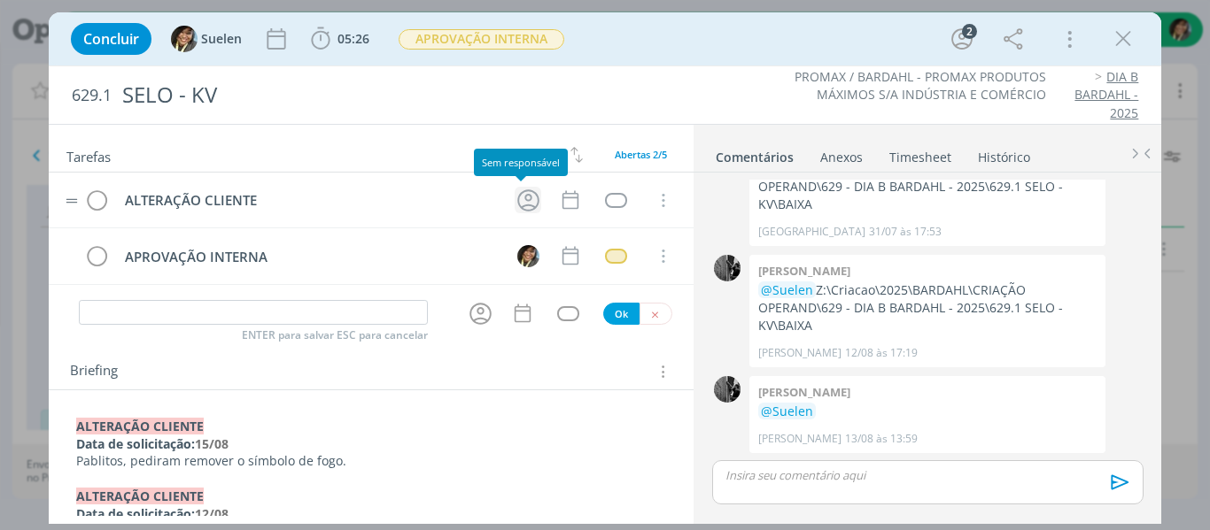
click at [529, 196] on icon "dialog" at bounding box center [528, 200] width 27 height 27
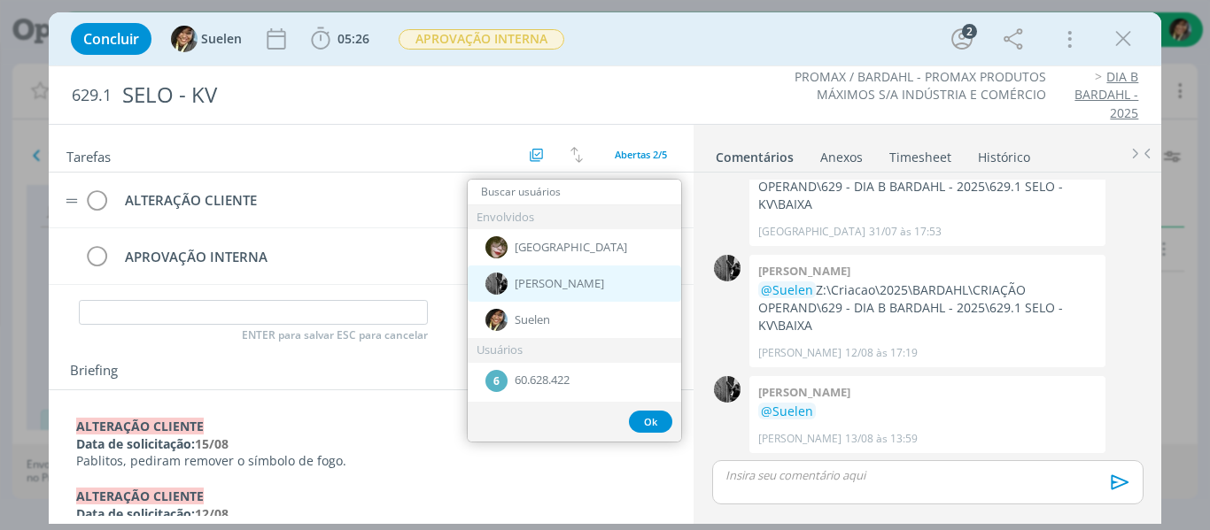
click at [562, 285] on div "[PERSON_NAME]" at bounding box center [574, 284] width 213 height 36
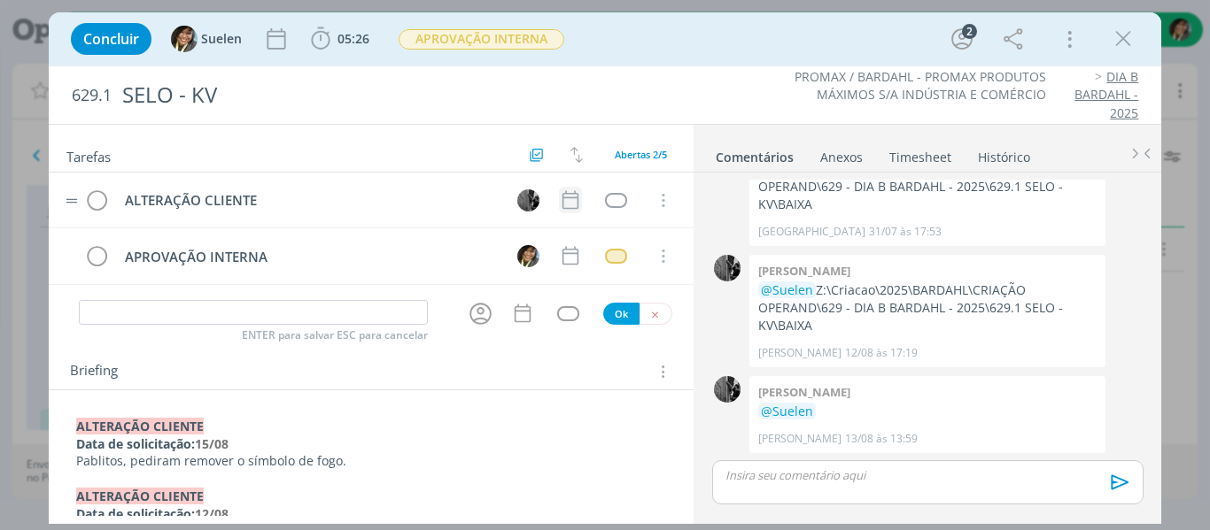
drag, startPoint x: 543, startPoint y: 195, endPoint x: 554, endPoint y: 196, distance: 11.5
click at [546, 195] on tr "ALTERAÇÃO CLIENTE Cancelar" at bounding box center [372, 201] width 646 height 56
click at [559, 196] on icon "dialog" at bounding box center [570, 200] width 23 height 23
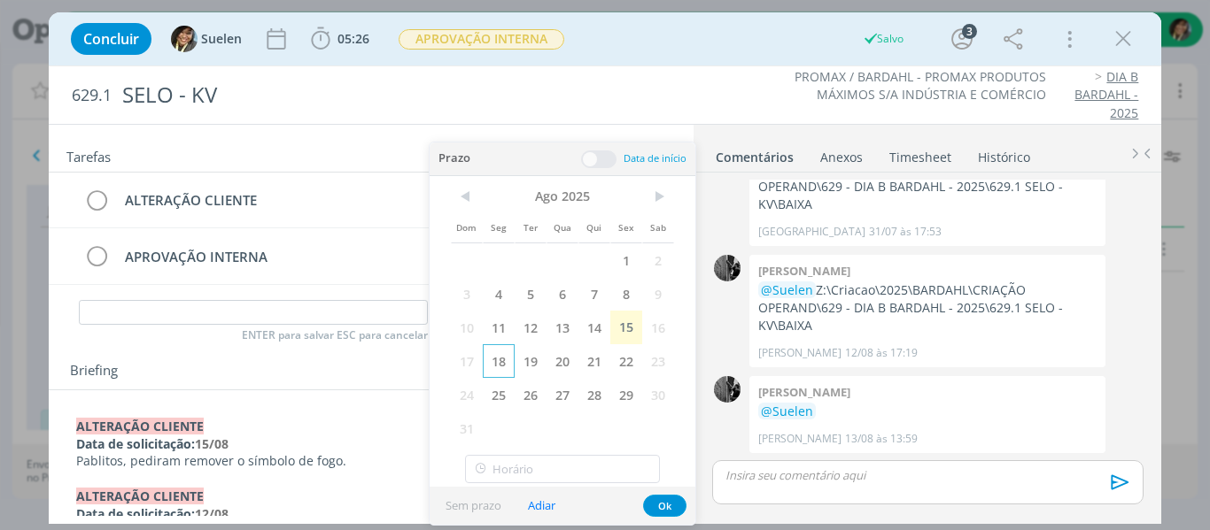
click at [507, 359] on span "18" at bounding box center [499, 361] width 32 height 34
drag, startPoint x: 667, startPoint y: 499, endPoint x: 667, endPoint y: 469, distance: 29.2
click at [667, 491] on div "Sem prazo Adiar Ok" at bounding box center [563, 506] width 266 height 38
drag, startPoint x: 663, startPoint y: 507, endPoint x: 649, endPoint y: 430, distance: 79.2
click at [663, 507] on button "Ok" at bounding box center [664, 506] width 43 height 22
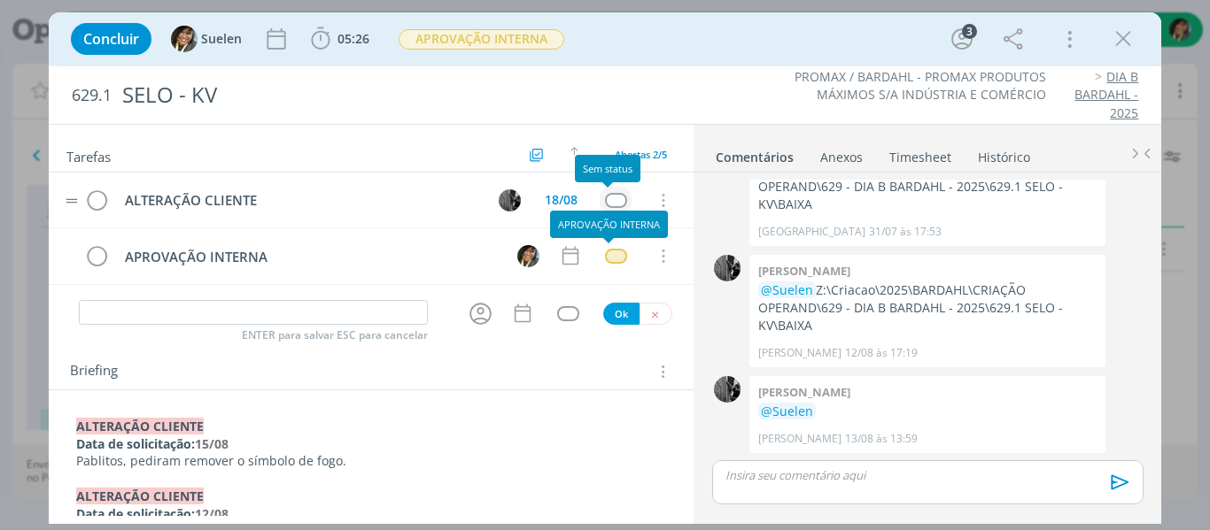
click at [608, 201] on div "dialog" at bounding box center [616, 200] width 22 height 15
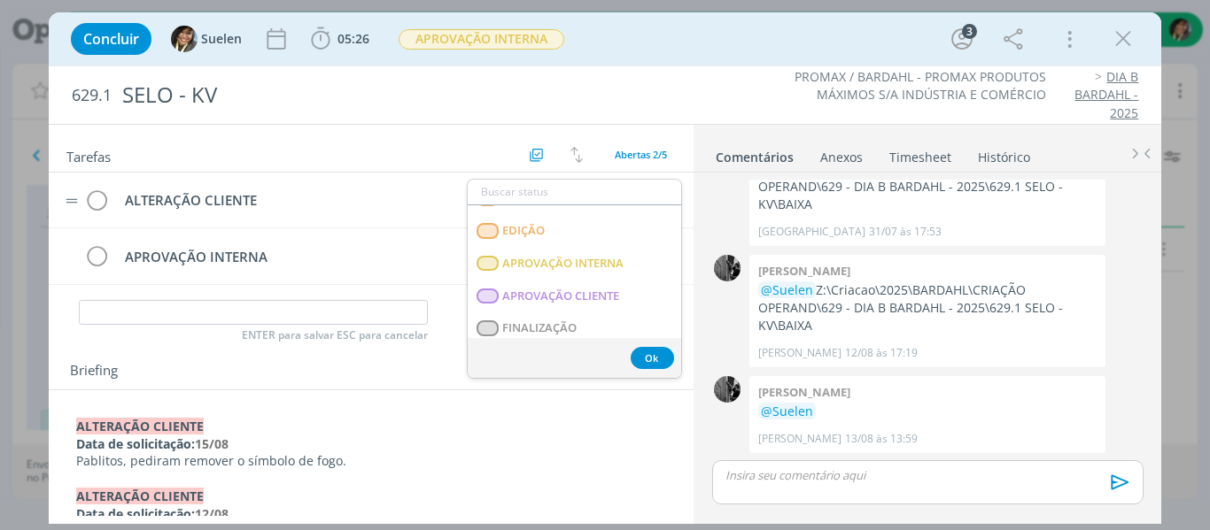
scroll to position [452, 0]
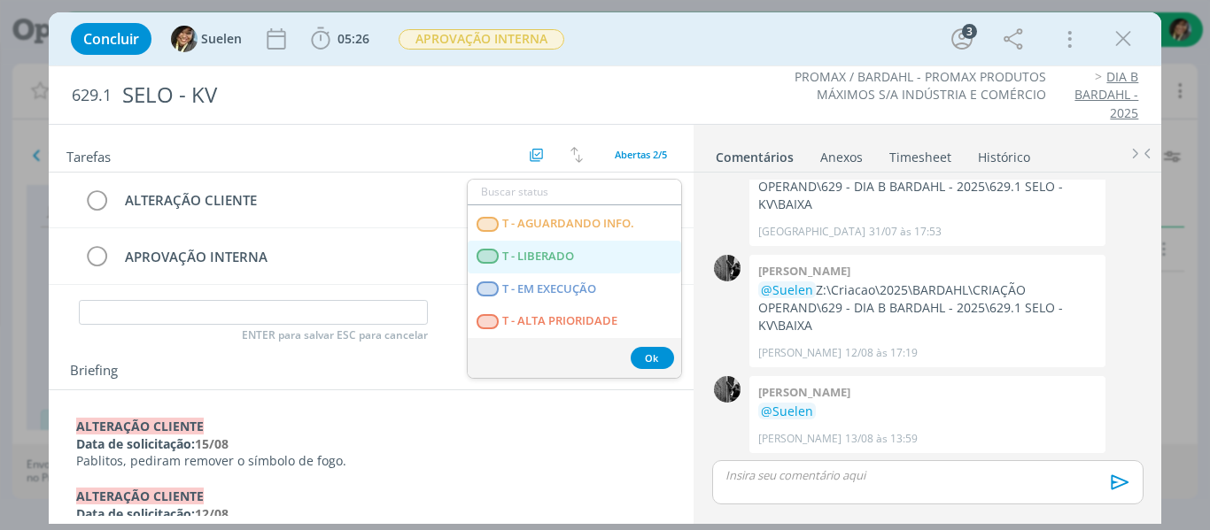
click at [536, 256] on span "T - LIBERADO" at bounding box center [538, 257] width 72 height 14
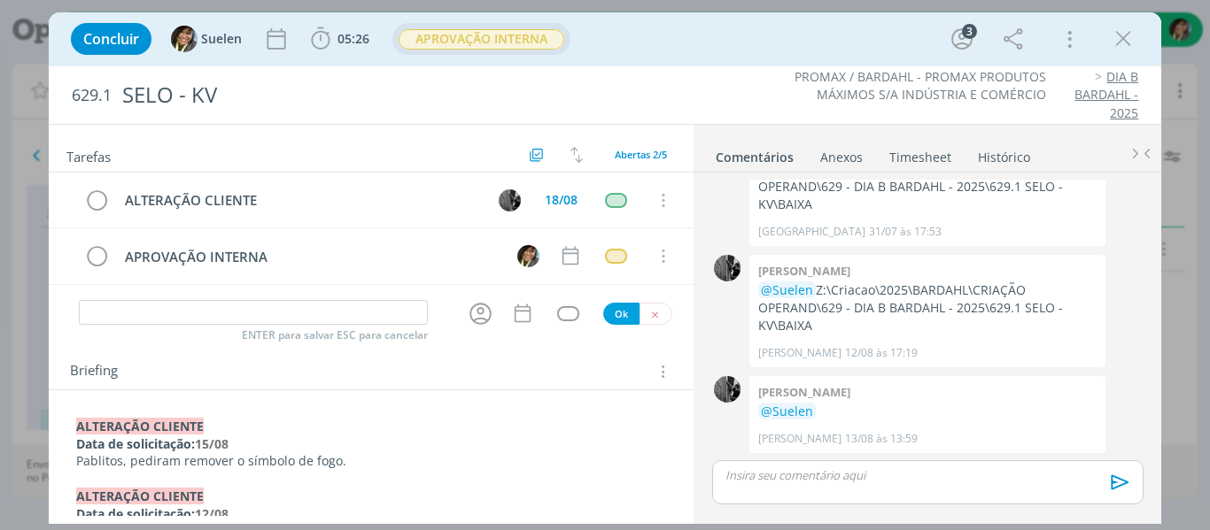
click at [503, 35] on span "APROVAÇÃO INTERNA" at bounding box center [482, 39] width 166 height 20
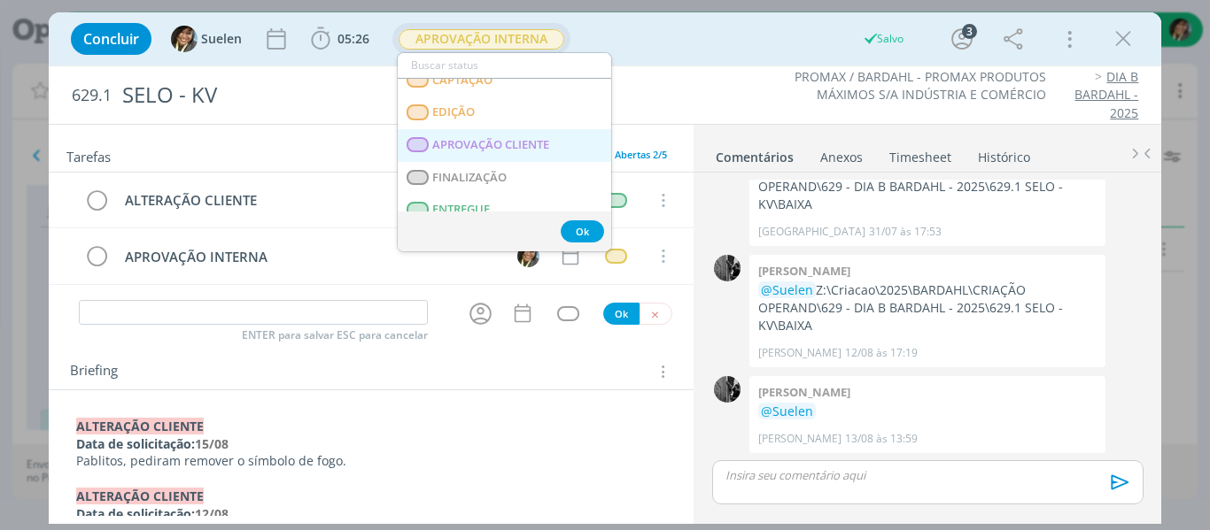
scroll to position [153, 0]
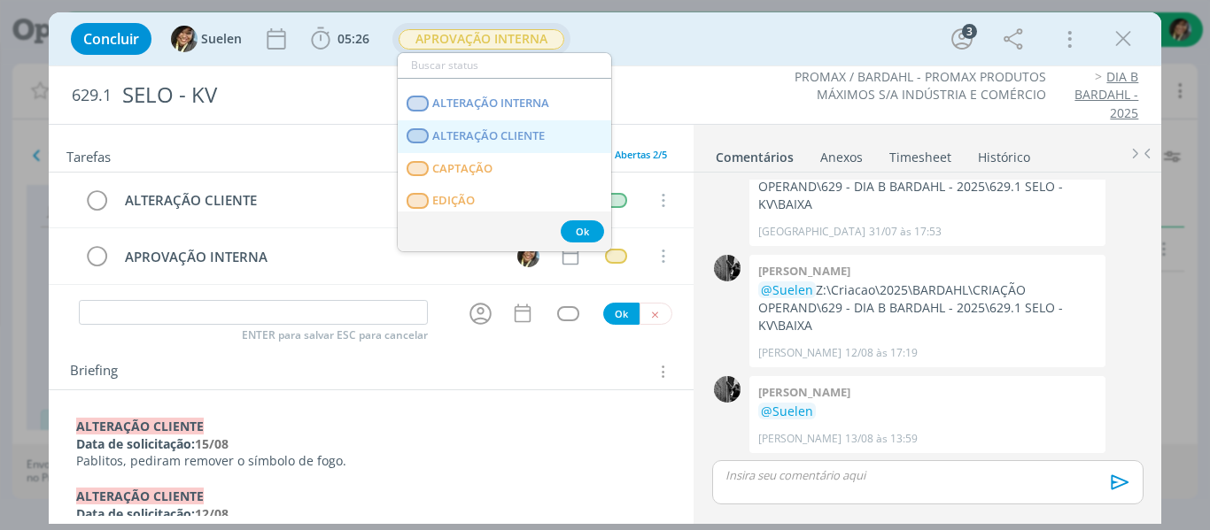
click at [504, 135] on span "ALTERAÇÃO CLIENTE" at bounding box center [488, 136] width 112 height 14
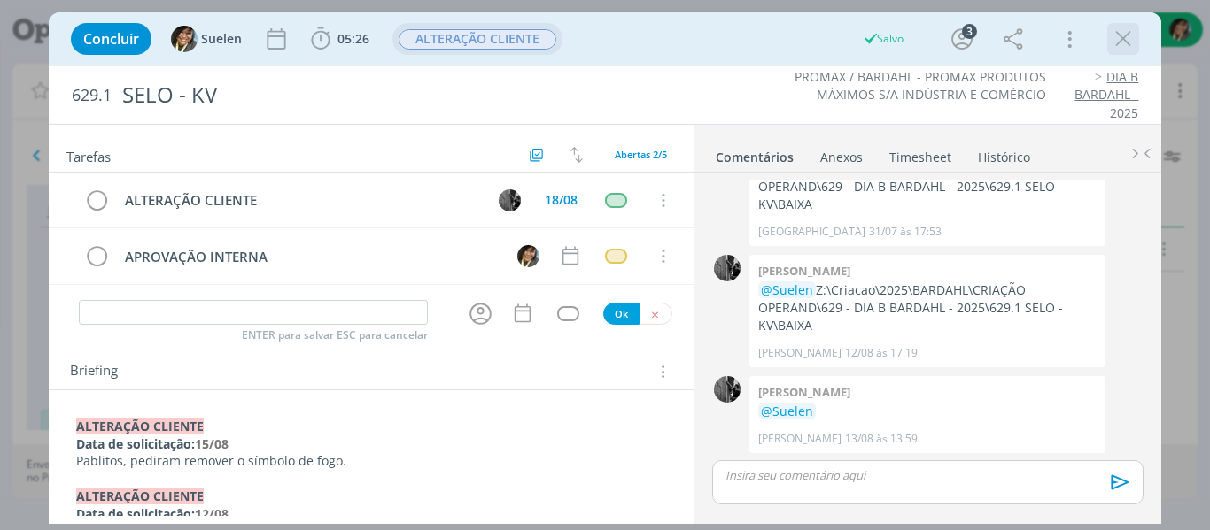
click at [1126, 38] on icon "dialog" at bounding box center [1123, 39] width 27 height 27
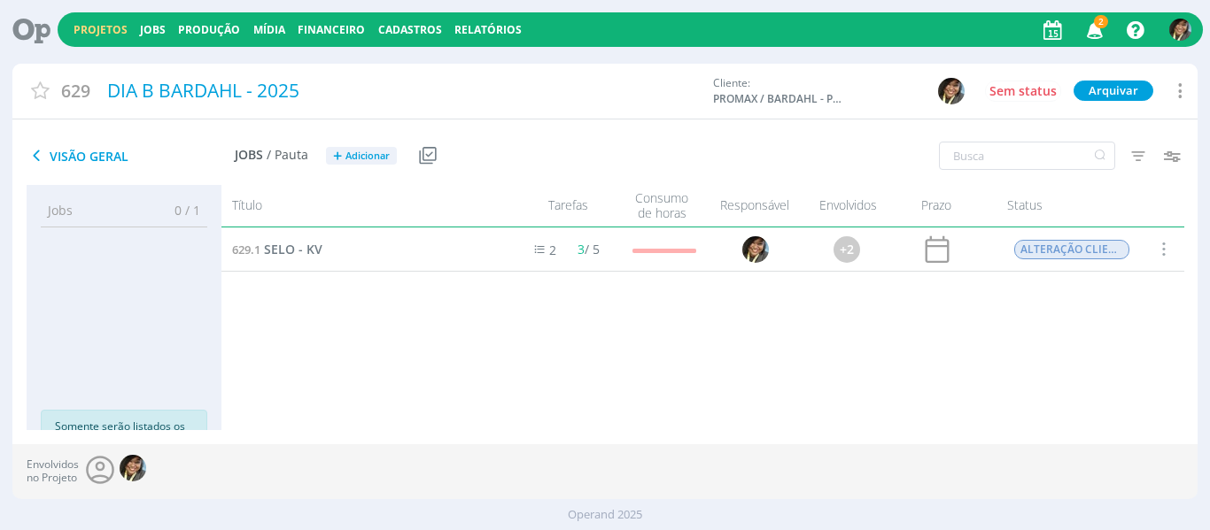
click at [89, 30] on link "Projetos" at bounding box center [101, 29] width 54 height 15
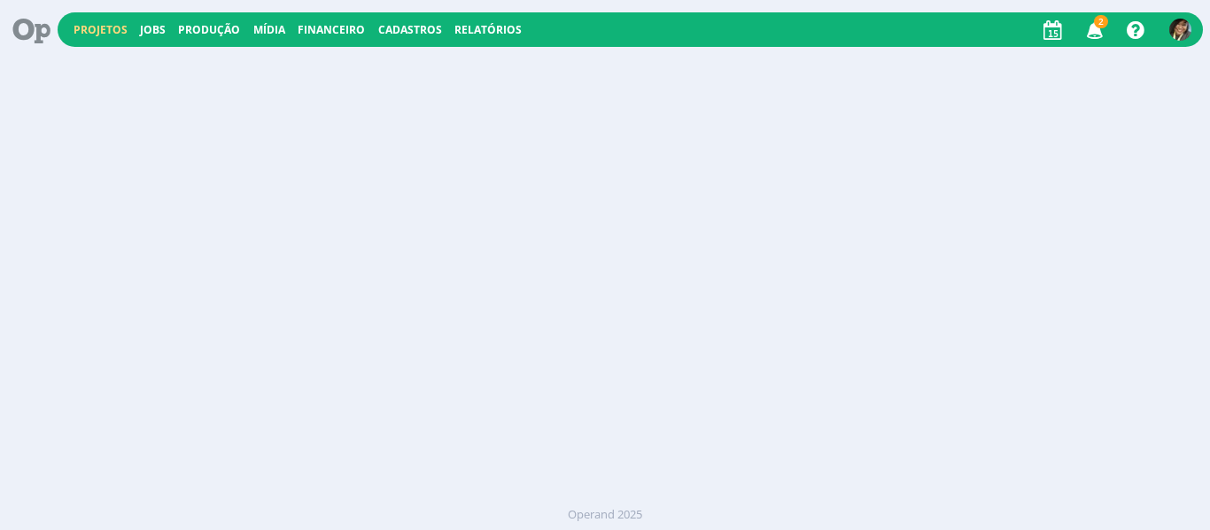
click at [89, 30] on link "Projetos" at bounding box center [101, 29] width 54 height 15
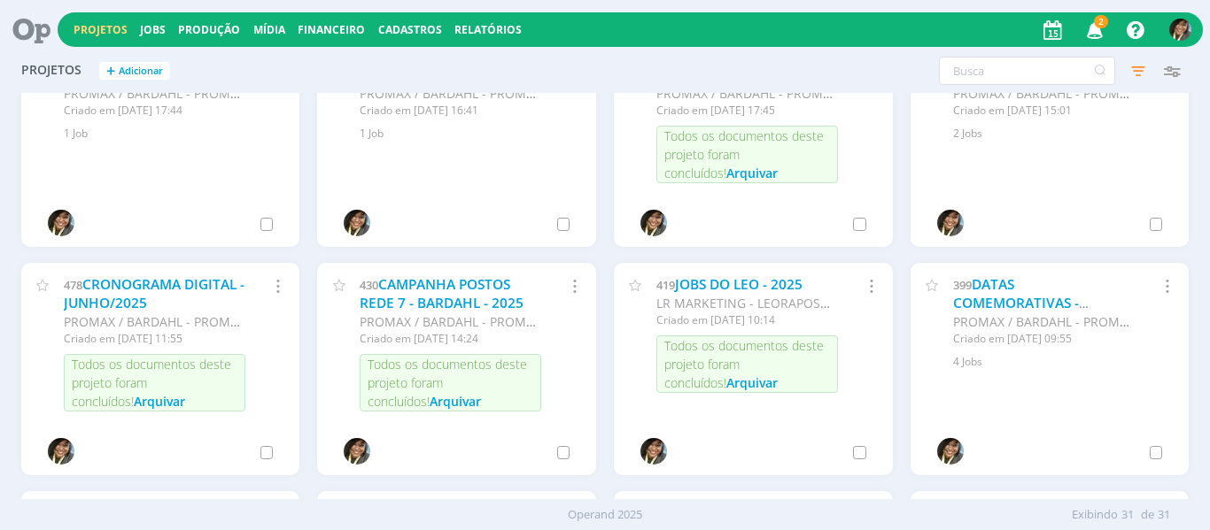
scroll to position [781, 0]
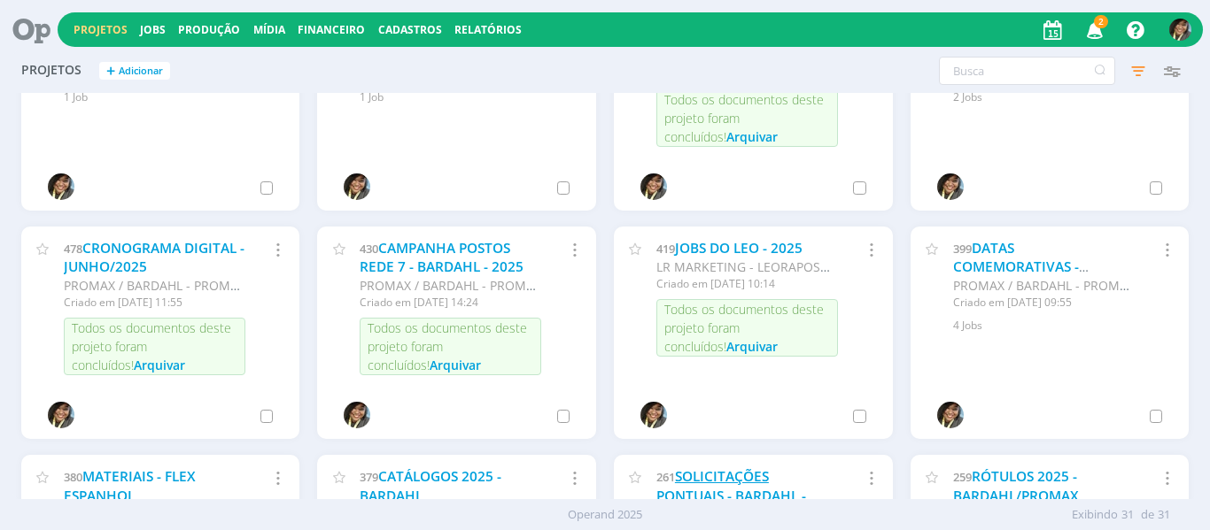
click at [715, 479] on link "SOLICITAÇÕES PONTUAIS - BARDAHL - 2025" at bounding box center [731, 496] width 150 height 57
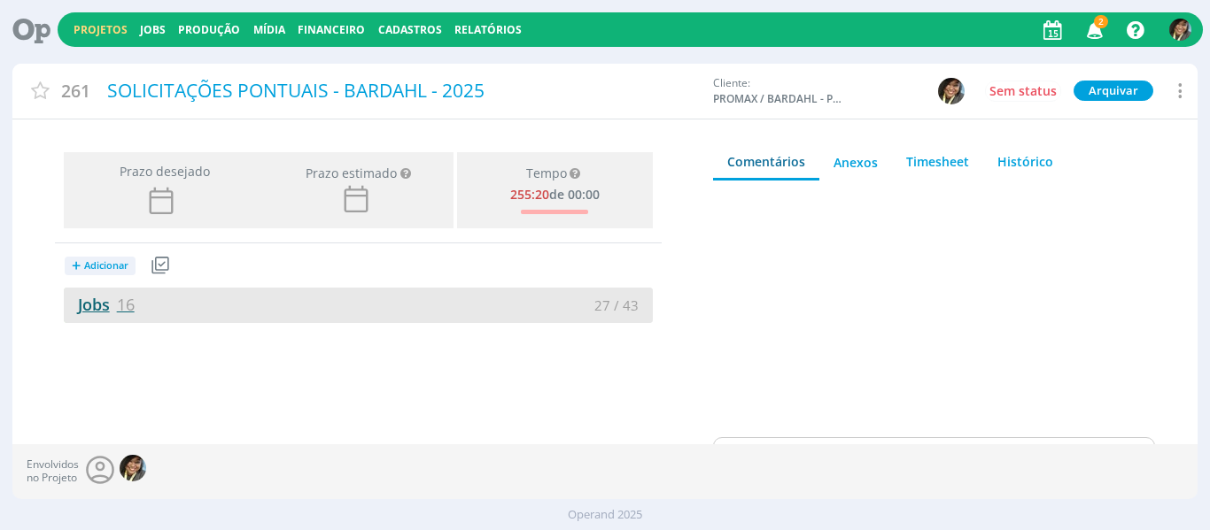
click at [112, 306] on link "Jobs 16" at bounding box center [99, 304] width 71 height 21
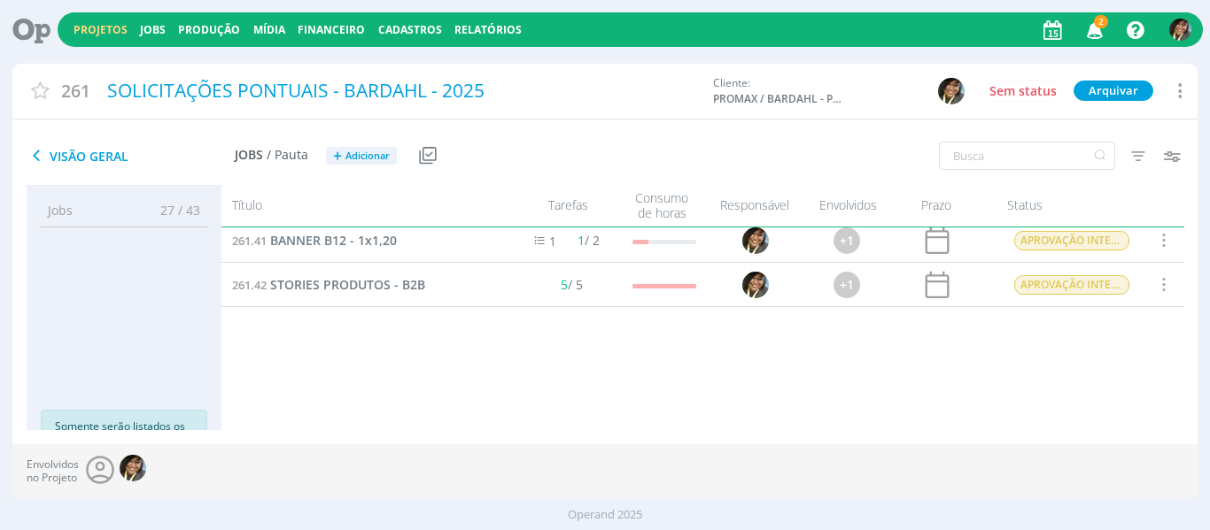
scroll to position [97, 0]
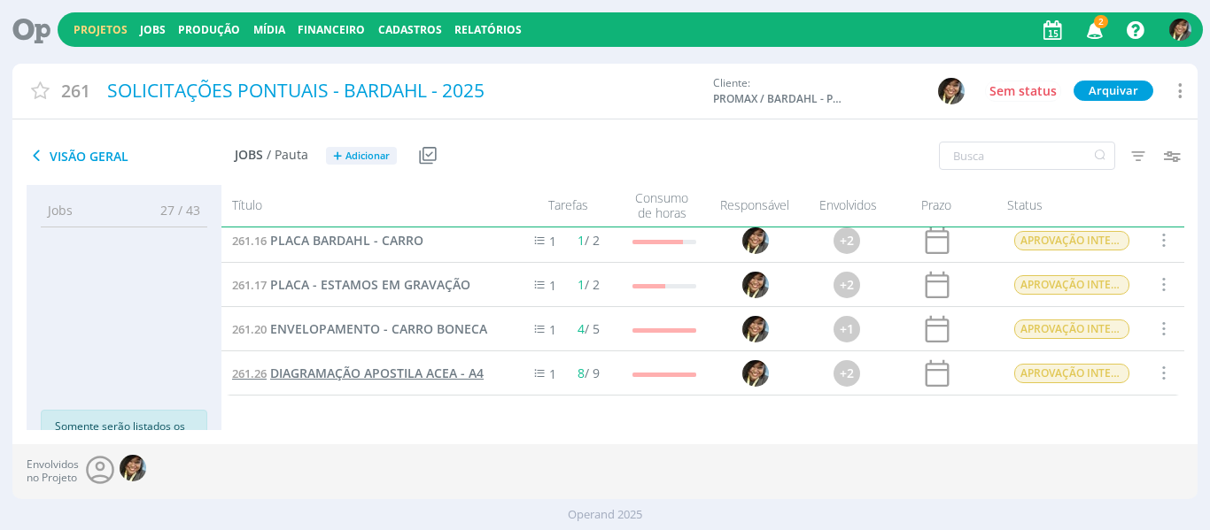
click at [416, 368] on span "DIAGRAMAÇÃO APOSTILA ACEA - A4" at bounding box center [376, 373] width 213 height 17
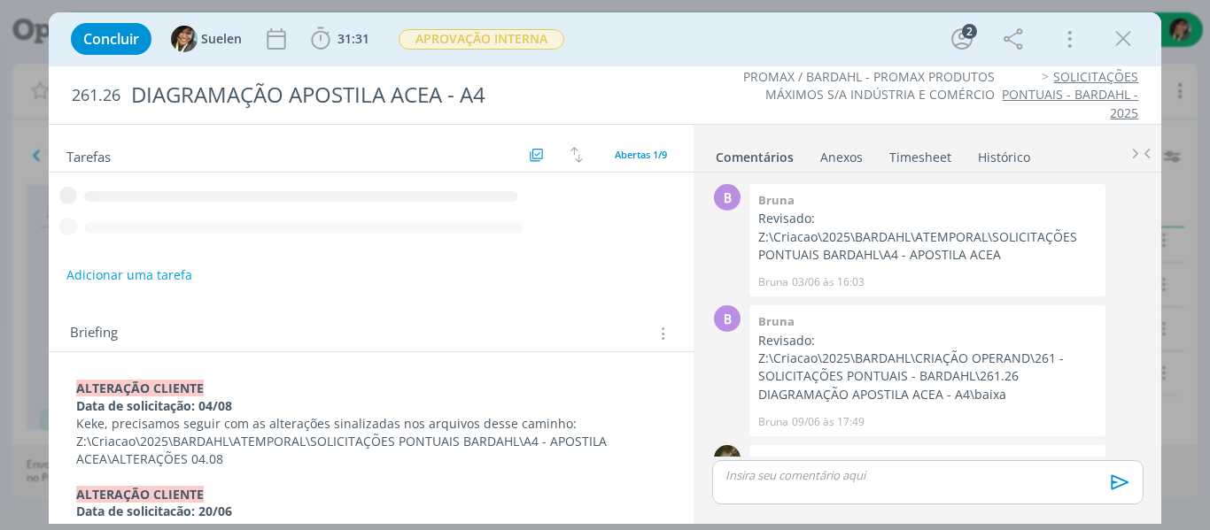
scroll to position [542, 0]
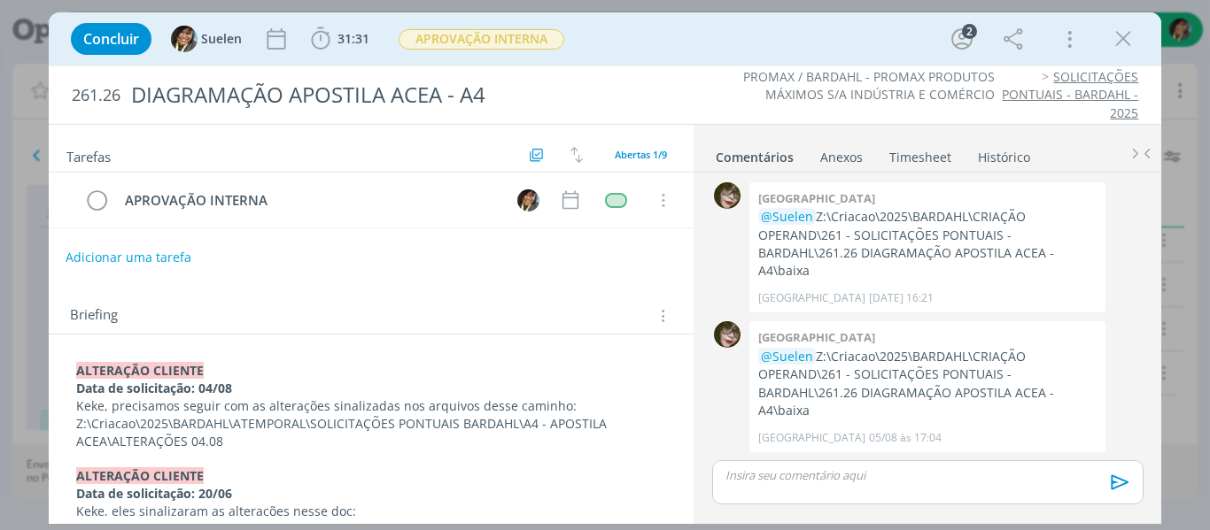
click at [149, 247] on button "Adicionar uma tarefa" at bounding box center [129, 258] width 126 height 30
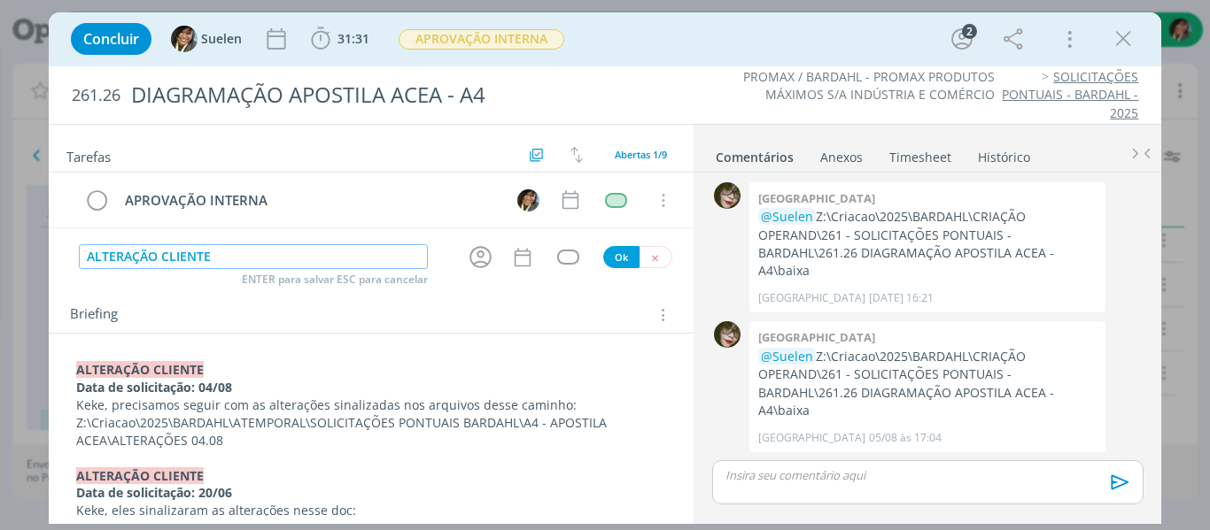
type input "ALTERAÇÃO CLIENTE"
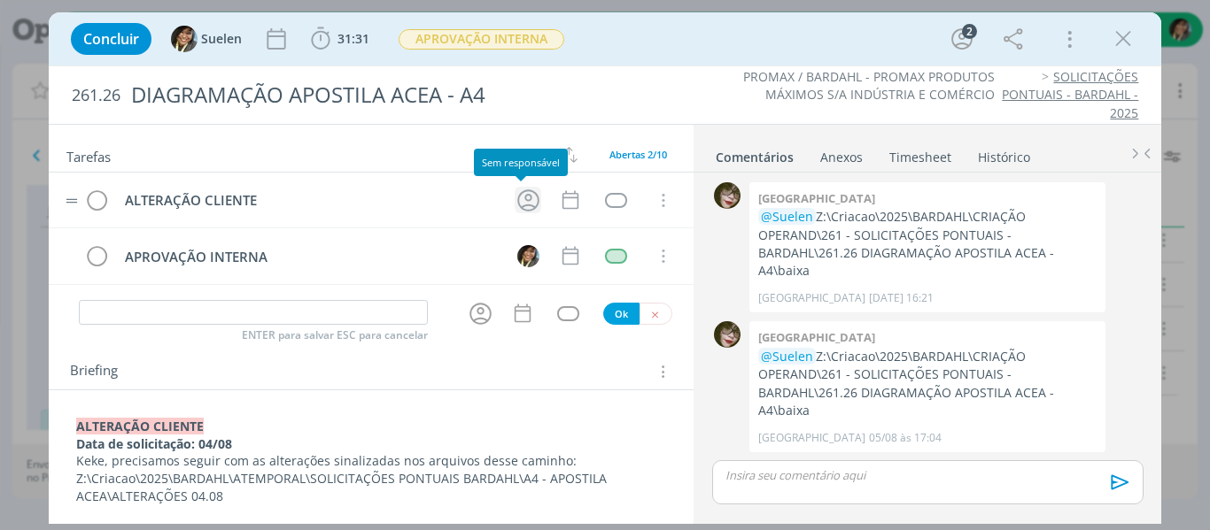
click at [515, 197] on icon "dialog" at bounding box center [528, 200] width 27 height 27
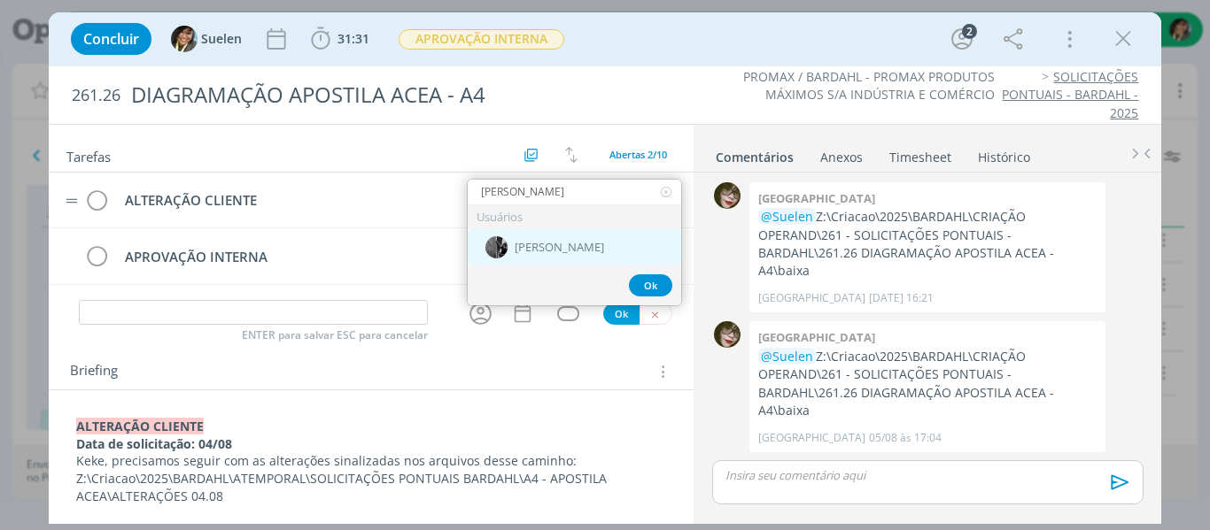
type input "[PERSON_NAME]"
click at [561, 261] on div "[PERSON_NAME]" at bounding box center [574, 247] width 213 height 36
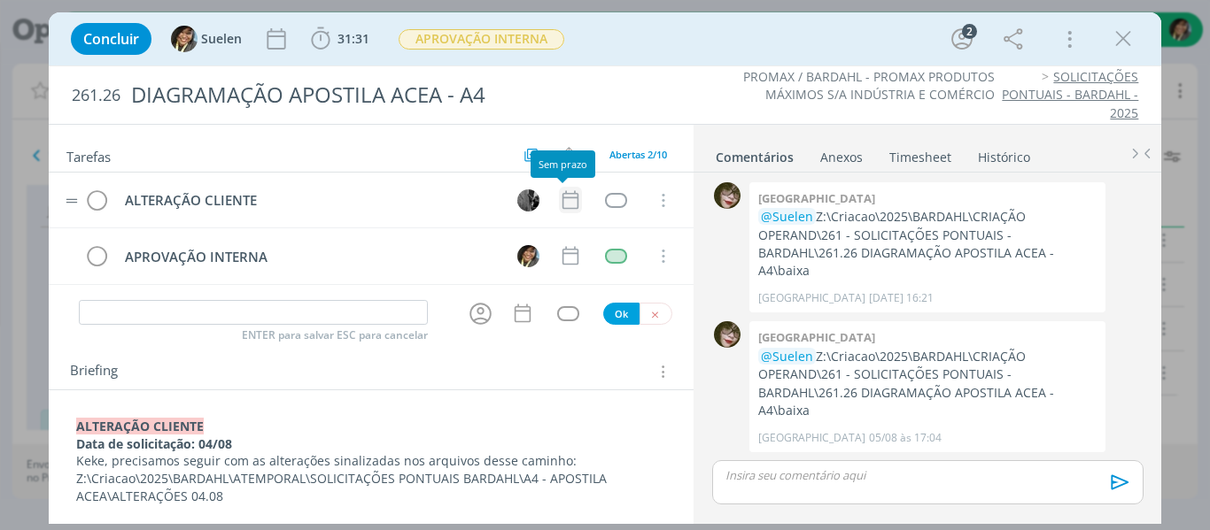
click at [569, 200] on icon "dialog" at bounding box center [570, 200] width 16 height 19
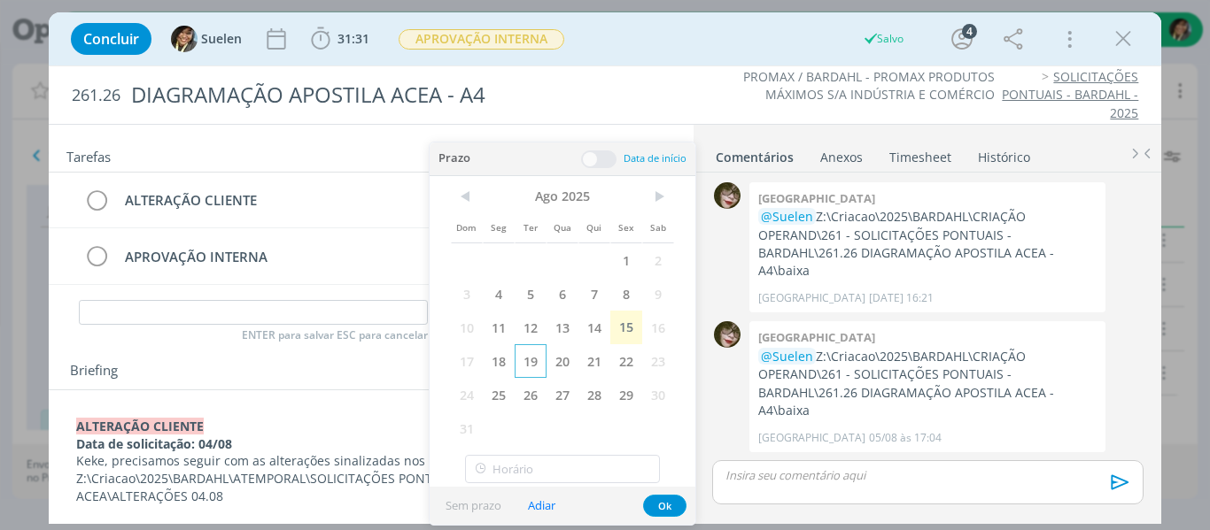
click at [538, 362] on span "19" at bounding box center [531, 361] width 32 height 34
click at [665, 511] on button "Ok" at bounding box center [664, 506] width 43 height 22
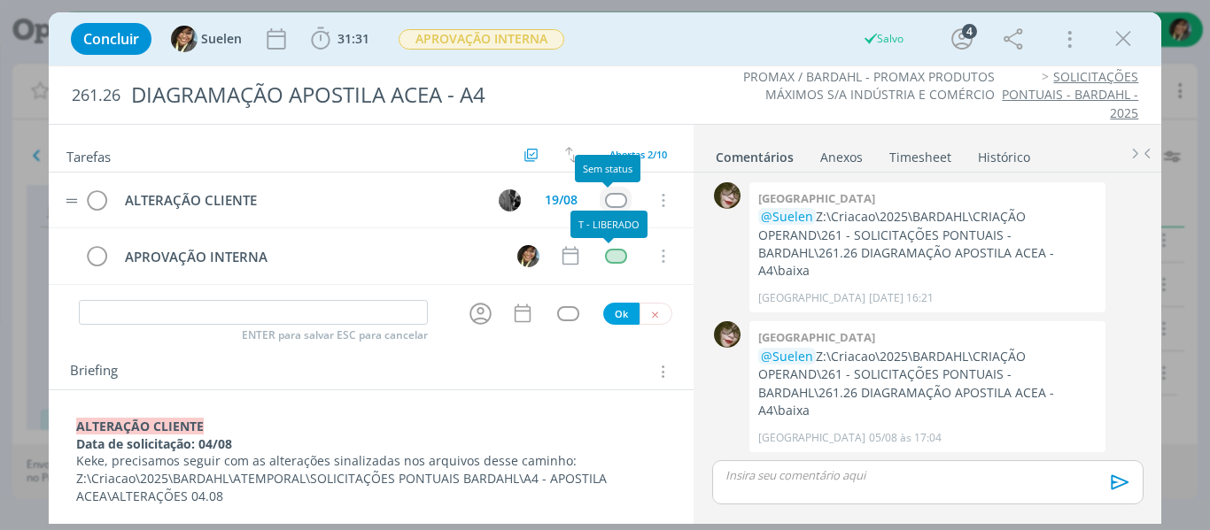
click at [606, 205] on div "dialog" at bounding box center [616, 200] width 22 height 15
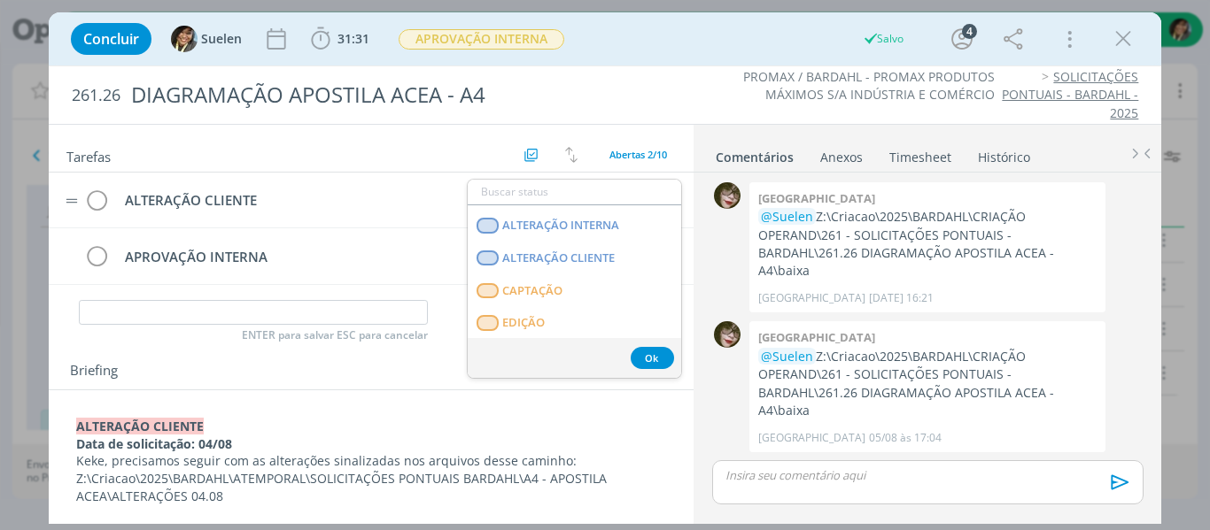
scroll to position [452, 0]
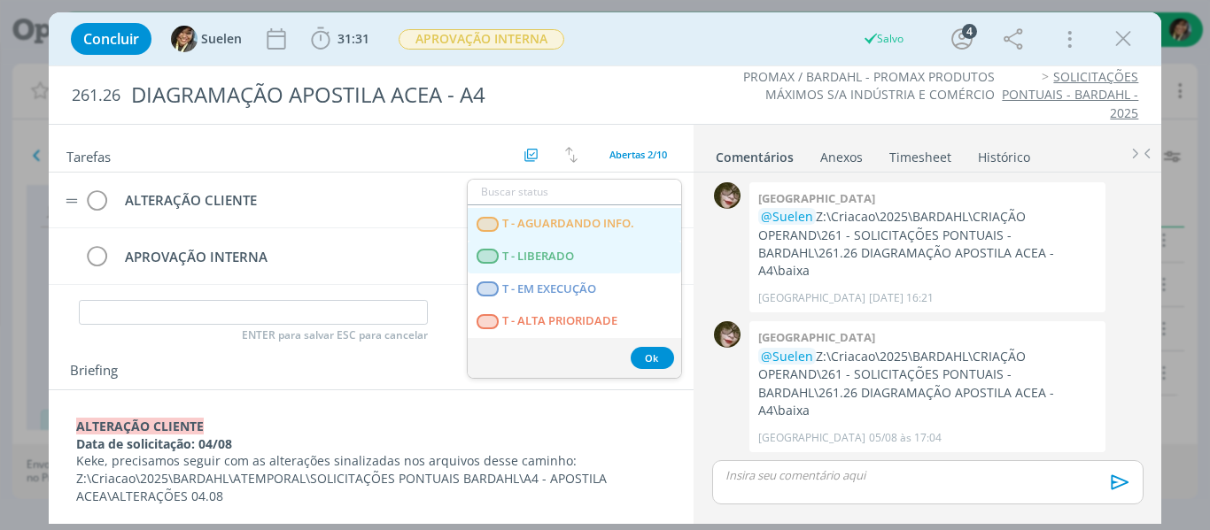
drag, startPoint x: 533, startPoint y: 258, endPoint x: 596, endPoint y: 267, distance: 63.5
click at [536, 256] on span "T - LIBERADO" at bounding box center [538, 257] width 72 height 14
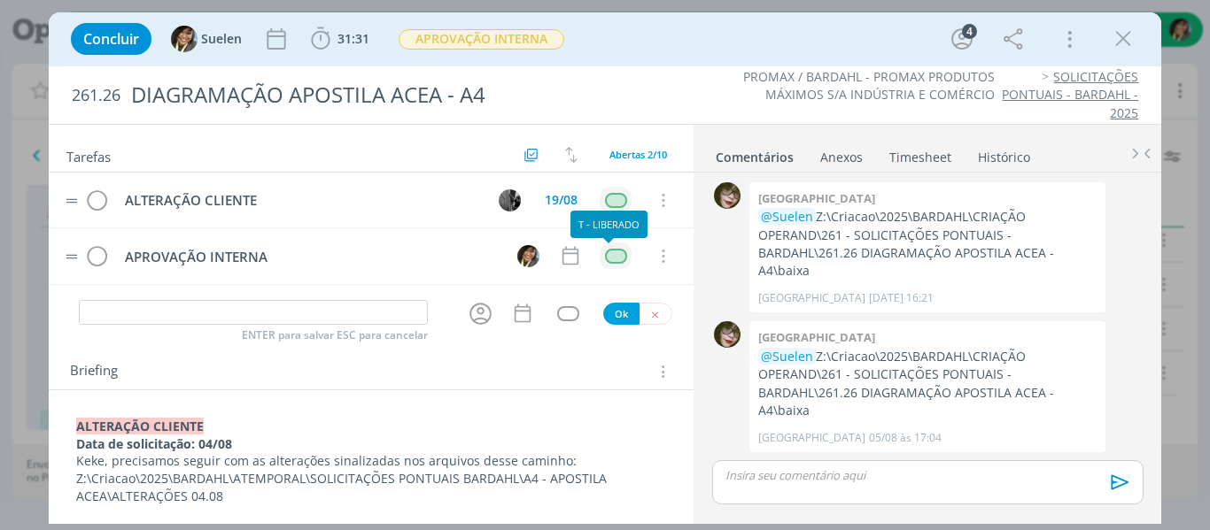
click at [606, 257] on div "dialog" at bounding box center [616, 256] width 22 height 15
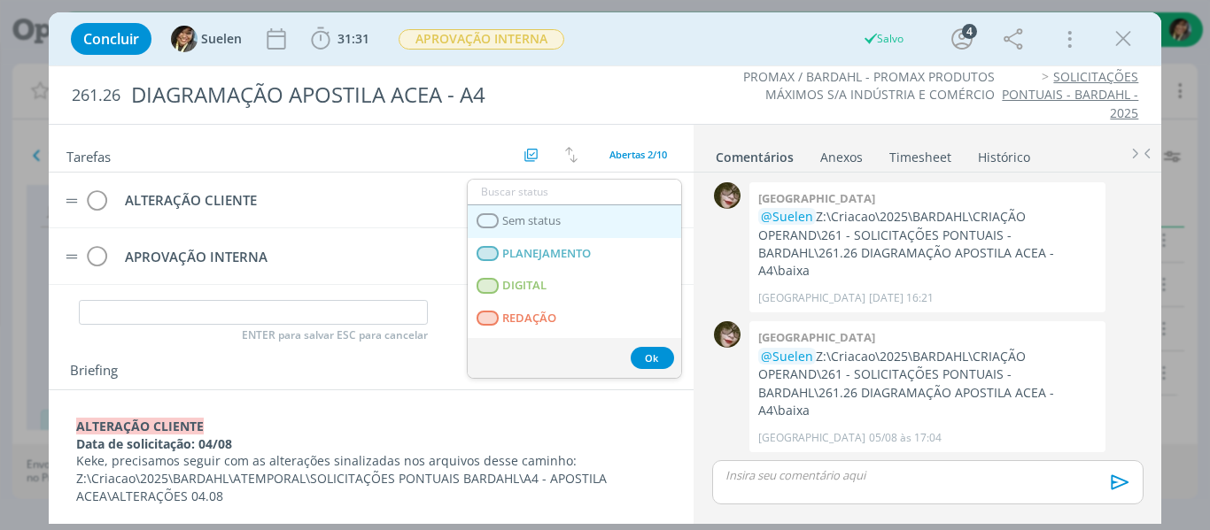
click at [559, 224] on span "Sem status" at bounding box center [531, 221] width 58 height 14
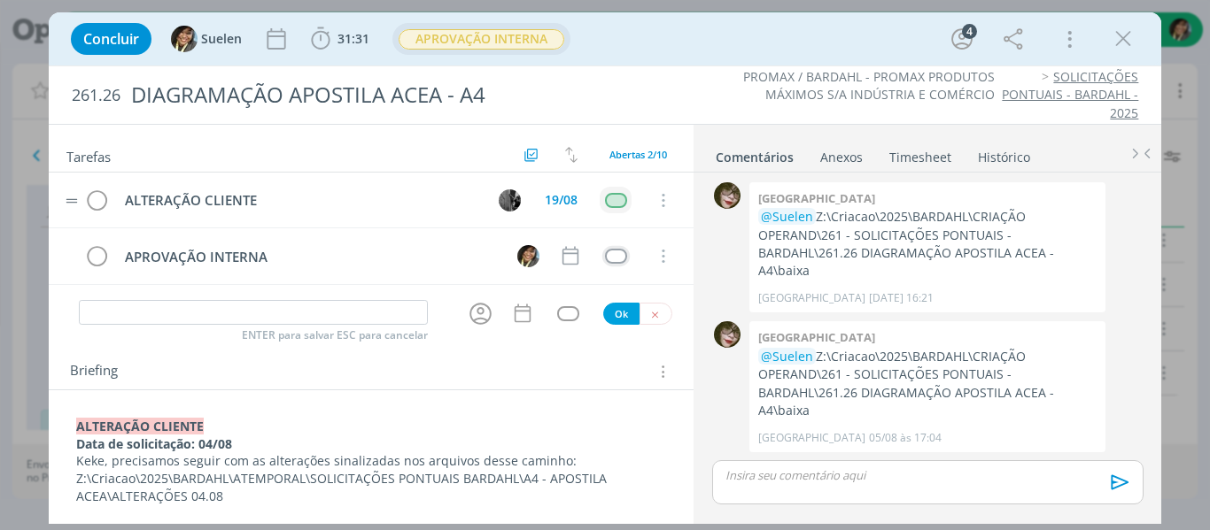
click at [495, 35] on span "APROVAÇÃO INTERNA" at bounding box center [482, 39] width 166 height 20
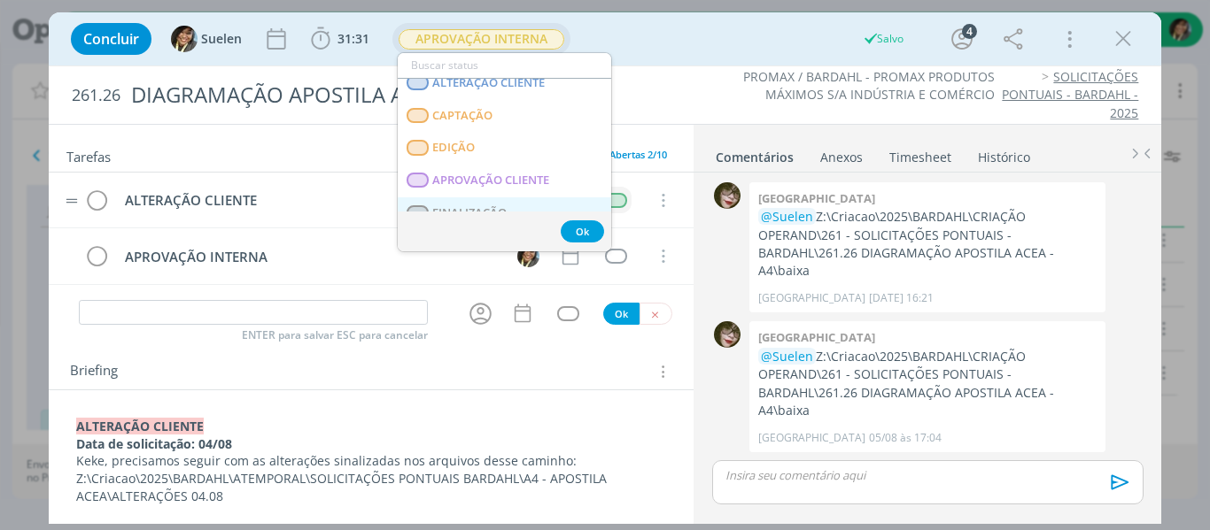
scroll to position [177, 0]
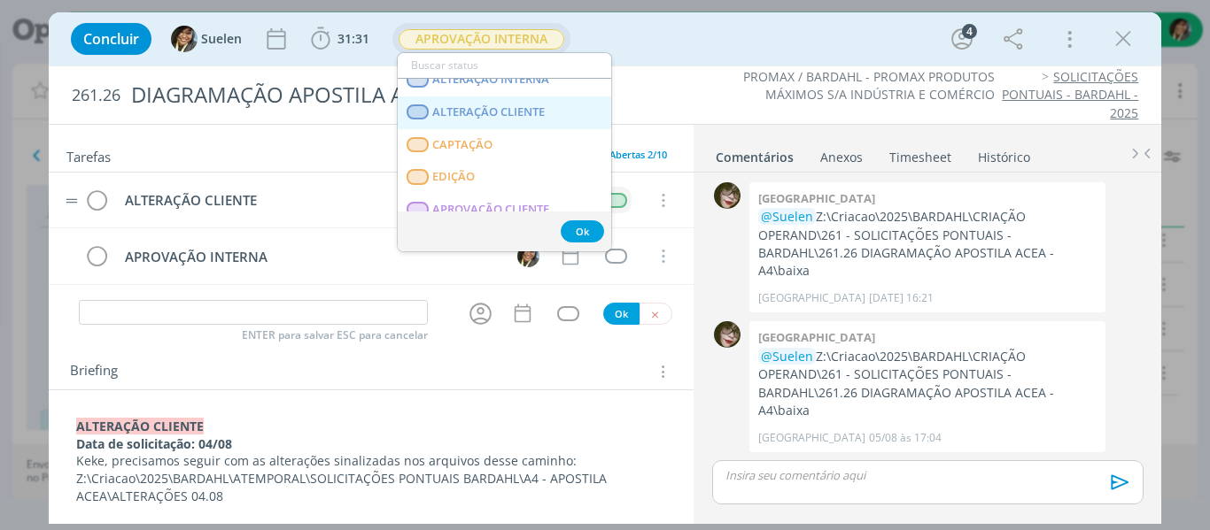
click at [530, 116] on span "ALTERAÇÃO CLIENTE" at bounding box center [488, 112] width 112 height 14
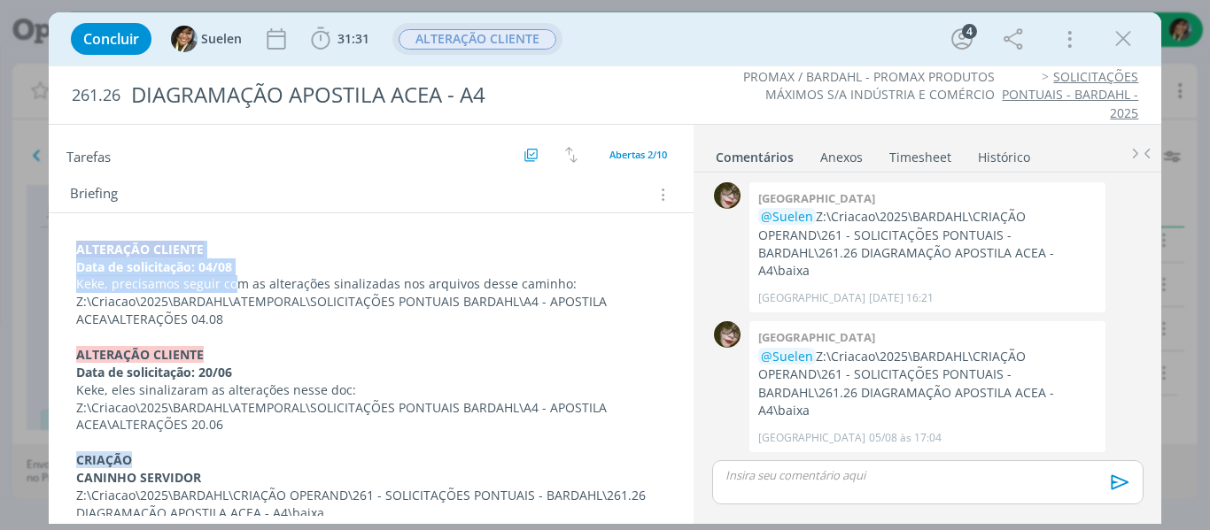
drag, startPoint x: 231, startPoint y: 280, endPoint x: 71, endPoint y: 251, distance: 162.9
copy div "ALTERAÇÃO CLIENTE Data de solicitação: 04/08 Keke, precisamos seguir co"
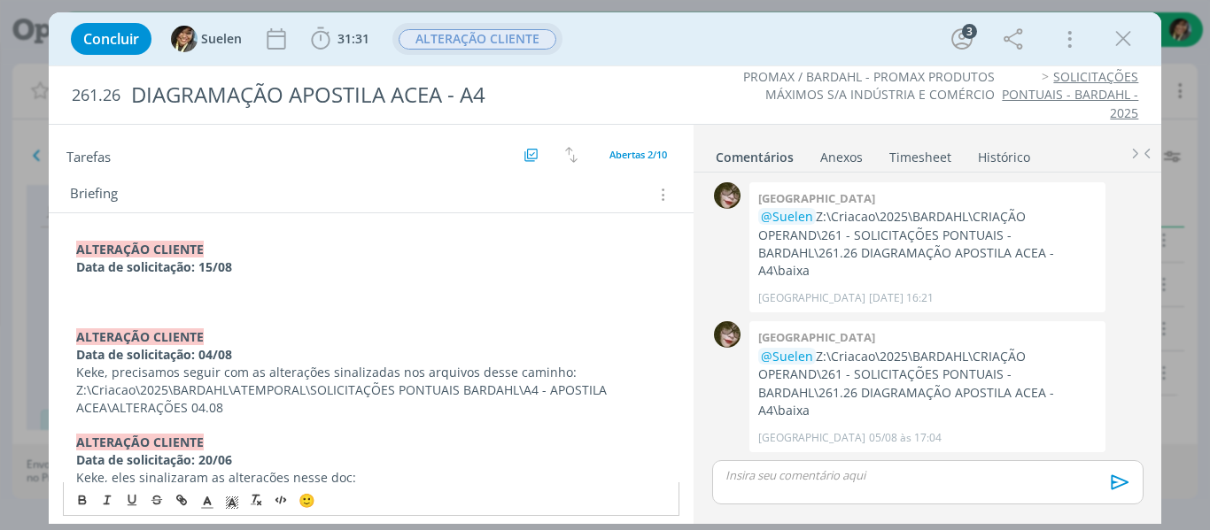
click at [274, 309] on p "dialog" at bounding box center [371, 302] width 591 height 18
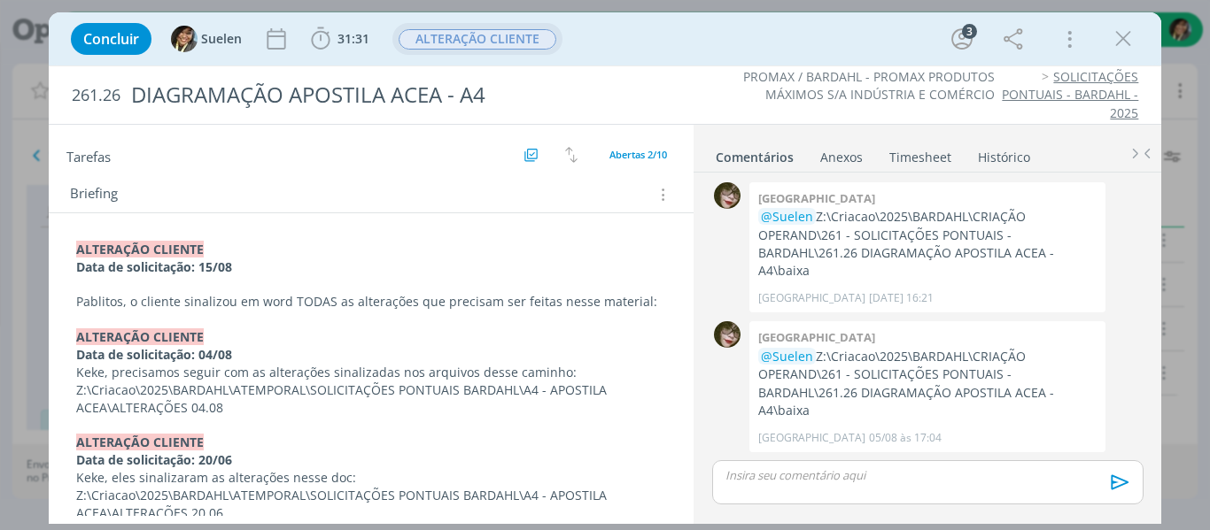
drag, startPoint x: 630, startPoint y: 286, endPoint x: 650, endPoint y: 304, distance: 27.0
click at [631, 286] on p "dialog" at bounding box center [371, 284] width 591 height 18
click at [650, 304] on p "Pablitos, o cliente sinalizou em word TODAS as alterações que precisam ser feit…" at bounding box center [371, 302] width 591 height 18
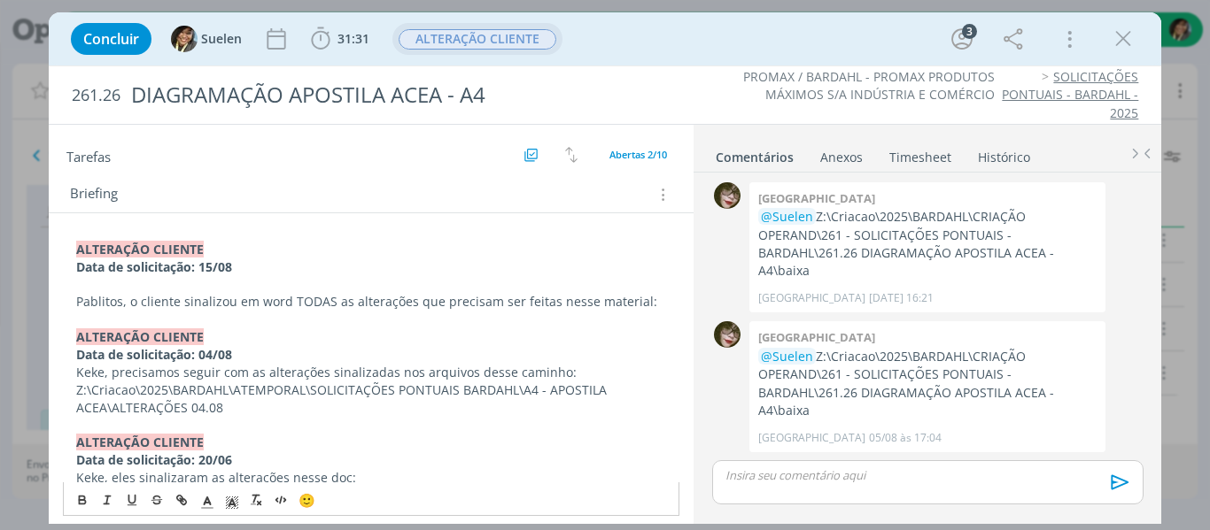
click at [649, 304] on p "Pablitos, o cliente sinalizou em word TODAS as alterações que precisam ser feit…" at bounding box center [371, 302] width 591 height 18
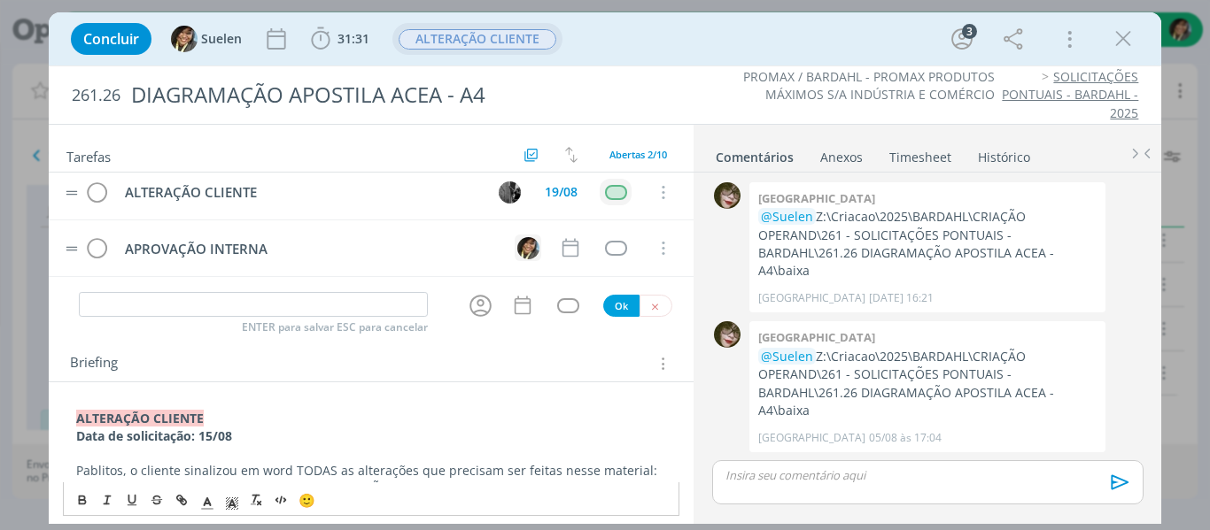
scroll to position [0, 0]
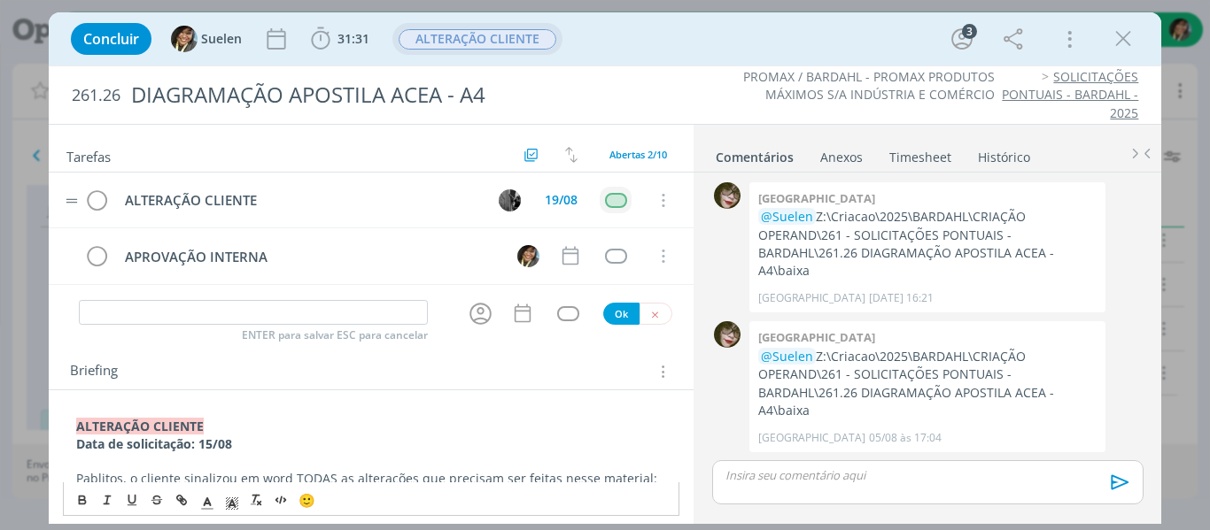
click at [1125, 45] on icon "dialog" at bounding box center [1123, 39] width 27 height 27
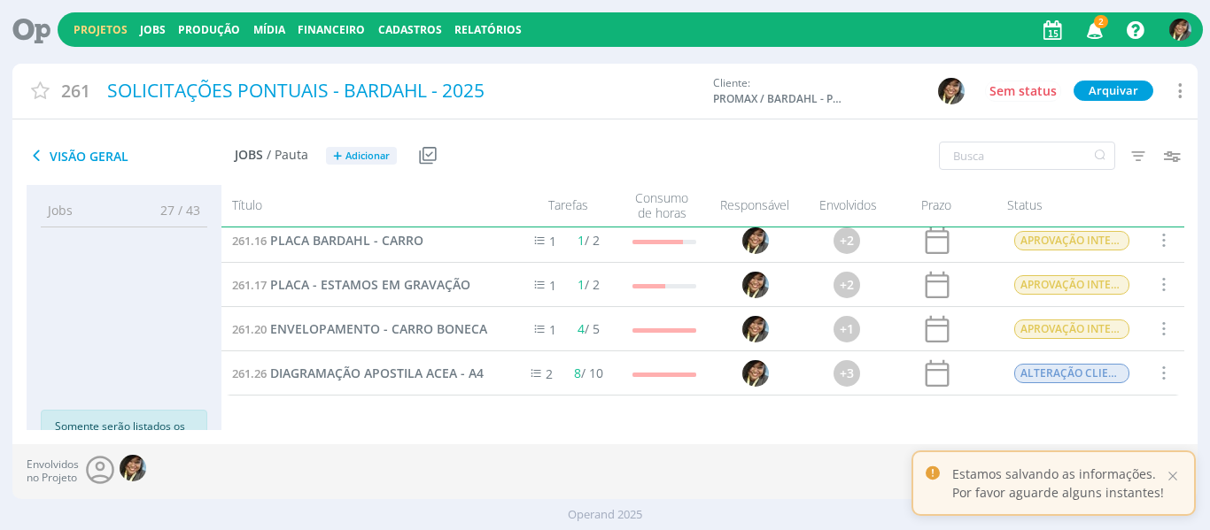
click at [812, 43] on div at bounding box center [605, 265] width 1210 height 530
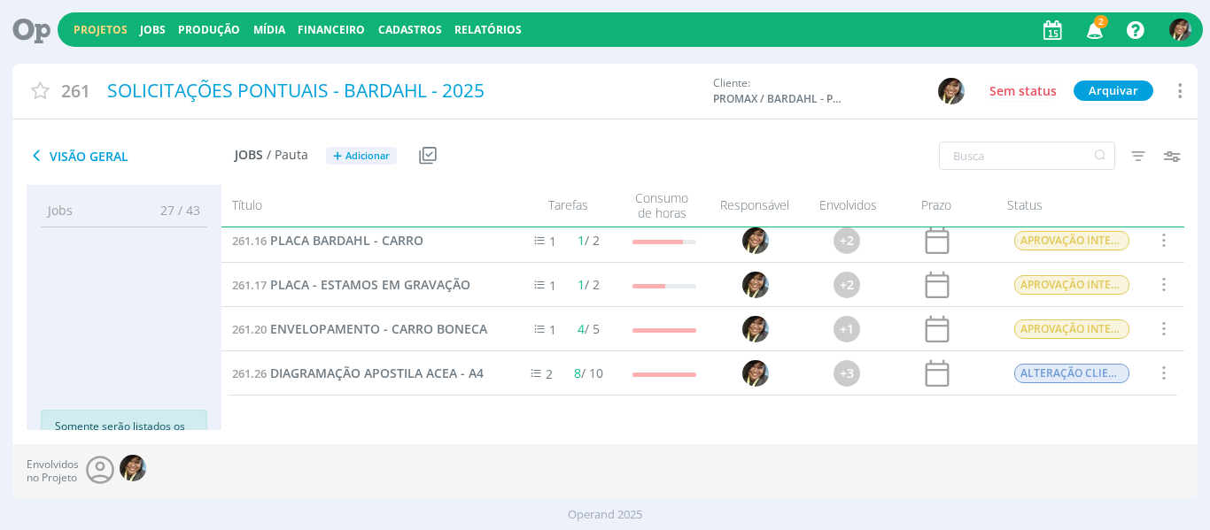
click at [116, 29] on link "Projetos" at bounding box center [101, 29] width 54 height 15
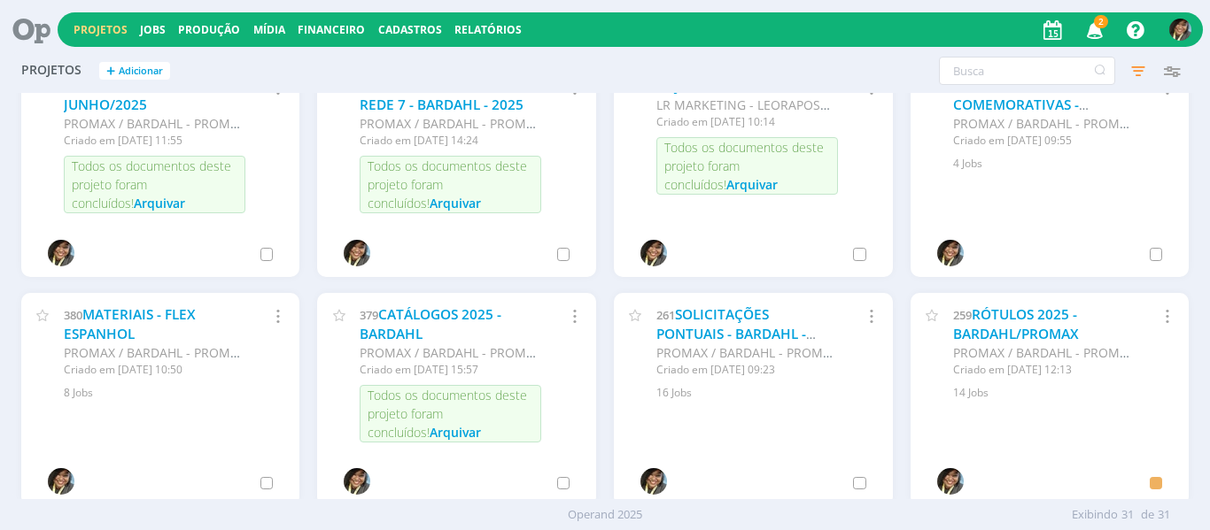
scroll to position [797, 0]
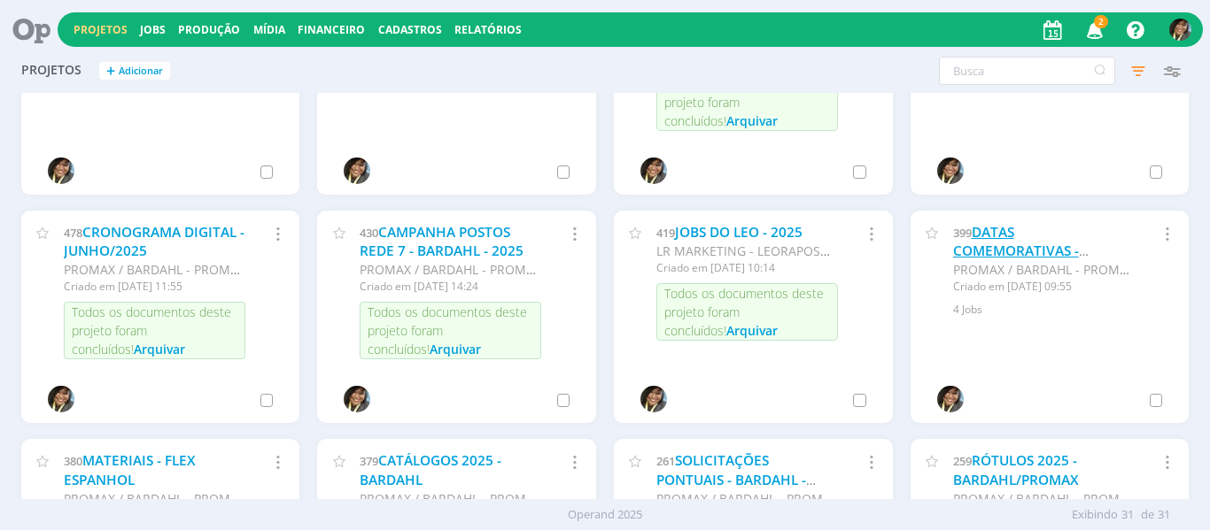
click at [1004, 253] on link "DATAS COMEMORATIVAS - PROMAX/BARDAHL - 2025" at bounding box center [1037, 251] width 169 height 57
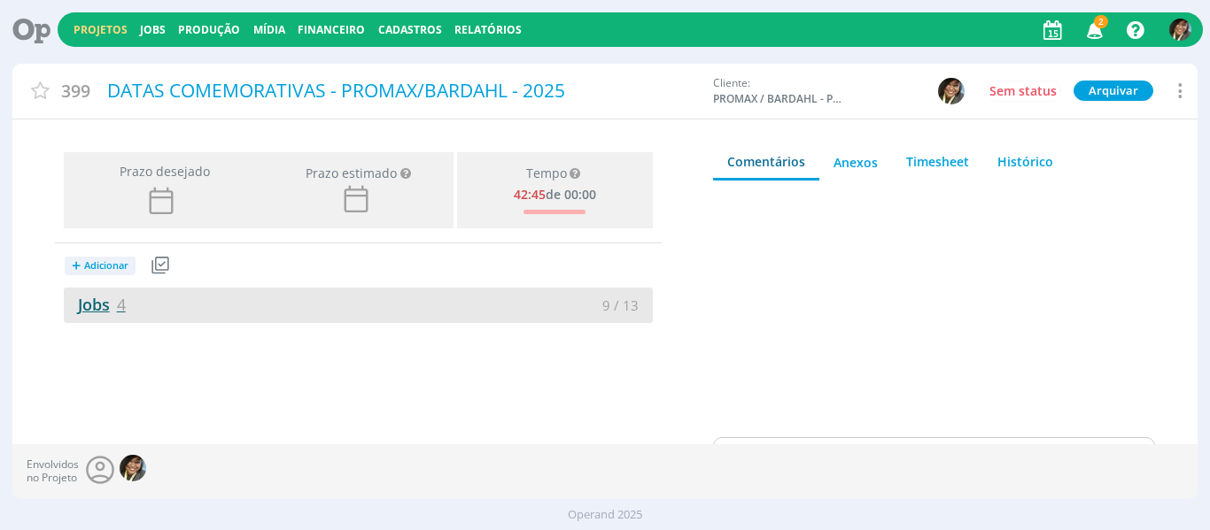
click at [112, 303] on link "Jobs 4" at bounding box center [95, 304] width 62 height 21
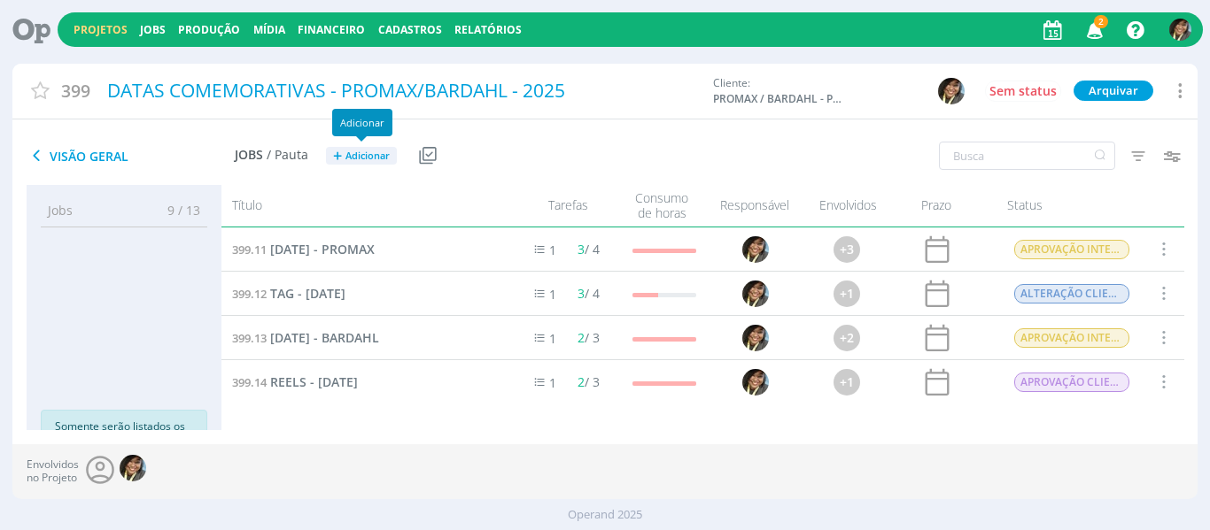
click at [376, 151] on span "Adicionar" at bounding box center [367, 157] width 44 height 12
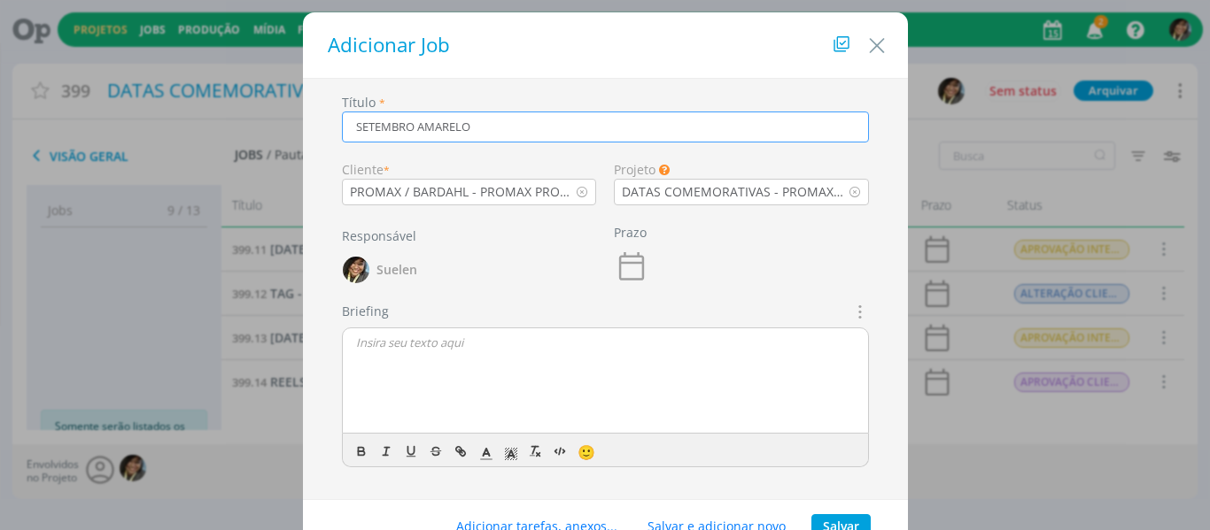
type input "SETEMBRO AMARELO"
click at [840, 519] on button "Salvar" at bounding box center [840, 527] width 59 height 25
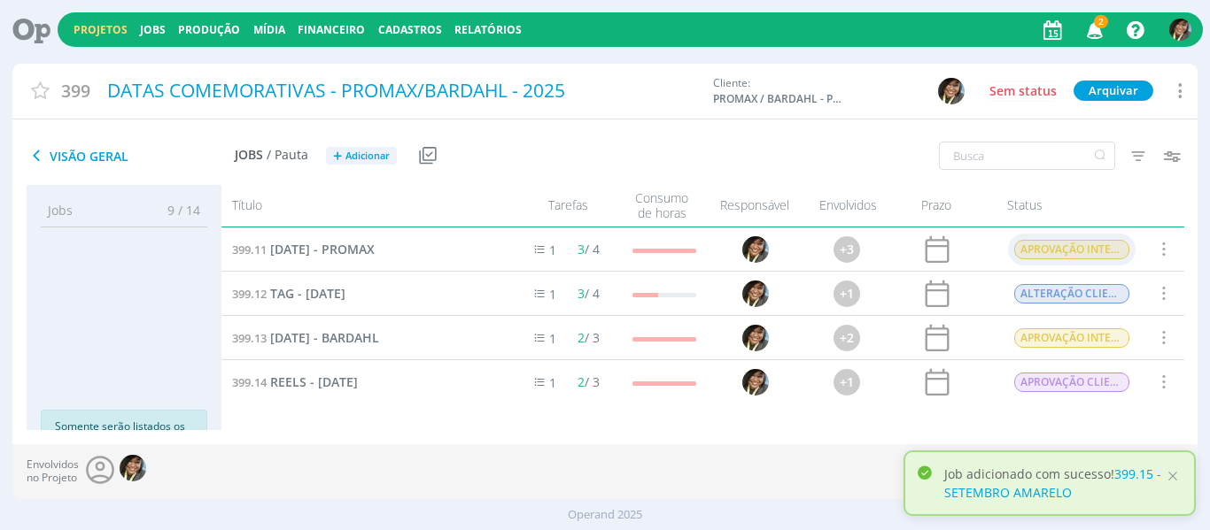
click at [1064, 258] on span "APROVAÇÃO INTERNA" at bounding box center [1070, 249] width 115 height 19
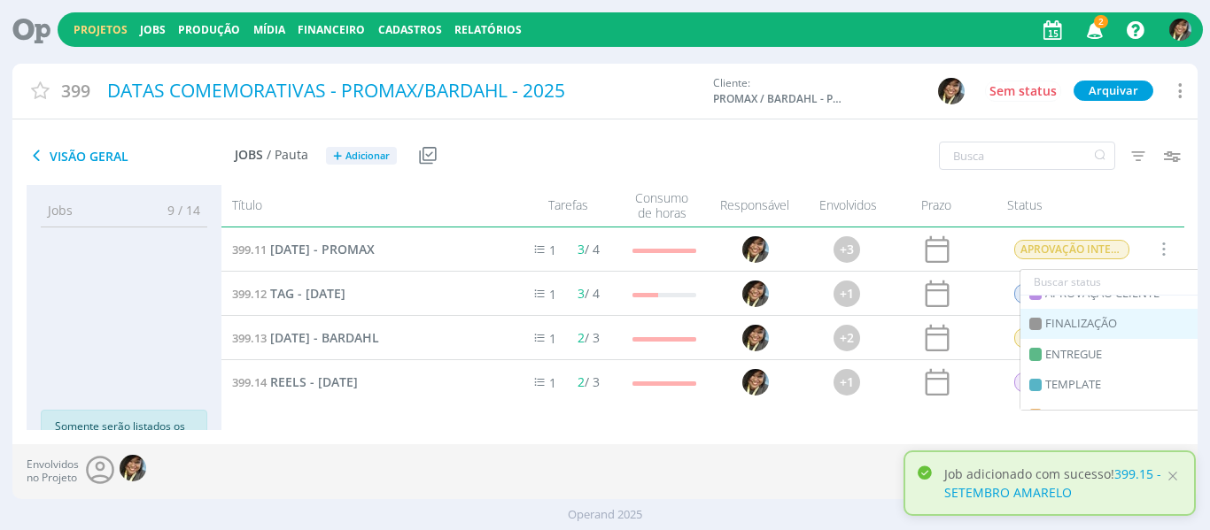
scroll to position [354, 0]
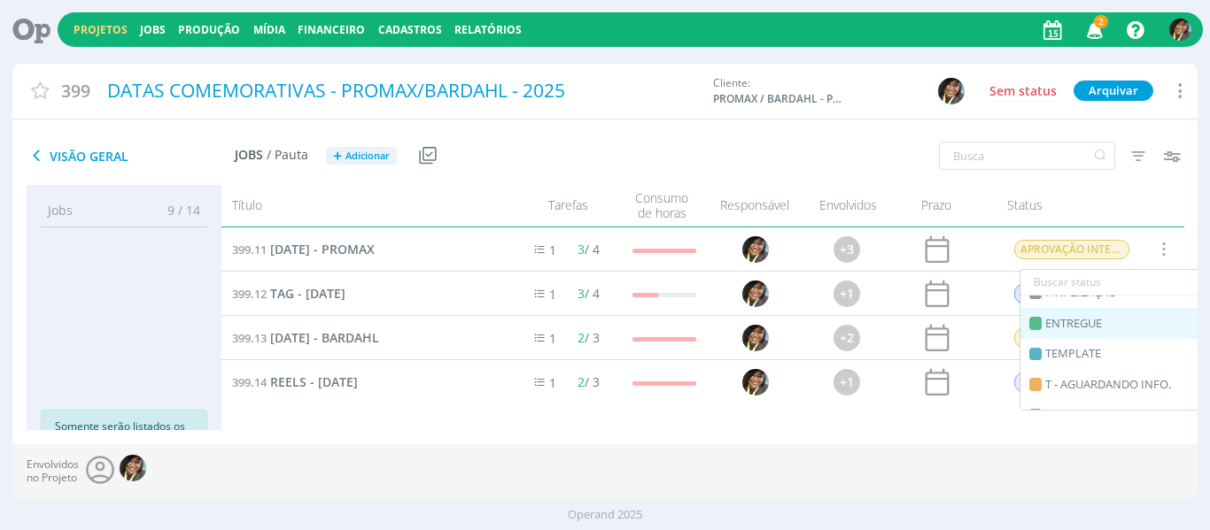
click at [1069, 322] on span "ENTREGUE" at bounding box center [1073, 324] width 57 height 18
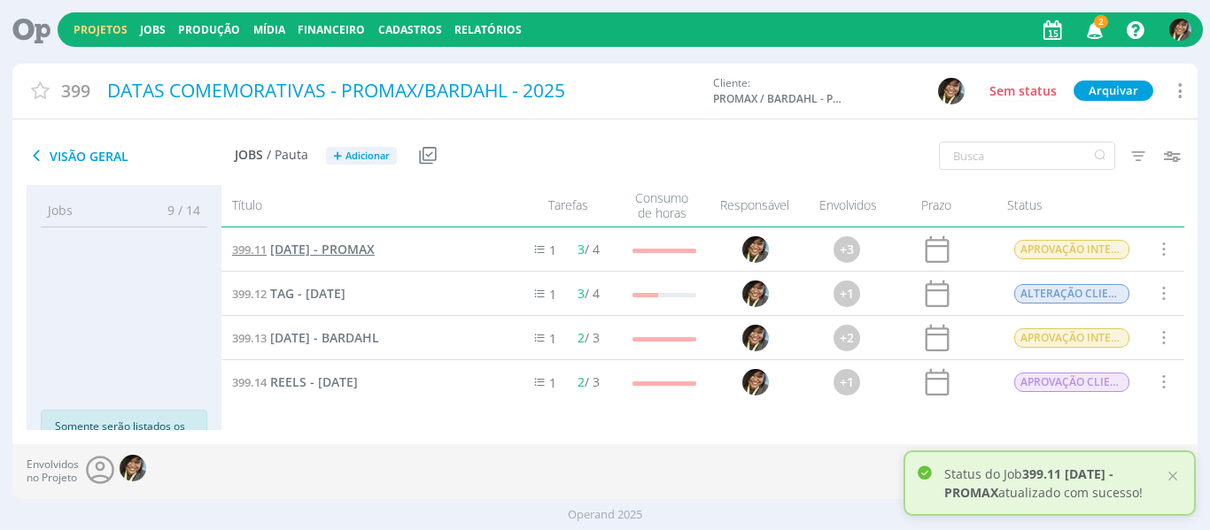
click at [329, 250] on span "[DATE] - PROMAX" at bounding box center [322, 249] width 104 height 17
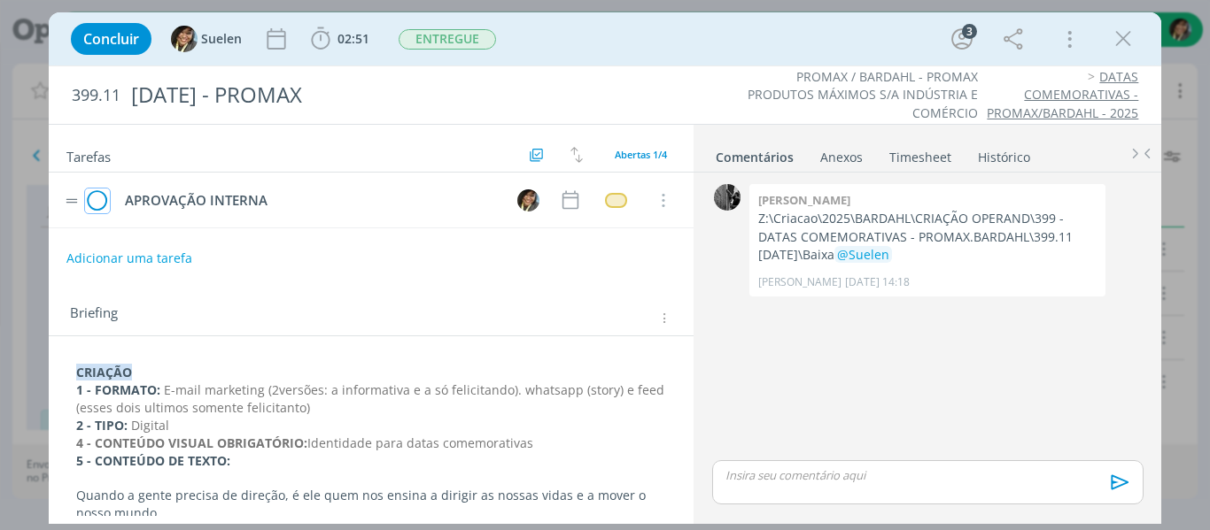
click at [97, 202] on icon "dialog" at bounding box center [97, 201] width 25 height 27
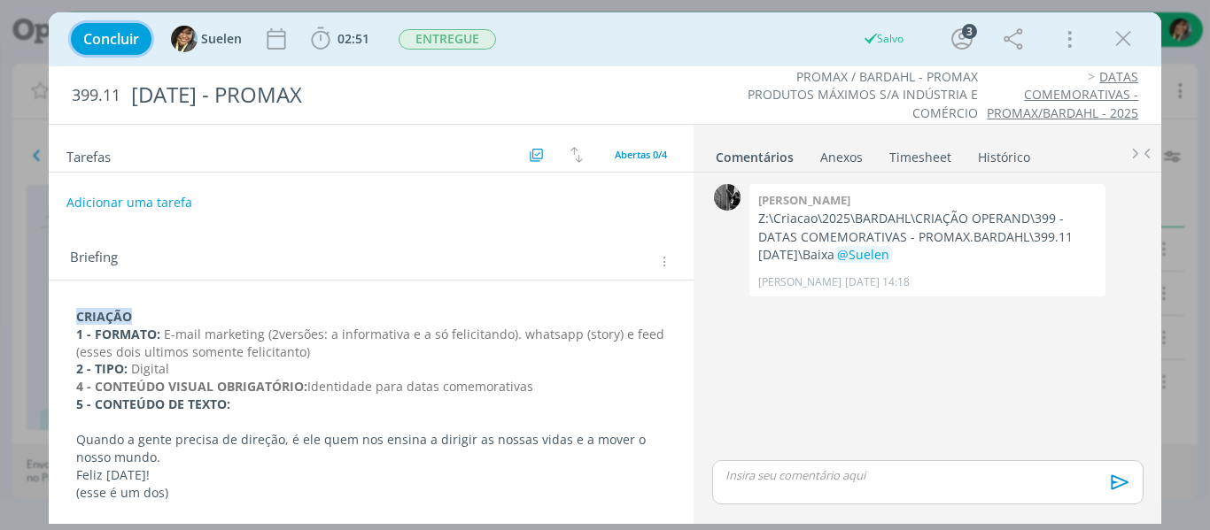
click at [113, 40] on span "Concluir" at bounding box center [111, 39] width 56 height 14
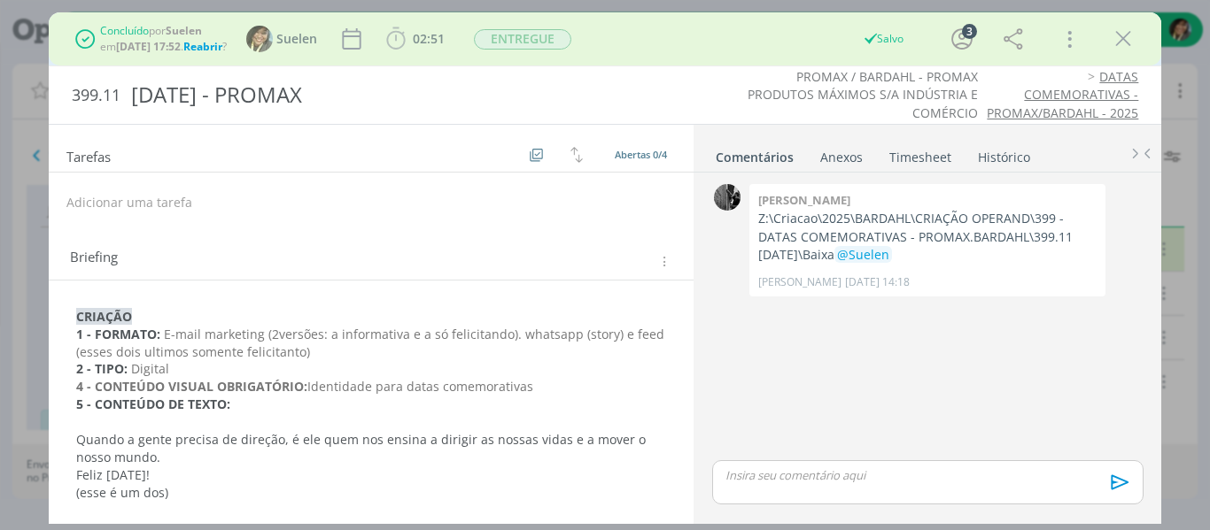
click at [1124, 32] on icon "dialog" at bounding box center [1123, 39] width 27 height 27
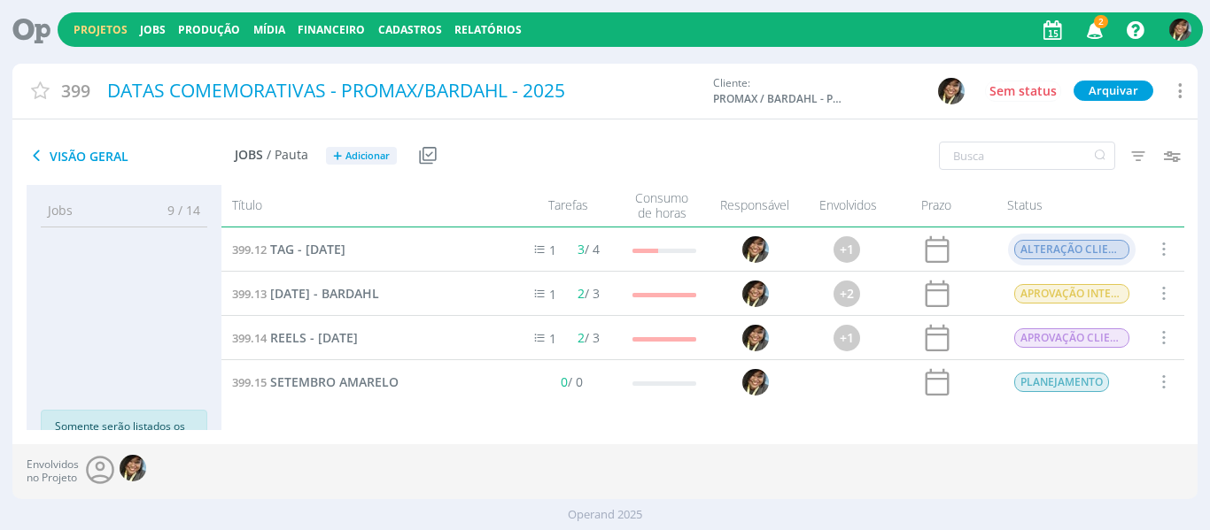
click at [1025, 253] on span "ALTERAÇÃO CLIENTE" at bounding box center [1070, 249] width 115 height 19
click at [1070, 246] on span "ALTERAÇÃO CLIENTE" at bounding box center [1070, 249] width 115 height 19
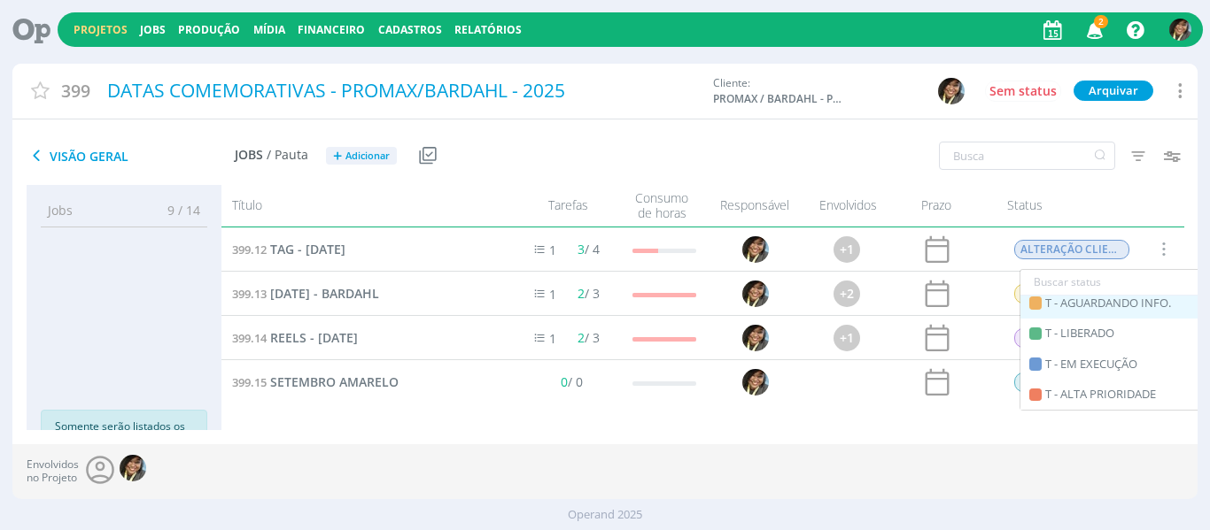
scroll to position [347, 0]
drag, startPoint x: 1076, startPoint y: 332, endPoint x: 654, endPoint y: 335, distance: 421.5
click at [1076, 330] on span "ENTREGUE" at bounding box center [1073, 331] width 57 height 18
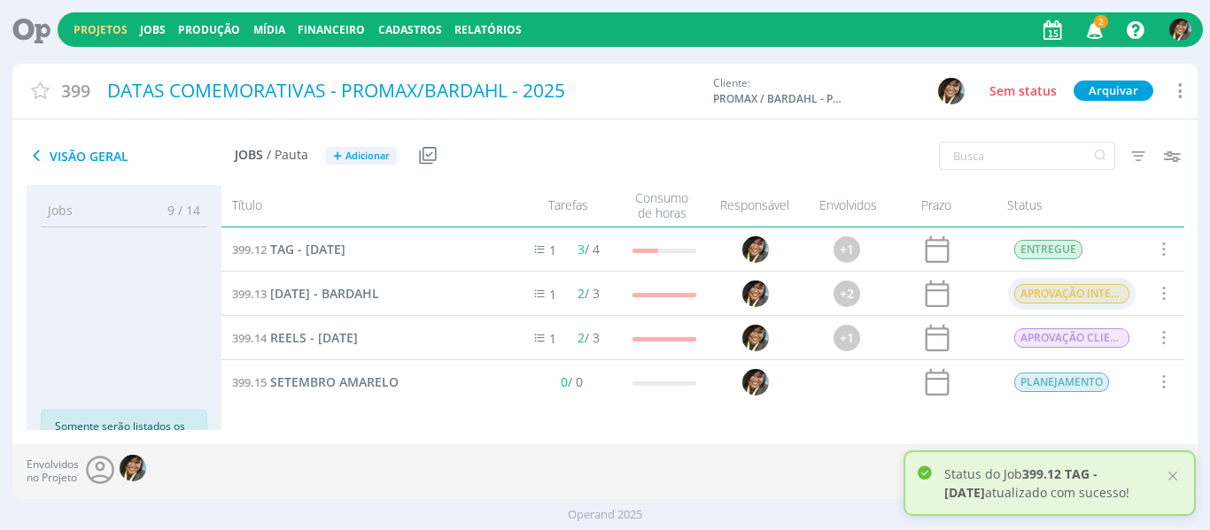
click at [1092, 290] on span "APROVAÇÃO INTERNA" at bounding box center [1070, 293] width 115 height 19
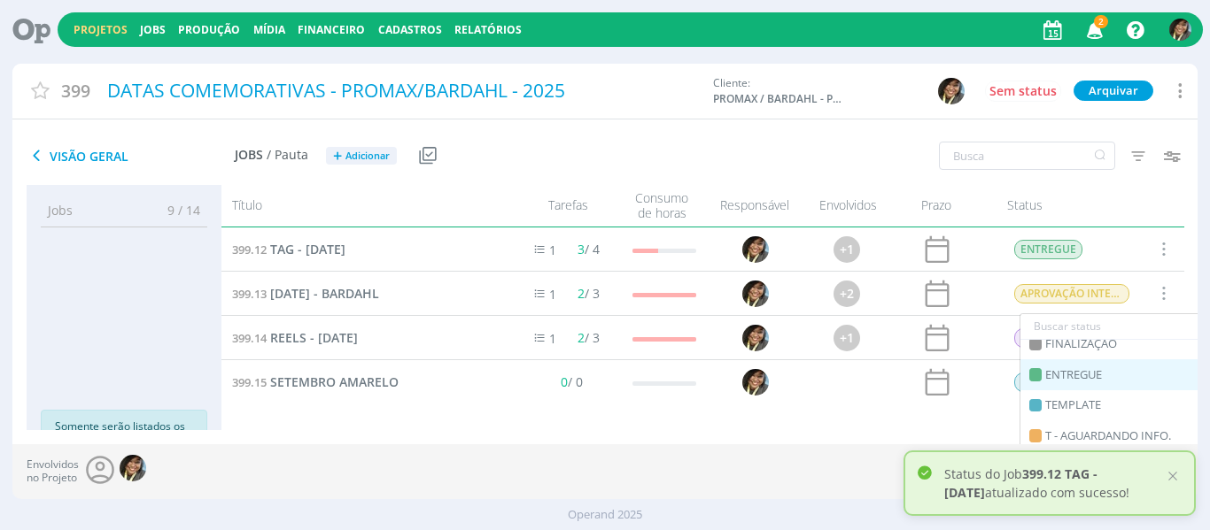
click at [1080, 376] on span "ENTREGUE" at bounding box center [1073, 376] width 57 height 18
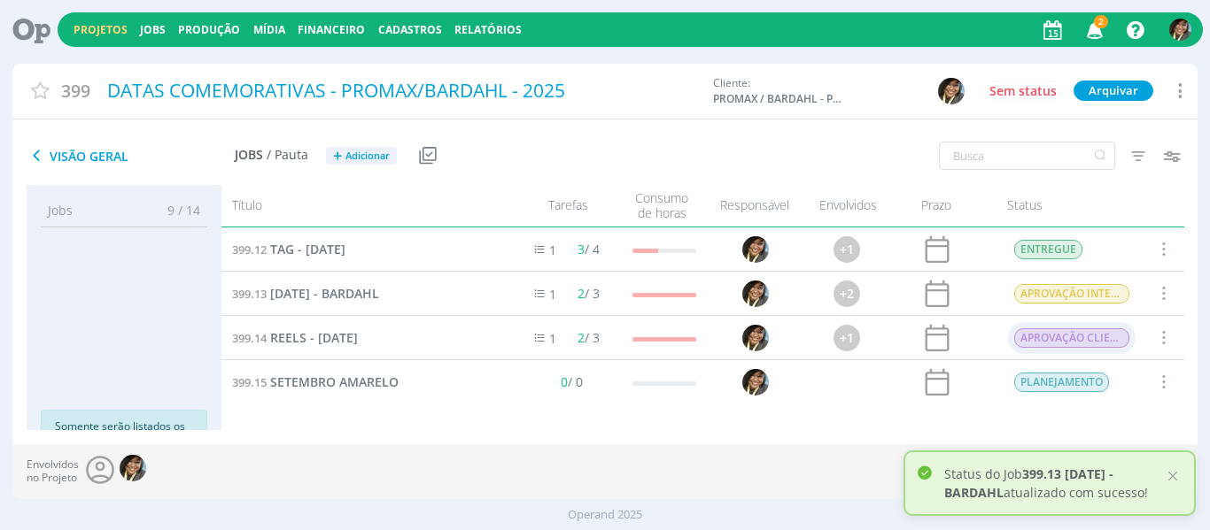
click at [1041, 337] on span "APROVAÇÃO CLIENTE" at bounding box center [1070, 338] width 115 height 19
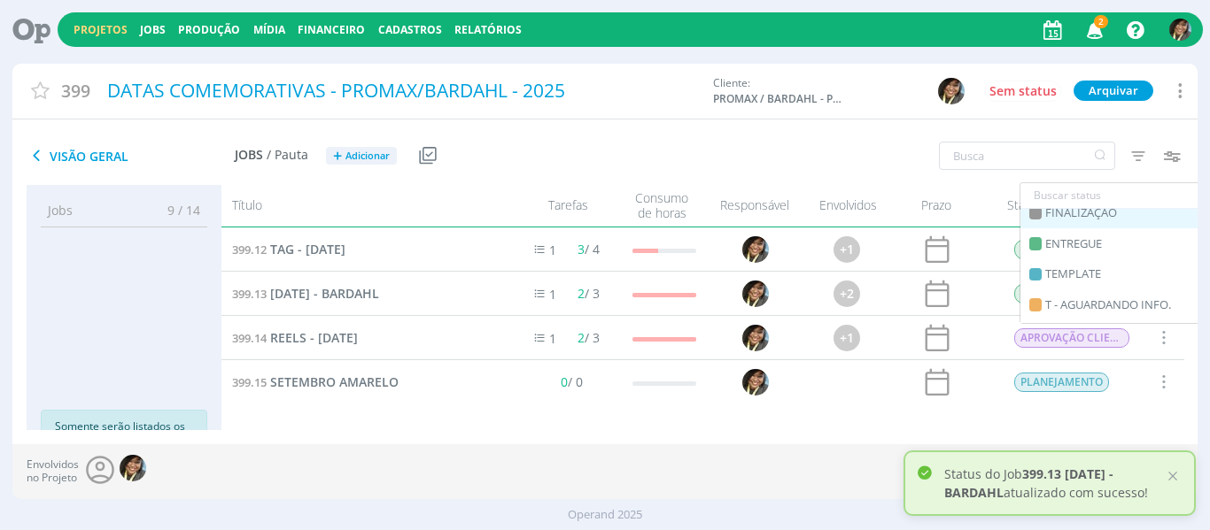
click at [1065, 227] on div "FINALIZAÇÃO" at bounding box center [1123, 213] width 206 height 31
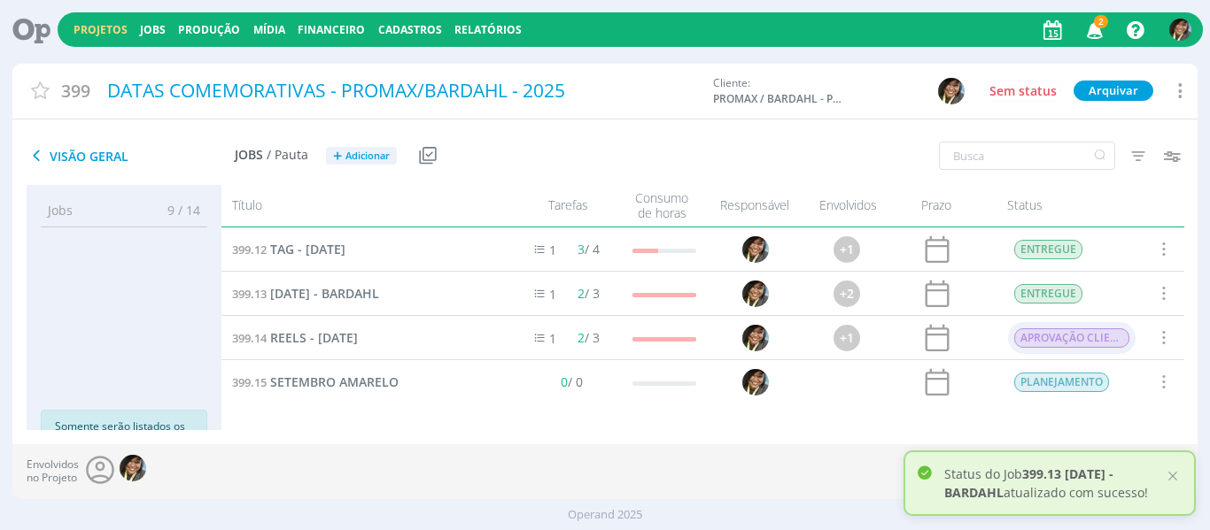
click at [1072, 329] on span "APROVAÇÃO CLIENTE" at bounding box center [1070, 338] width 115 height 19
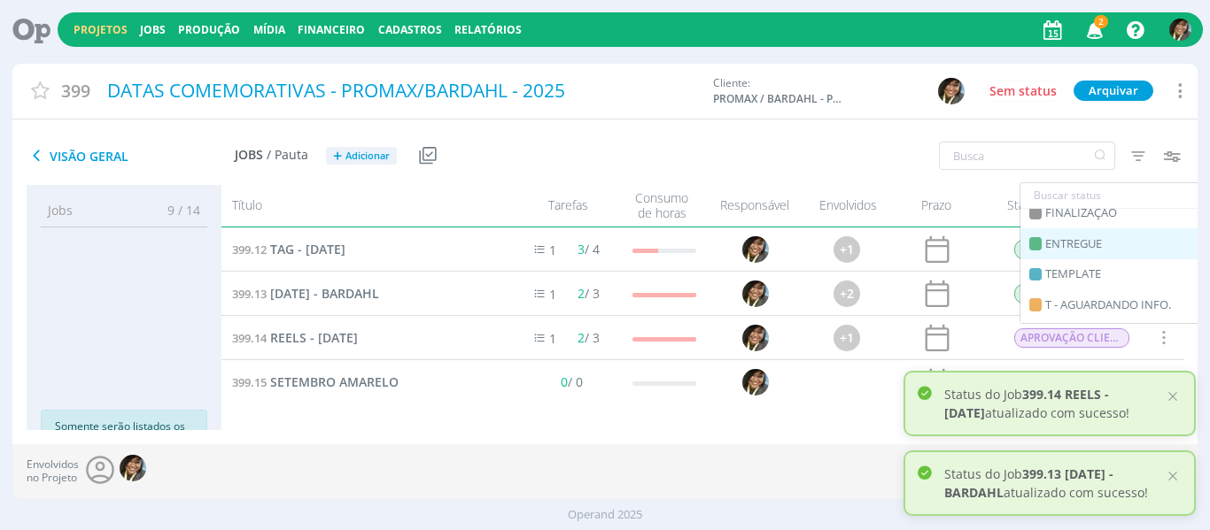
click at [1079, 244] on span "ENTREGUE" at bounding box center [1073, 245] width 57 height 18
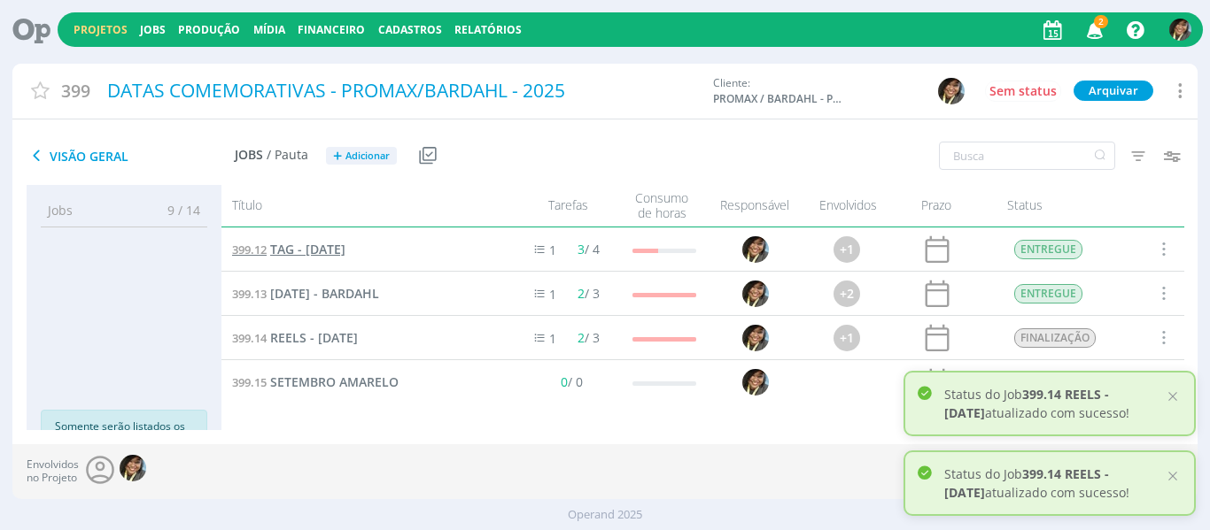
click at [327, 250] on span "TAG - DIA DOS PAIS" at bounding box center [307, 249] width 75 height 17
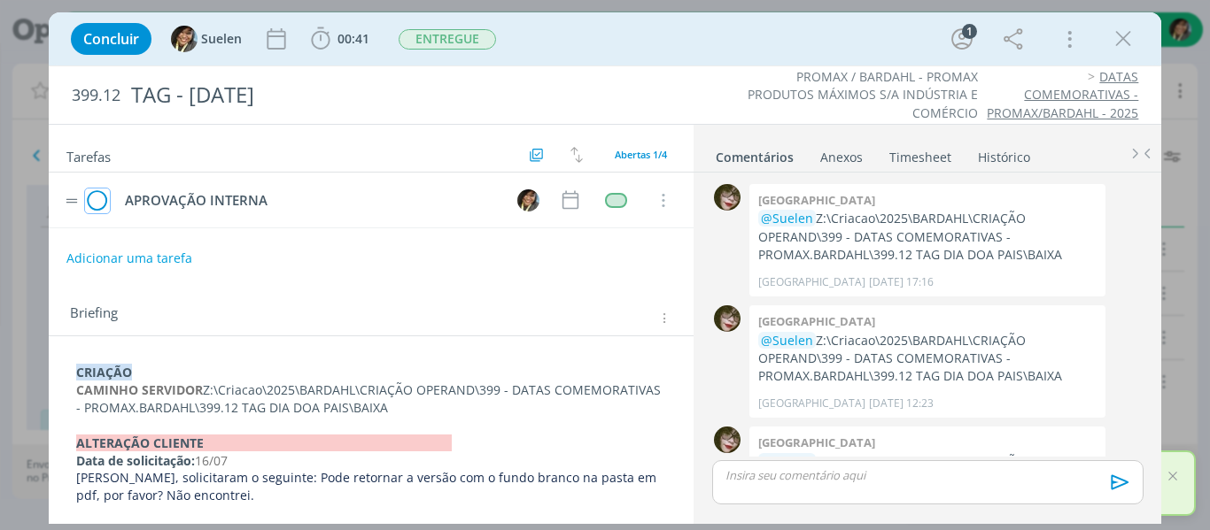
click at [96, 206] on icon "dialog" at bounding box center [97, 201] width 25 height 27
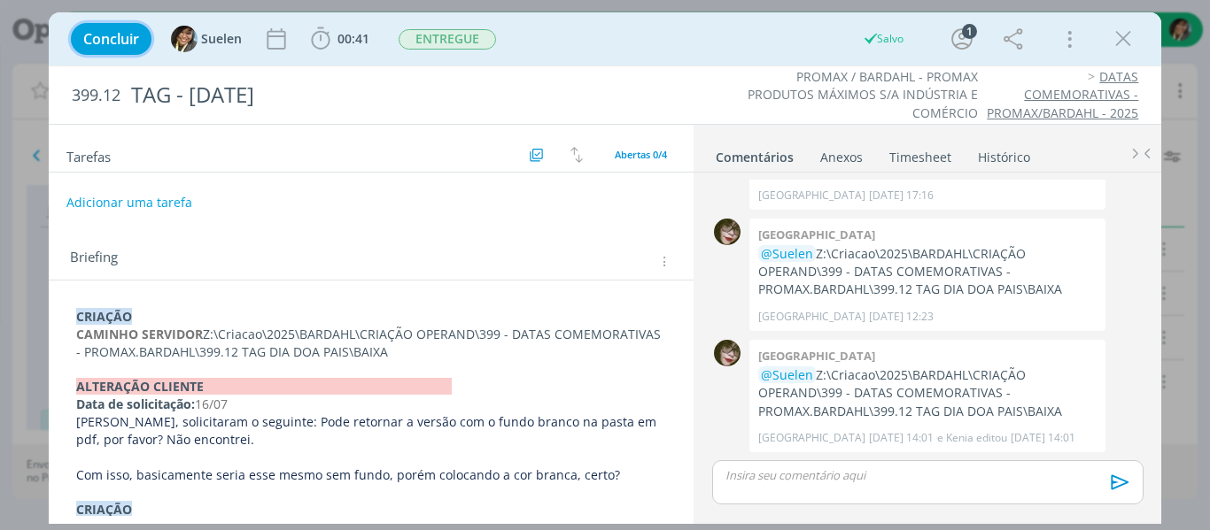
click at [126, 32] on span "Concluir" at bounding box center [111, 39] width 56 height 14
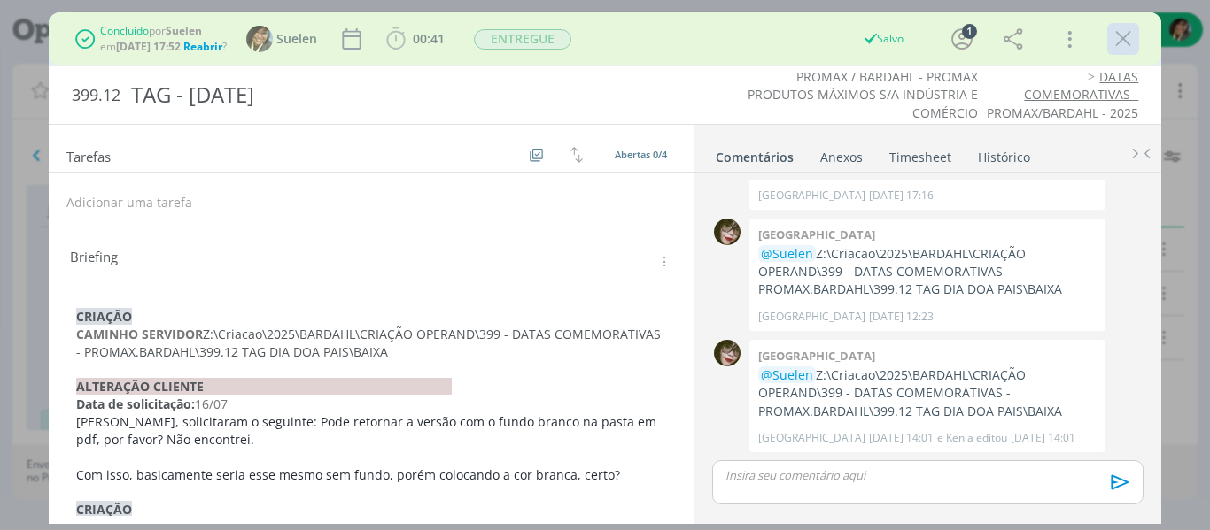
click at [1126, 42] on icon "dialog" at bounding box center [1123, 39] width 27 height 27
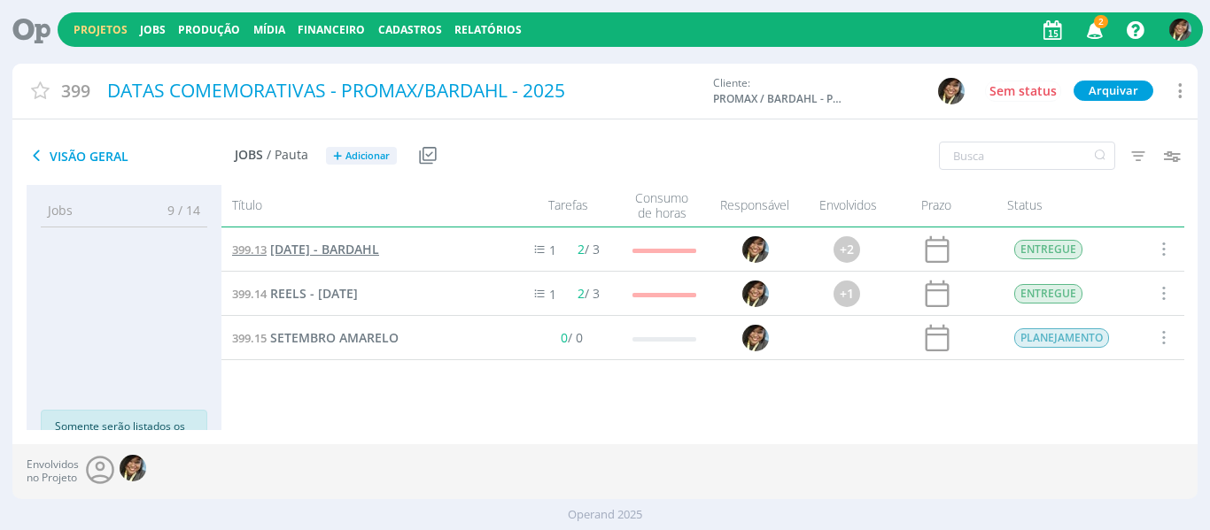
click at [369, 250] on span "DIA DOS PAIS - BARDAHL" at bounding box center [324, 249] width 109 height 17
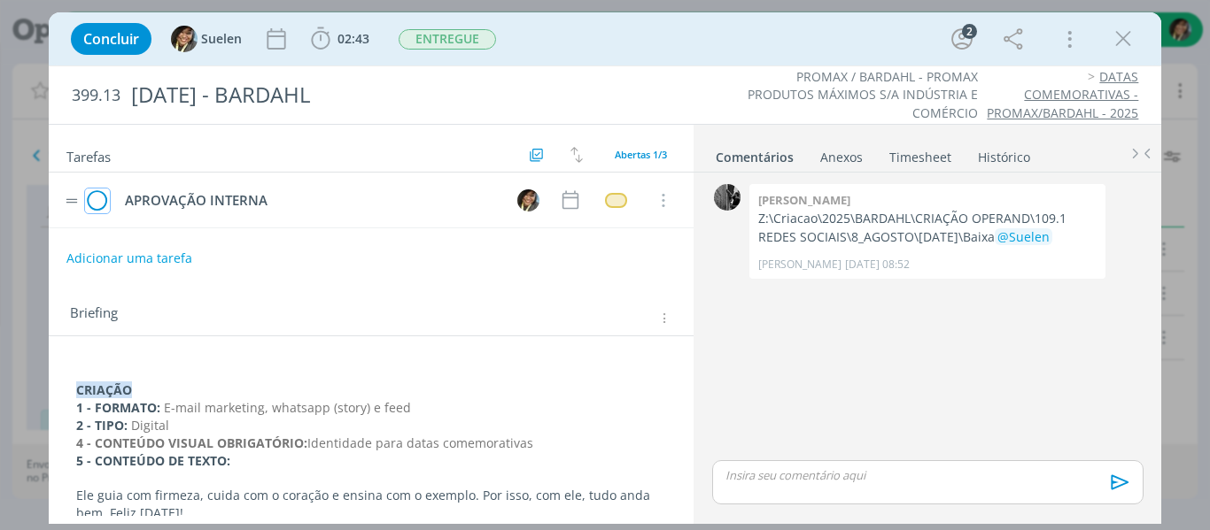
click at [95, 197] on icon "dialog" at bounding box center [97, 201] width 25 height 27
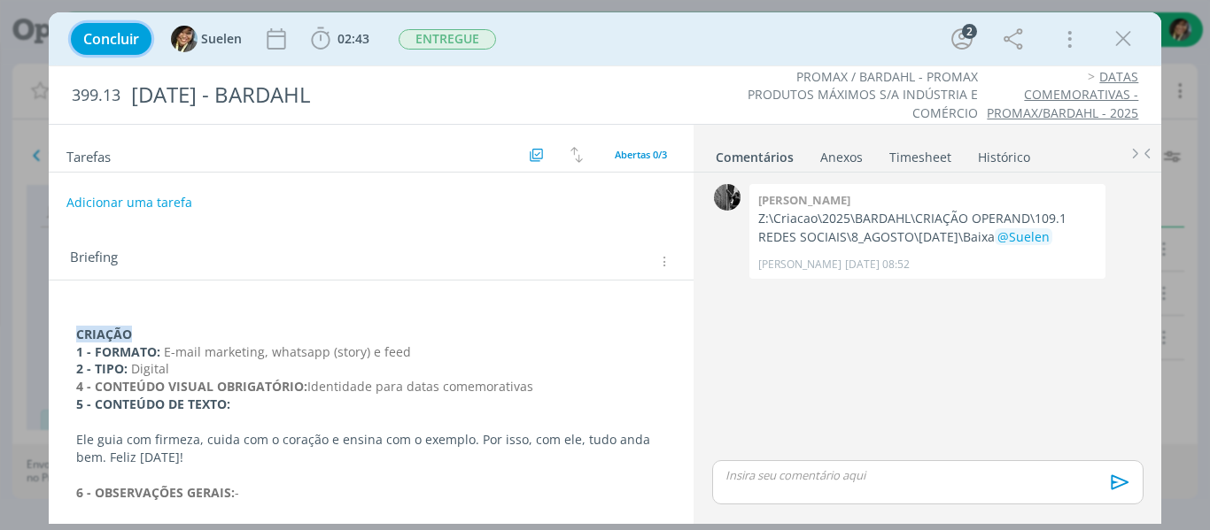
click at [102, 44] on span "Concluir" at bounding box center [111, 39] width 56 height 14
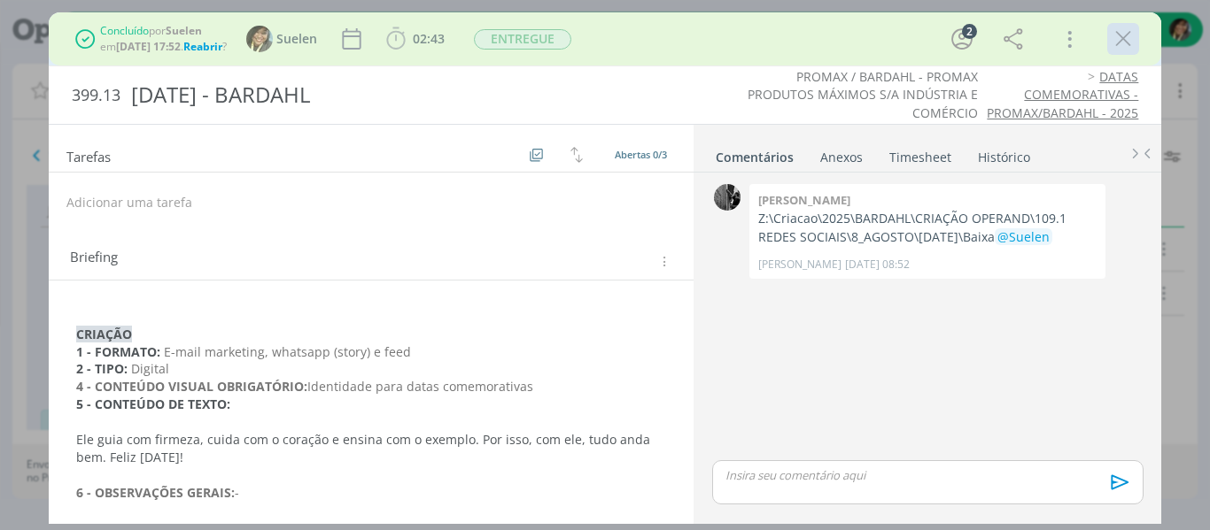
click at [1116, 44] on icon "dialog" at bounding box center [1123, 39] width 27 height 27
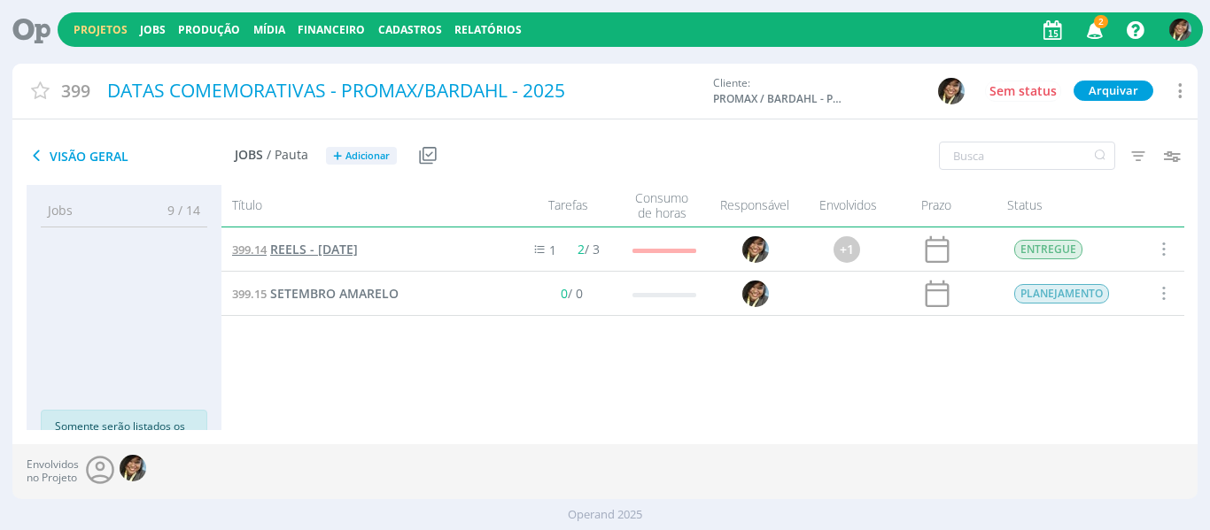
click at [330, 245] on span "REELS - DIA DOS PAIS" at bounding box center [314, 249] width 88 height 17
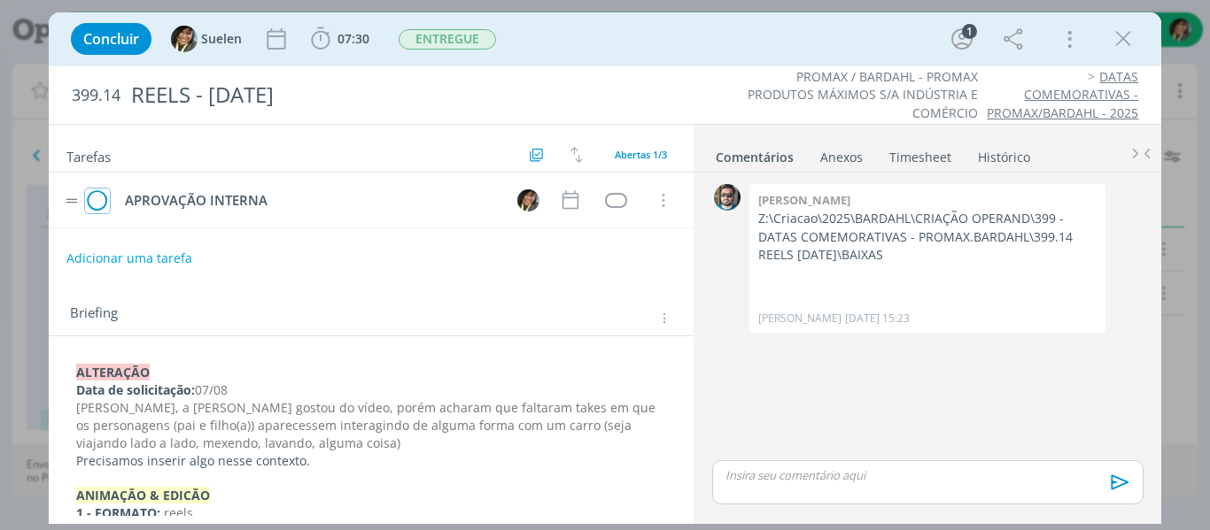
click at [100, 201] on icon "dialog" at bounding box center [97, 201] width 25 height 27
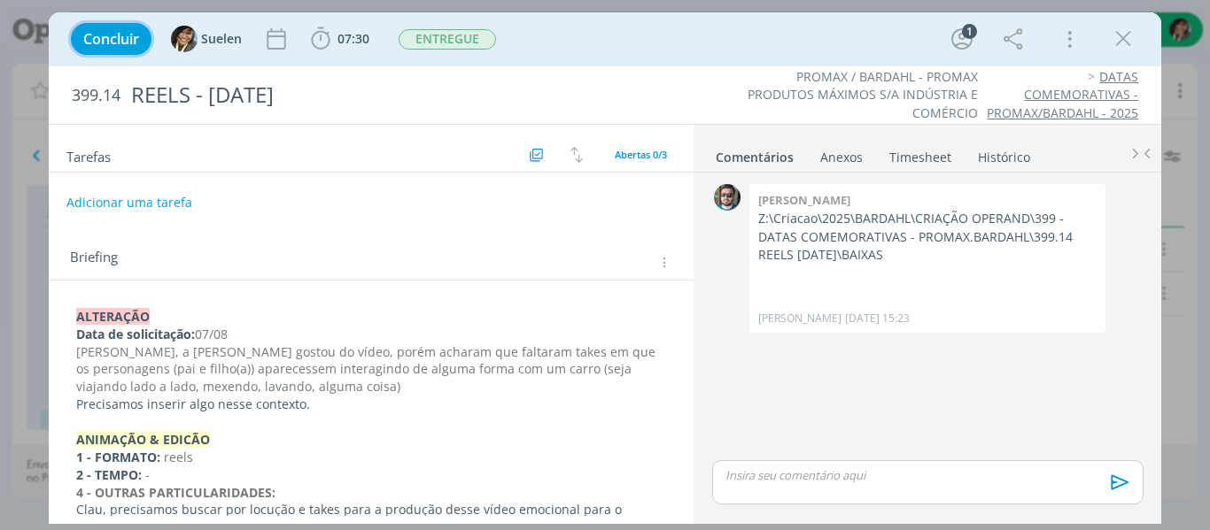
click at [129, 50] on button "Concluir" at bounding box center [111, 39] width 81 height 32
drag, startPoint x: 131, startPoint y: 37, endPoint x: 414, endPoint y: 34, distance: 282.5
click at [130, 37] on span "Concluir" at bounding box center [111, 39] width 56 height 14
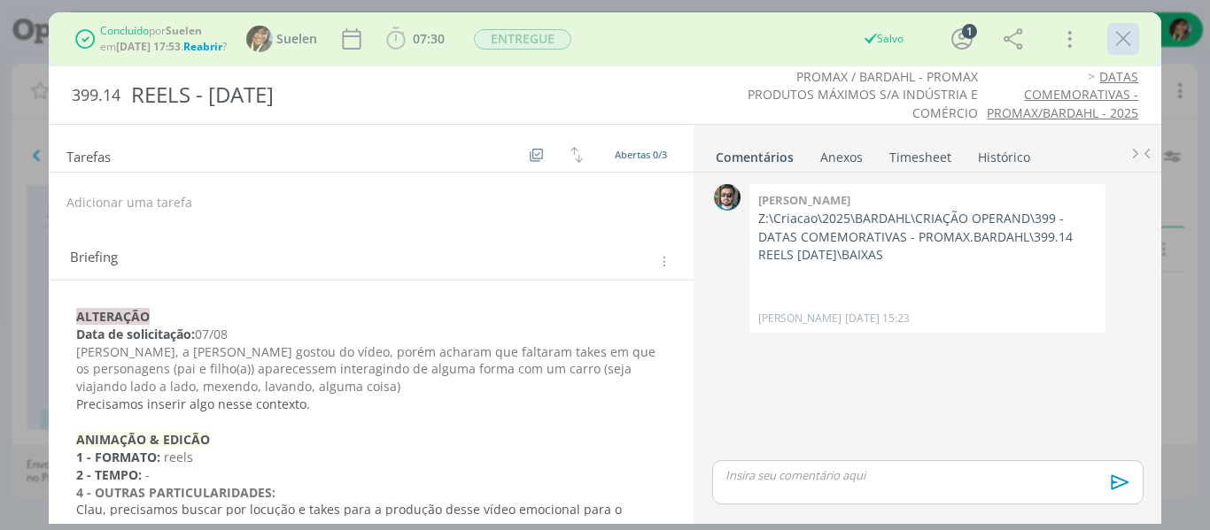
click at [1121, 33] on icon "dialog" at bounding box center [1123, 39] width 27 height 27
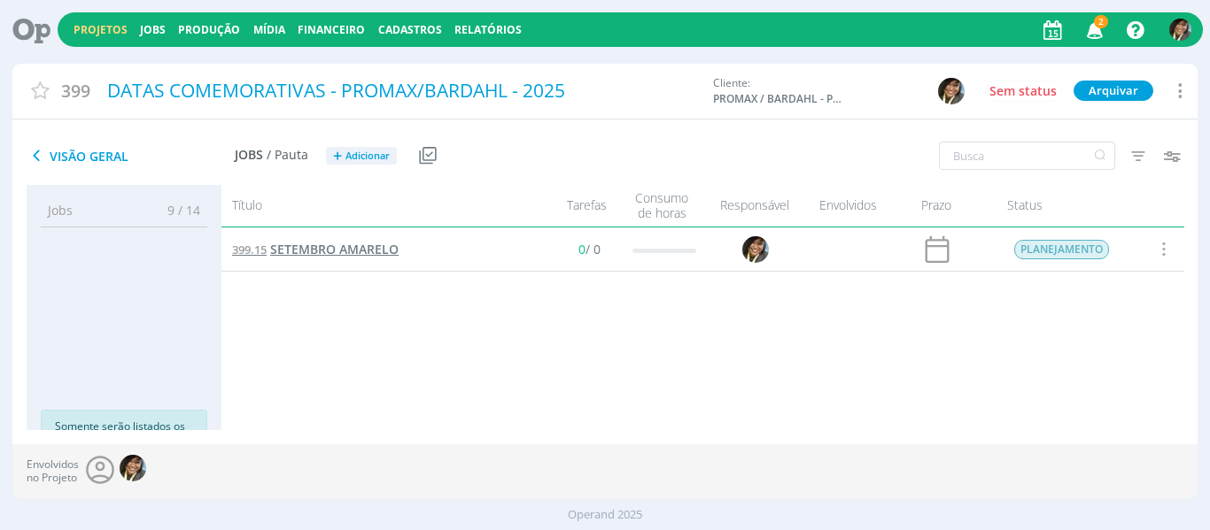
click at [359, 247] on span "SETEMBRO AMARELO" at bounding box center [334, 249] width 128 height 17
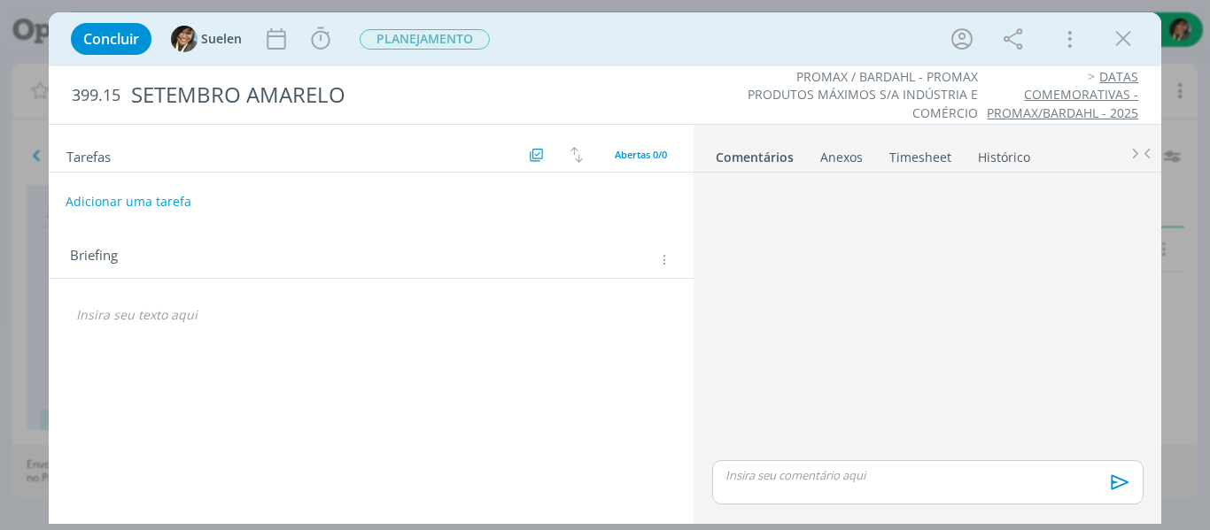
click at [165, 202] on button "Adicionar uma tarefa" at bounding box center [129, 202] width 126 height 30
type input "REDAÇÃO"
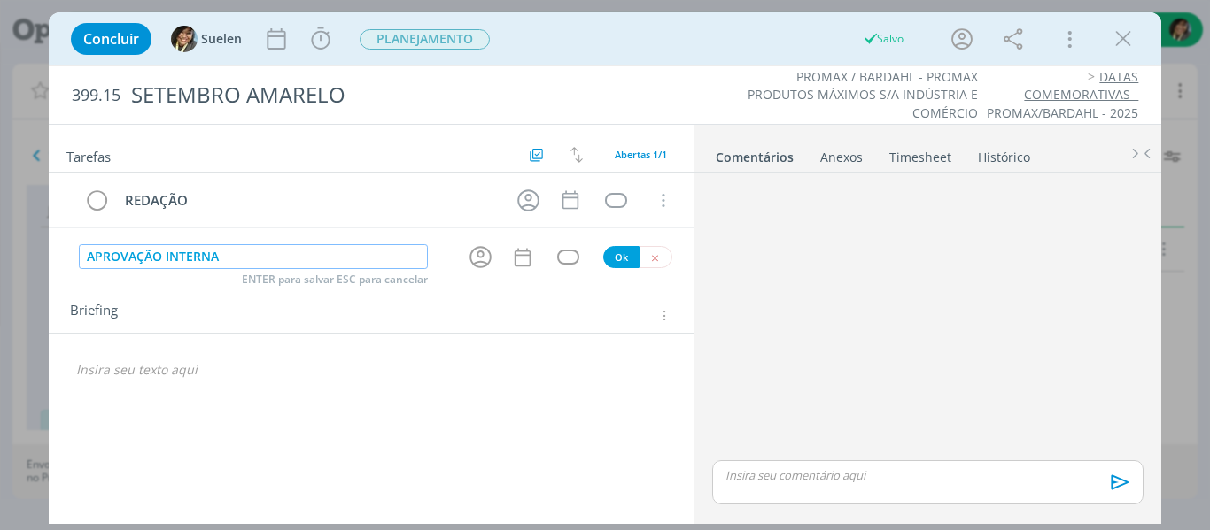
type input "APROVAÇÃO INTERNA"
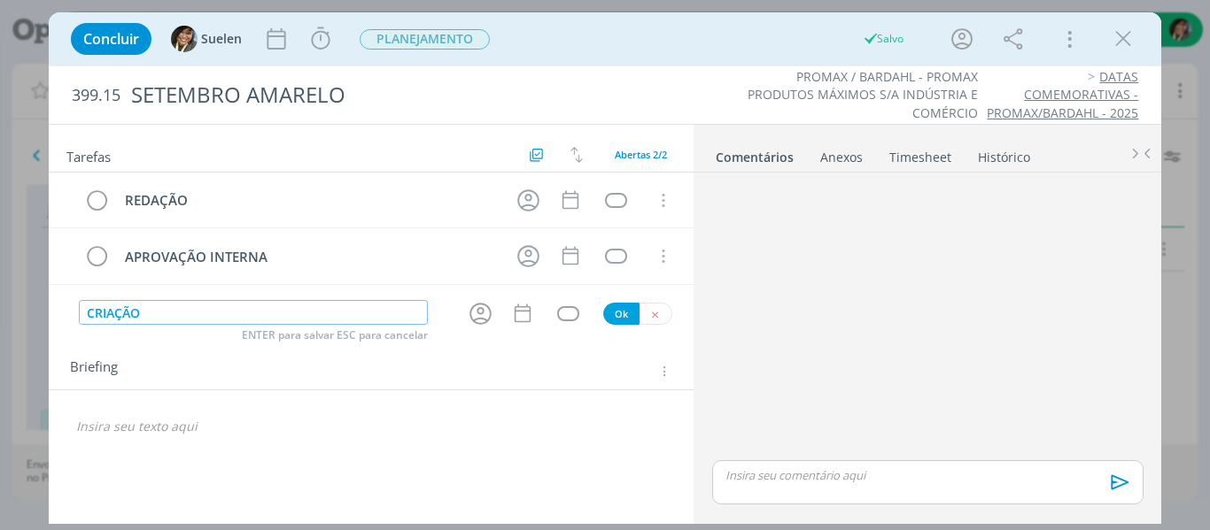
type input "CRIAÇÃO"
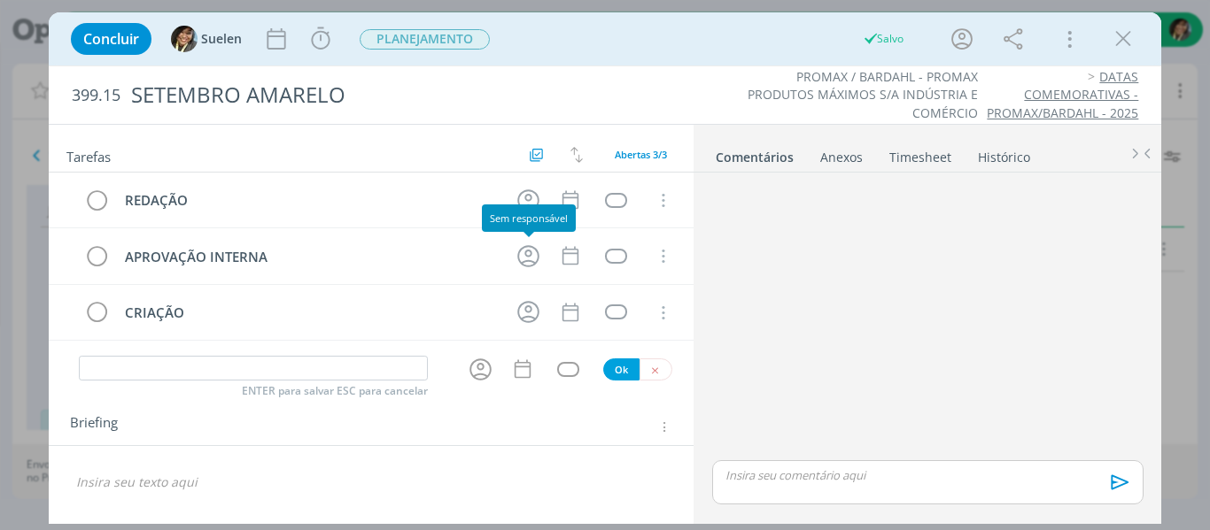
click at [525, 206] on div "Sem responsável" at bounding box center [529, 218] width 94 height 27
click at [527, 195] on icon "dialog" at bounding box center [528, 201] width 22 height 22
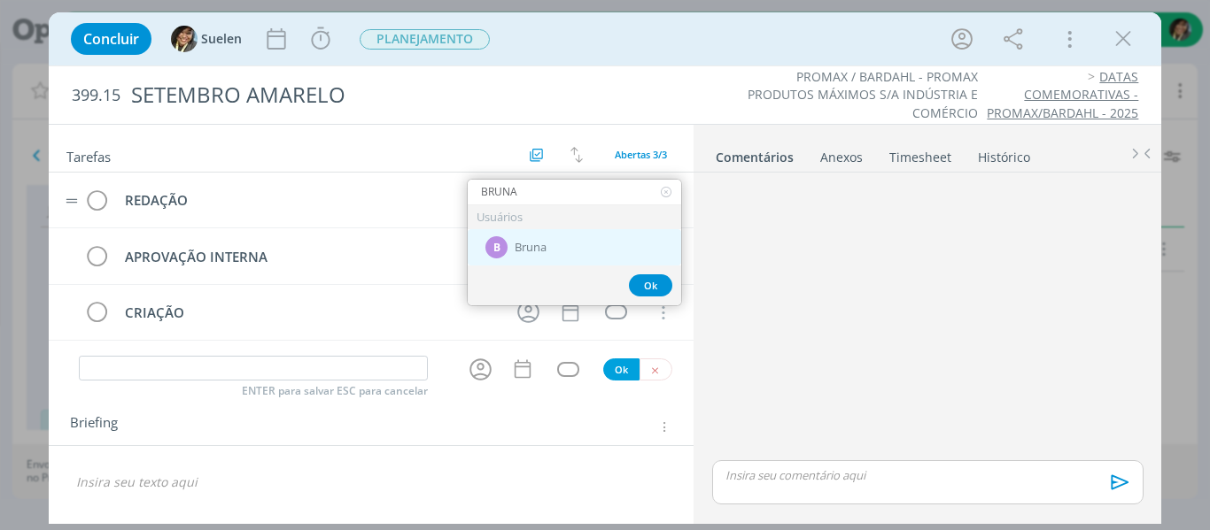
type input "BRUNA"
click at [571, 244] on div "B Bruna" at bounding box center [574, 247] width 213 height 36
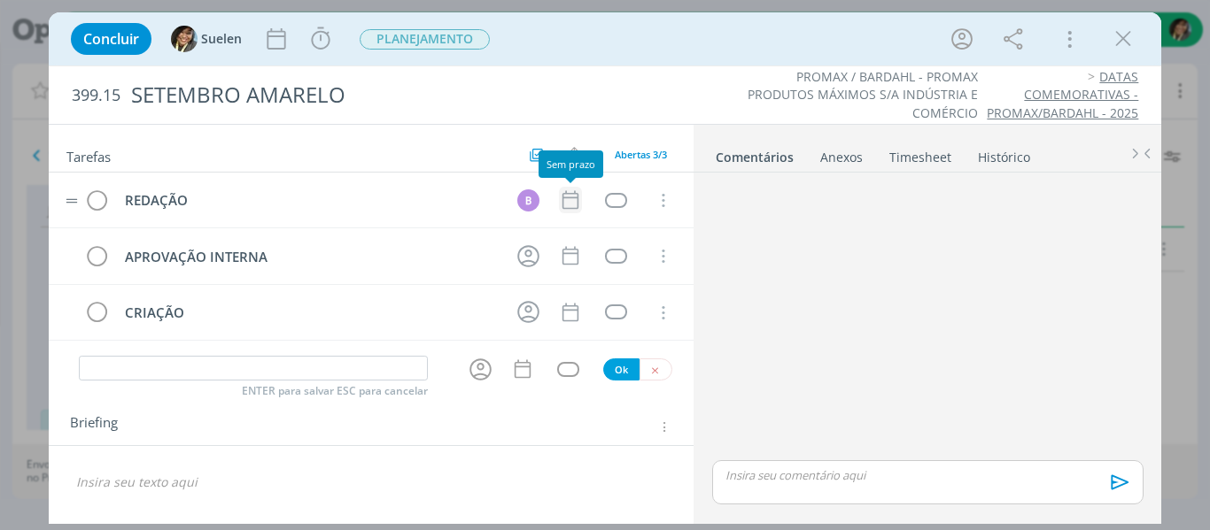
click at [575, 204] on icon "dialog" at bounding box center [570, 200] width 23 height 23
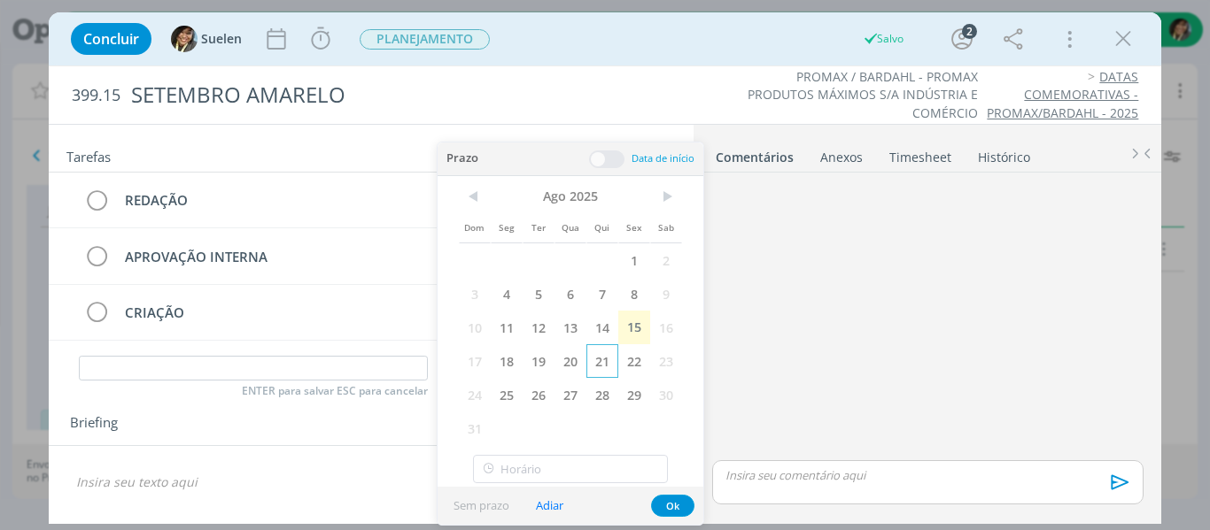
click at [597, 362] on span "21" at bounding box center [602, 361] width 32 height 34
click at [682, 508] on button "Ok" at bounding box center [672, 506] width 43 height 22
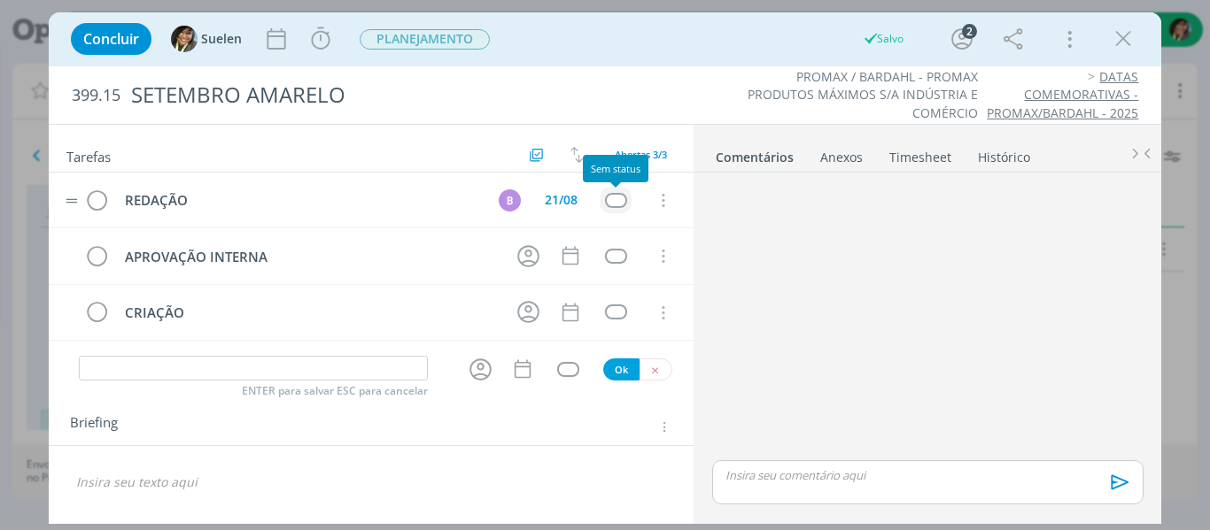
click at [618, 196] on div "dialog" at bounding box center [616, 200] width 22 height 15
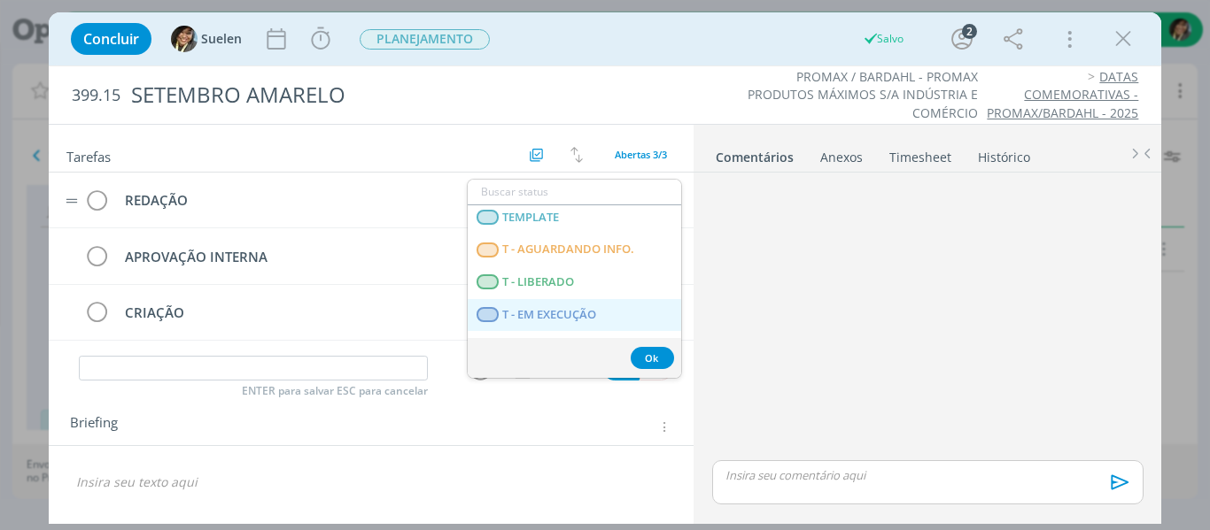
scroll to position [452, 0]
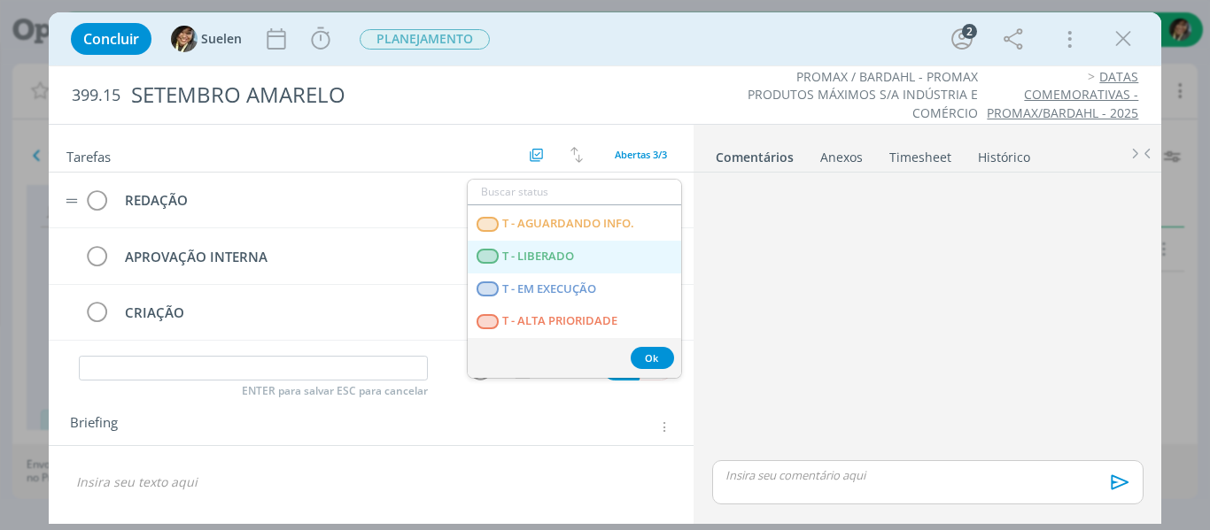
click at [541, 259] on span "T - LIBERADO" at bounding box center [538, 257] width 72 height 14
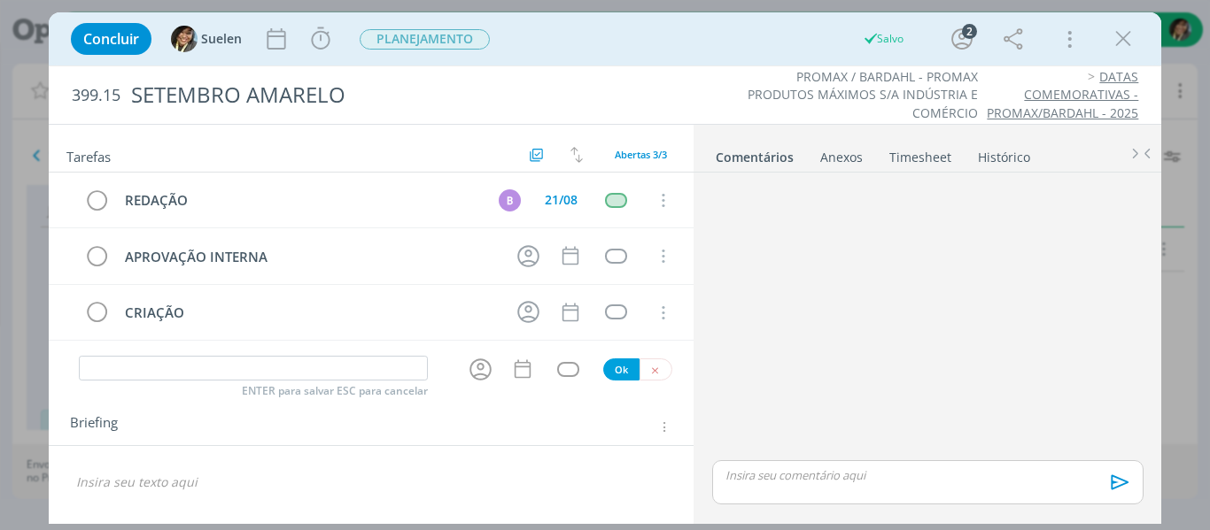
click at [667, 424] on icon "dialog" at bounding box center [662, 427] width 13 height 15
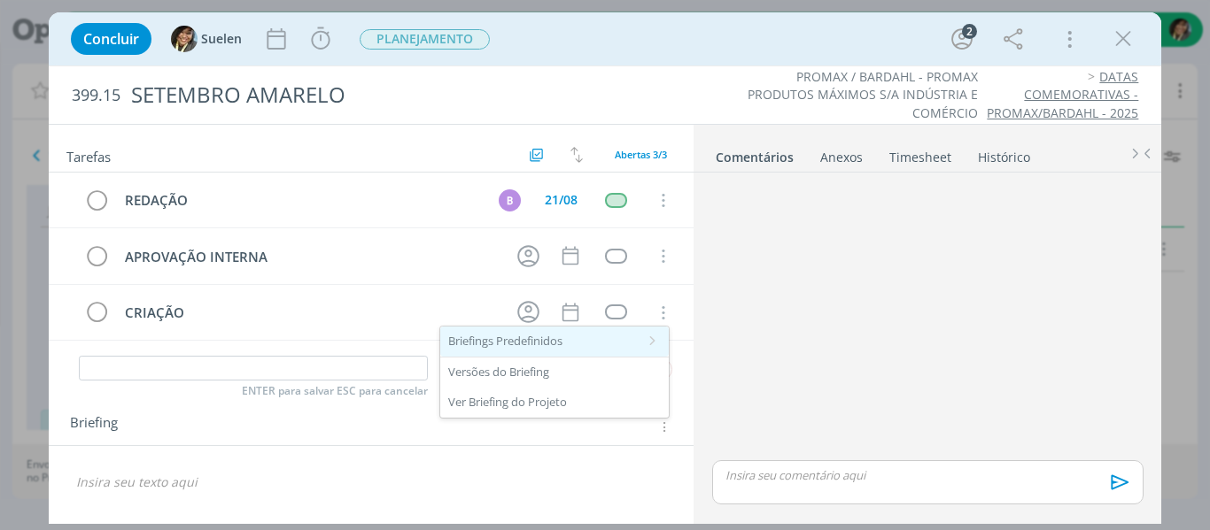
click at [512, 339] on div "Briefings Predefinidos" at bounding box center [554, 342] width 228 height 30
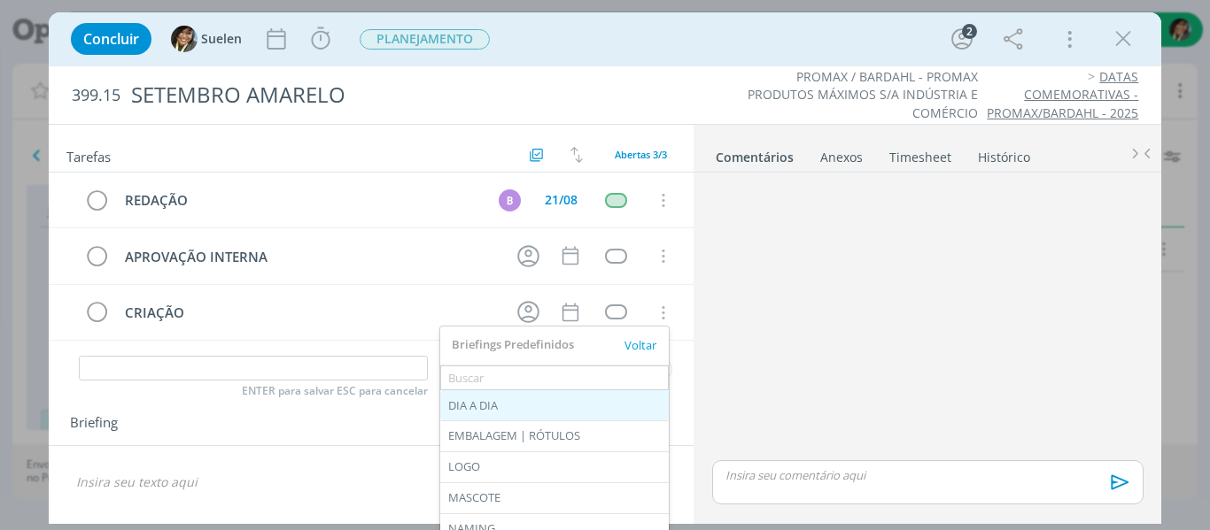
click at [507, 409] on div "DIA A DIA" at bounding box center [554, 406] width 228 height 30
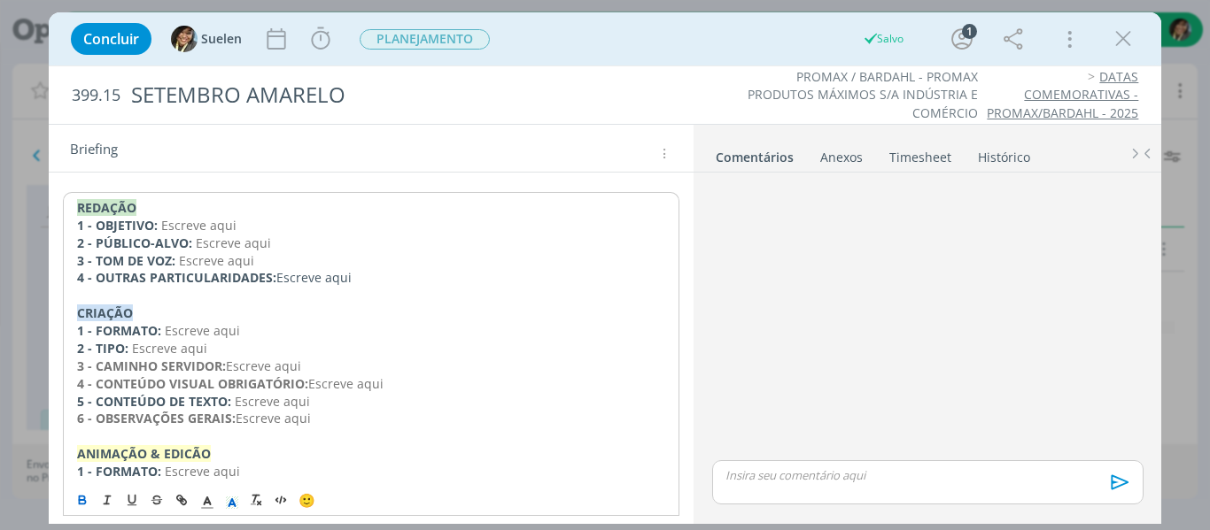
scroll to position [177, 0]
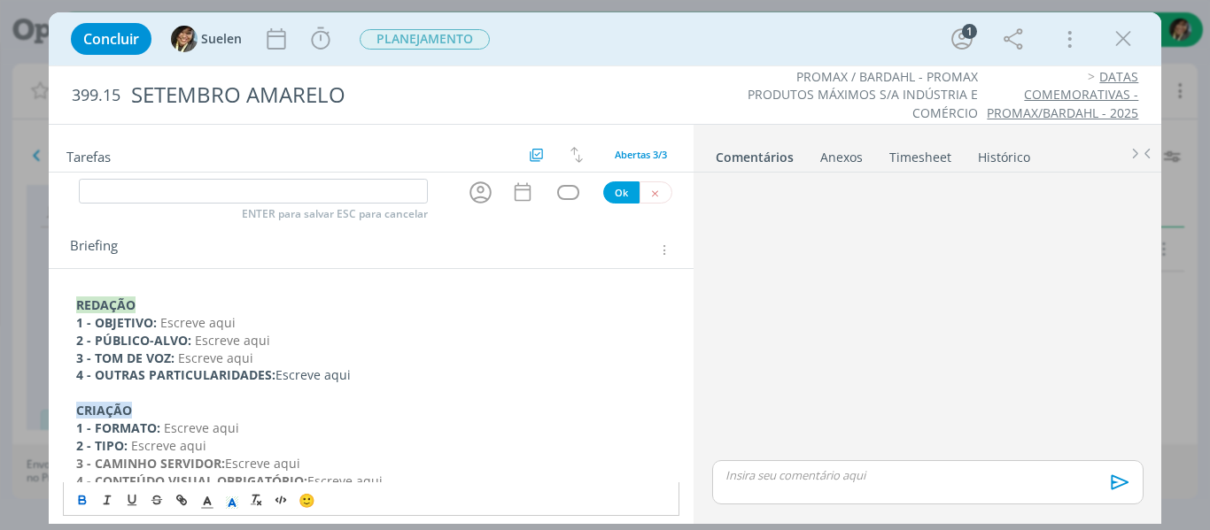
drag, startPoint x: 74, startPoint y: 321, endPoint x: 350, endPoint y: 370, distance: 280.6
click at [356, 370] on div "REDAÇÃO 1 - OBJETIVO: Escreve aqui 2 - PÚBLICO-ALVO: Escreve aqui 3 - TOM DE VO…" at bounding box center [371, 498] width 617 height 417
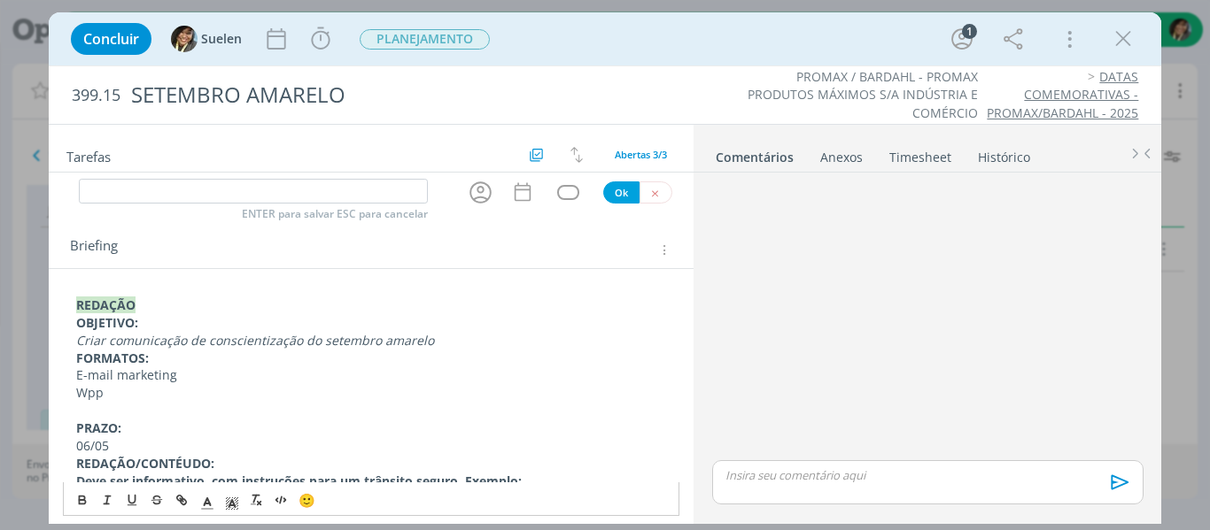
scroll to position [274, 0]
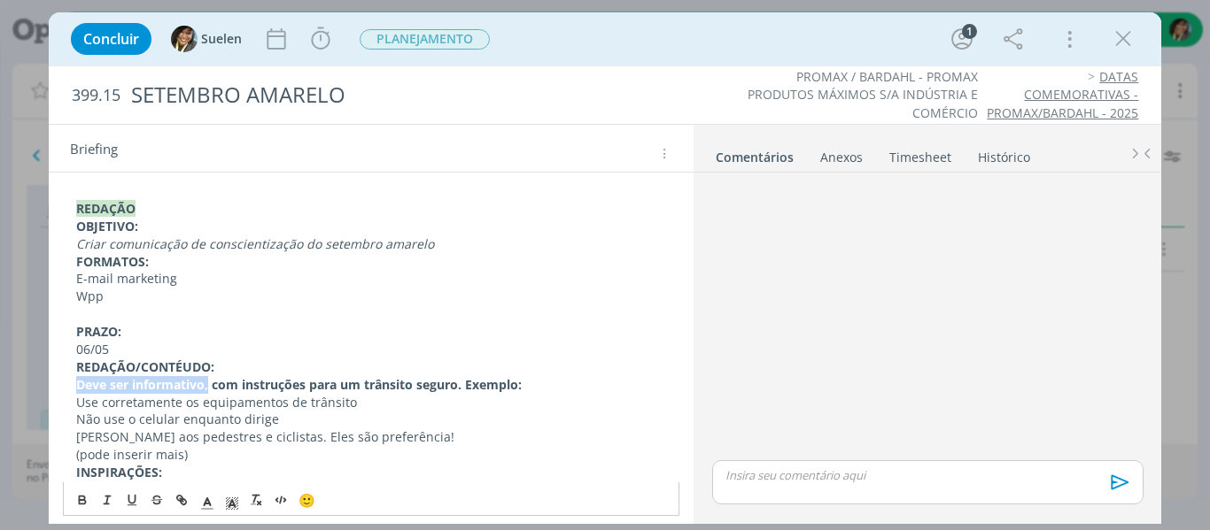
drag, startPoint x: 71, startPoint y: 385, endPoint x: 210, endPoint y: 385, distance: 139.0
click at [210, 385] on div "REDAÇÃO OBJETIVO: Criar comunicação de conscientização do setembro amarelo FORM…" at bounding box center [371, 517] width 617 height 646
drag, startPoint x: 259, startPoint y: 396, endPoint x: 342, endPoint y: 391, distance: 82.5
click at [260, 396] on p "Use corretamente os equipamentos de trânsito" at bounding box center [371, 403] width 591 height 18
click at [313, 385] on strong "Deve ser informativo, com instruções para um trânsito seguro. Exemplo:" at bounding box center [298, 384] width 445 height 17
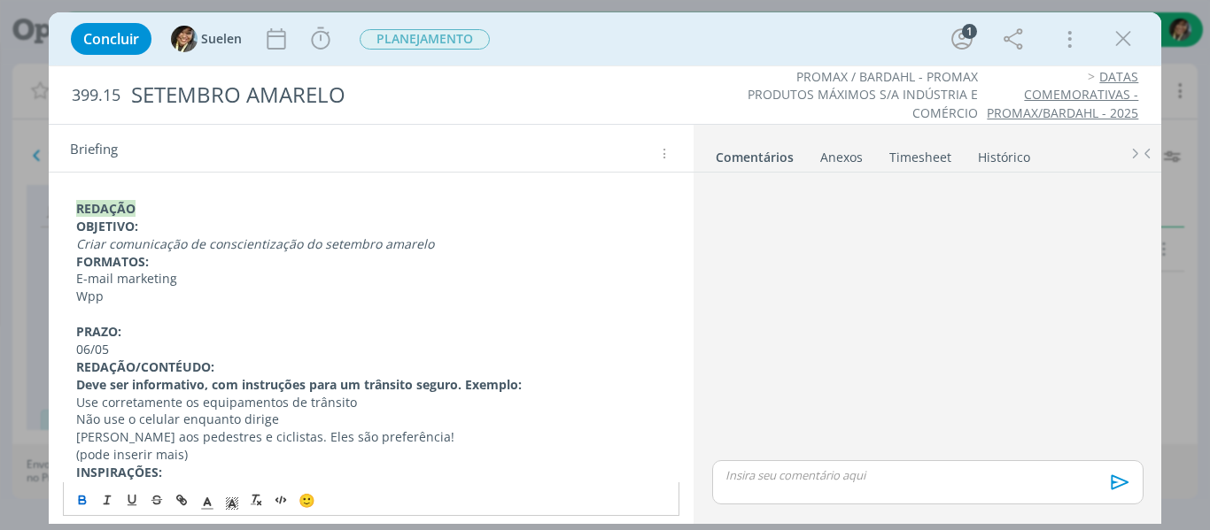
click at [80, 379] on strong "Deve ser informativo, com instruções para um trânsito seguro. Exemplo:" at bounding box center [298, 384] width 445 height 17
click at [74, 361] on div "REDAÇÃO OBJETIVO: Criar comunicação de conscientização do setembro amarelo FORM…" at bounding box center [371, 517] width 617 height 646
click at [76, 333] on strong "PRAZO:" at bounding box center [98, 331] width 45 height 17
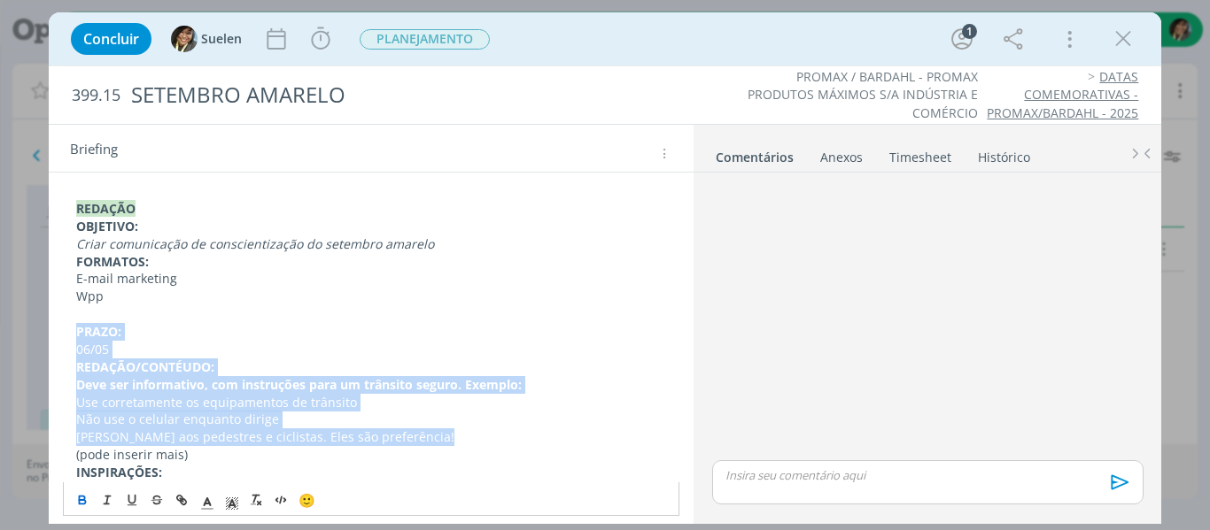
click at [434, 433] on p "Esteja atento aos pedestres e ciclistas. Eles são preferência!" at bounding box center [371, 438] width 591 height 18
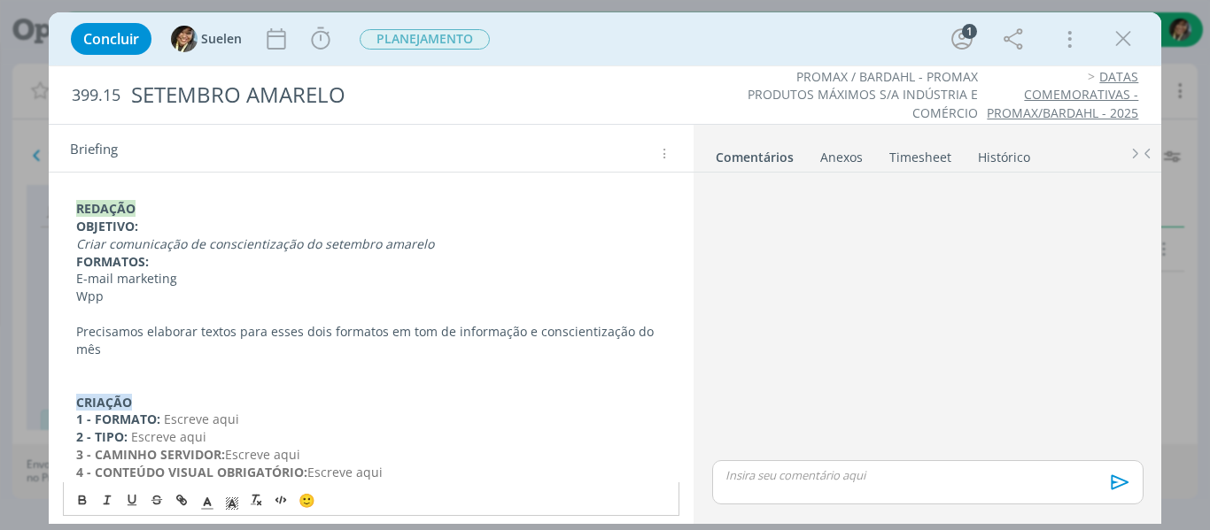
drag, startPoint x: 199, startPoint y: 355, endPoint x: 211, endPoint y: 347, distance: 14.0
click at [204, 352] on p "Precisamos elaborar textos para esses dois formatos em tom de informação e cons…" at bounding box center [371, 340] width 591 height 35
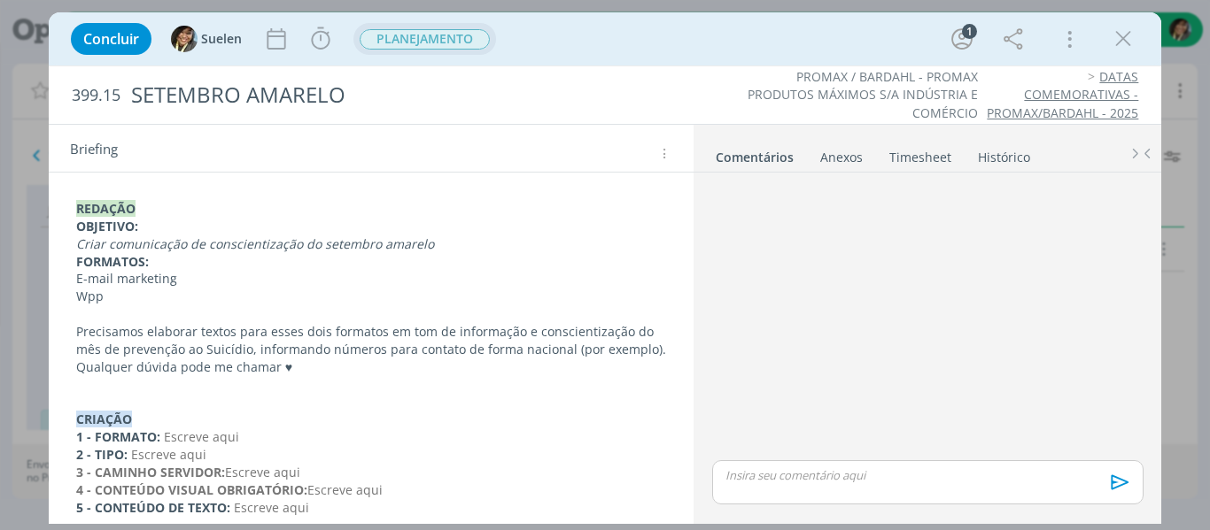
click at [414, 24] on span "PLANEJAMENTO" at bounding box center [424, 39] width 143 height 32
click at [414, 43] on span "PLANEJAMENTO" at bounding box center [425, 39] width 130 height 20
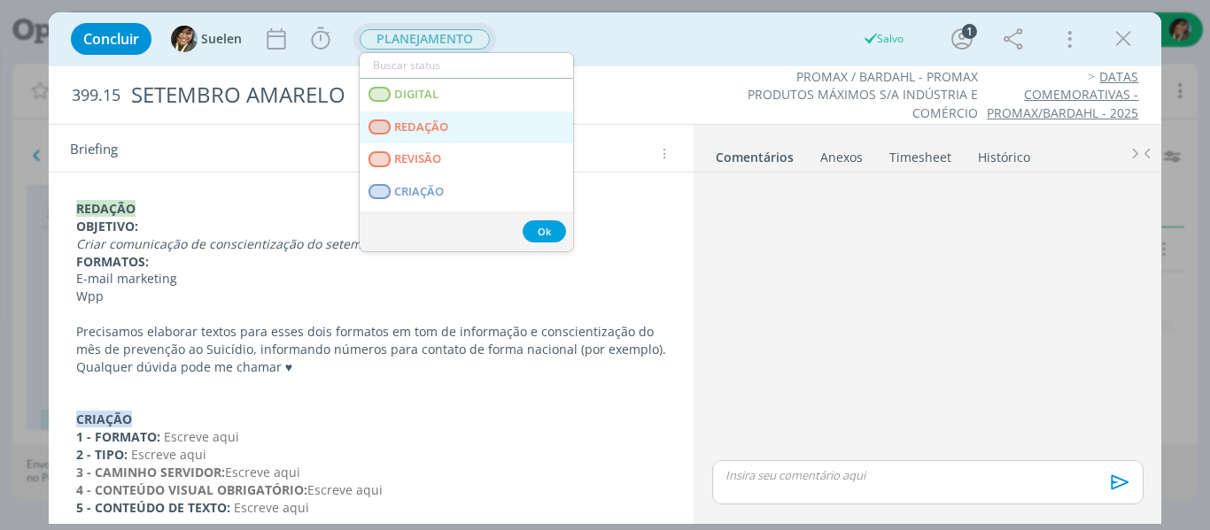
click at [434, 134] on span "REDAÇÃO" at bounding box center [421, 127] width 54 height 14
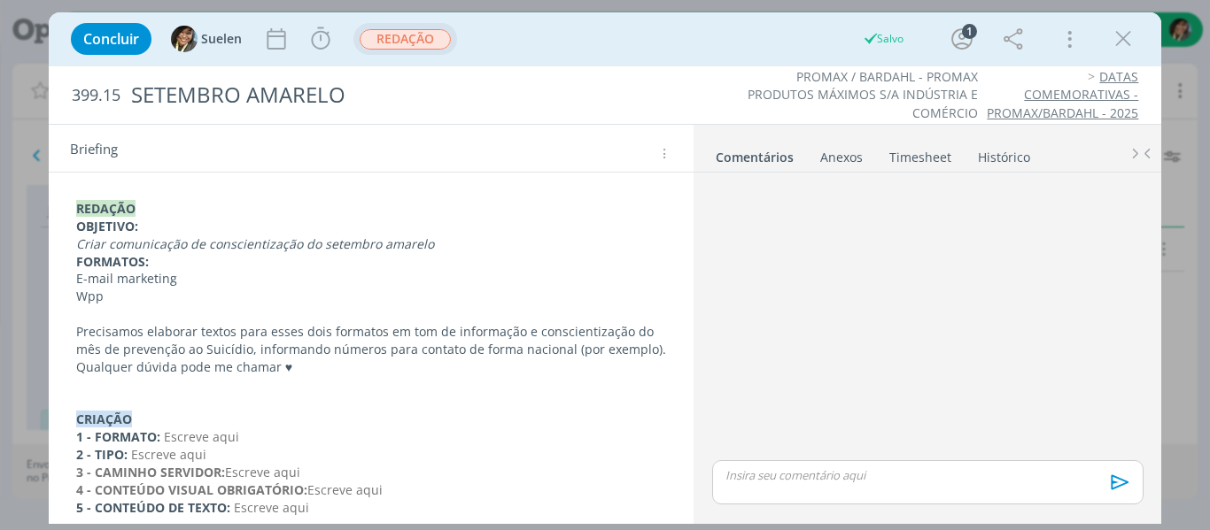
scroll to position [0, 0]
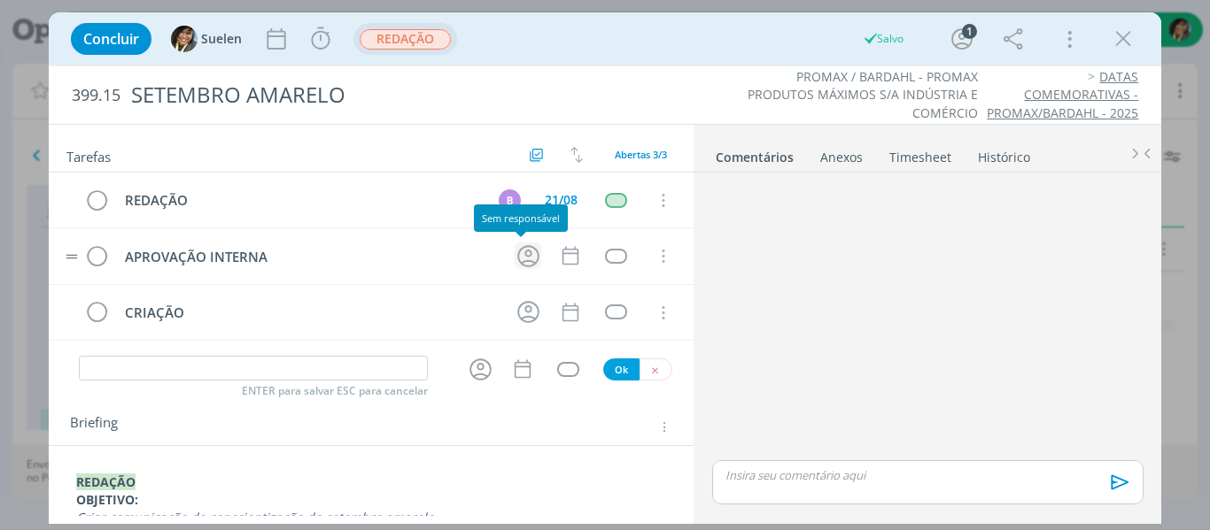
click at [520, 258] on icon "dialog" at bounding box center [528, 256] width 27 height 27
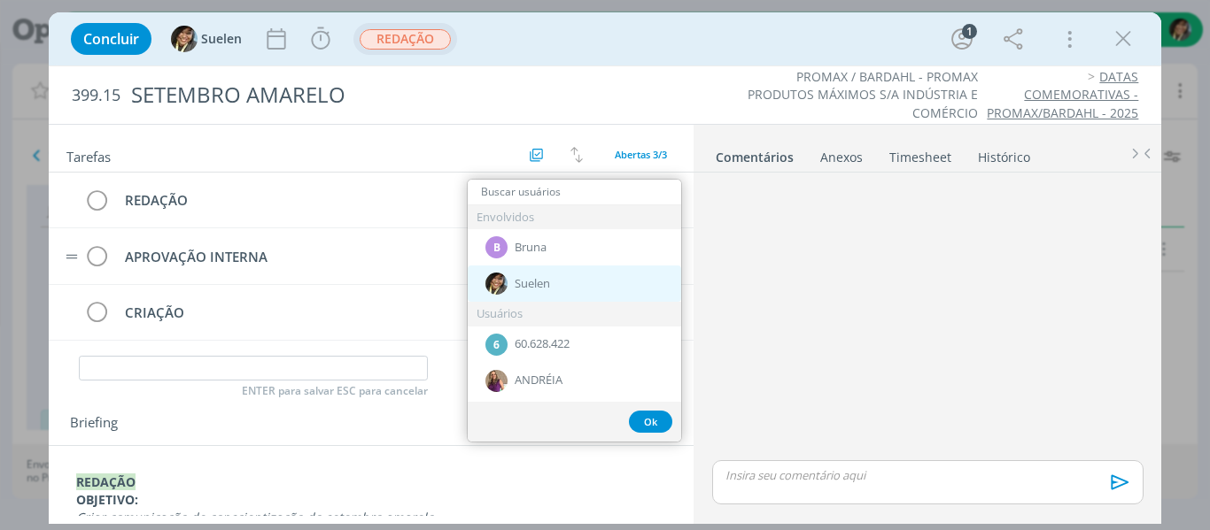
drag, startPoint x: 534, startPoint y: 289, endPoint x: 1054, endPoint y: 48, distance: 572.9
click at [534, 286] on span "Suelen" at bounding box center [532, 284] width 35 height 14
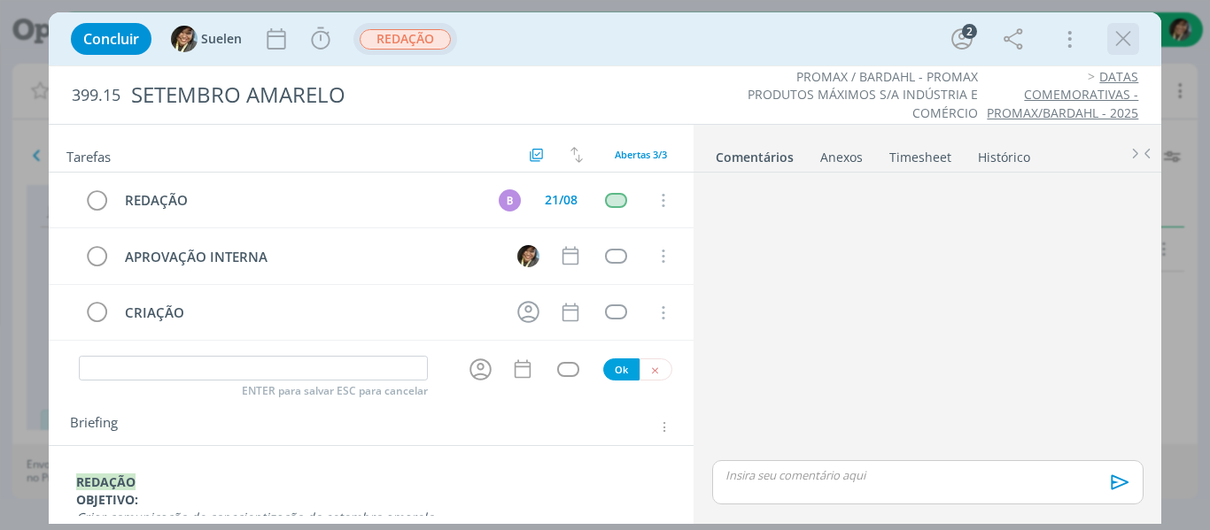
click at [1128, 31] on icon "dialog" at bounding box center [1123, 39] width 27 height 27
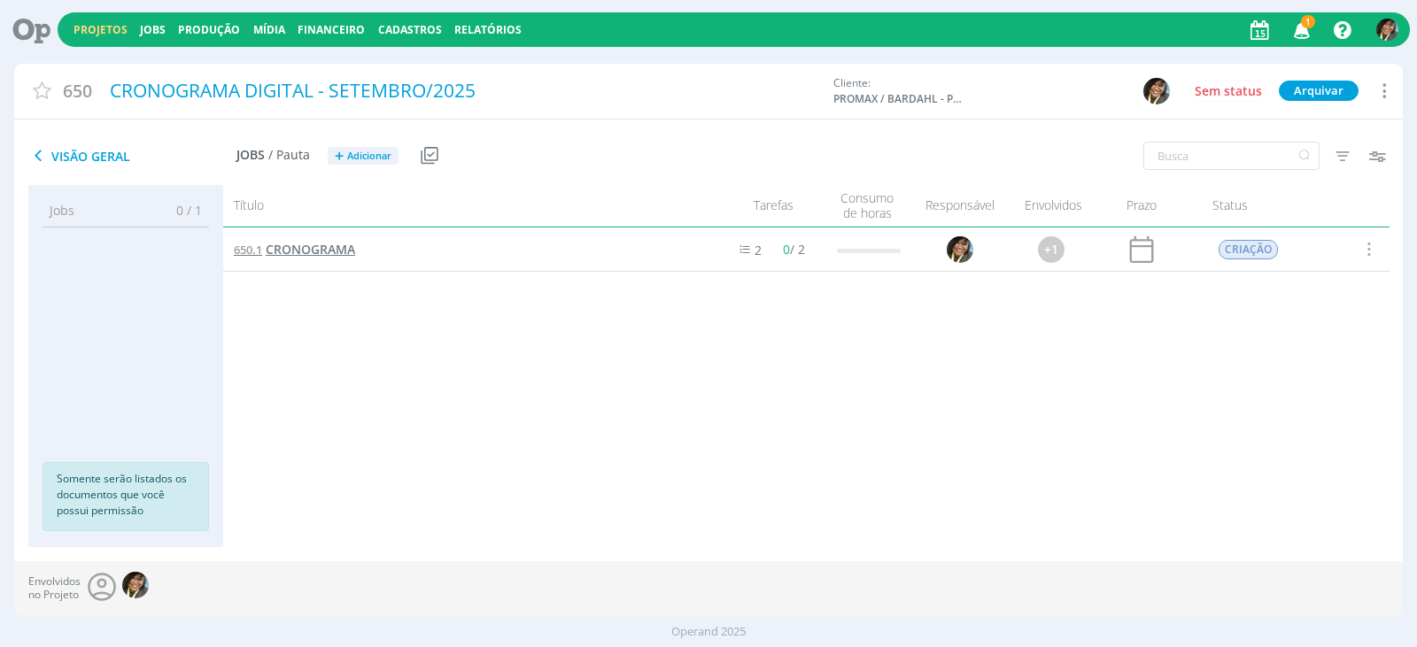
click at [310, 252] on span "CRONOGRAMA" at bounding box center [310, 249] width 89 height 17
